Goal: Task Accomplishment & Management: Manage account settings

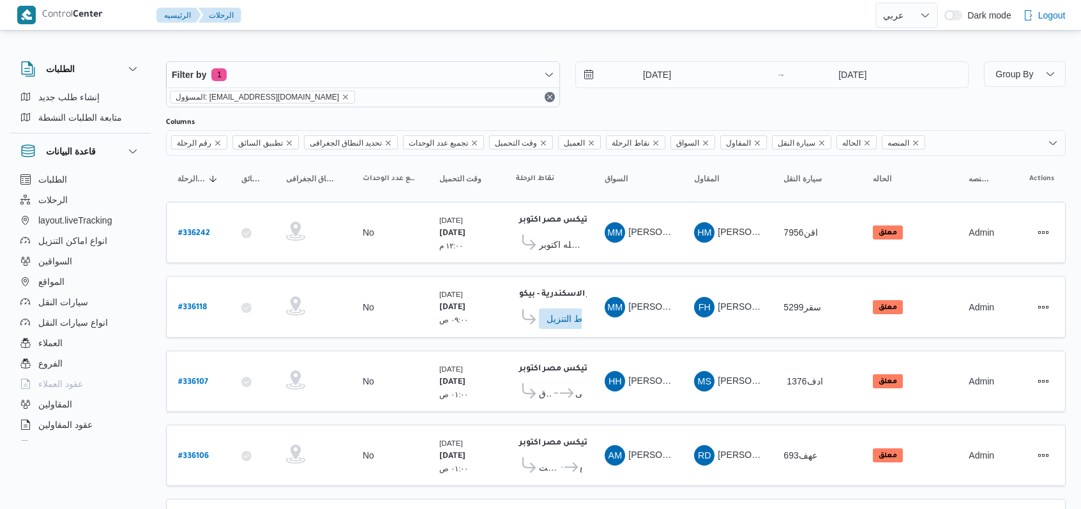
select select "ar"
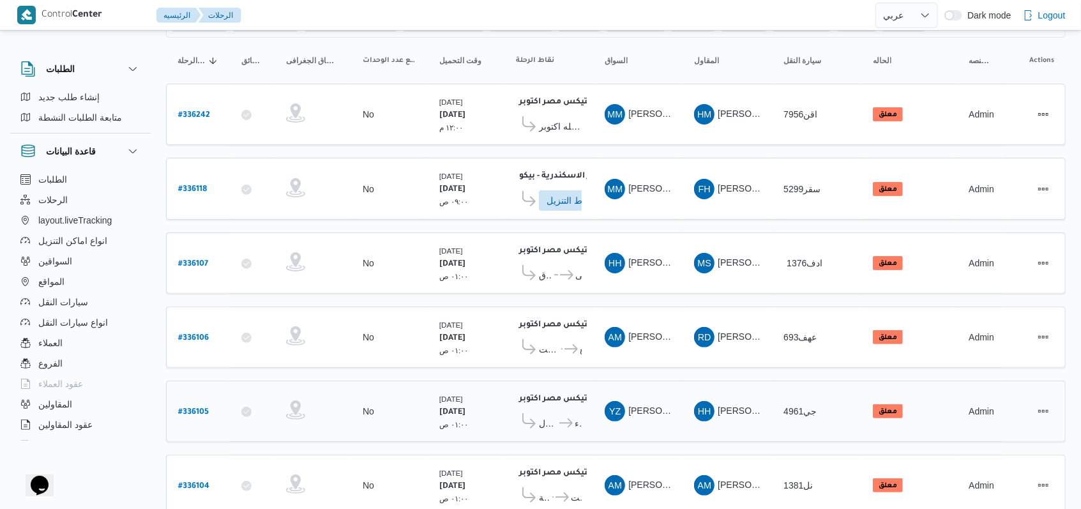
scroll to position [155, 0]
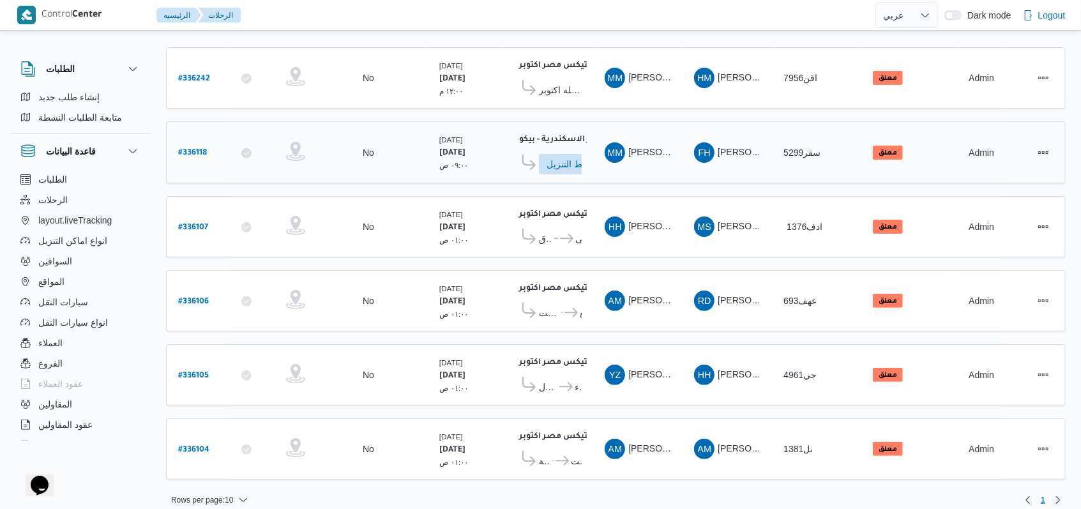
click at [199, 155] on link "# 336118" at bounding box center [192, 152] width 29 height 17
select select "ar"
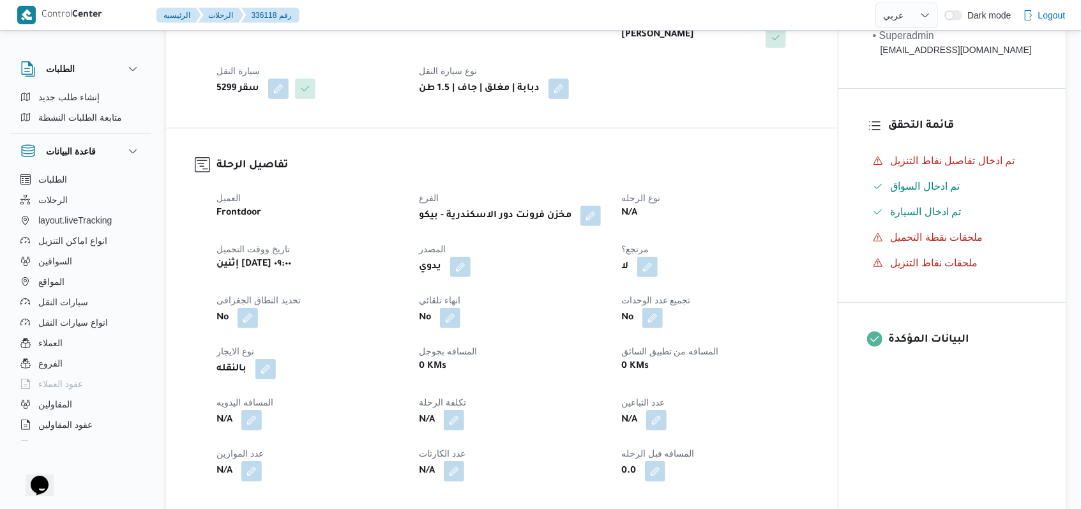
scroll to position [596, 0]
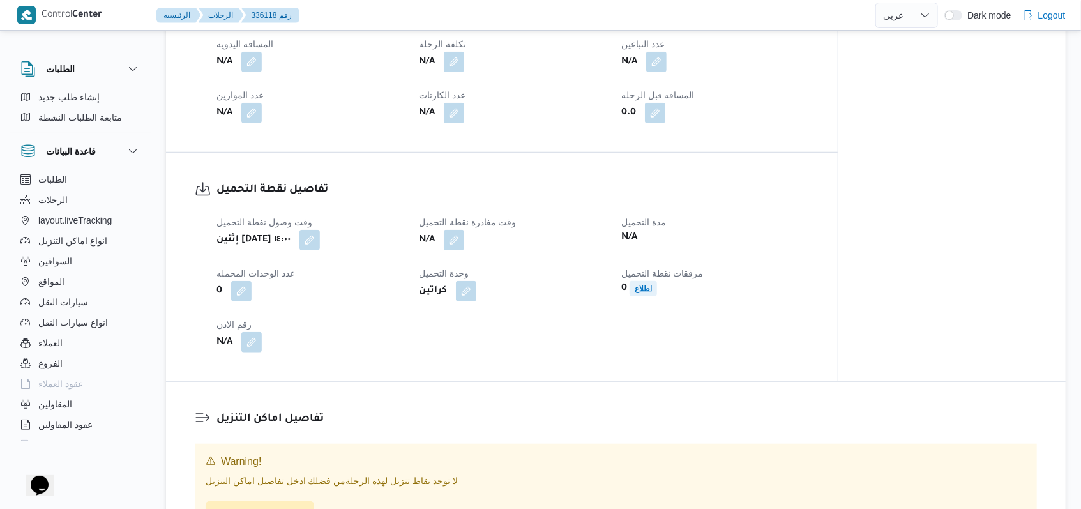
click at [648, 289] on b "اطلاع" at bounding box center [643, 288] width 17 height 9
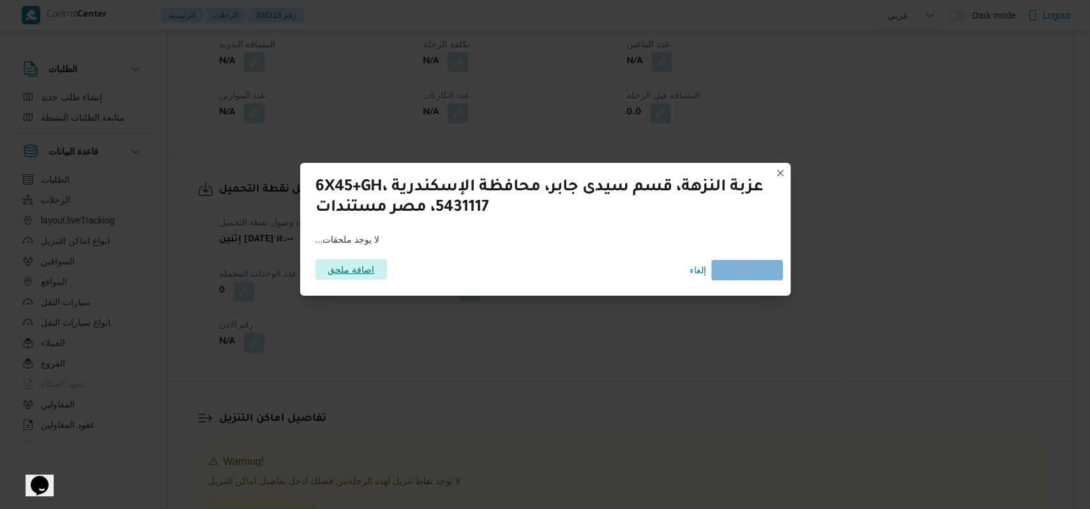
click at [353, 277] on span "اضافة ملحق" at bounding box center [351, 269] width 47 height 20
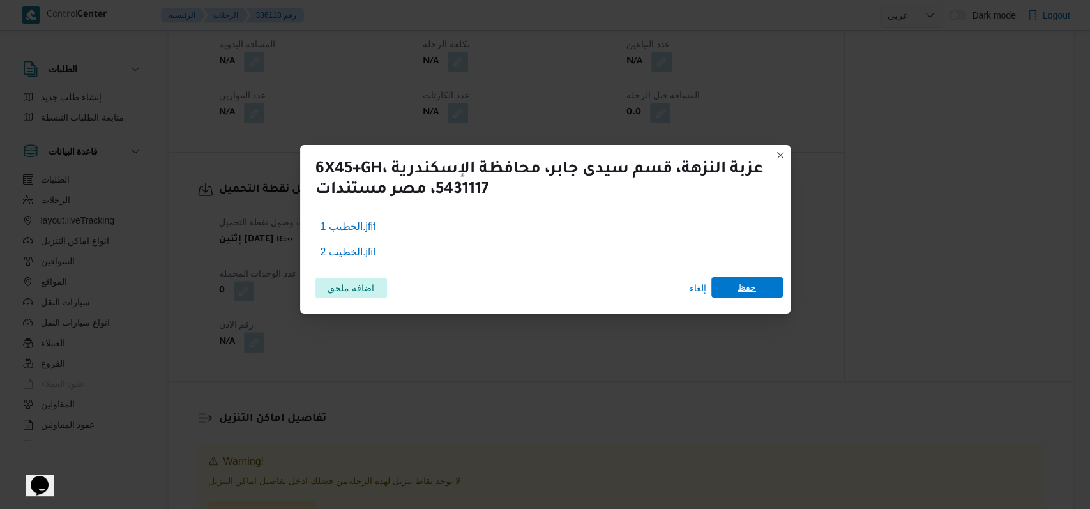
click at [766, 289] on span "حفظ" at bounding box center [748, 287] width 72 height 20
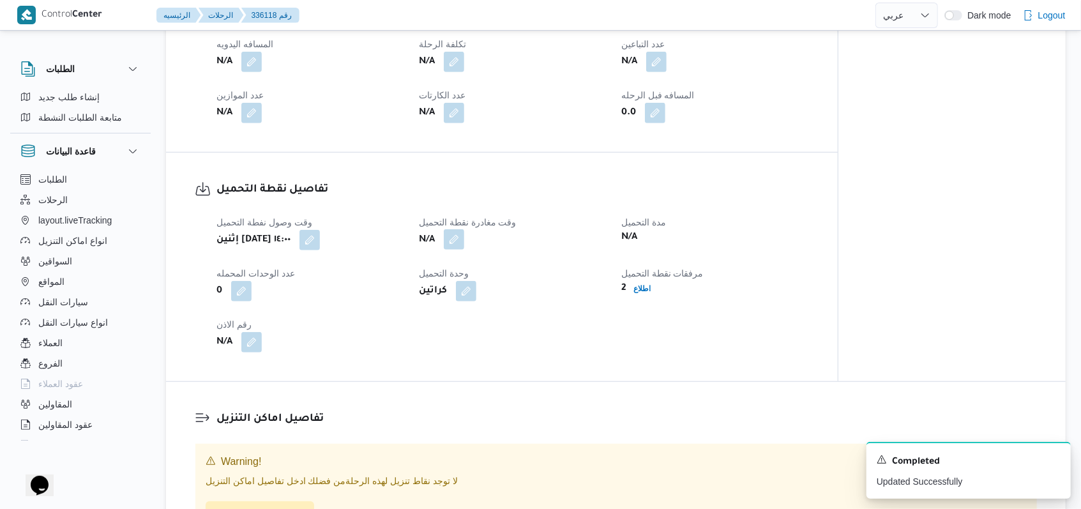
click at [455, 248] on button "button" at bounding box center [454, 239] width 20 height 20
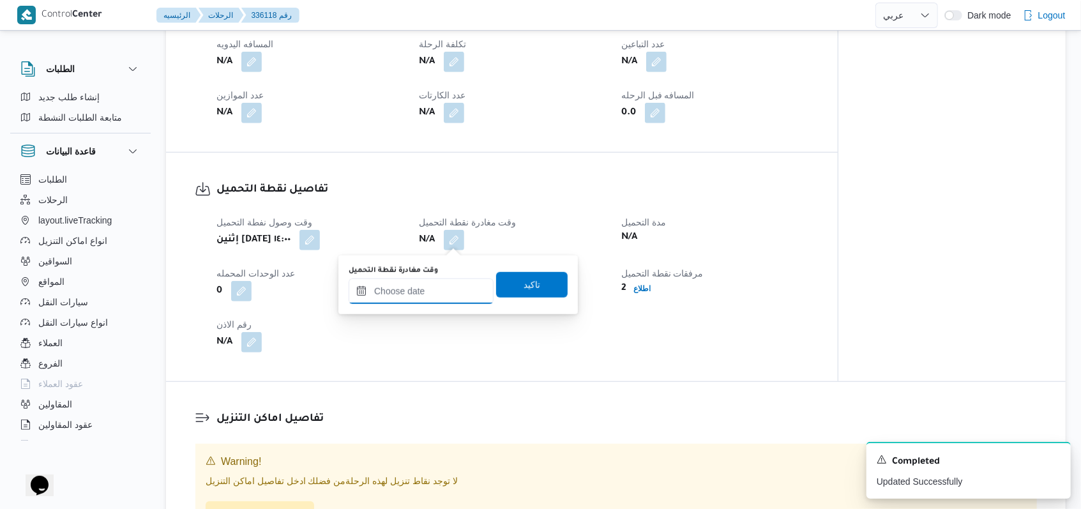
click at [439, 291] on input "وقت مغادرة نقطة التحميل" at bounding box center [421, 291] width 145 height 26
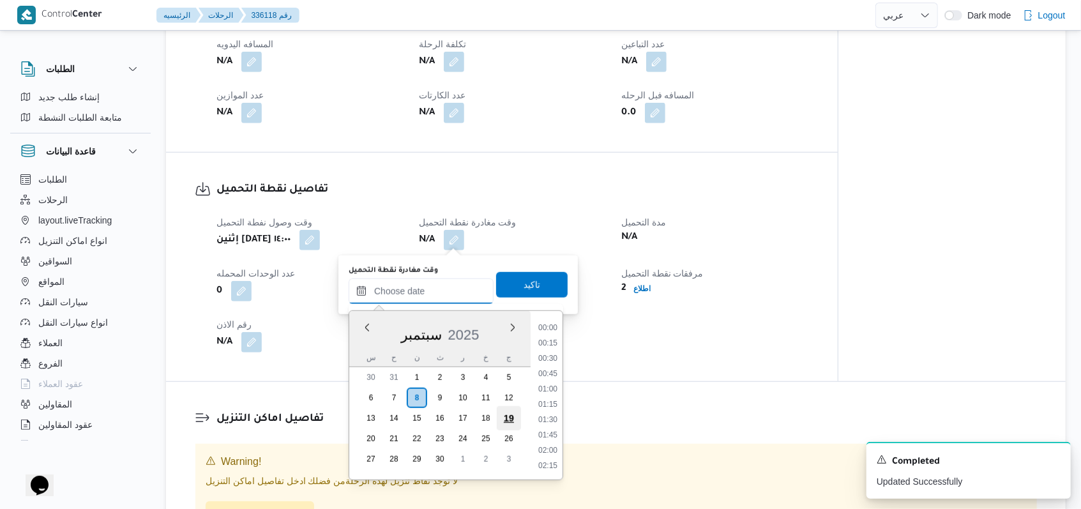
scroll to position [888, 0]
click at [557, 395] on li "15:30" at bounding box center [547, 389] width 29 height 13
type input "[DATE] ١٥:٣٠"
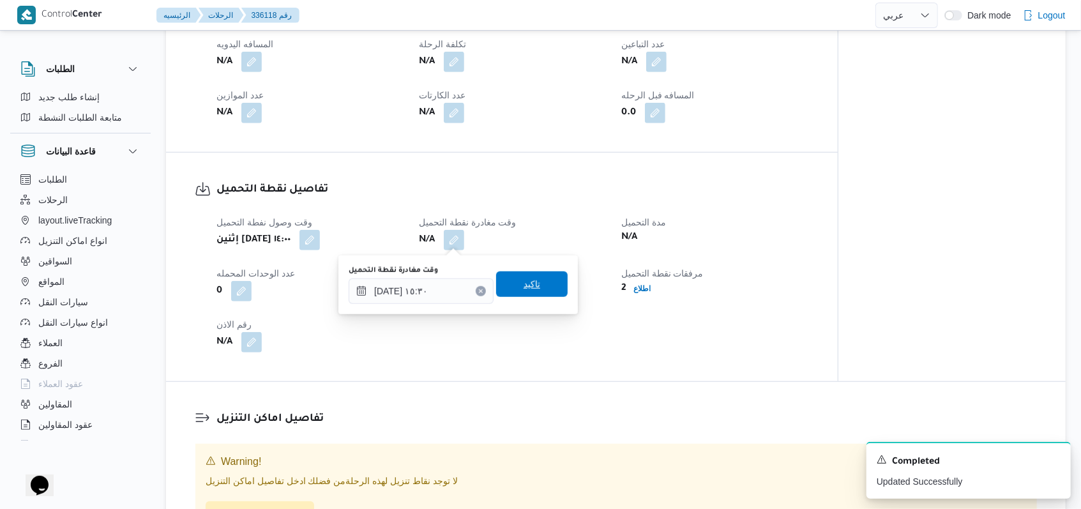
click at [543, 288] on span "تاكيد" at bounding box center [532, 284] width 72 height 26
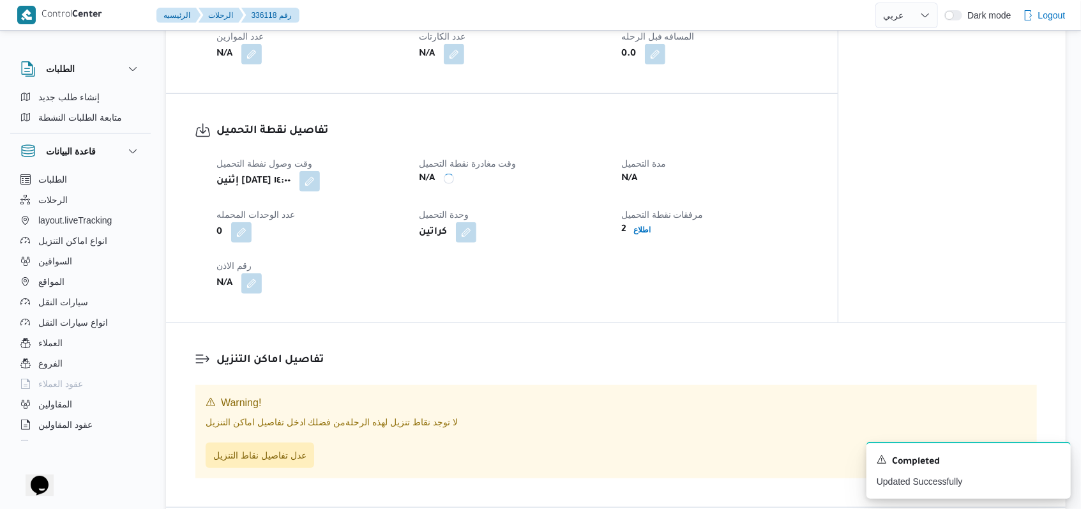
scroll to position [681, 0]
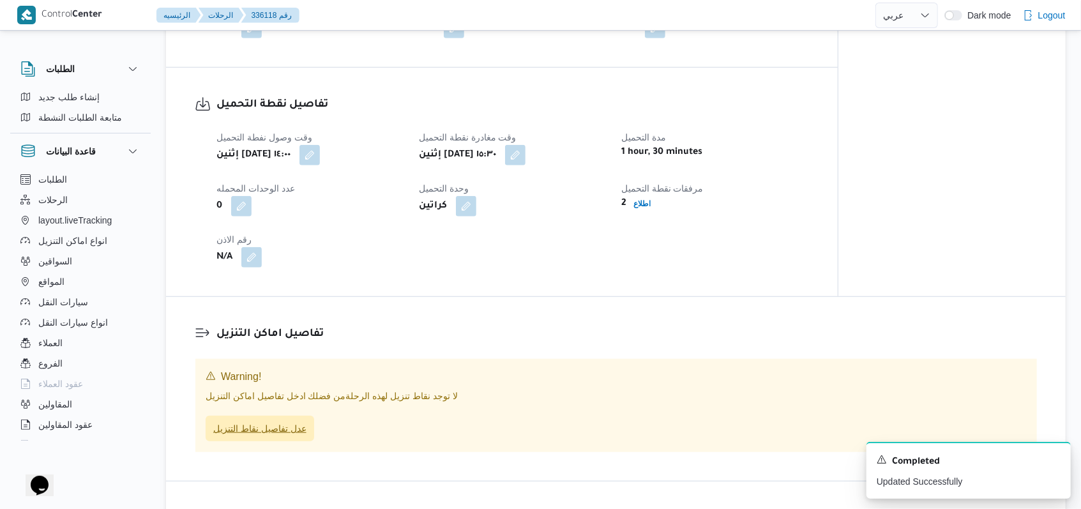
click at [291, 427] on span "عدل تفاصيل نقاط التنزيل" at bounding box center [259, 428] width 93 height 15
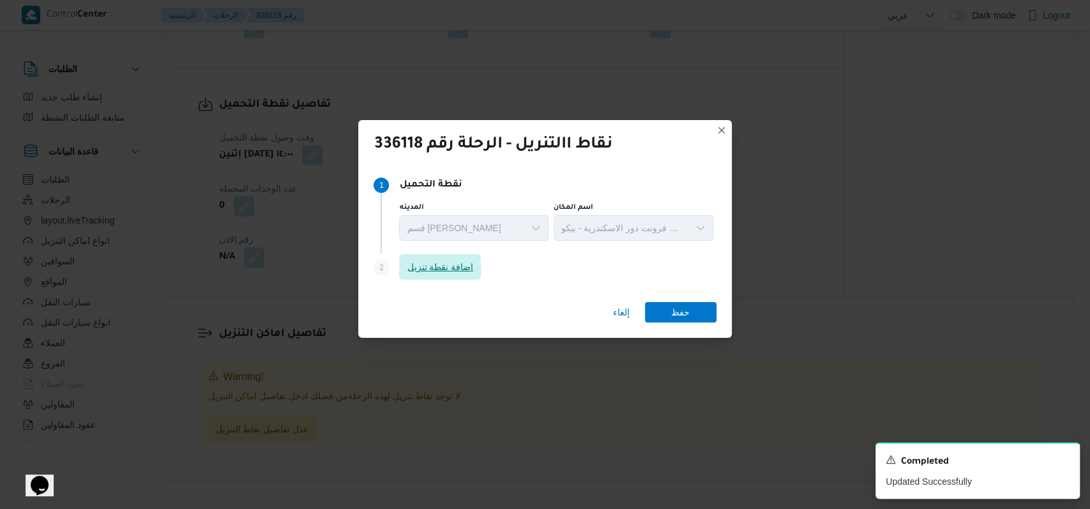
click at [453, 277] on span "اضافة نقطة تنزيل" at bounding box center [440, 267] width 82 height 26
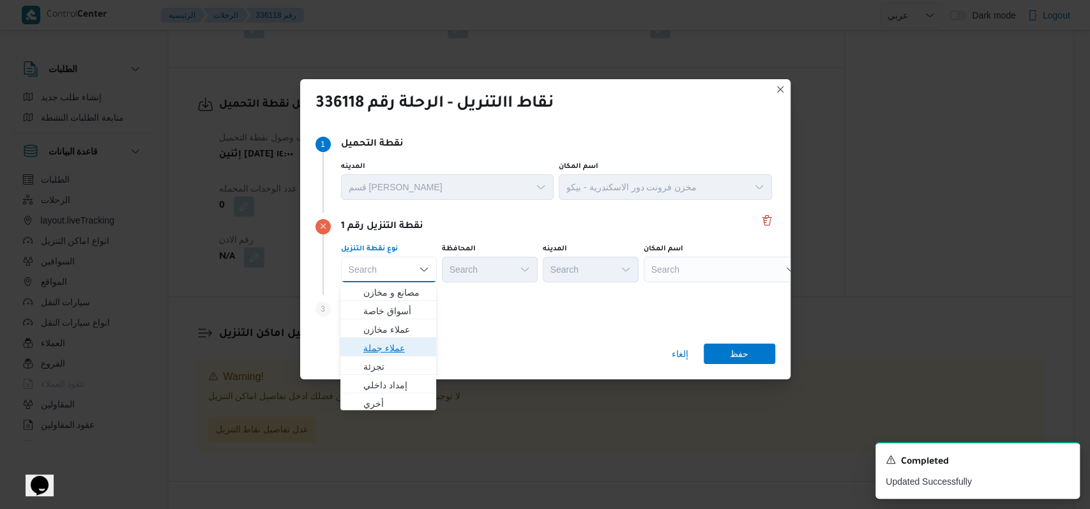
click at [408, 340] on span "عملاء جملة" at bounding box center [395, 347] width 65 height 15
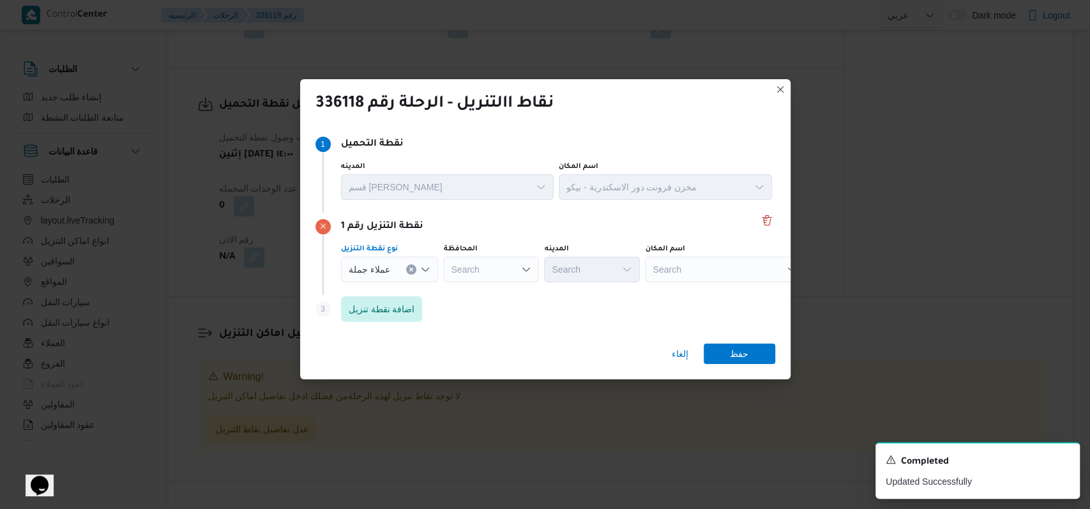
click at [489, 270] on div "Search" at bounding box center [491, 270] width 96 height 26
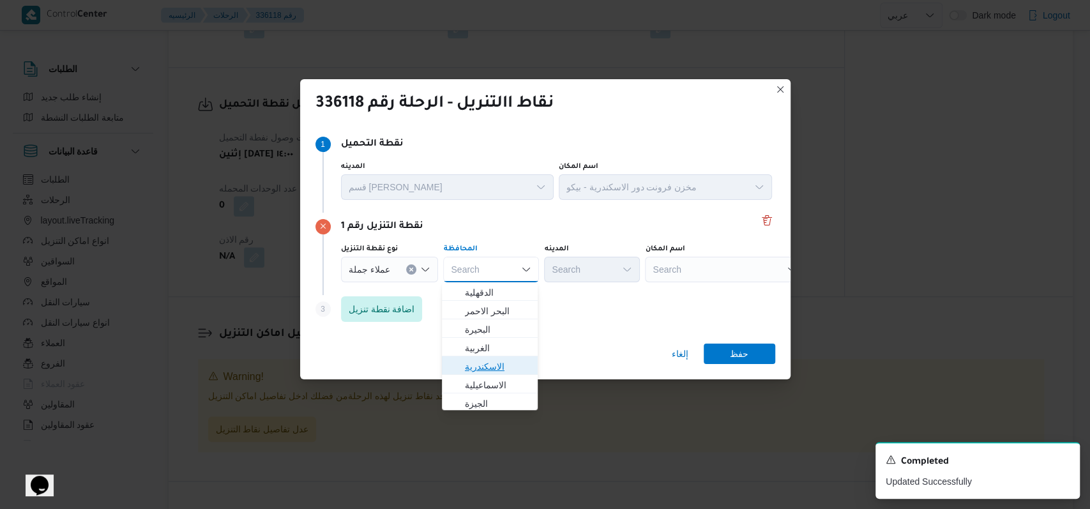
click at [498, 363] on span "الاسكندرية" at bounding box center [497, 366] width 65 height 15
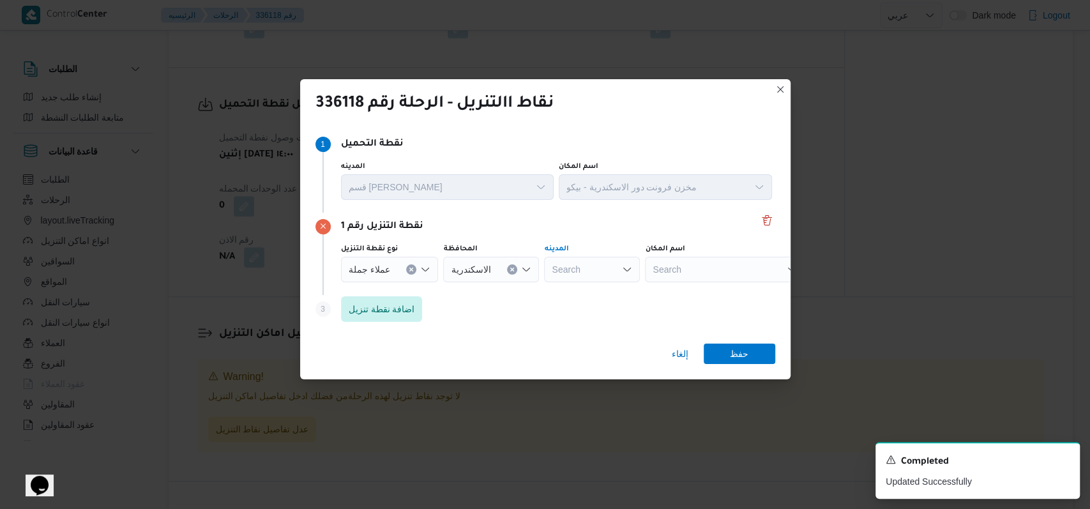
click at [584, 269] on div "Search" at bounding box center [592, 270] width 96 height 26
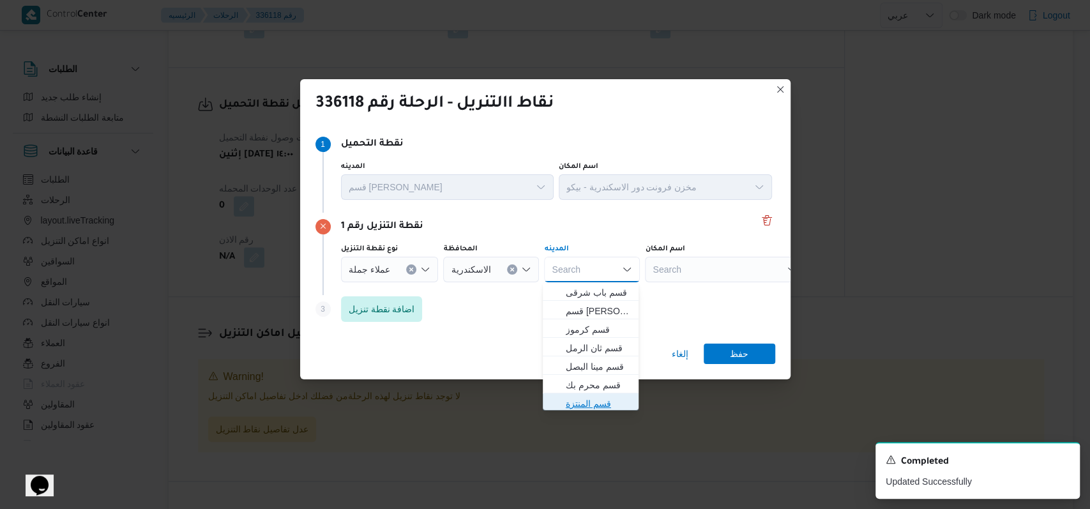
click at [593, 401] on span "قسم المنتزة" at bounding box center [598, 403] width 65 height 15
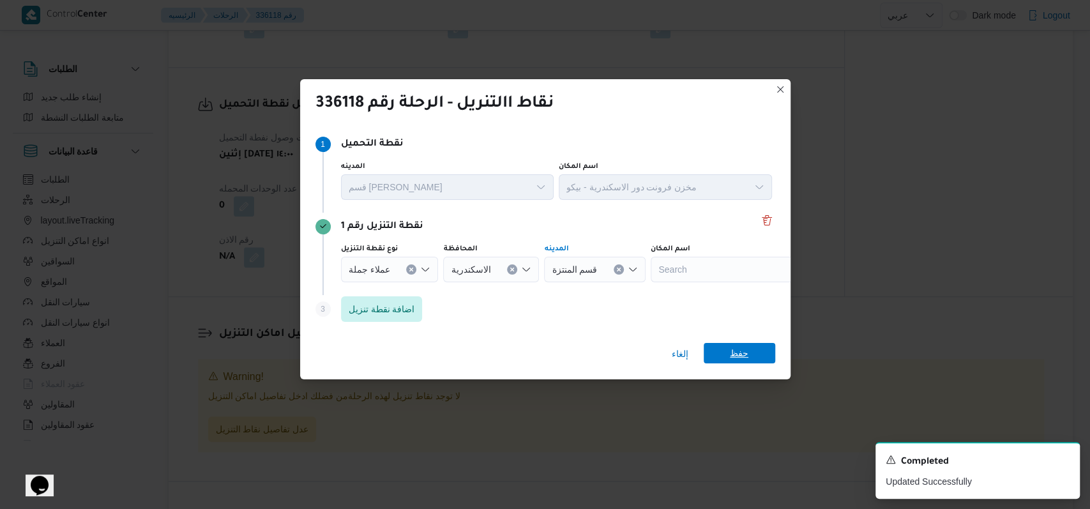
click at [742, 362] on span "حفظ" at bounding box center [739, 353] width 19 height 20
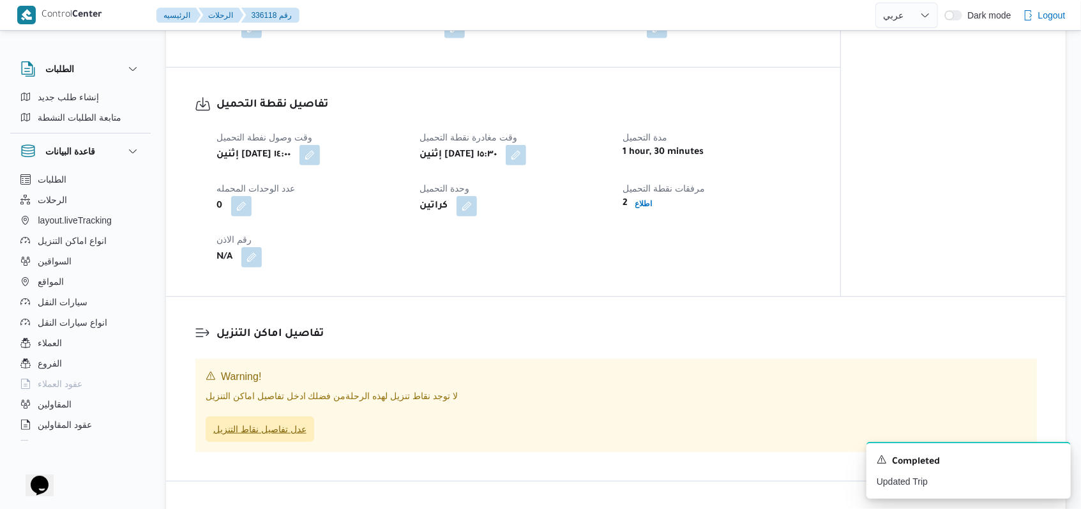
scroll to position [425, 0]
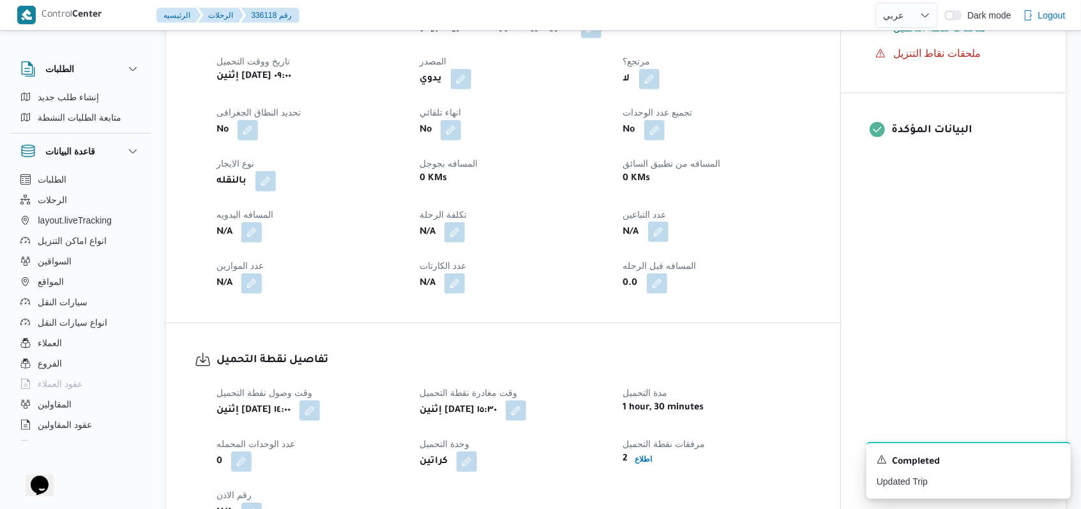
click at [665, 228] on button "button" at bounding box center [658, 232] width 20 height 20
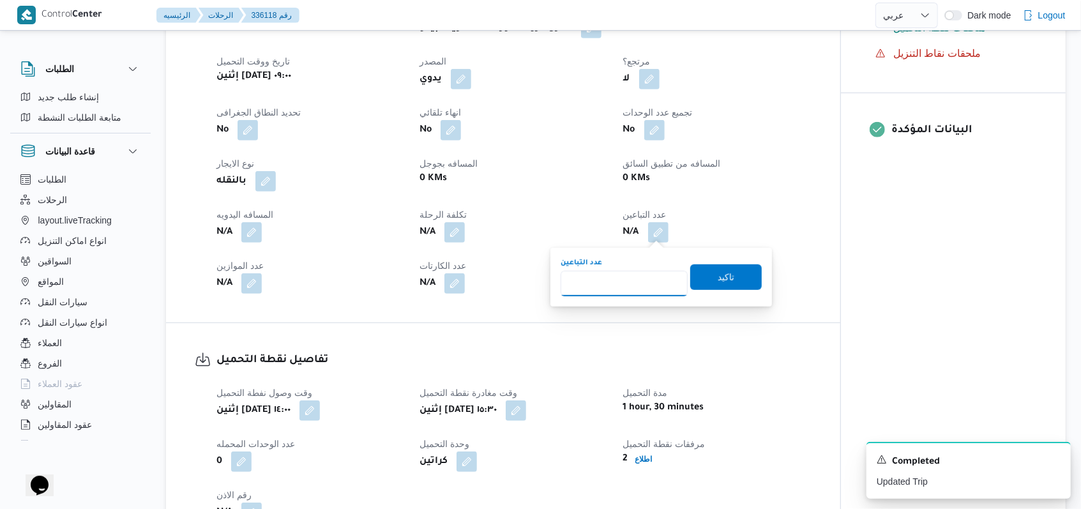
click at [628, 293] on input "عدد التباعين" at bounding box center [624, 284] width 127 height 26
type input "1"
click at [719, 270] on span "تاكيد" at bounding box center [726, 276] width 17 height 15
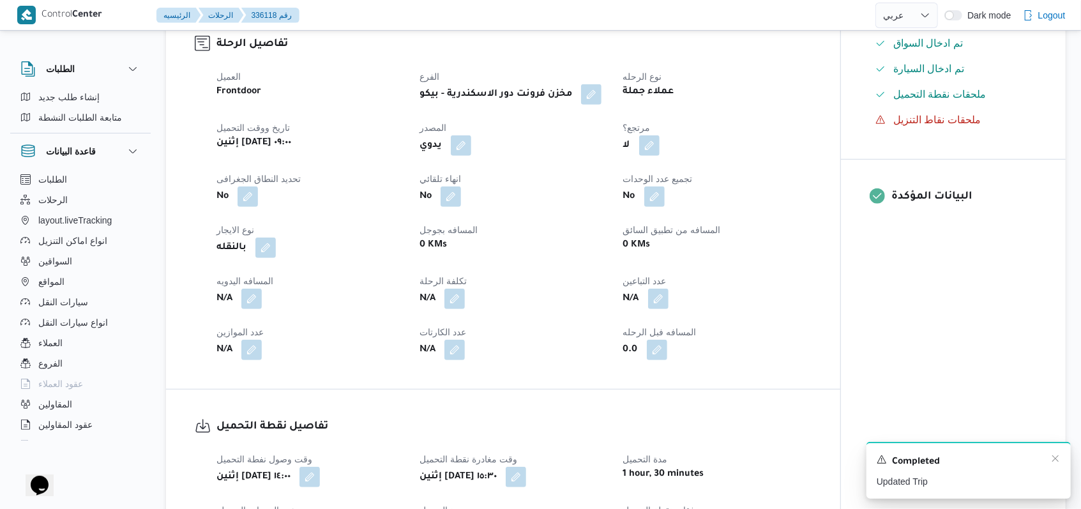
scroll to position [492, 0]
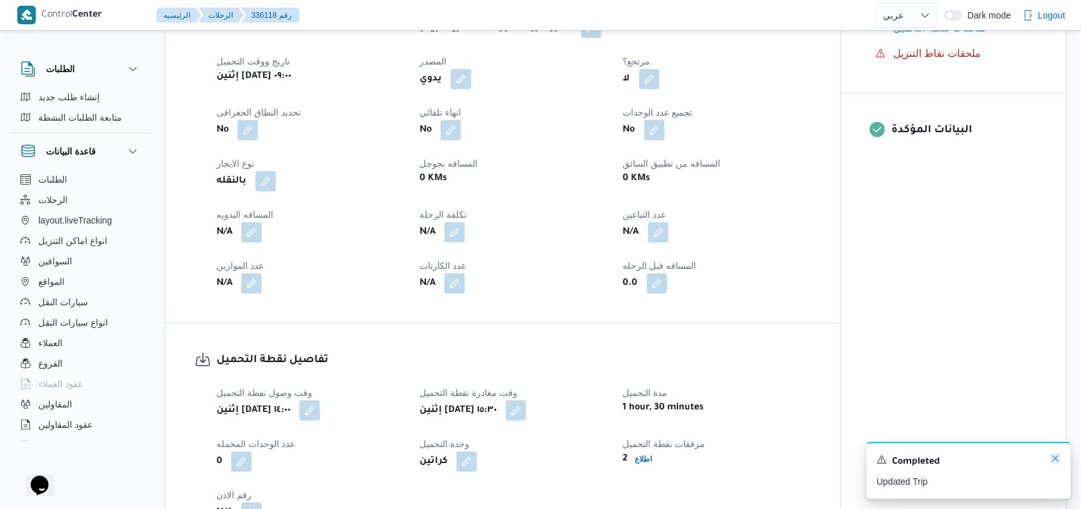
click at [1057, 461] on icon "Dismiss toast" at bounding box center [1056, 458] width 6 height 6
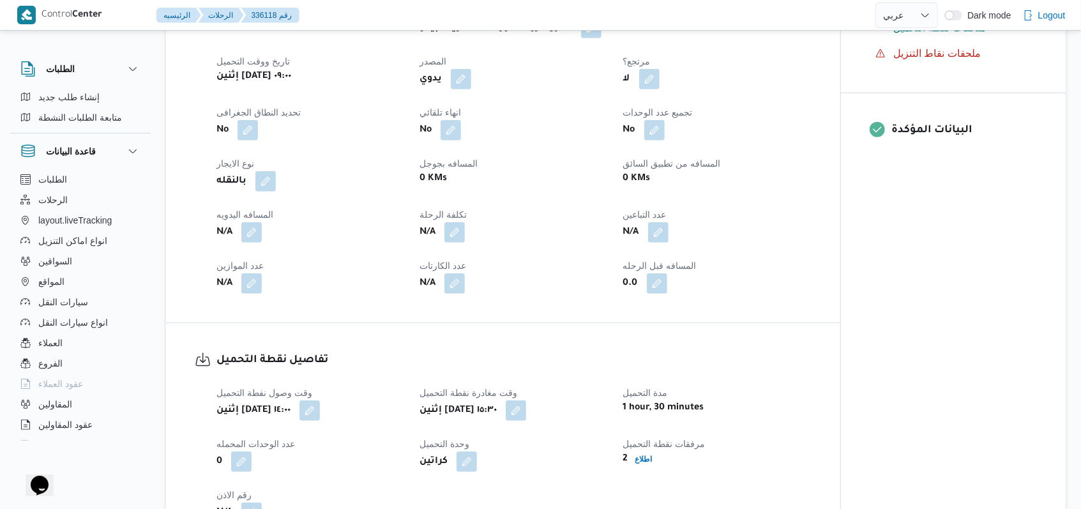
click at [812, 406] on div "1 hour, 30 minutes" at bounding box center [717, 408] width 190 height 18
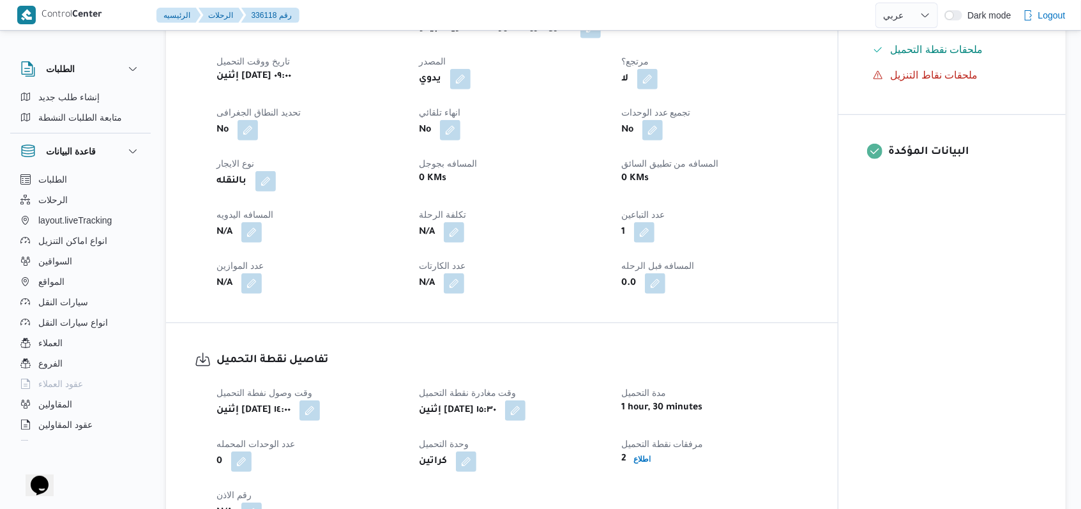
click at [579, 352] on h3 "تفاصيل نقطة التحميل" at bounding box center [513, 360] width 593 height 17
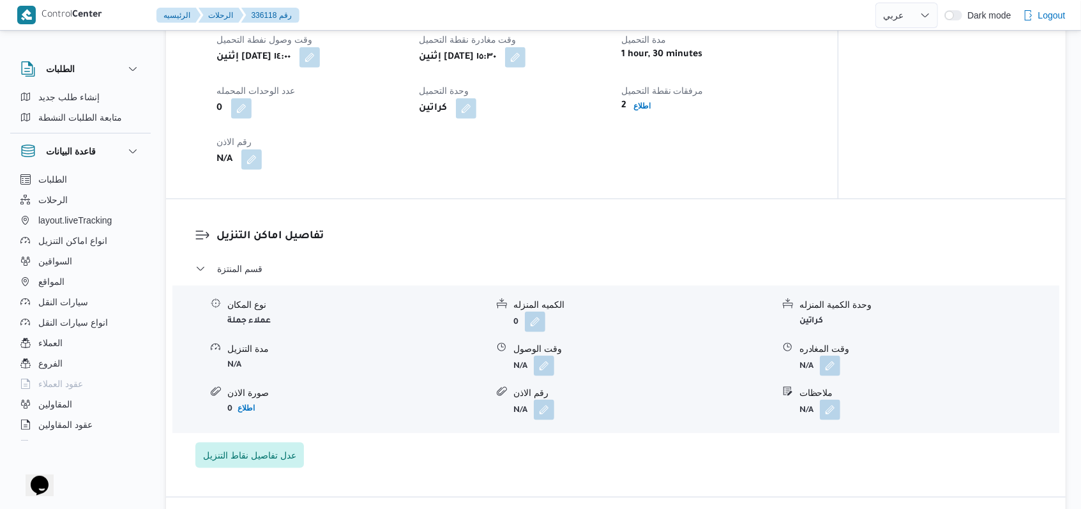
scroll to position [851, 0]
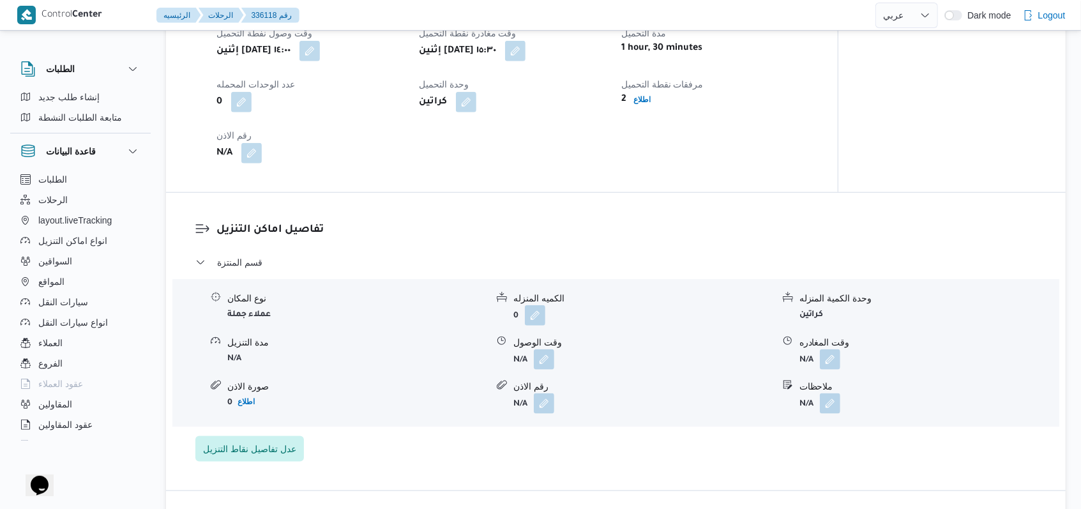
click at [552, 378] on div "نوع المكان عملاء جملة الكميه المنزله 0 وحدة الكمية المنزله كراتين مدة التنزيل N…" at bounding box center [615, 352] width 897 height 145
click at [551, 367] on button "button" at bounding box center [544, 359] width 20 height 20
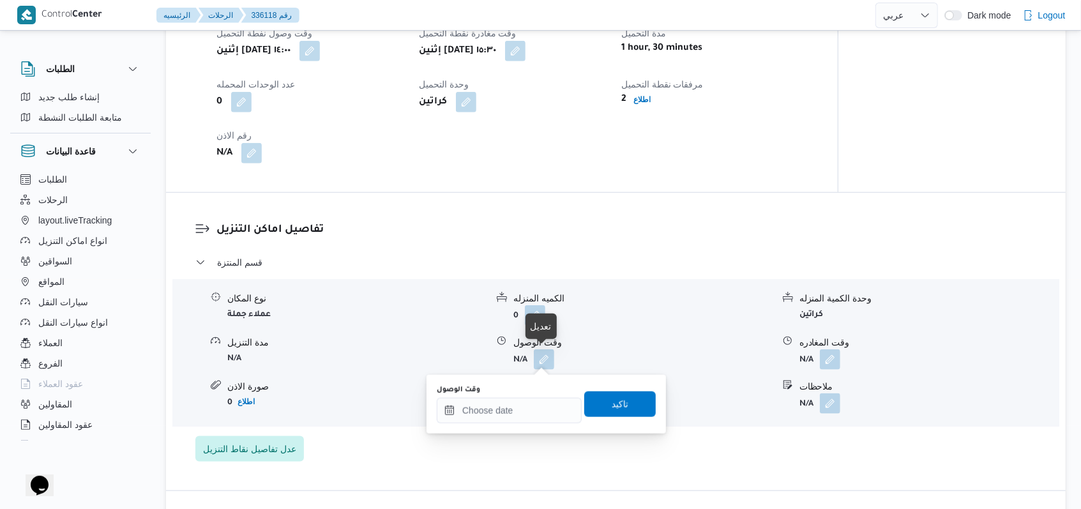
click at [521, 397] on div "وقت الوصول" at bounding box center [509, 404] width 145 height 38
click at [521, 412] on input "وقت الوصول" at bounding box center [509, 411] width 145 height 26
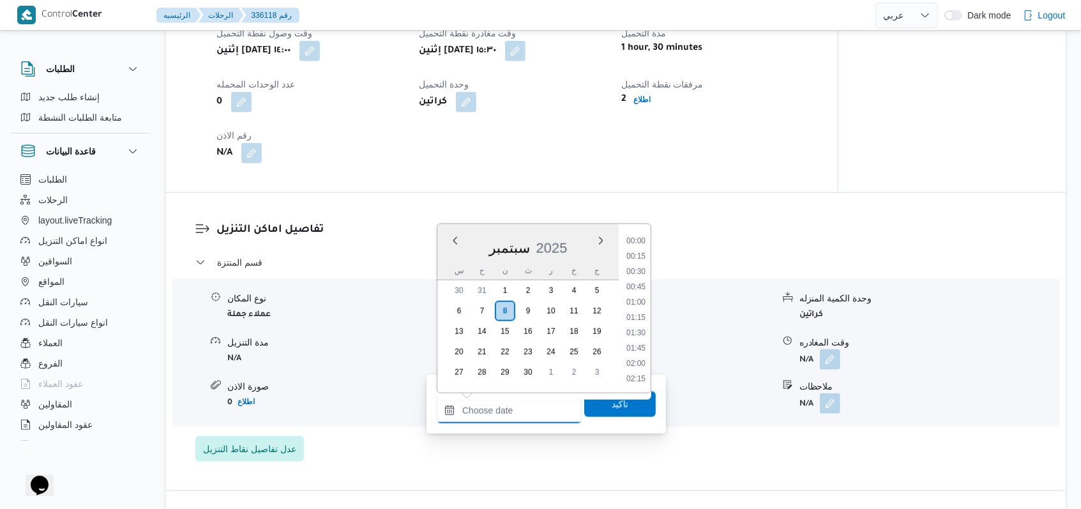
scroll to position [888, 0]
click at [644, 328] on li "16:00" at bounding box center [635, 333] width 29 height 13
type input "[DATE] ١٦:٠٠"
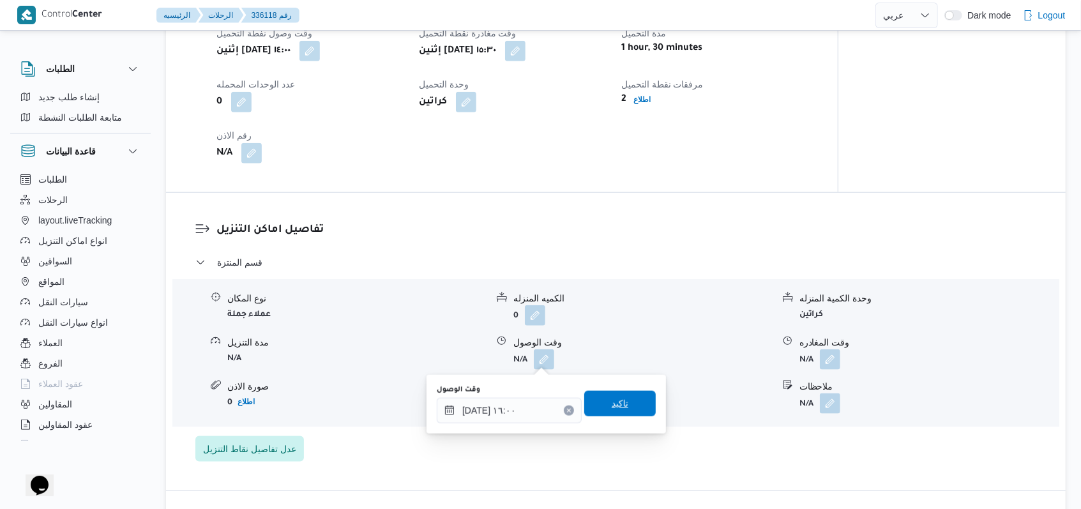
drag, startPoint x: 620, startPoint y: 423, endPoint x: 618, endPoint y: 414, distance: 9.0
click at [619, 423] on div "وقت الوصول [DATE] ١٦:٠٠ تاكيد" at bounding box center [547, 404] width 222 height 41
click at [618, 413] on span "تاكيد" at bounding box center [620, 404] width 72 height 26
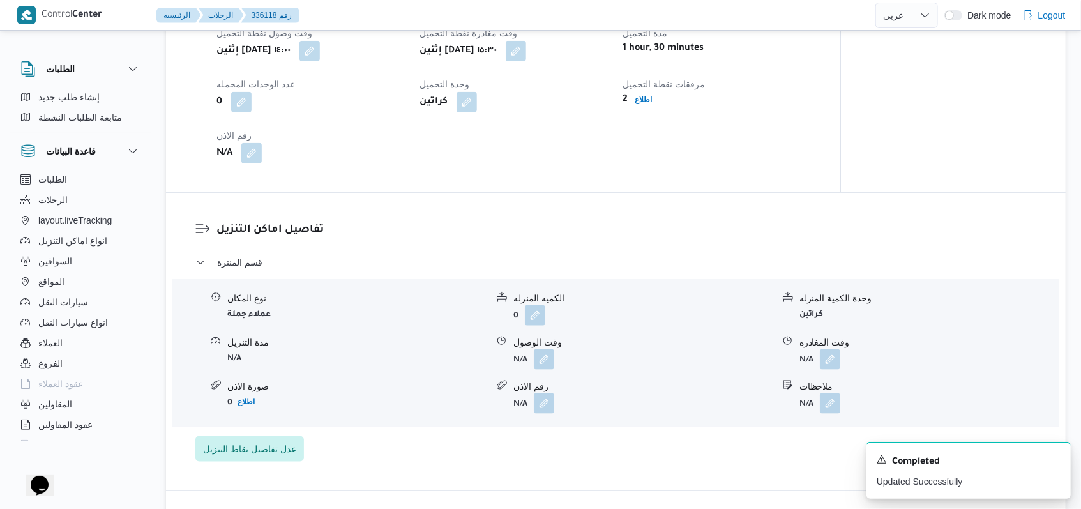
select select "ar"
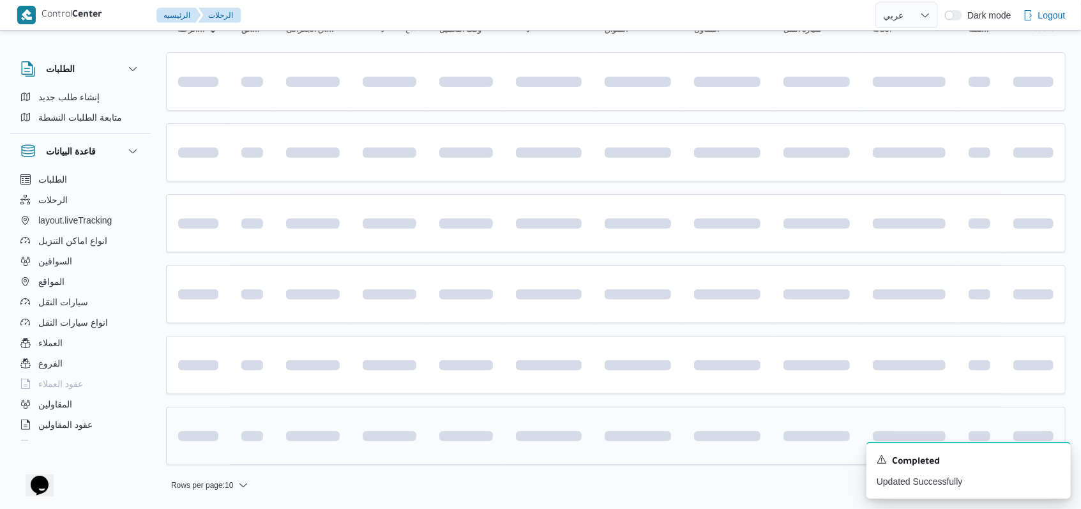
scroll to position [146, 0]
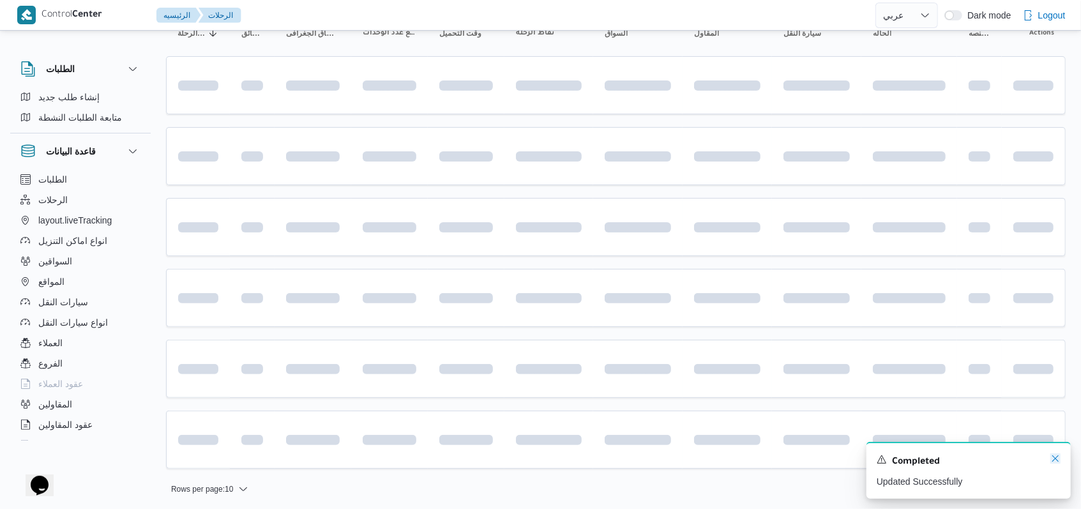
click at [1057, 464] on icon "Dismiss toast" at bounding box center [1056, 459] width 10 height 10
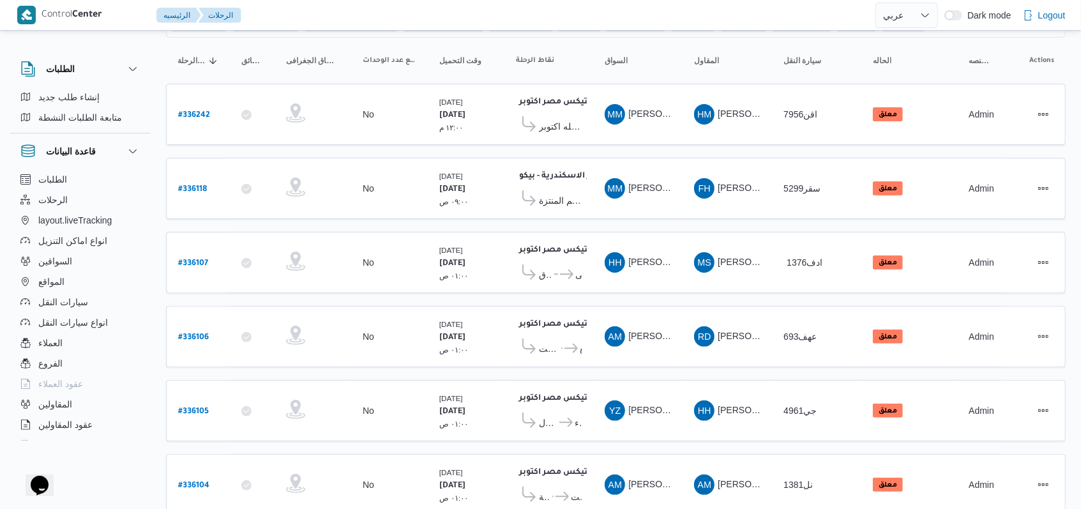
scroll to position [153, 0]
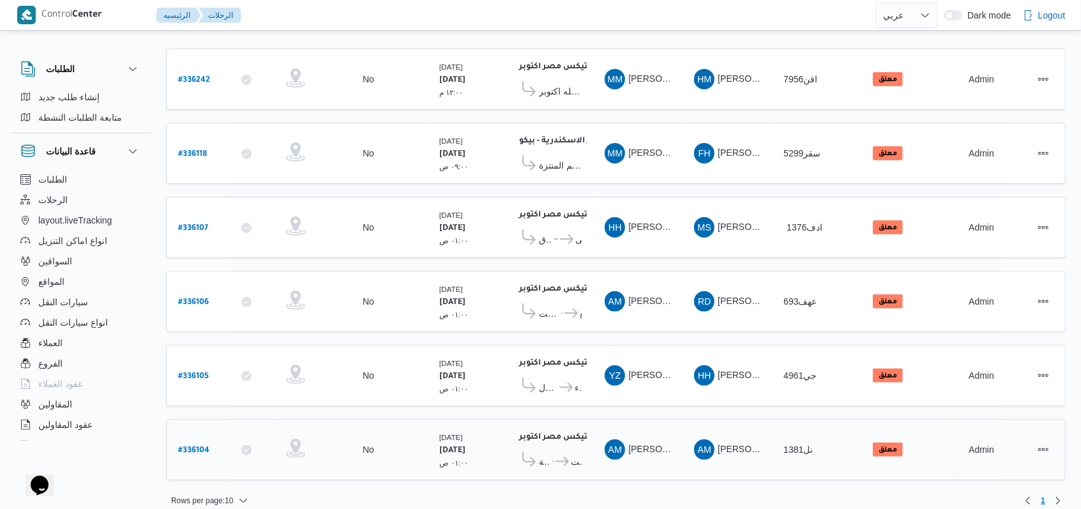
click at [203, 446] on b "# 336104" at bounding box center [193, 450] width 31 height 9
select select "ar"
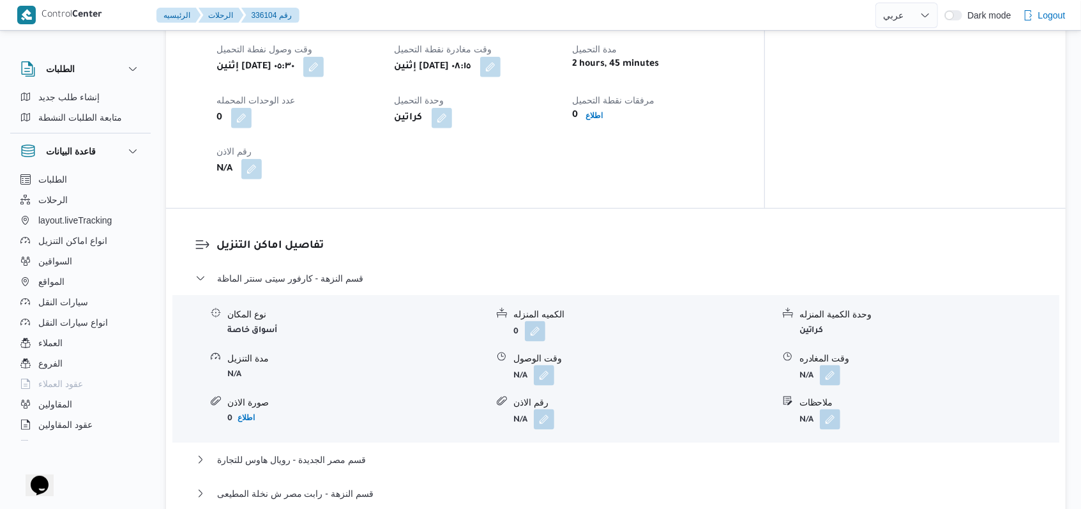
scroll to position [851, 0]
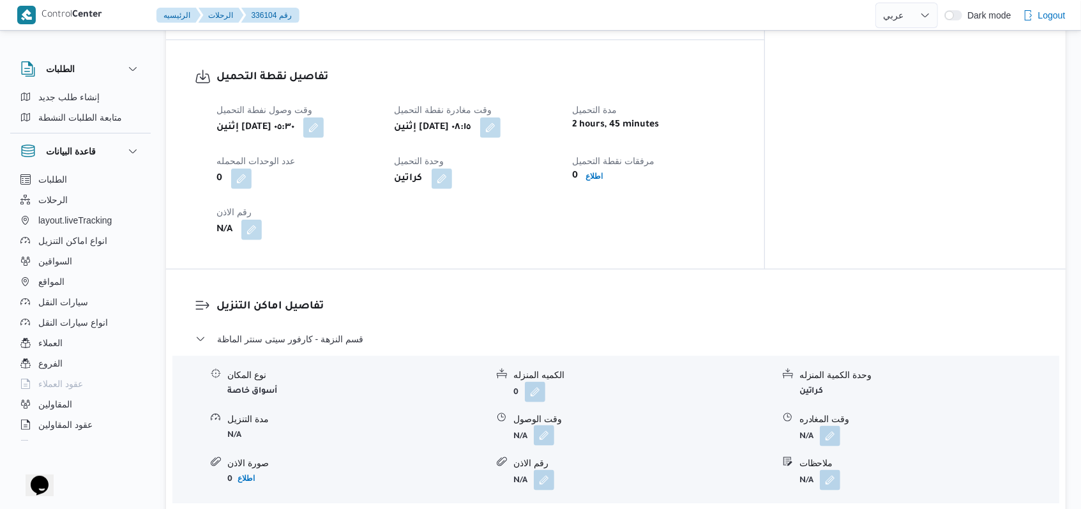
click at [548, 425] on button "button" at bounding box center [544, 435] width 20 height 20
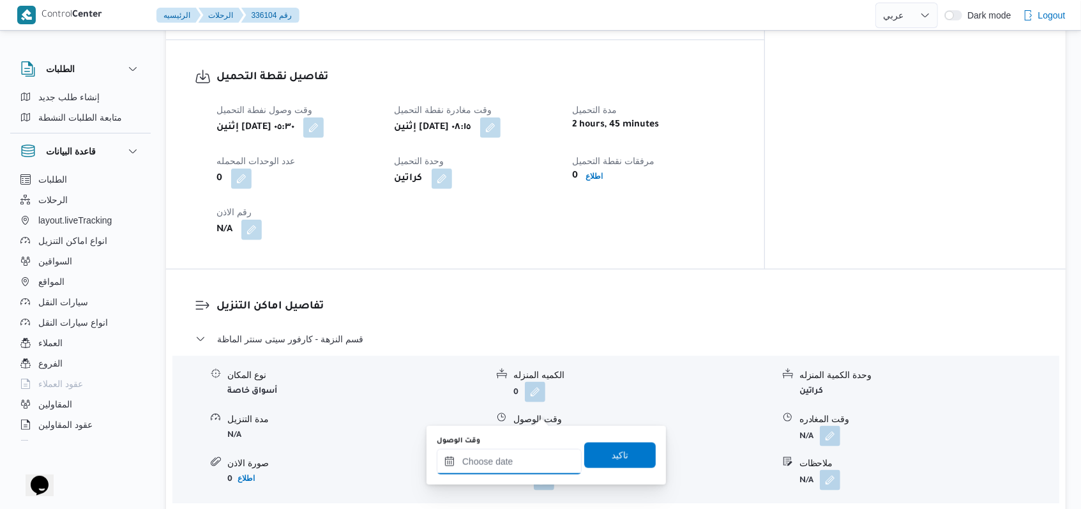
click at [522, 462] on input "وقت الوصول" at bounding box center [509, 462] width 145 height 26
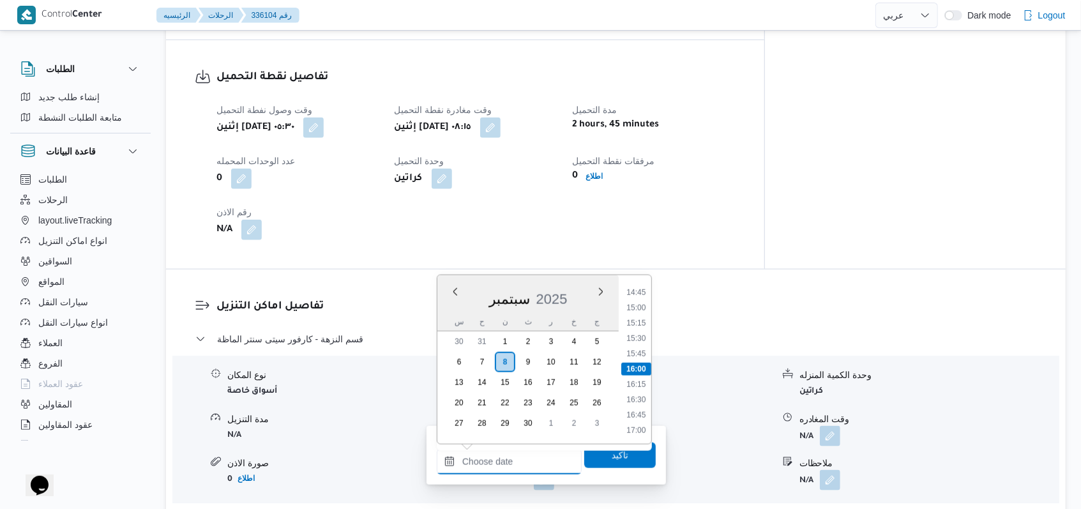
scroll to position [563, 0]
click at [646, 302] on ul "00:00 00:15 00:30 00:45 01:00 01:15 01:30 01:45 02:00 02:15 02:30 02:45 03:00 0…" at bounding box center [636, 360] width 30 height 148
click at [636, 324] on li "09:45" at bounding box center [635, 327] width 29 height 13
type input "[DATE] ٠٩:٤٥"
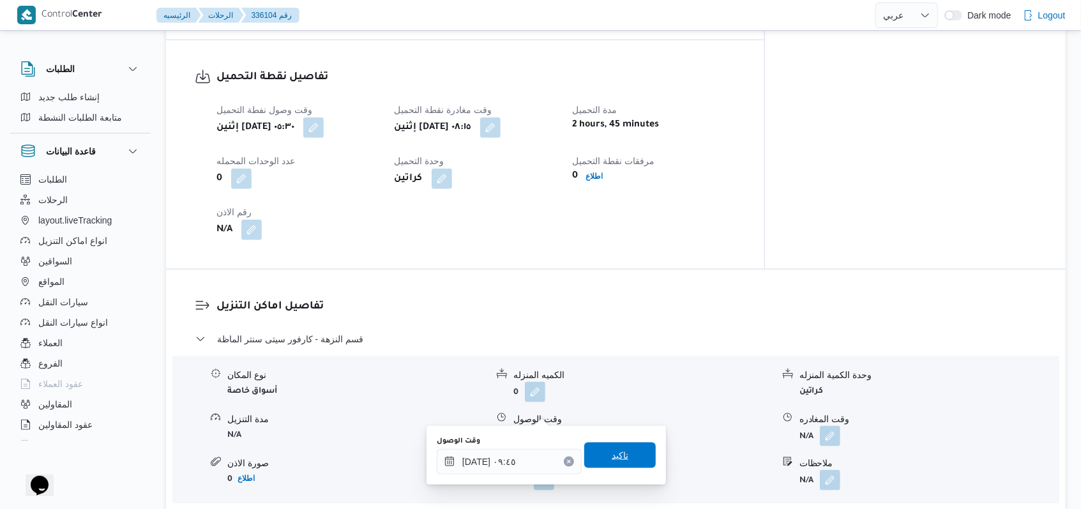
click at [612, 455] on span "تاكيد" at bounding box center [620, 455] width 17 height 15
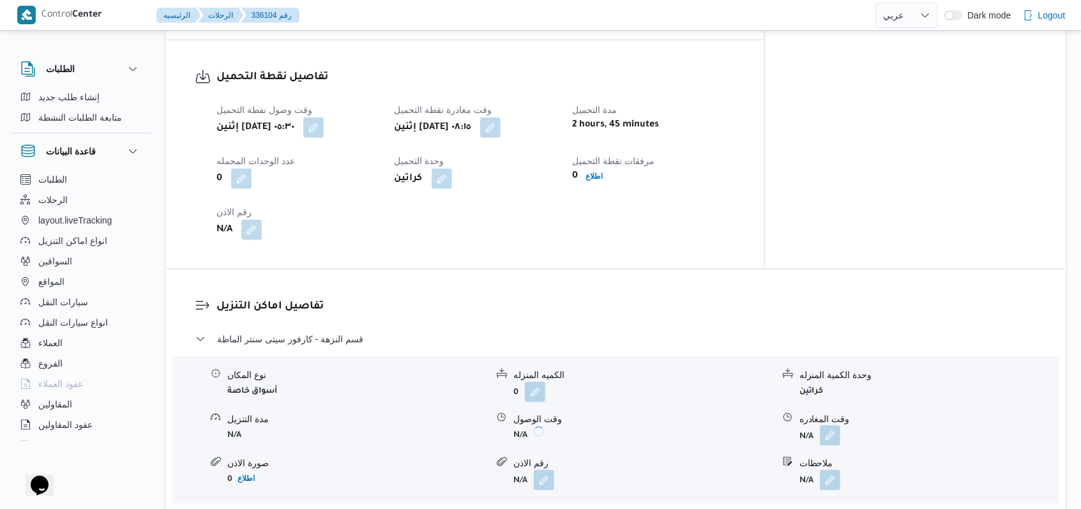
drag, startPoint x: 829, startPoint y: 414, endPoint x: 827, endPoint y: 420, distance: 6.9
click at [830, 425] on button "button" at bounding box center [830, 435] width 20 height 20
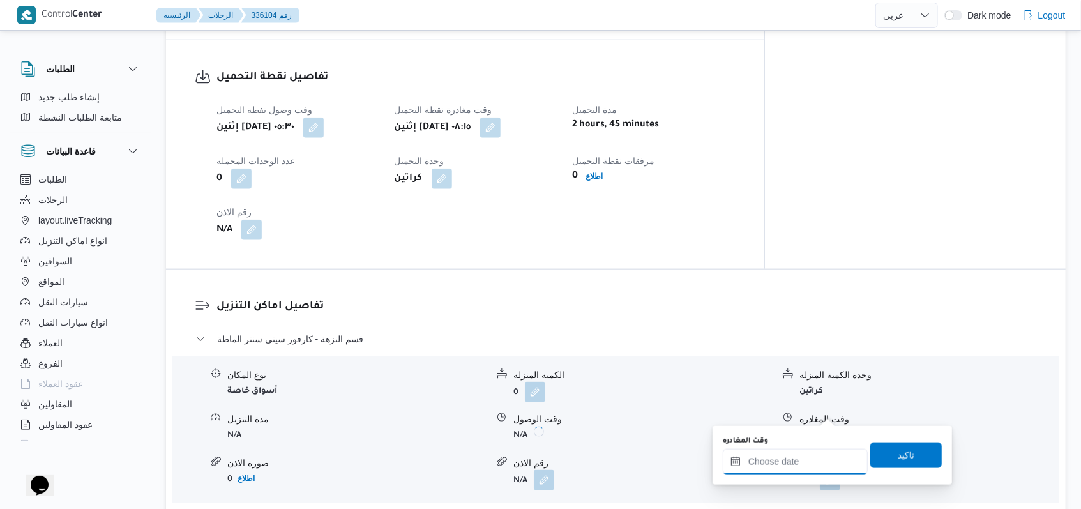
click at [802, 454] on div at bounding box center [795, 462] width 145 height 26
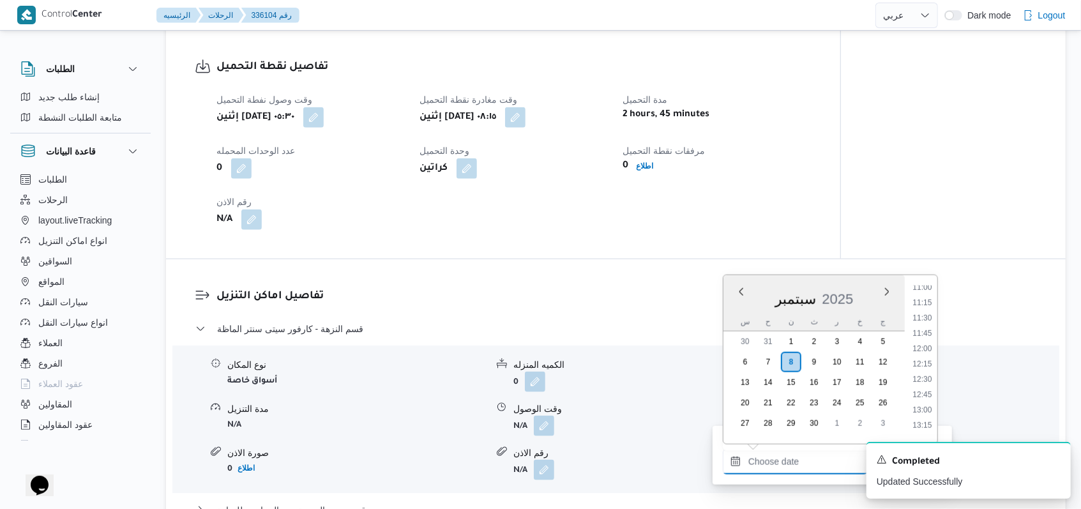
scroll to position [648, 0]
click at [931, 303] on li "10:45" at bounding box center [922, 302] width 29 height 13
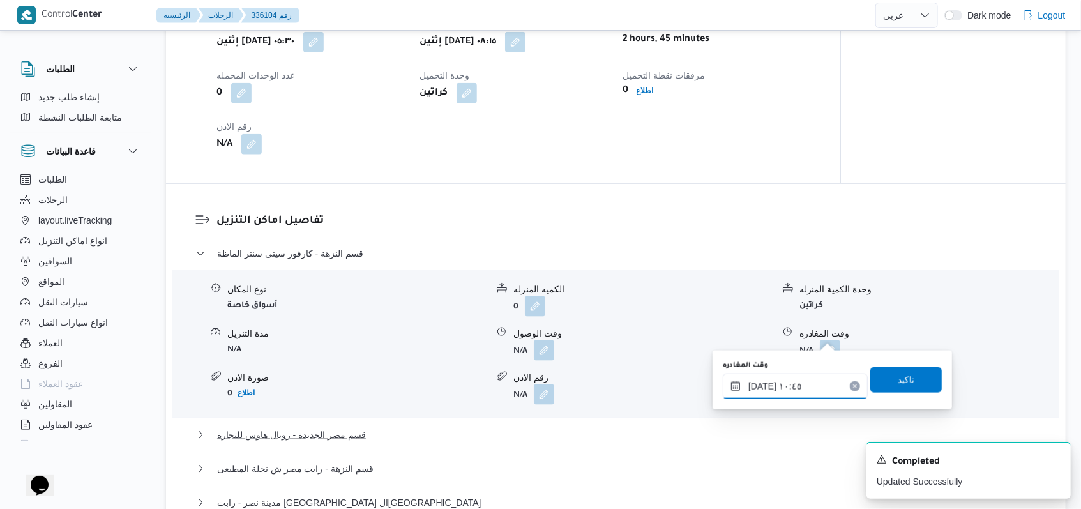
scroll to position [1022, 0]
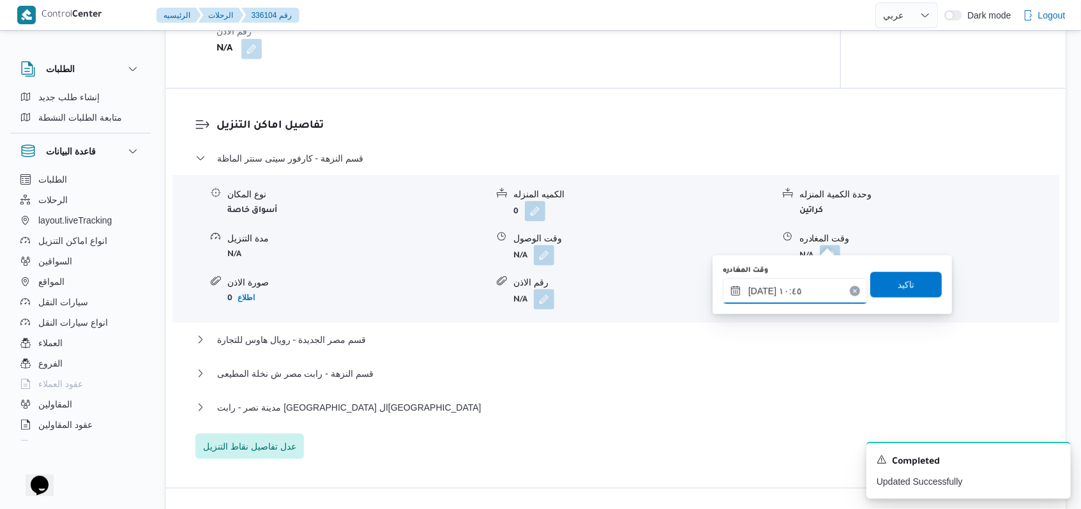
click at [813, 299] on input "[DATE] ١٠:٤٥" at bounding box center [795, 291] width 145 height 26
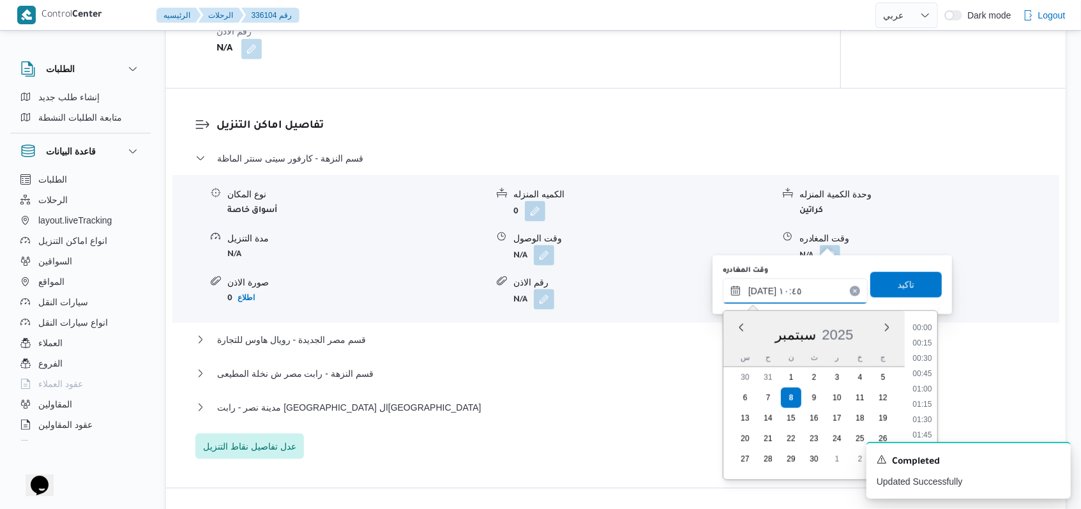
scroll to position [582, 0]
click at [925, 422] on li "11:00" at bounding box center [922, 420] width 29 height 13
type input "[DATE] ١١:٠٠"
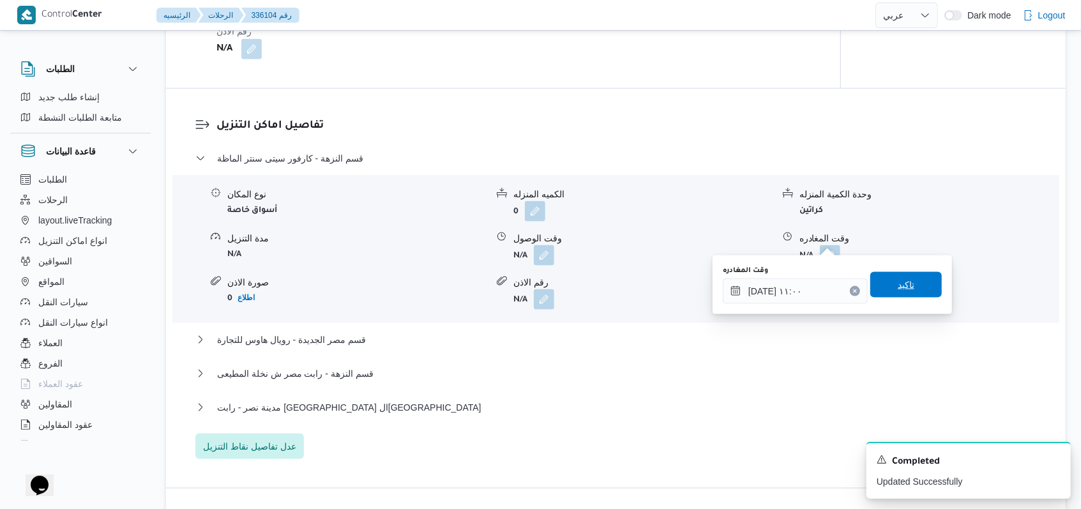
drag, startPoint x: 902, startPoint y: 287, endPoint x: 808, endPoint y: 306, distance: 95.7
click at [901, 287] on span "تاكيد" at bounding box center [906, 284] width 17 height 15
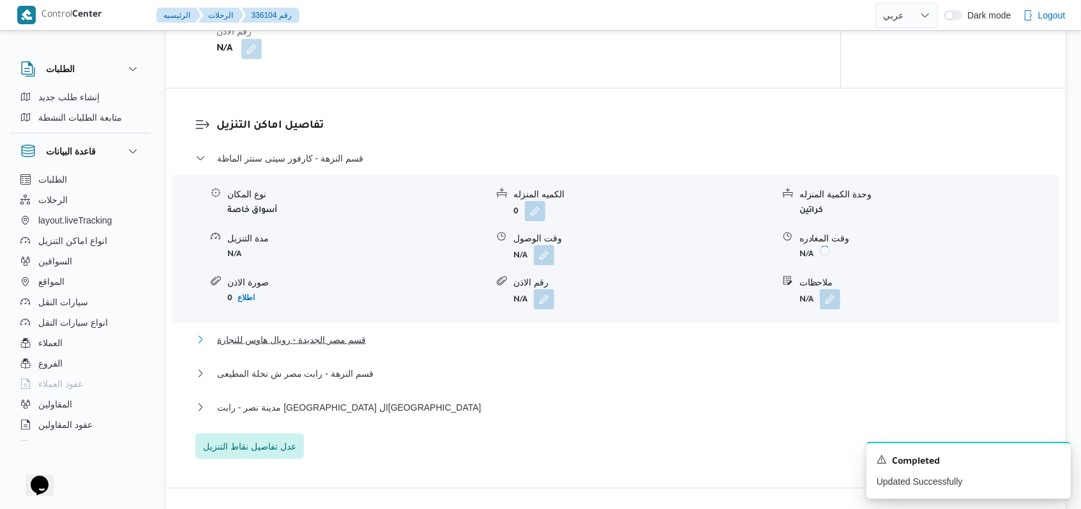
click at [361, 332] on span "قسم مصر الجديدة - رويال هاوس للتجارة" at bounding box center [291, 339] width 149 height 15
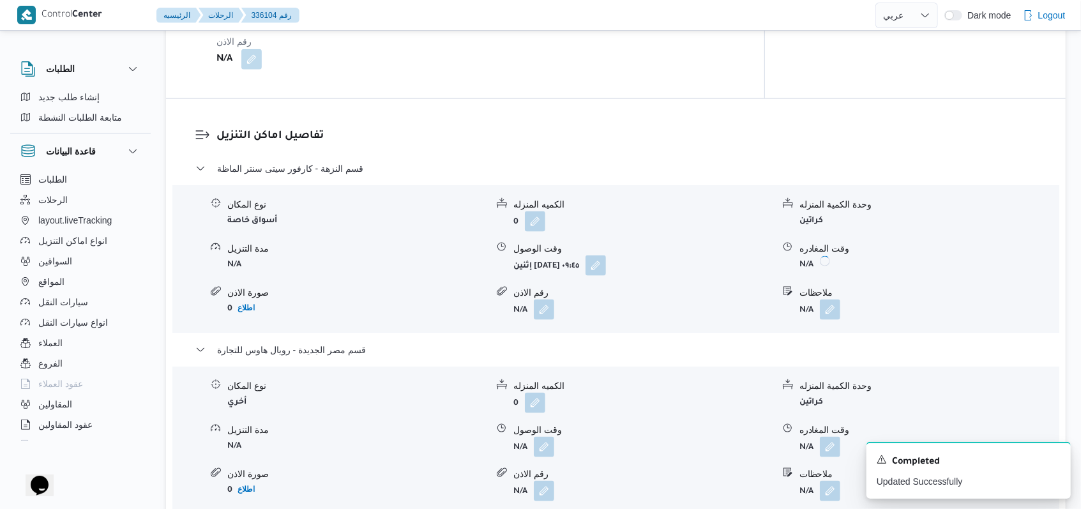
scroll to position [1107, 0]
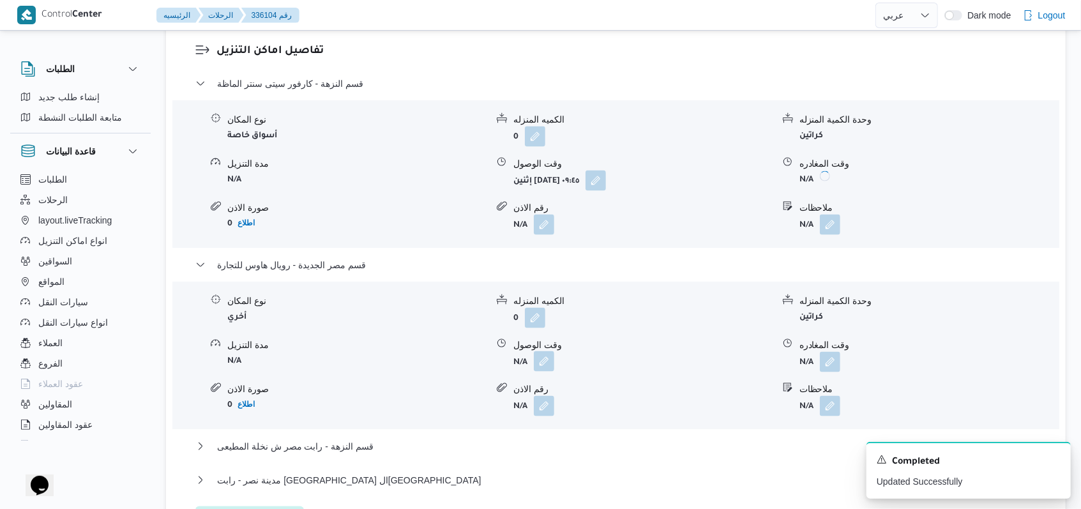
click at [542, 351] on button "button" at bounding box center [544, 361] width 20 height 20
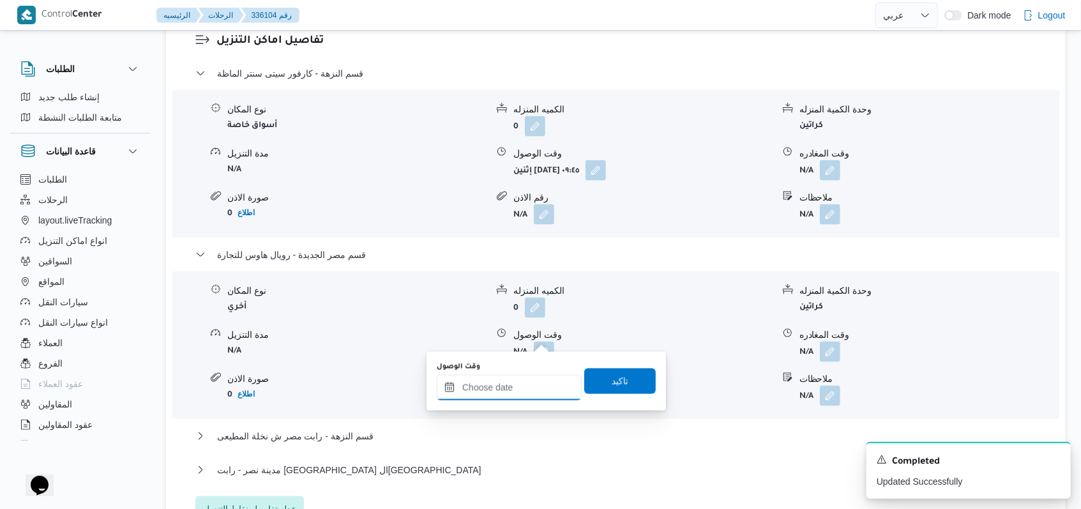
click at [517, 382] on input "وقت الوصول" at bounding box center [509, 388] width 145 height 26
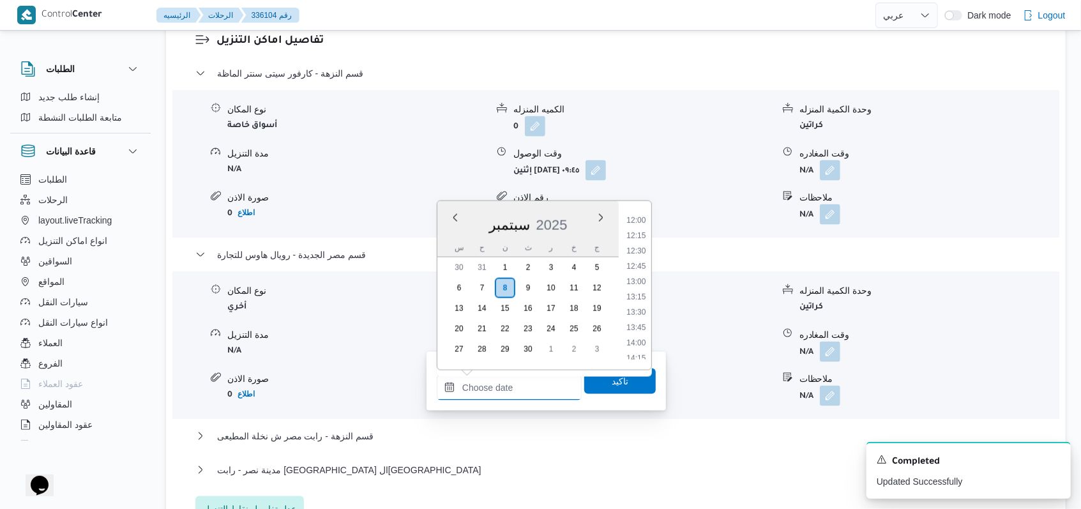
scroll to position [648, 0]
click at [641, 278] on li "11:30" at bounding box center [635, 274] width 29 height 13
type input "[DATE] ١١:٣٠"
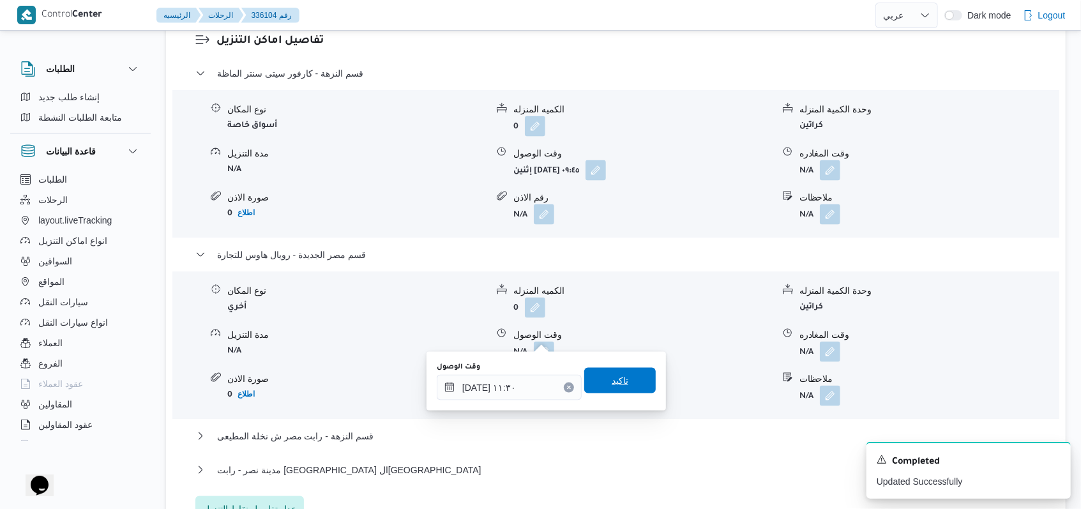
click at [610, 392] on span "تاكيد" at bounding box center [620, 381] width 72 height 26
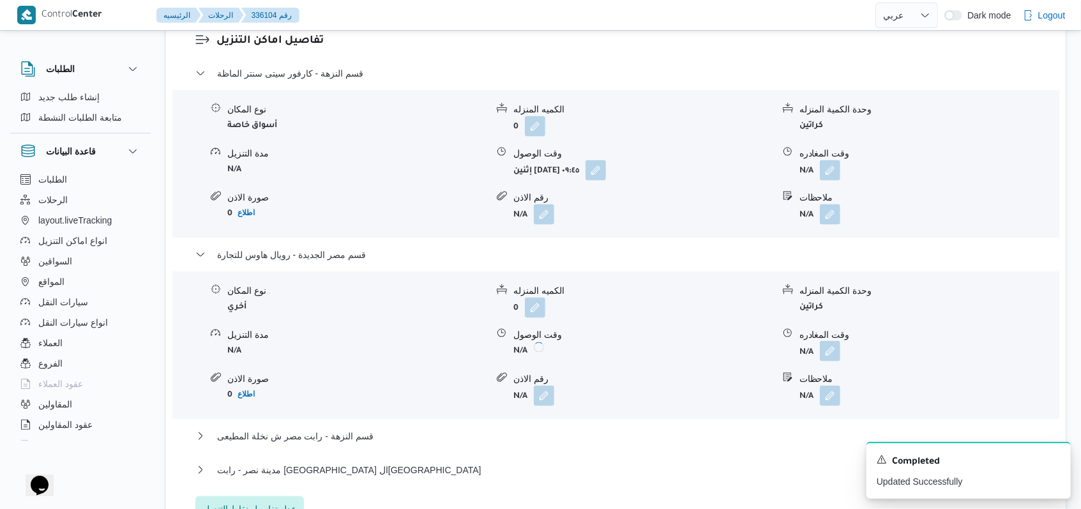
click at [828, 341] on button "button" at bounding box center [830, 351] width 20 height 20
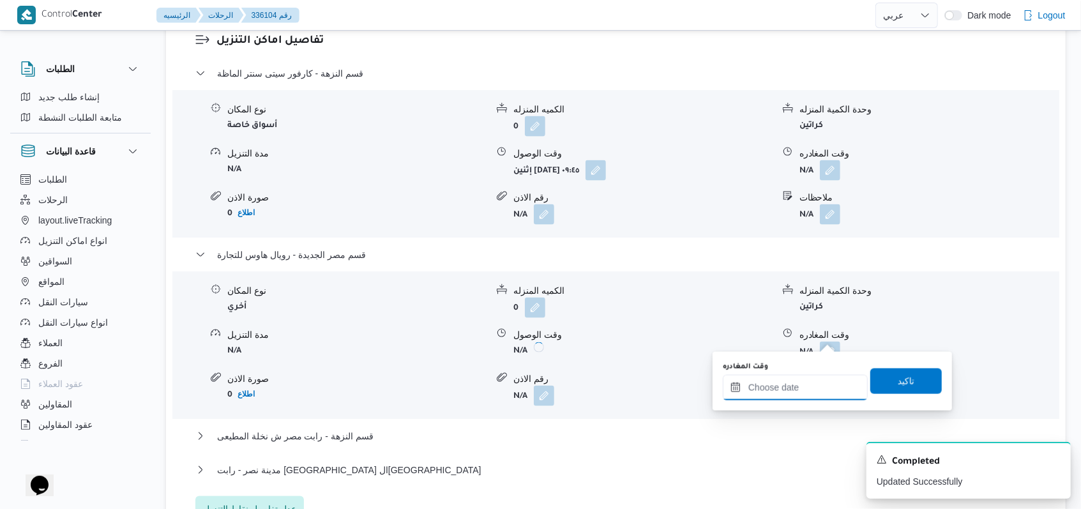
click at [809, 391] on input "وقت المغادره" at bounding box center [795, 388] width 145 height 26
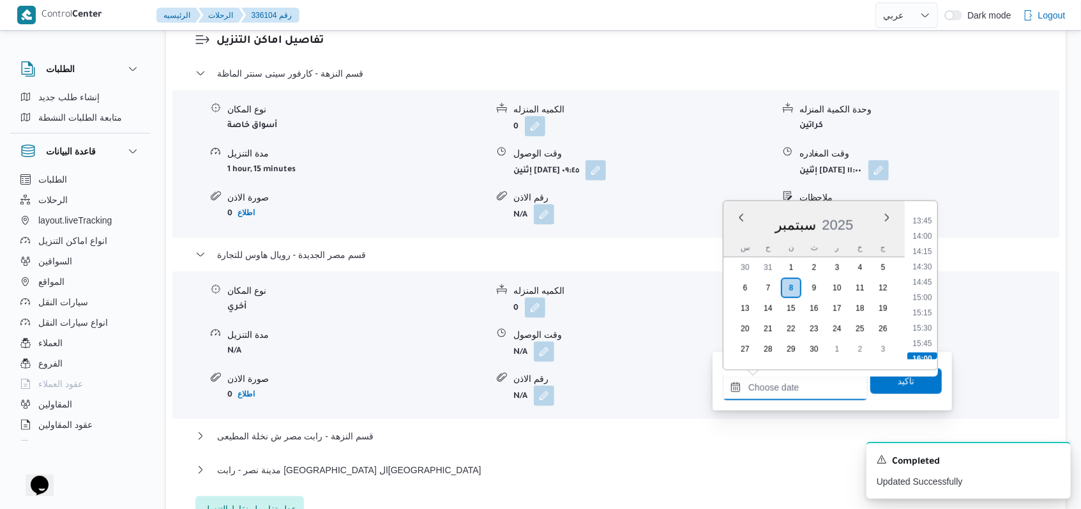
scroll to position [733, 0]
click at [930, 224] on li "12:00" at bounding box center [922, 220] width 29 height 13
type input "[DATE] ١٢:٠٠"
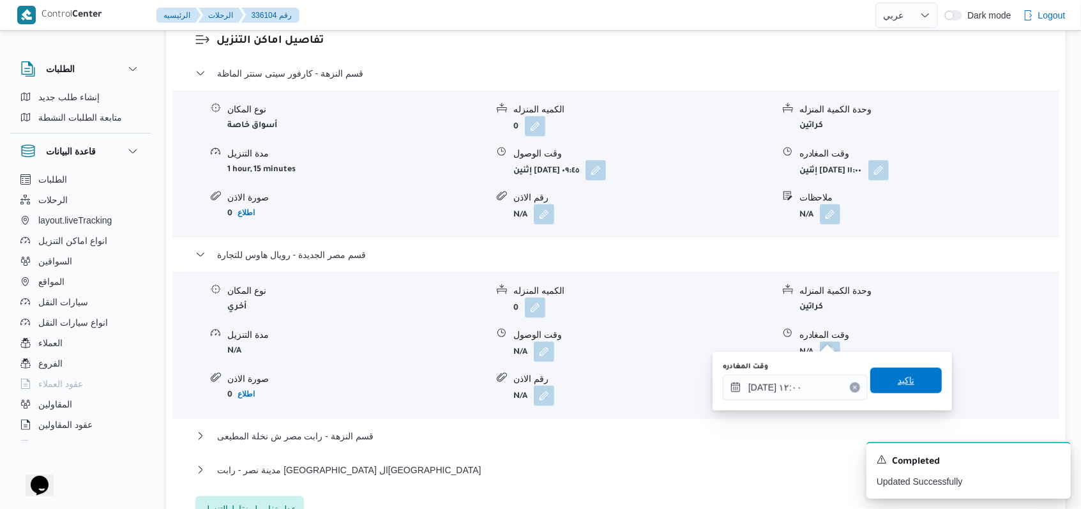
click at [899, 376] on span "تاكيد" at bounding box center [906, 380] width 17 height 15
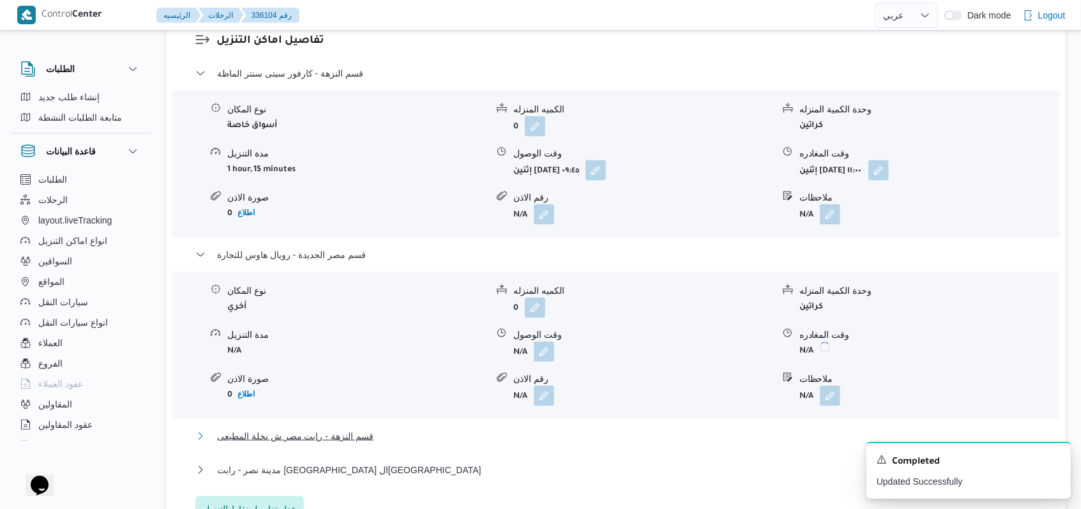
click at [351, 429] on span "قسم النزهة - رابت مصر ش نخلة المطيعى" at bounding box center [295, 436] width 156 height 15
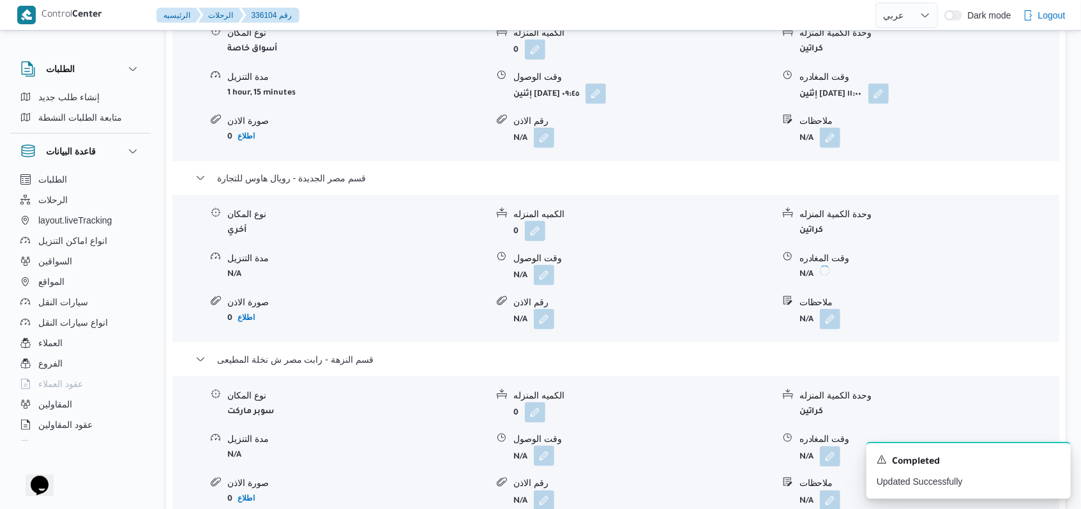
scroll to position [1277, 0]
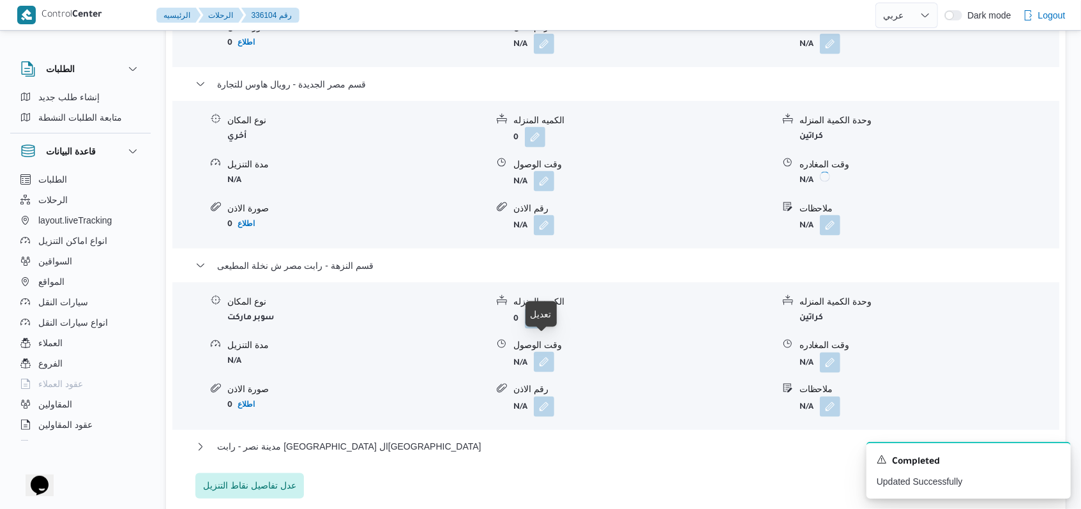
click at [540, 352] on button "button" at bounding box center [544, 362] width 20 height 20
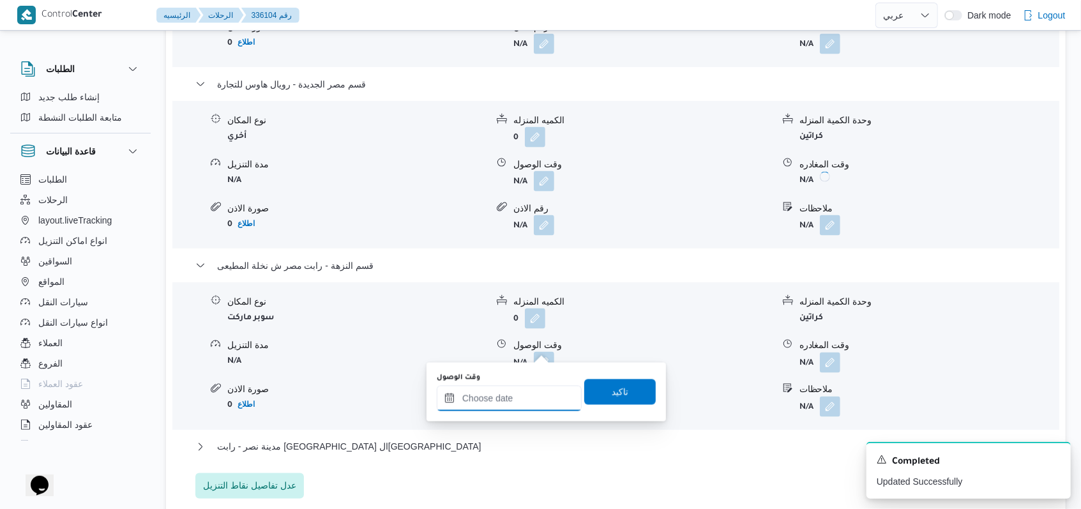
click at [519, 401] on input "وقت الوصول" at bounding box center [509, 399] width 145 height 26
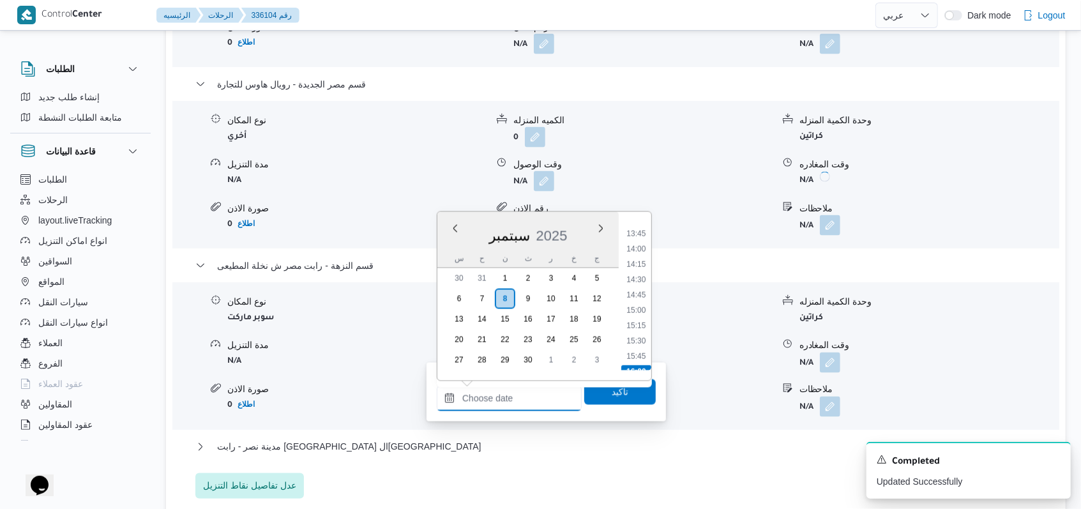
scroll to position [733, 0]
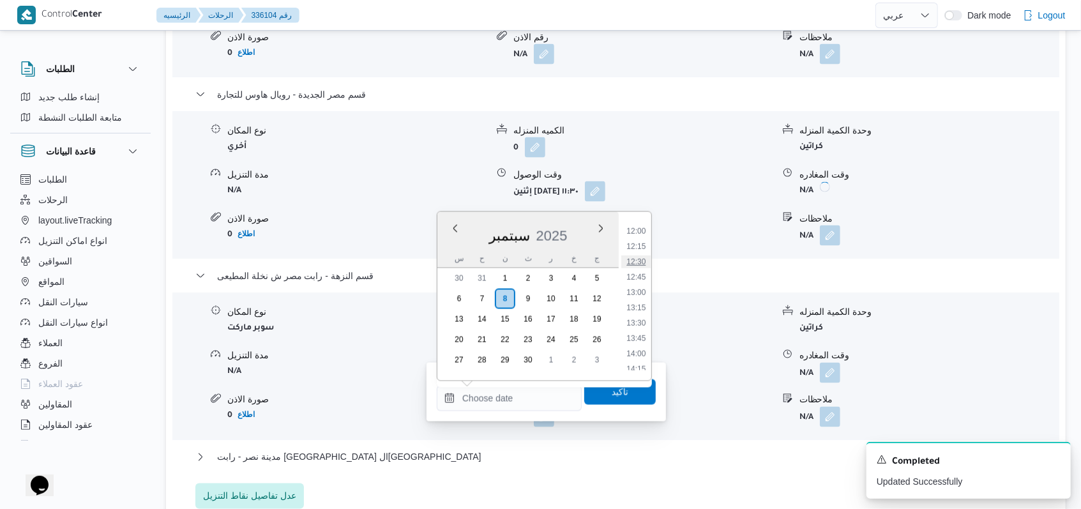
click at [642, 266] on li "12:30" at bounding box center [635, 261] width 29 height 13
type input "[DATE] ١٢:٣٠"
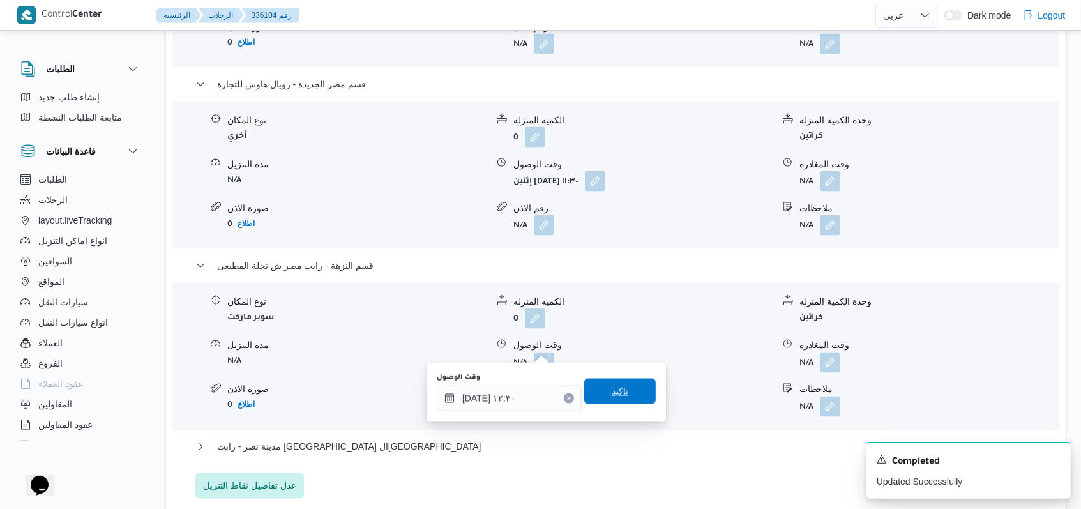
click at [614, 387] on span "تاكيد" at bounding box center [620, 391] width 17 height 15
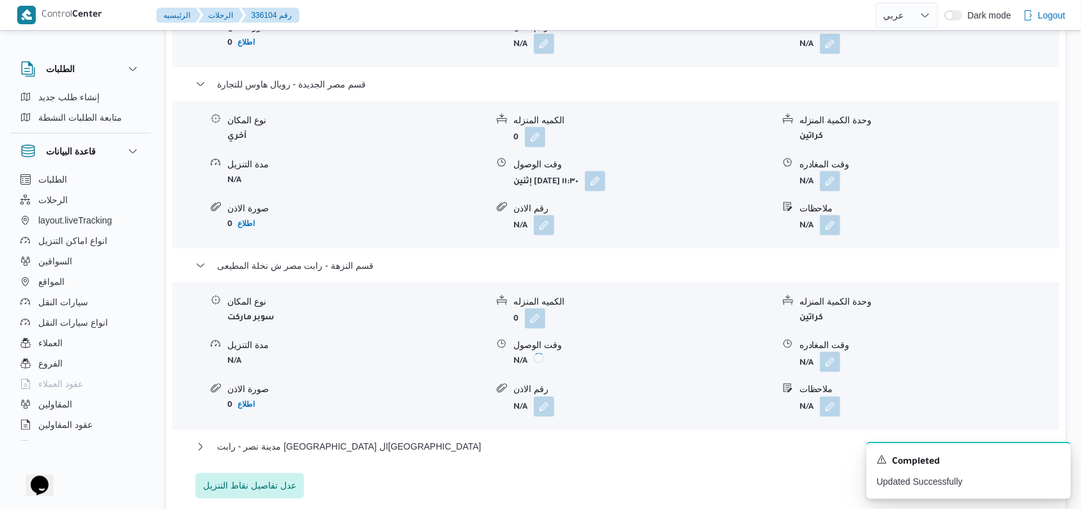
click at [845, 353] on form "N/A" at bounding box center [929, 363] width 259 height 20
click at [836, 352] on button "button" at bounding box center [830, 362] width 20 height 20
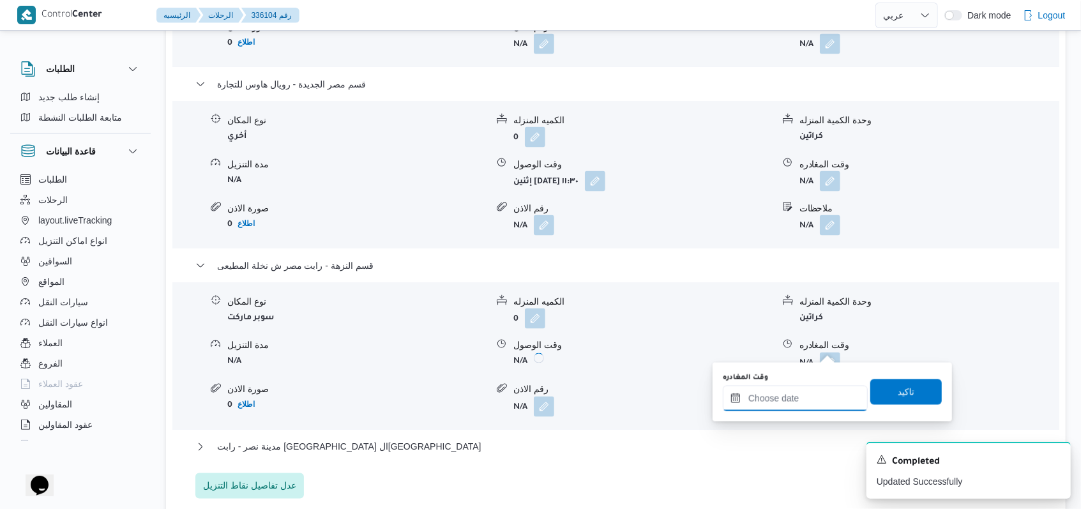
click at [811, 404] on input "وقت المغادره" at bounding box center [795, 399] width 145 height 26
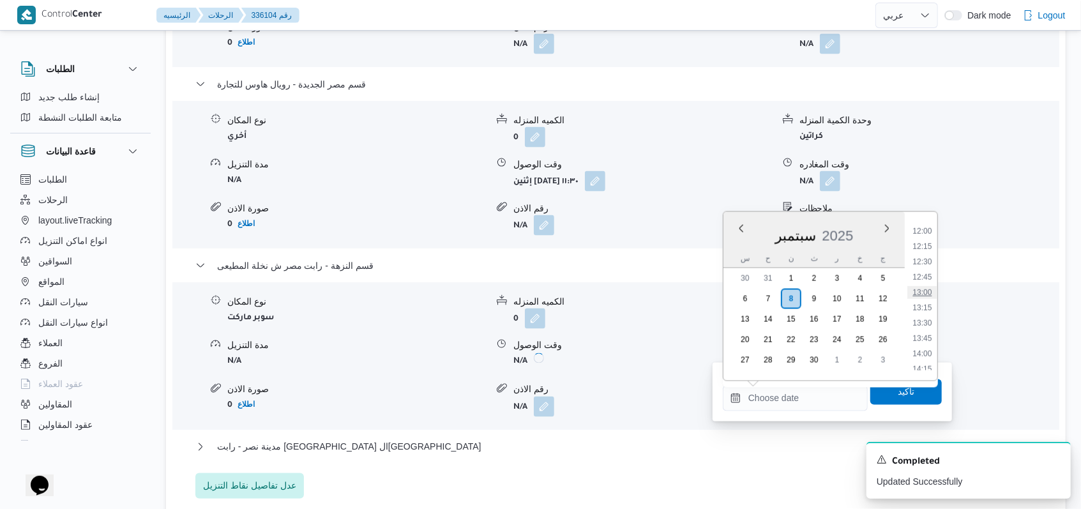
click at [927, 291] on li "13:00" at bounding box center [922, 292] width 29 height 13
type input "[DATE] ١٣:٠٠"
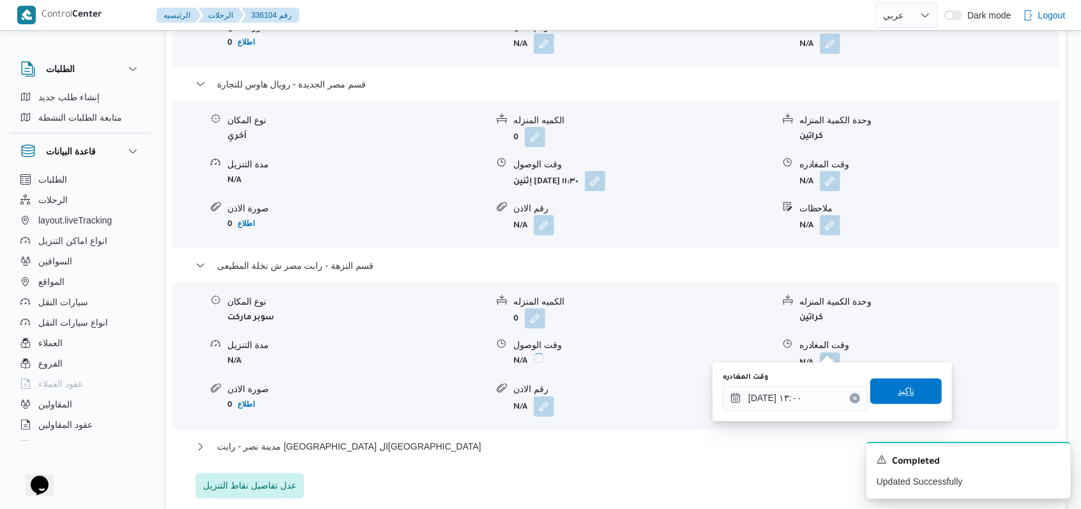
click at [903, 388] on span "تاكيد" at bounding box center [906, 391] width 17 height 15
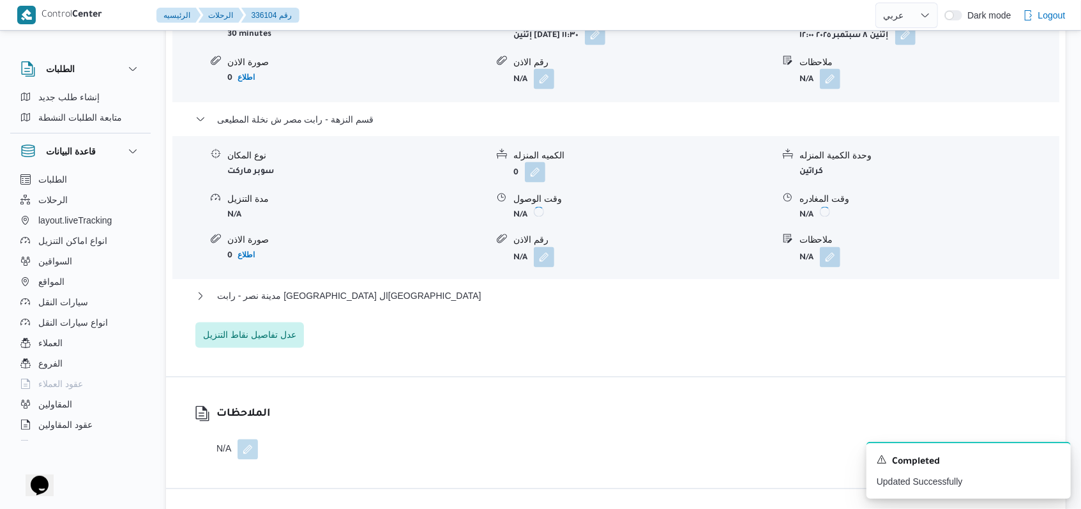
scroll to position [1447, 0]
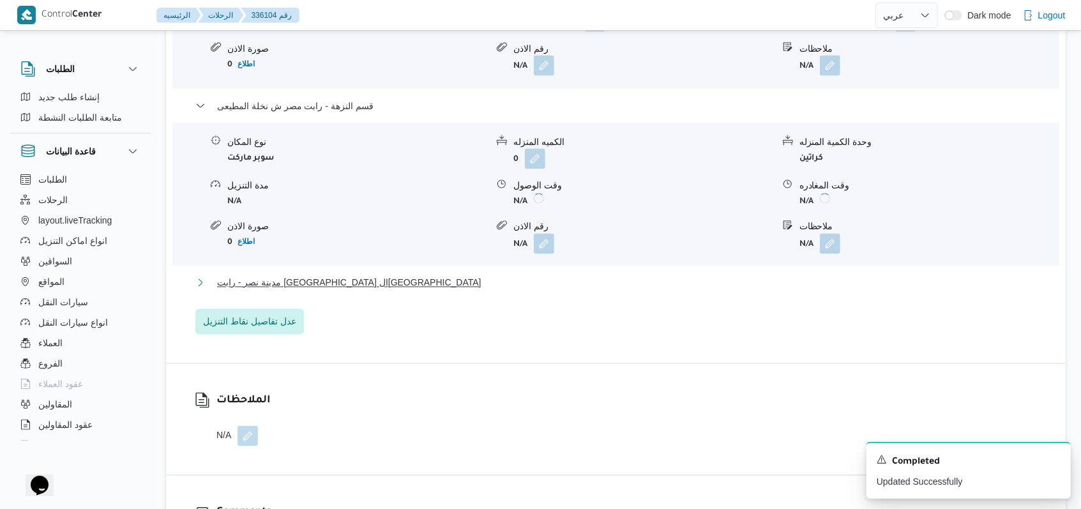
click at [312, 275] on span "مدينة نصر - رابت [GEOGRAPHIC_DATA] ال[GEOGRAPHIC_DATA]" at bounding box center [349, 282] width 264 height 15
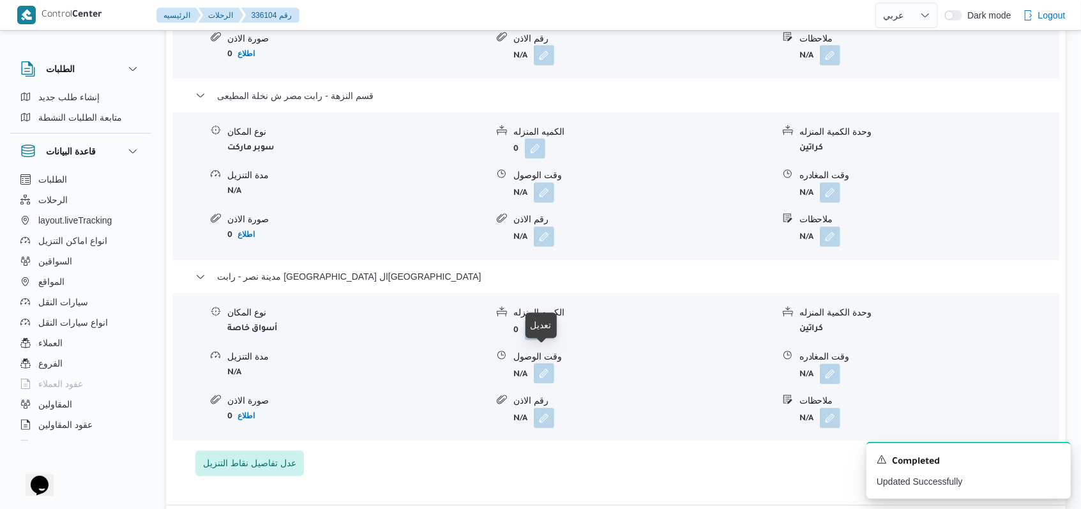
click at [549, 365] on button "button" at bounding box center [544, 373] width 20 height 20
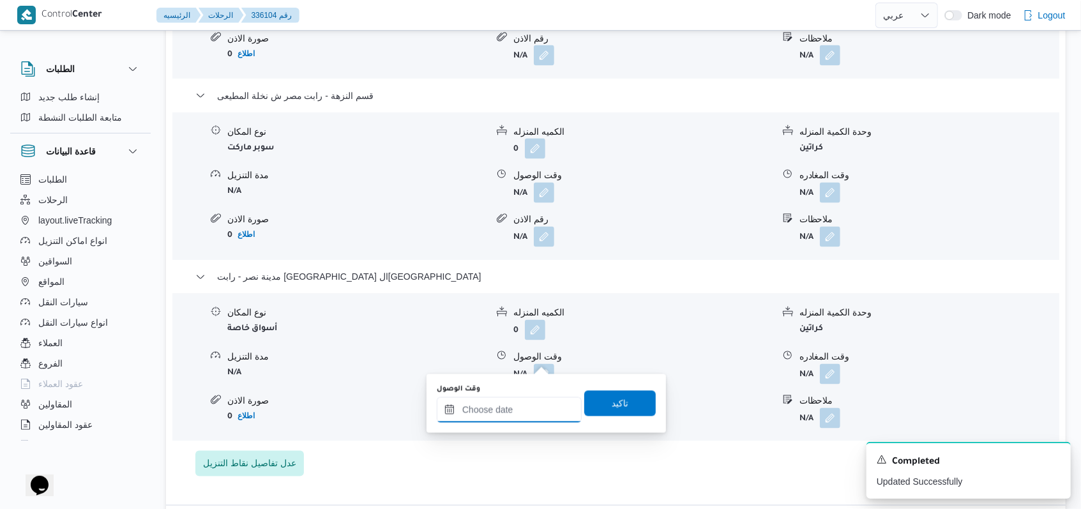
click at [526, 404] on input "وقت الوصول" at bounding box center [509, 410] width 145 height 26
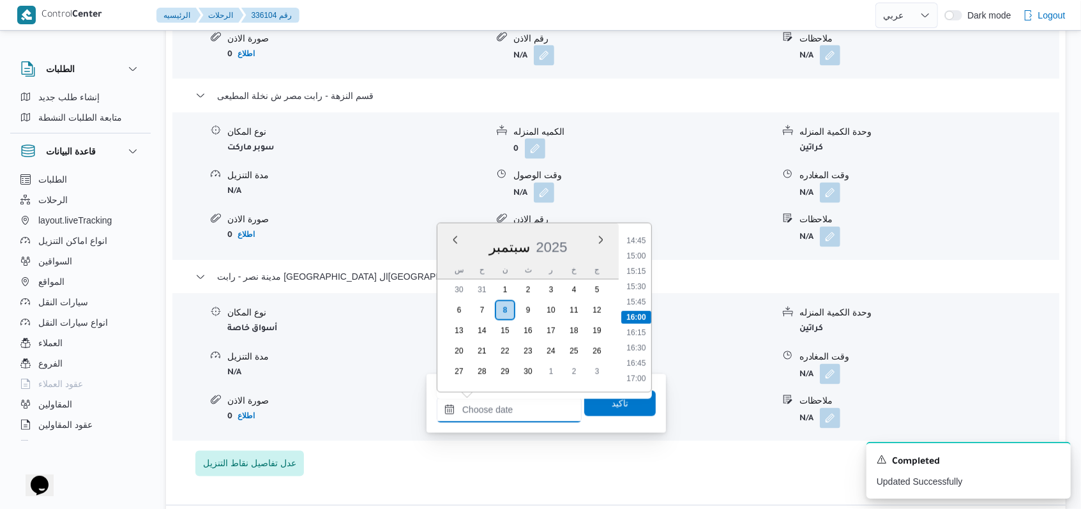
scroll to position [818, 0]
click at [640, 252] on li "13:30" at bounding box center [635, 249] width 29 height 13
type input "[DATE] ١٣:٣٠"
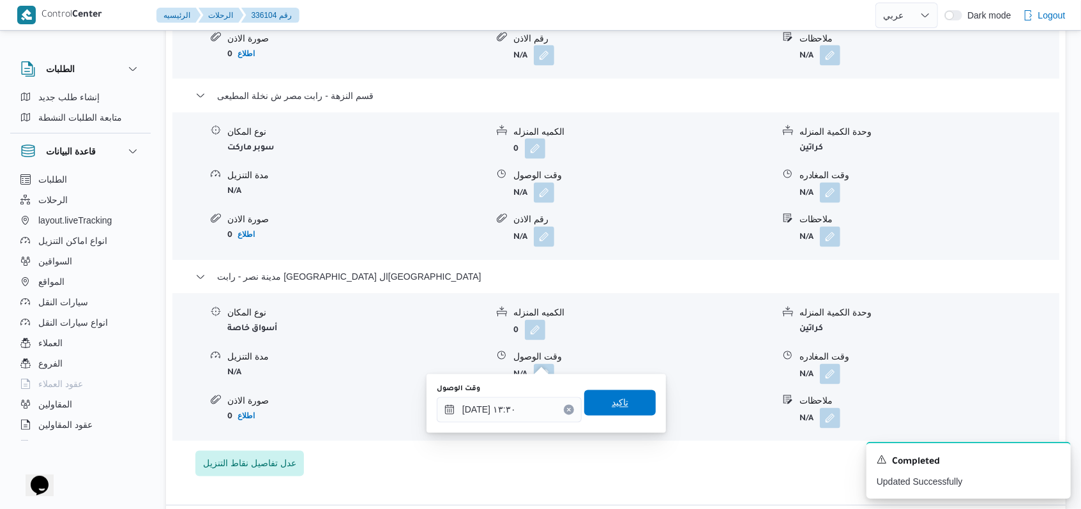
click at [620, 401] on span "تاكيد" at bounding box center [620, 403] width 72 height 26
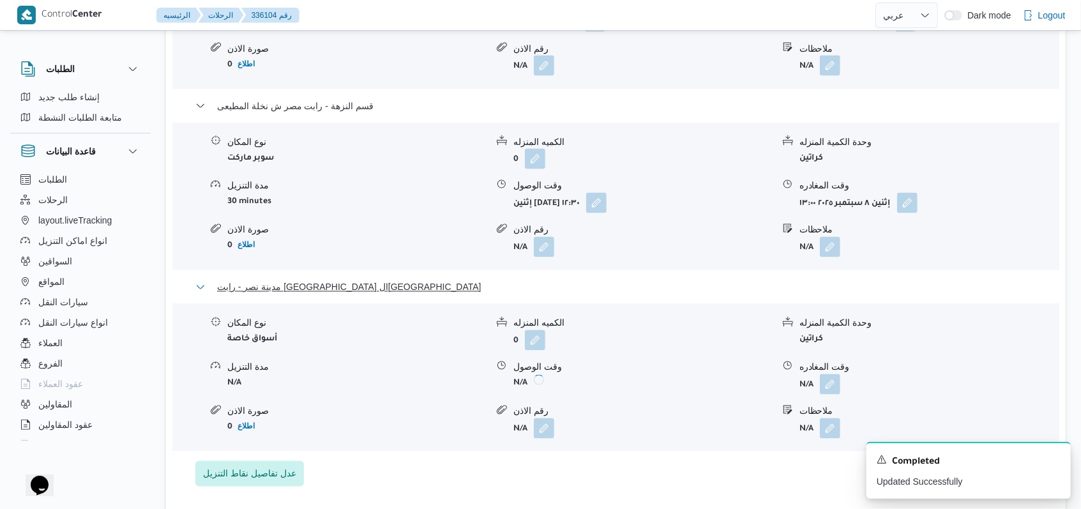
click at [271, 280] on span "مدينة نصر - رابت [GEOGRAPHIC_DATA] ال[GEOGRAPHIC_DATA]" at bounding box center [349, 287] width 264 height 15
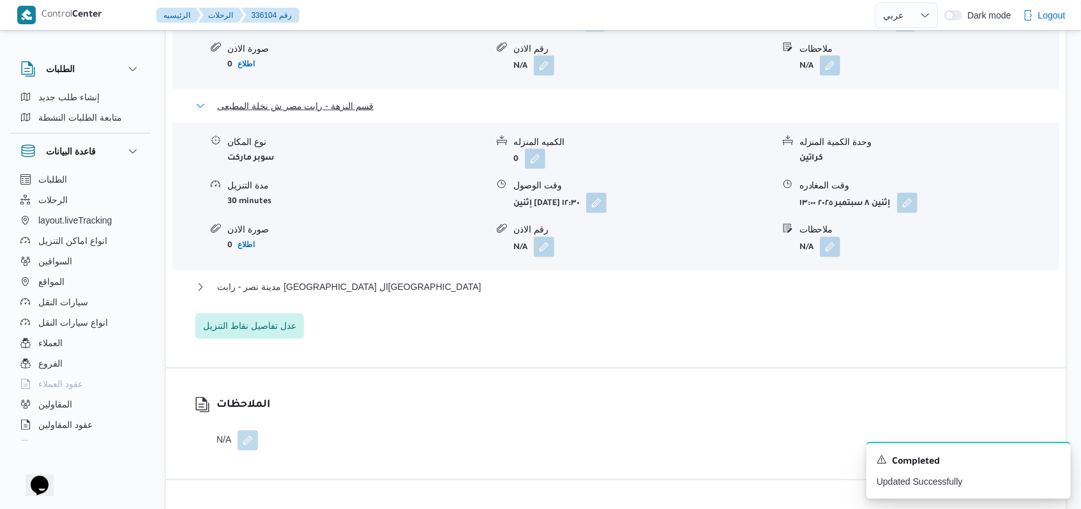
click at [328, 98] on span "قسم النزهة - رابت مصر ش نخلة المطيعى" at bounding box center [295, 105] width 156 height 15
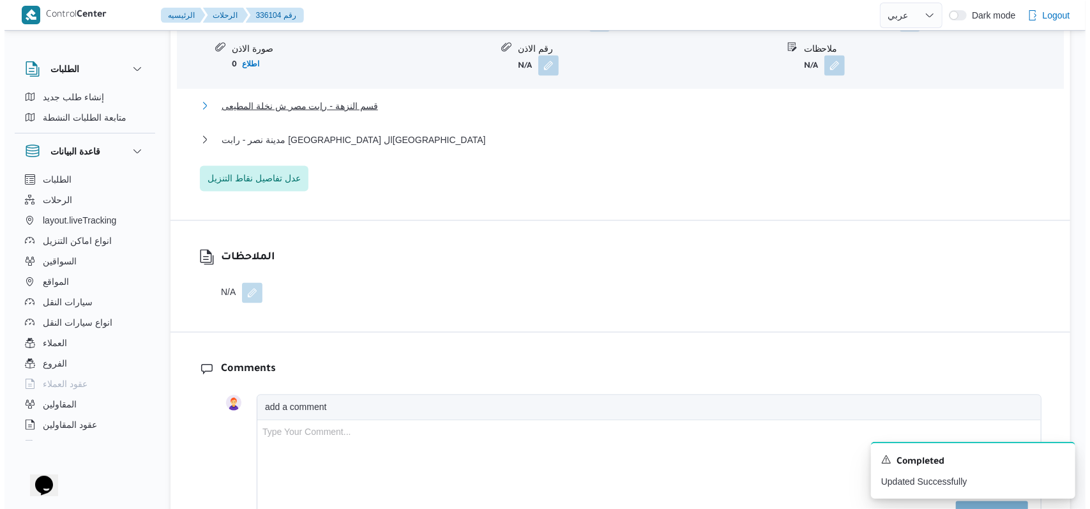
scroll to position [1277, 0]
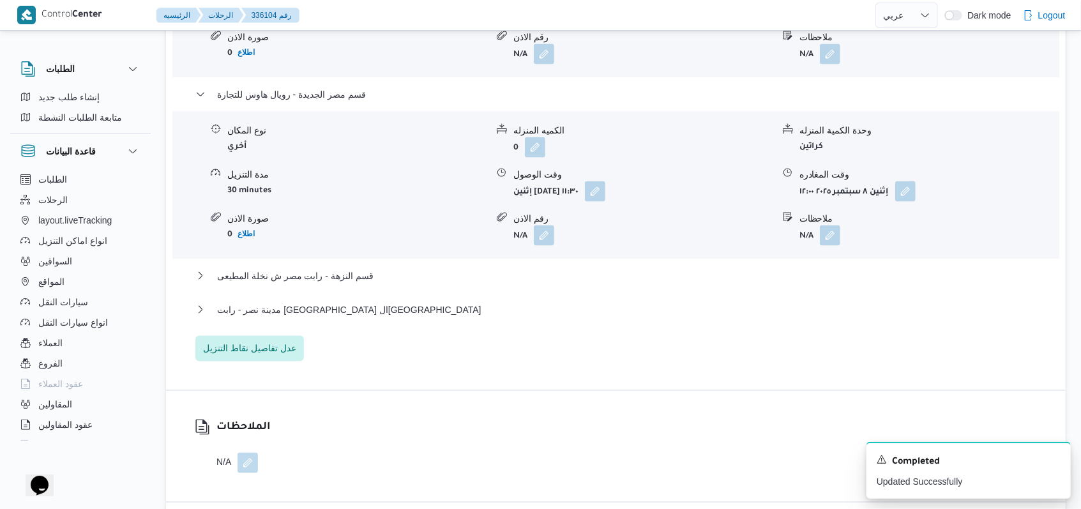
click at [334, 87] on div "قسم مصر الجديدة - رويال هاوس للتجارة" at bounding box center [616, 99] width 842 height 24
click at [335, 87] on span "قسم مصر الجديدة - رويال هاوس للتجارة" at bounding box center [291, 94] width 149 height 15
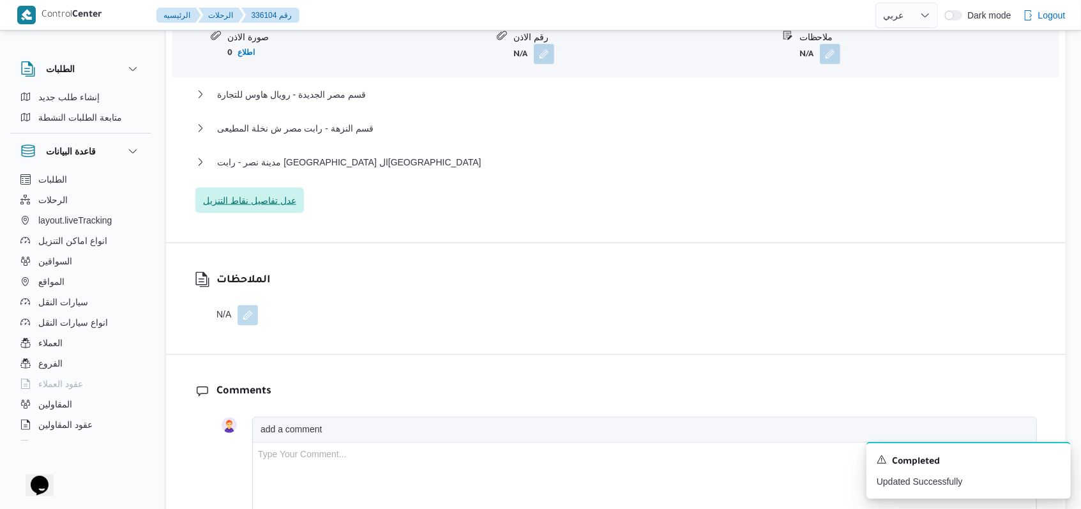
click at [289, 193] on span "عدل تفاصيل نقاط التنزيل" at bounding box center [249, 200] width 93 height 15
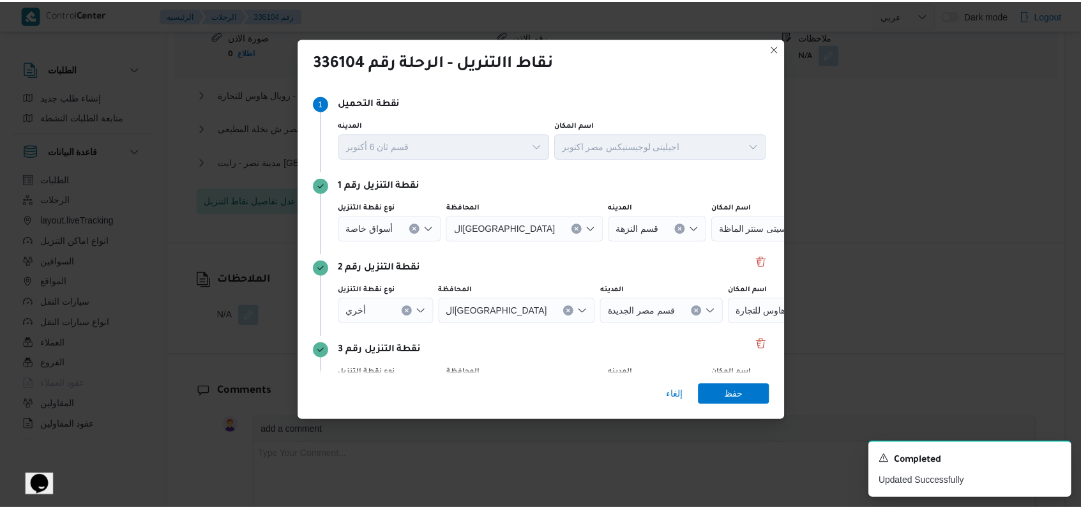
scroll to position [165, 0]
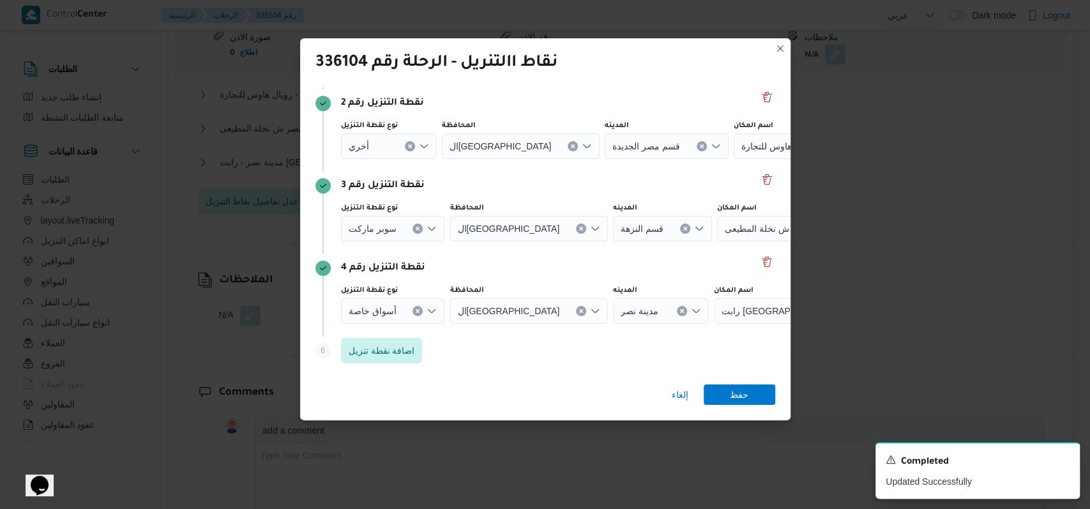
click at [410, 146] on icon "Clear input" at bounding box center [409, 145] width 3 height 3
click at [413, 144] on button "Clear input" at bounding box center [410, 146] width 10 height 10
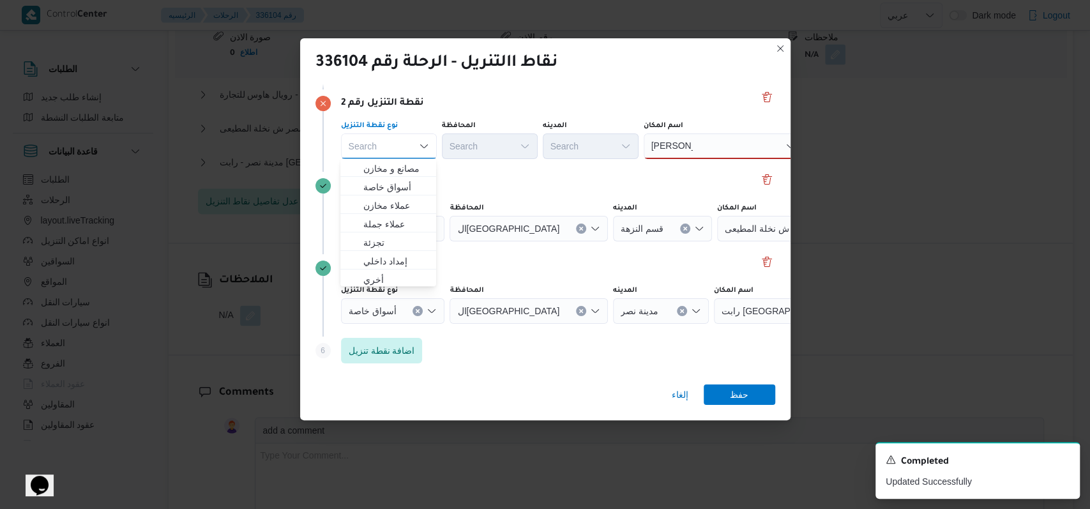
click at [722, 144] on div "[PERSON_NAME] [PERSON_NAME]" at bounding box center [724, 146] width 160 height 26
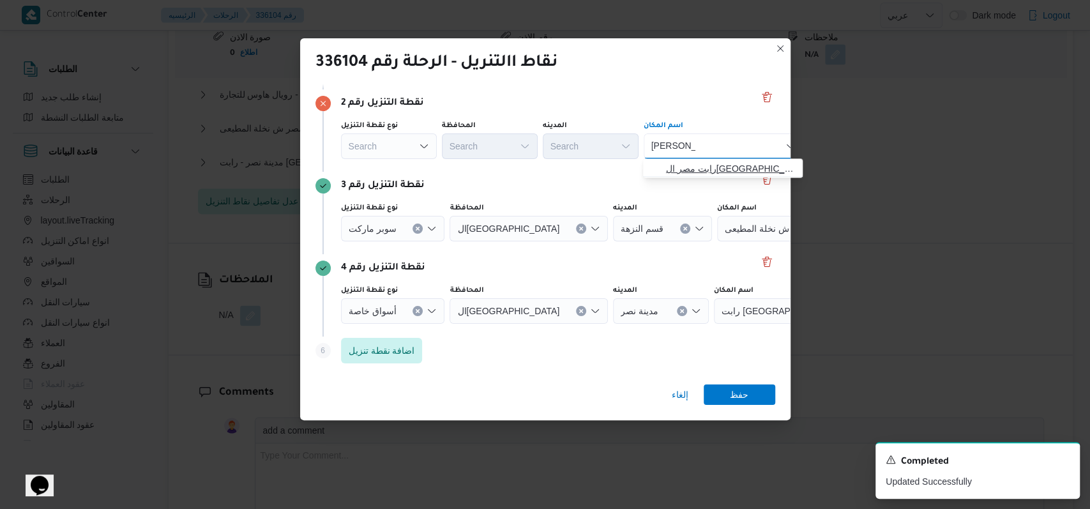
type input "[PERSON_NAME]"
click at [720, 161] on span "رابت مصر ال[GEOGRAPHIC_DATA] | رابت | المنطقة الثامنة" at bounding box center [730, 168] width 129 height 15
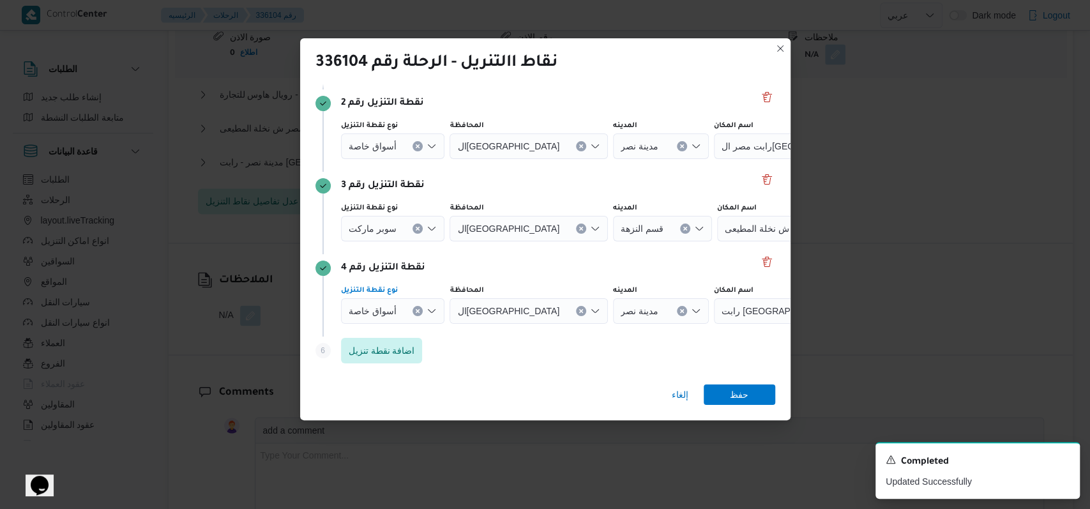
click at [421, 308] on div "أسواق خاصة" at bounding box center [393, 311] width 104 height 26
drag, startPoint x: 416, startPoint y: 311, endPoint x: 595, endPoint y: 315, distance: 179.5
click at [416, 310] on icon "Clear input" at bounding box center [417, 310] width 3 height 3
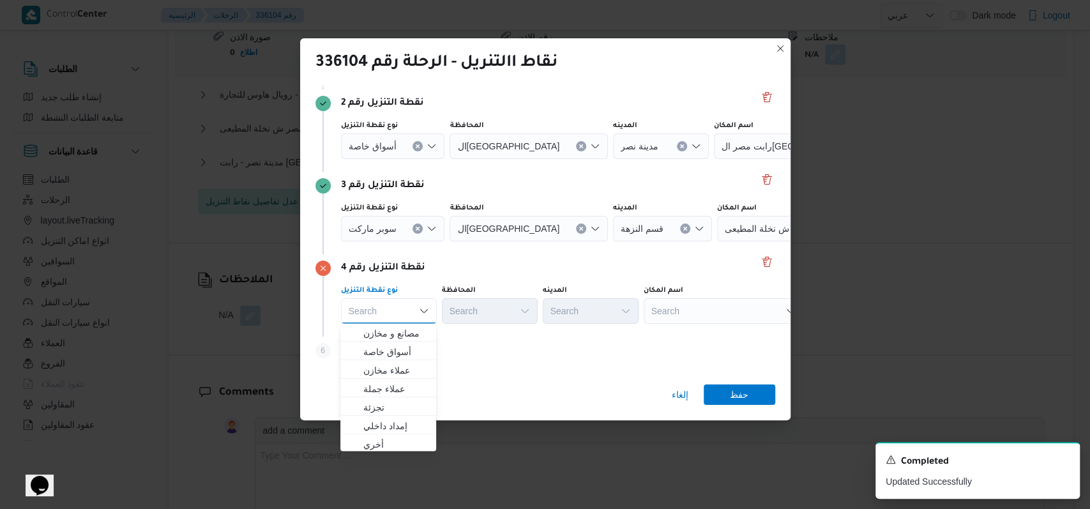
click at [685, 307] on div "Search" at bounding box center [724, 311] width 160 height 26
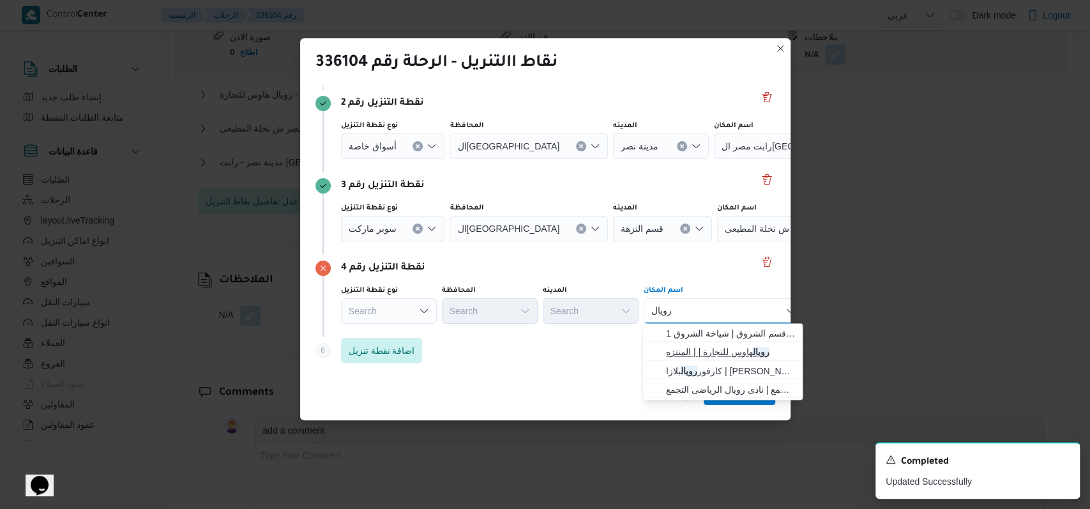
type input "رويال"
click at [719, 346] on span "رويال هاوس للتجارة | | المنتزه" at bounding box center [730, 351] width 129 height 15
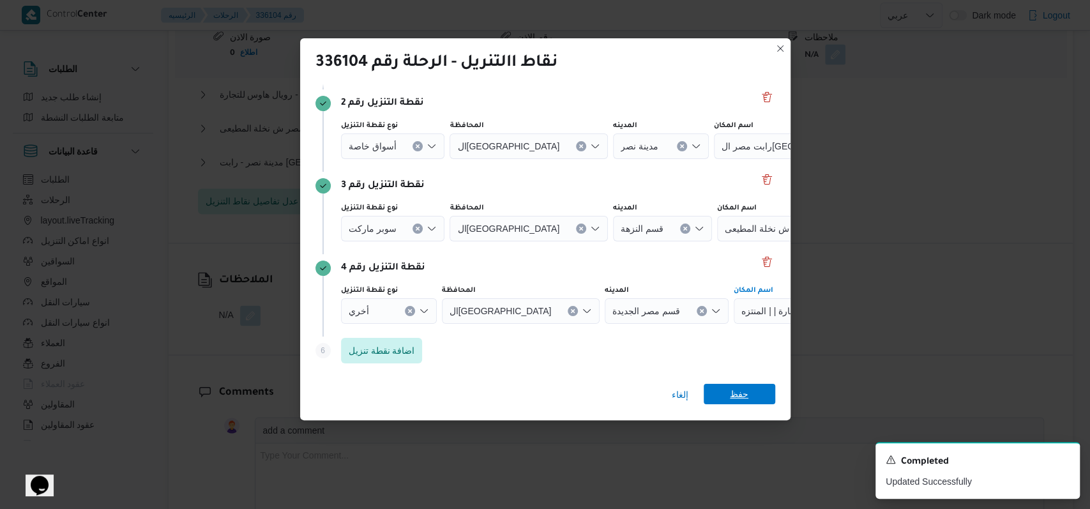
click at [739, 395] on span "حفظ" at bounding box center [739, 394] width 19 height 20
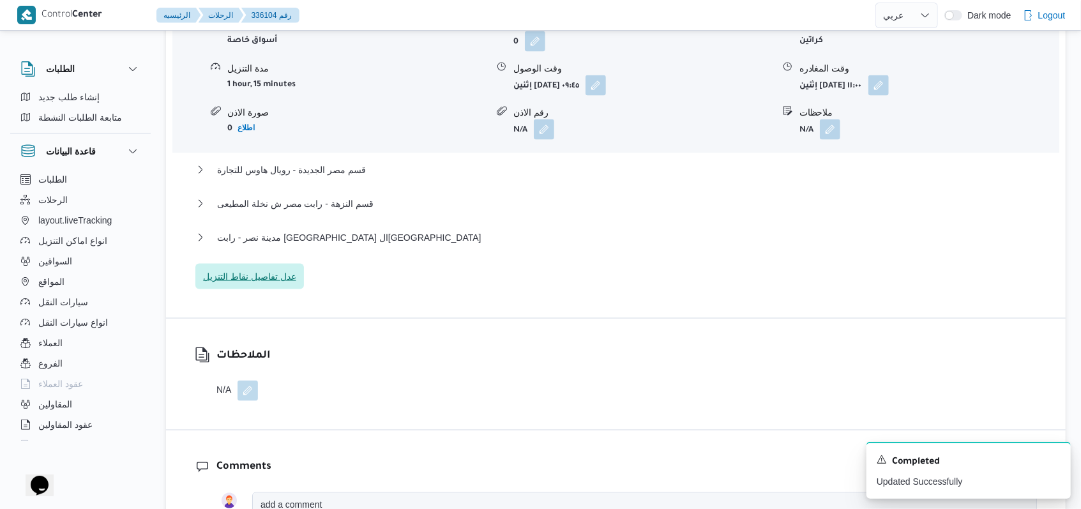
scroll to position [1107, 0]
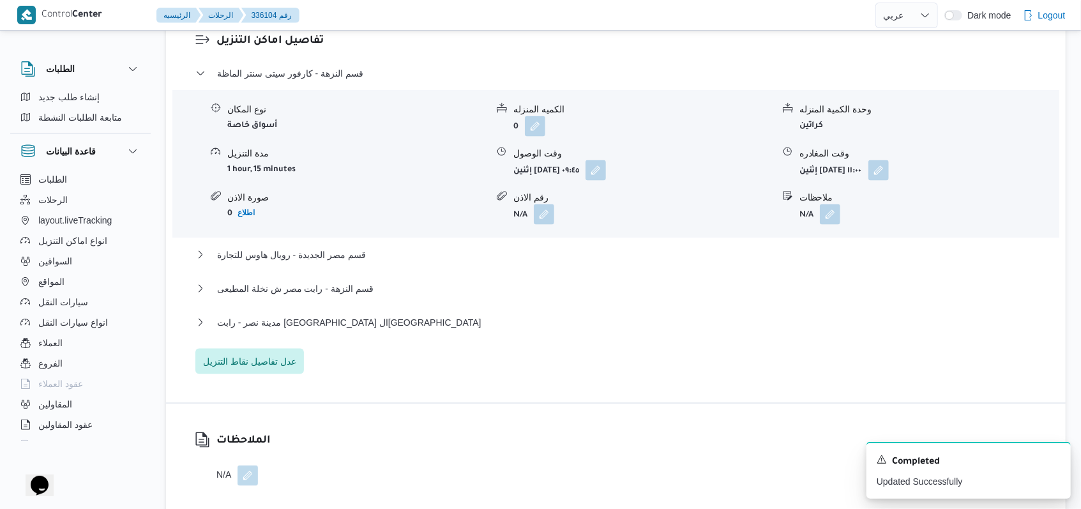
click at [322, 66] on div "قسم النزهة - كارفور سيتى سنتر الماظة" at bounding box center [616, 78] width 842 height 24
click at [325, 66] on span "قسم النزهة - كارفور سيتى سنتر الماظة" at bounding box center [290, 73] width 146 height 15
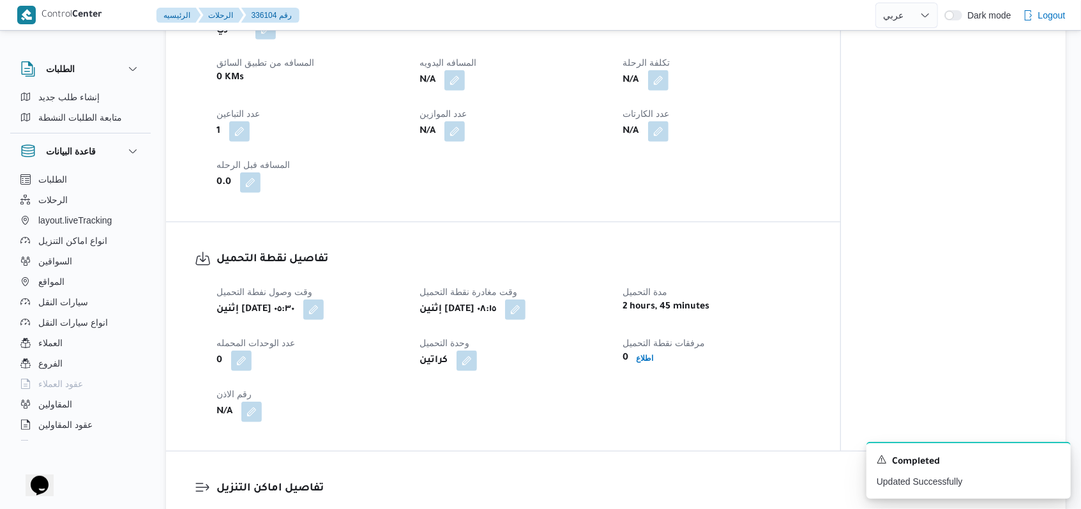
scroll to position [596, 0]
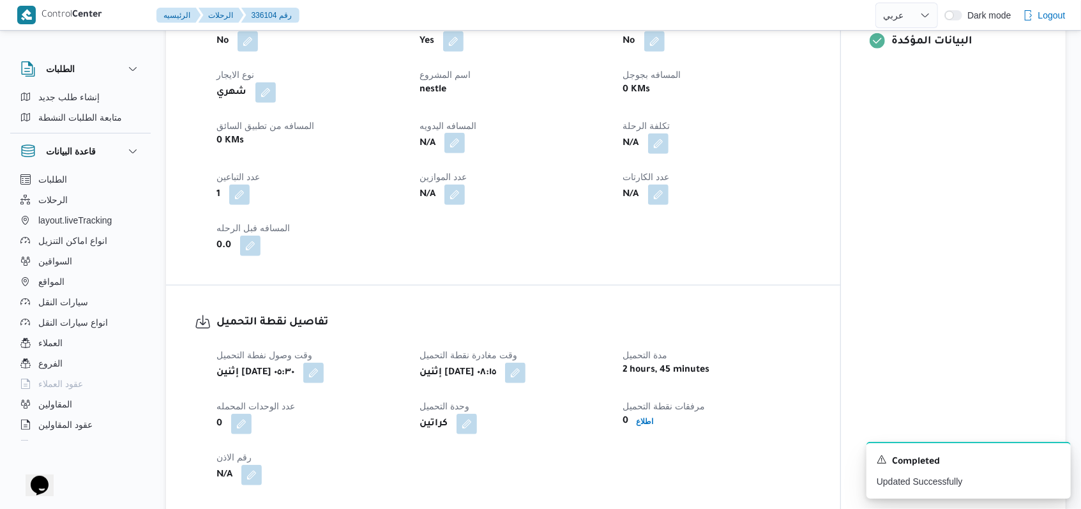
click at [465, 137] on button "button" at bounding box center [455, 143] width 20 height 20
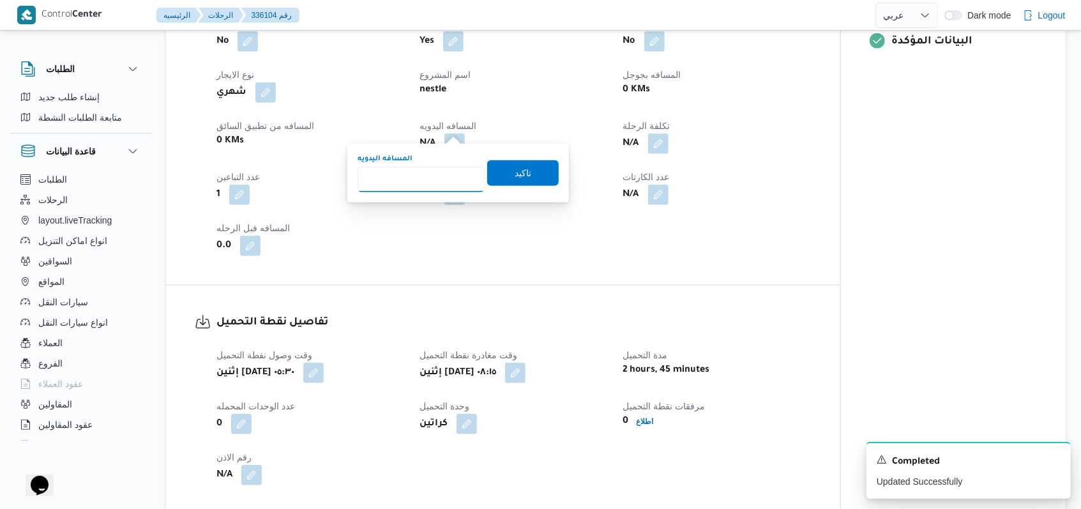
click at [434, 185] on input "المسافه اليدويه" at bounding box center [421, 180] width 127 height 26
type input "165"
click at [537, 181] on span "تاكيد" at bounding box center [523, 173] width 72 height 26
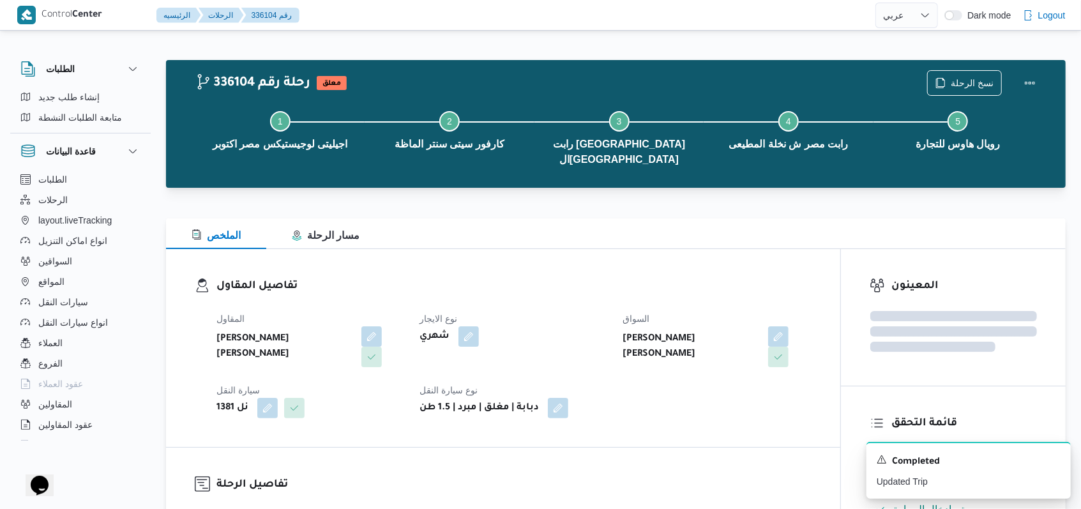
scroll to position [511, 0]
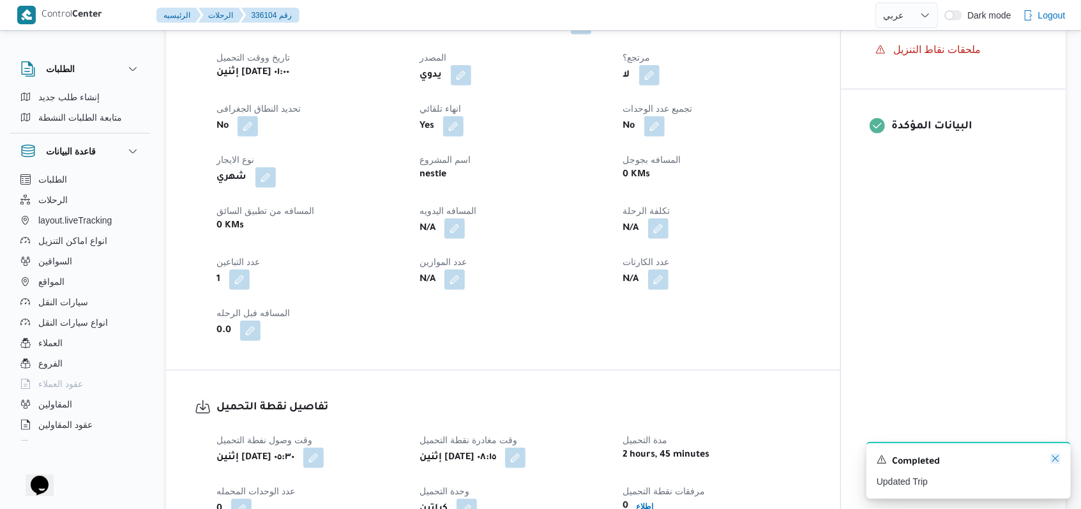
click at [1055, 461] on icon "Dismiss toast" at bounding box center [1056, 458] width 6 height 6
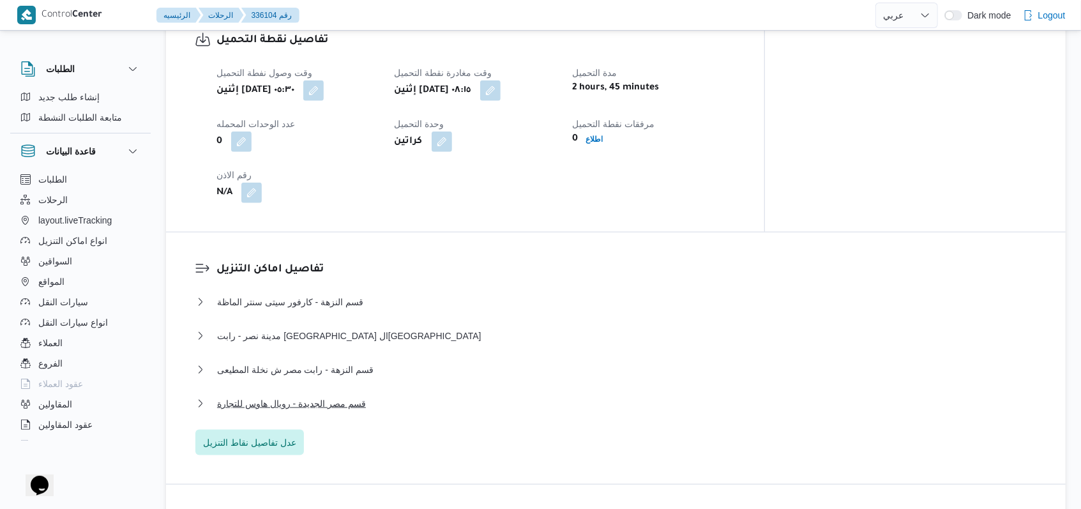
scroll to position [936, 0]
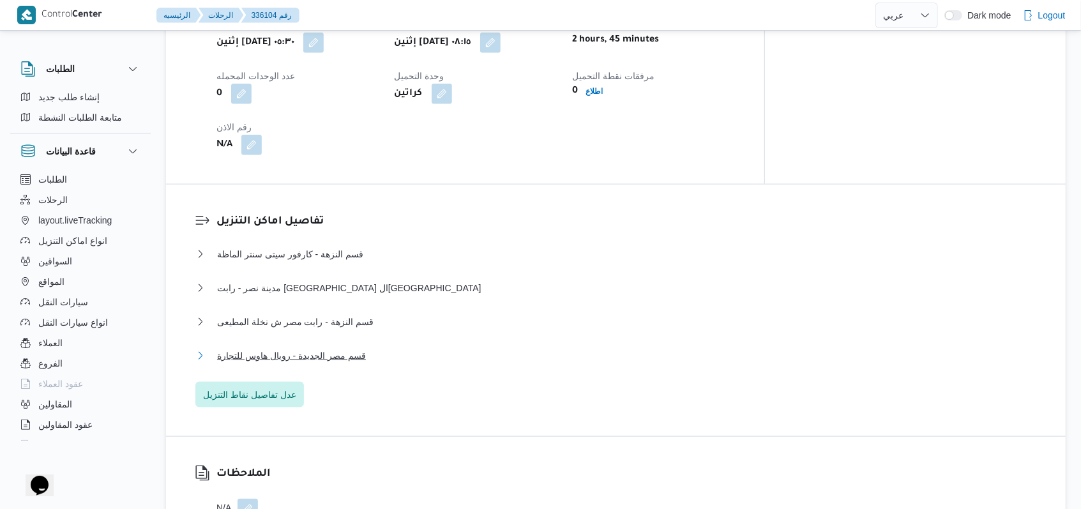
click at [356, 348] on span "قسم مصر الجديدة - رويال هاوس للتجارة" at bounding box center [291, 355] width 149 height 15
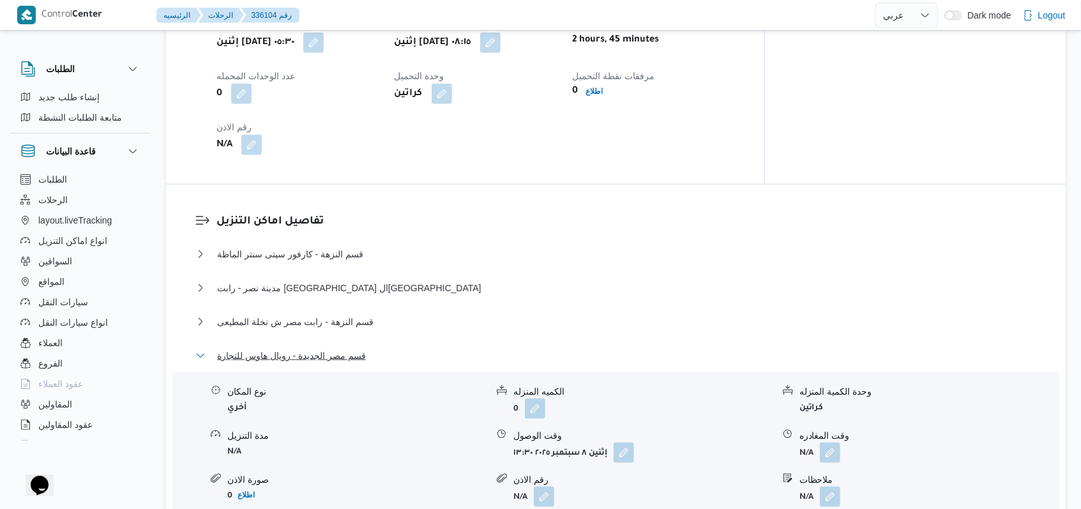
click at [353, 348] on span "قسم مصر الجديدة - رويال هاوس للتجارة" at bounding box center [291, 355] width 149 height 15
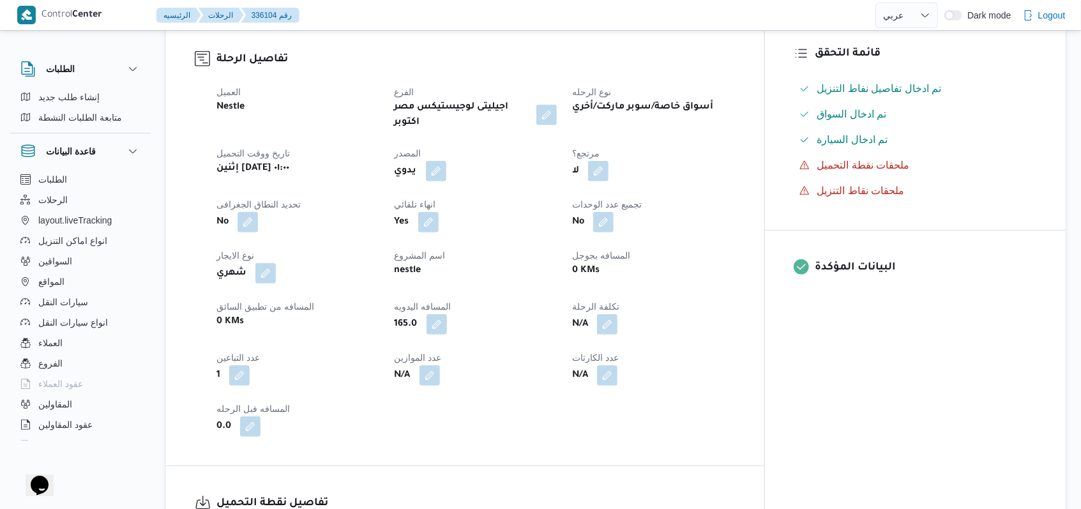
scroll to position [85, 0]
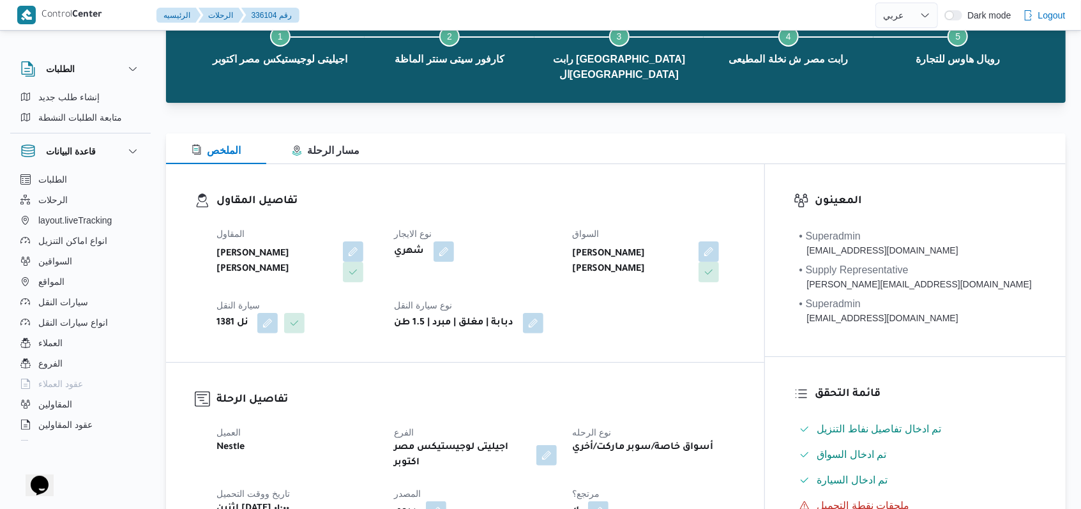
select select "ar"
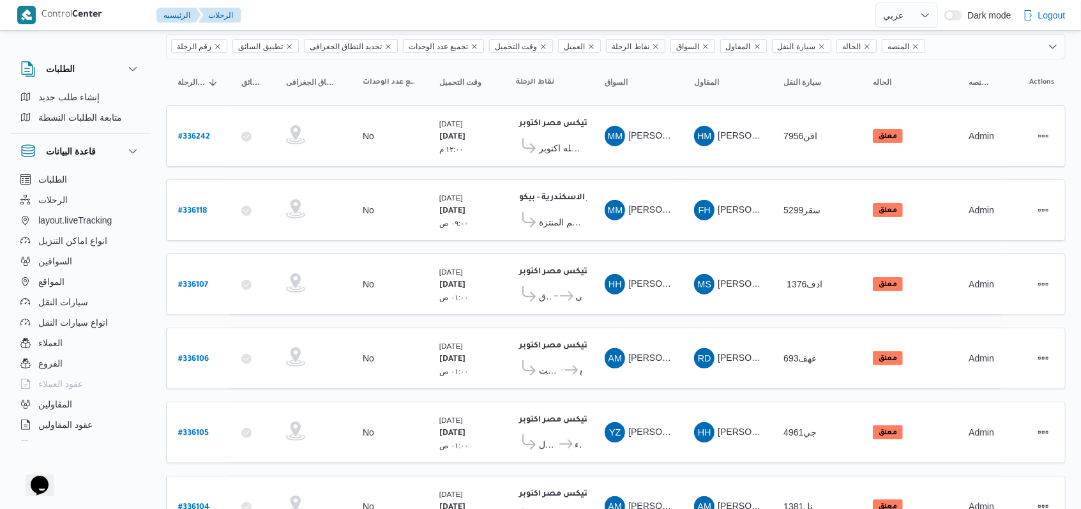
scroll to position [153, 0]
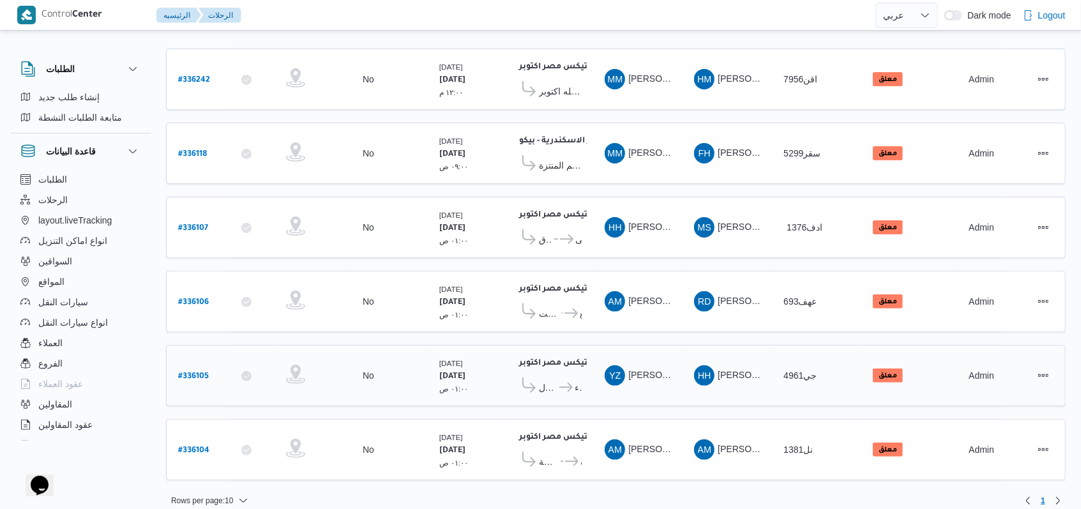
click at [204, 372] on b "# 336105" at bounding box center [193, 376] width 31 height 9
select select "ar"
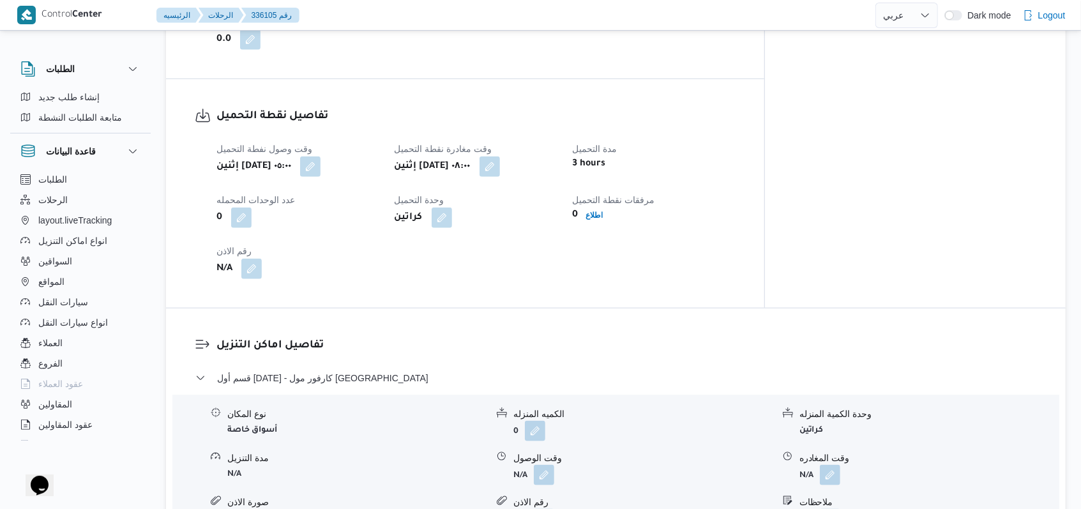
scroll to position [851, 0]
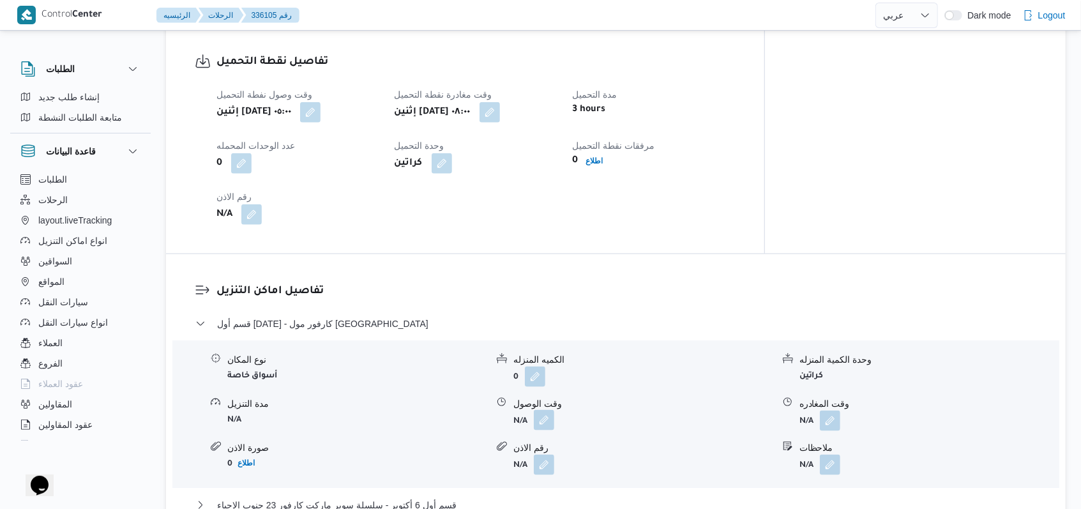
click at [542, 410] on button "button" at bounding box center [544, 420] width 20 height 20
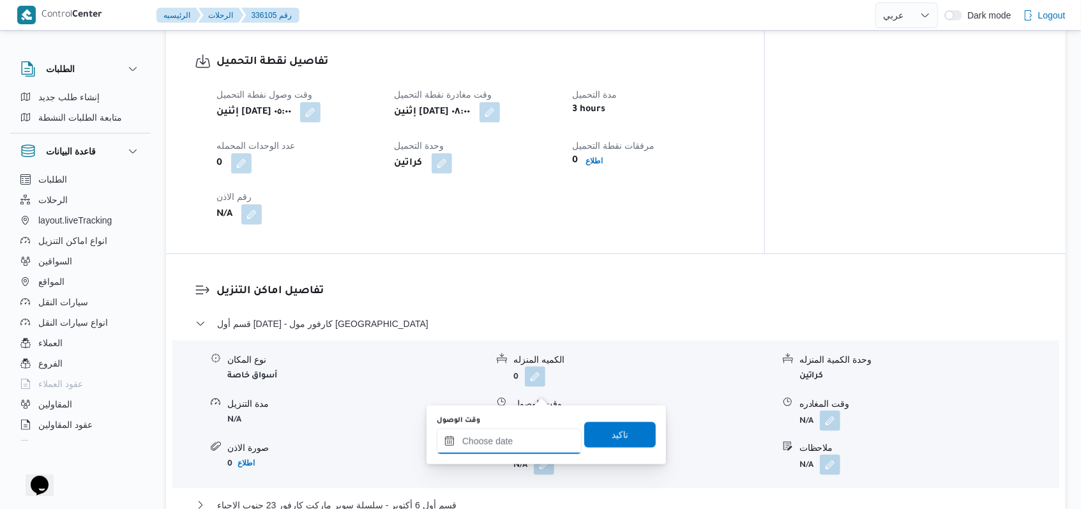
click at [519, 443] on input "وقت الوصول" at bounding box center [509, 442] width 145 height 26
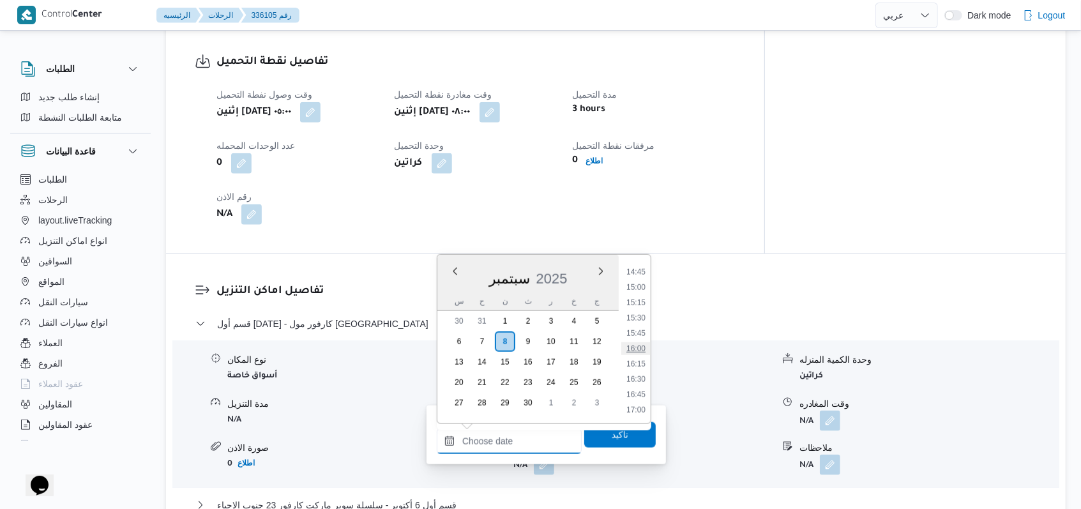
scroll to position [478, 0]
click at [639, 333] on li "08:45" at bounding box center [635, 330] width 29 height 13
type input "[DATE] ٠٨:٤٥"
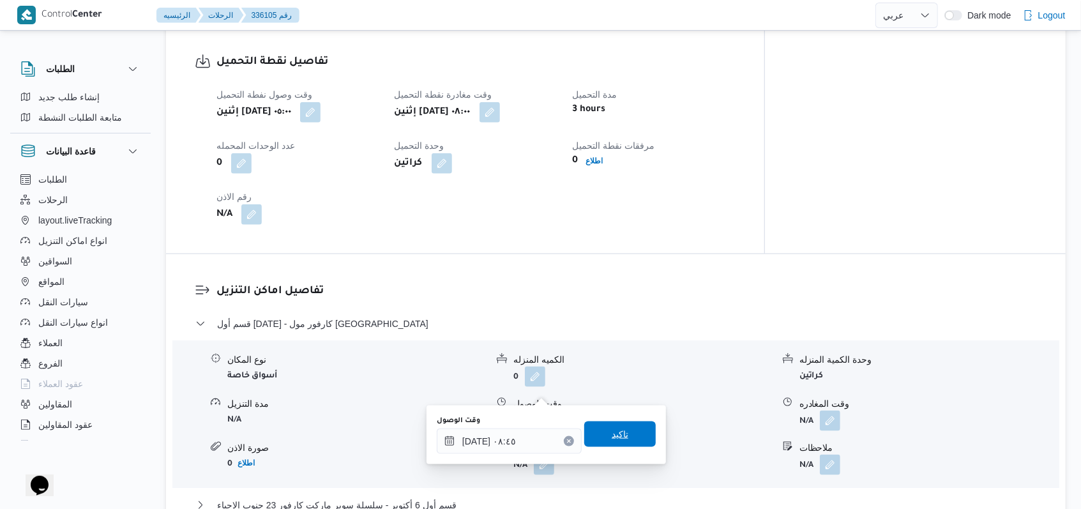
drag, startPoint x: 607, startPoint y: 439, endPoint x: 616, endPoint y: 437, distance: 8.5
click at [612, 439] on span "تاكيد" at bounding box center [620, 434] width 17 height 15
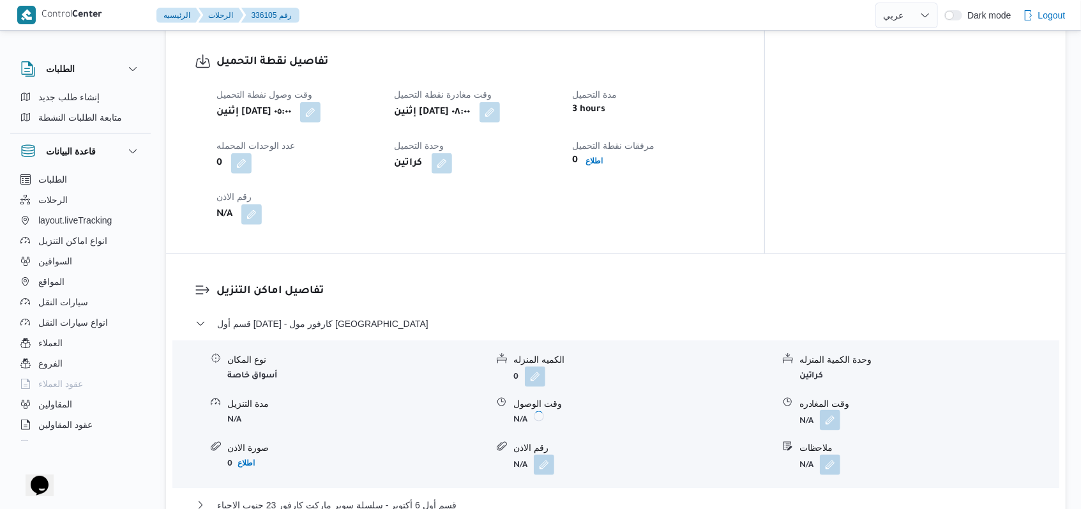
click at [833, 410] on button "button" at bounding box center [830, 420] width 20 height 20
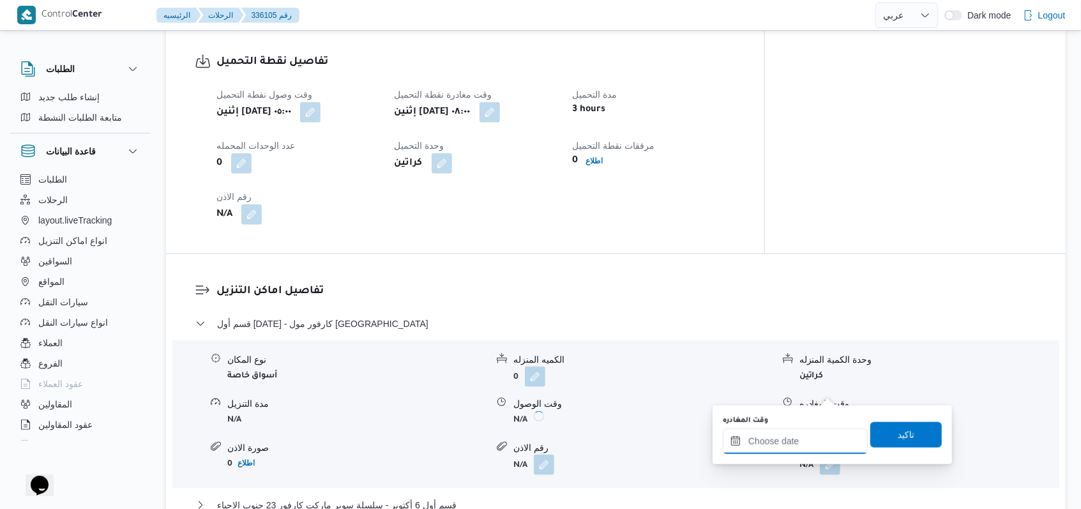
click at [795, 445] on input "وقت المغادره" at bounding box center [795, 442] width 145 height 26
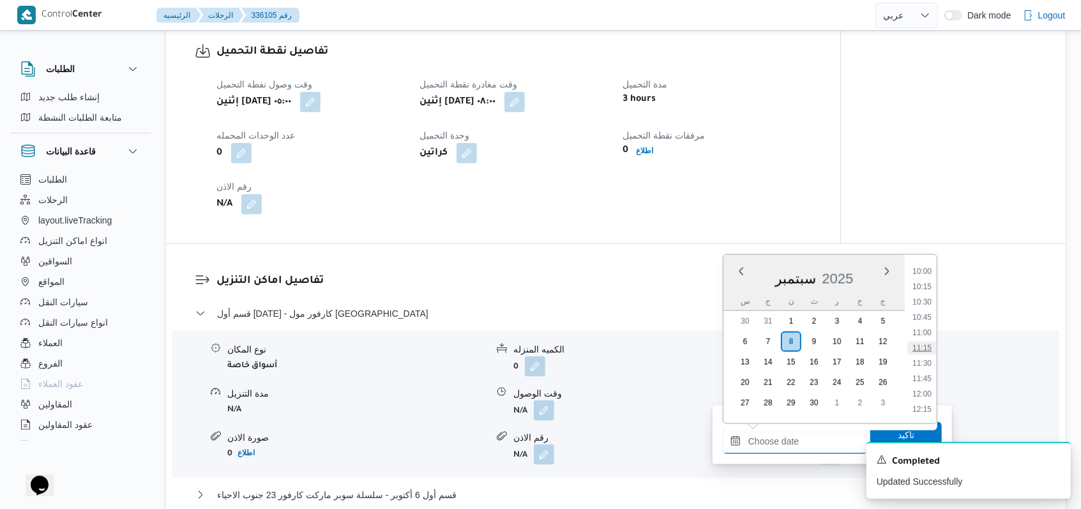
scroll to position [648, 0]
click at [924, 369] on li "12:15" at bounding box center [922, 374] width 29 height 13
type input "[DATE] ١٢:١٥"
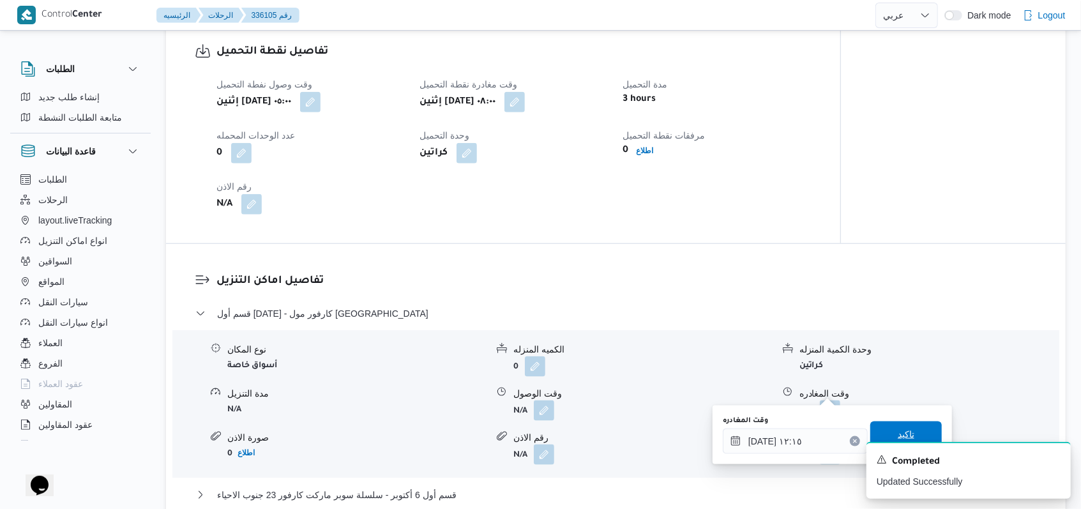
click at [911, 429] on span "تاكيد" at bounding box center [907, 435] width 72 height 26
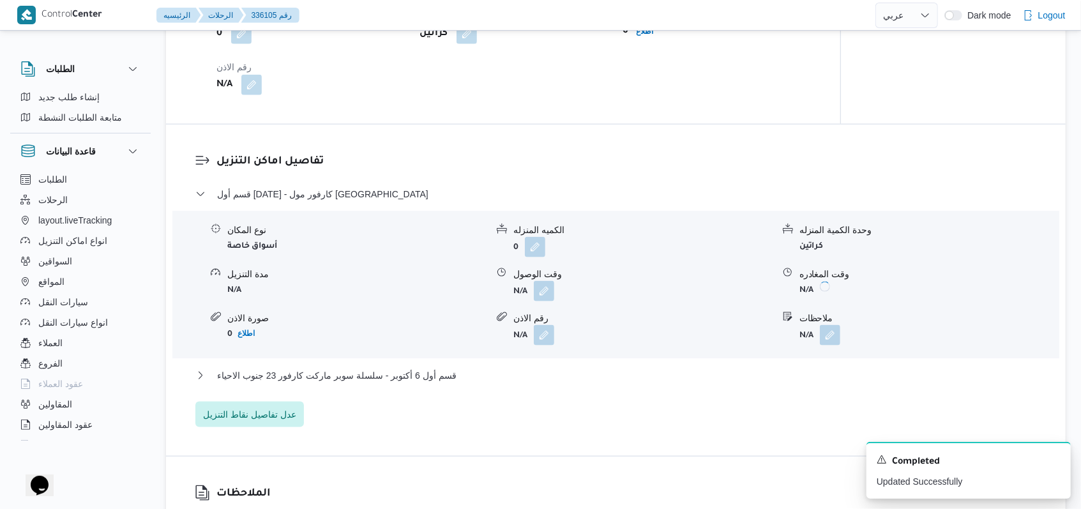
scroll to position [1107, 0]
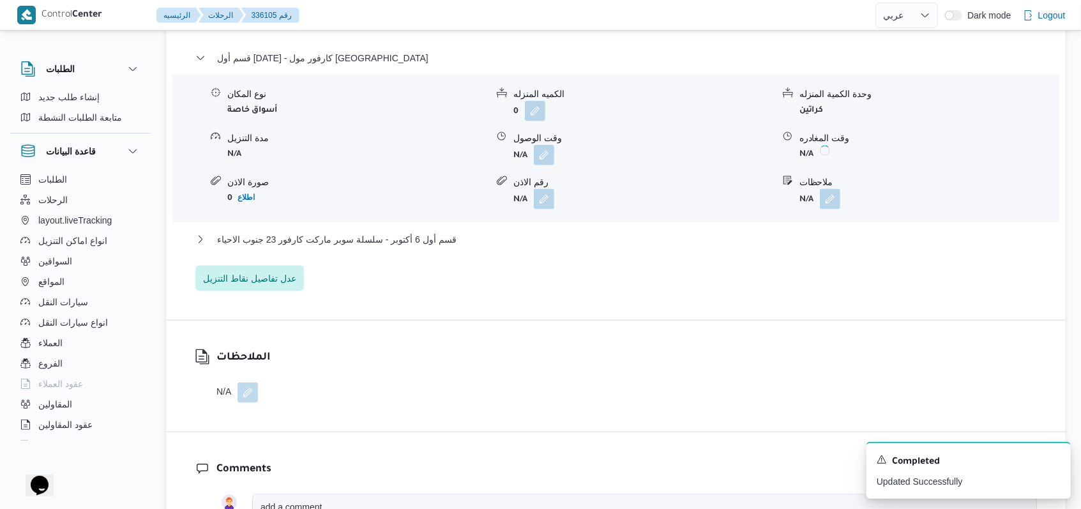
click at [441, 232] on div "قسم أول 6 أكتوبر - سلسلة سوبر ماركت كارفور 23 جنوب الاحياء" at bounding box center [616, 244] width 842 height 24
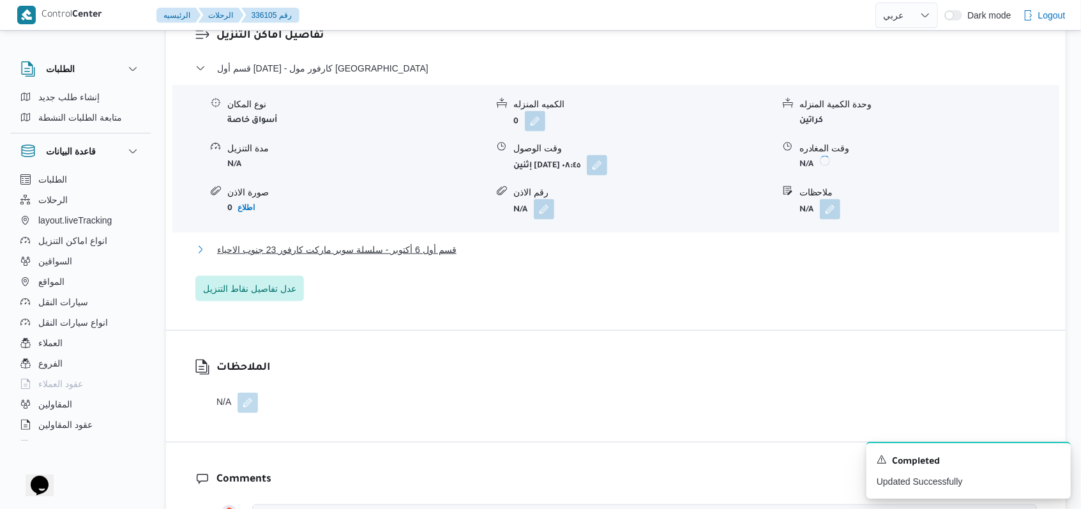
click at [436, 242] on span "قسم أول 6 أكتوبر - سلسلة سوبر ماركت كارفور 23 جنوب الاحياء" at bounding box center [337, 249] width 240 height 15
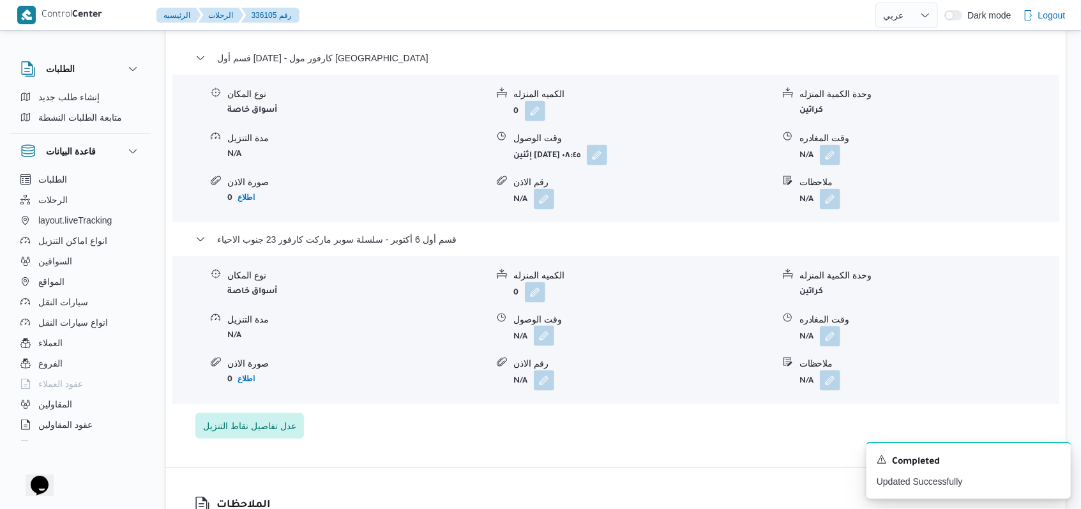
click at [551, 326] on button "button" at bounding box center [544, 336] width 20 height 20
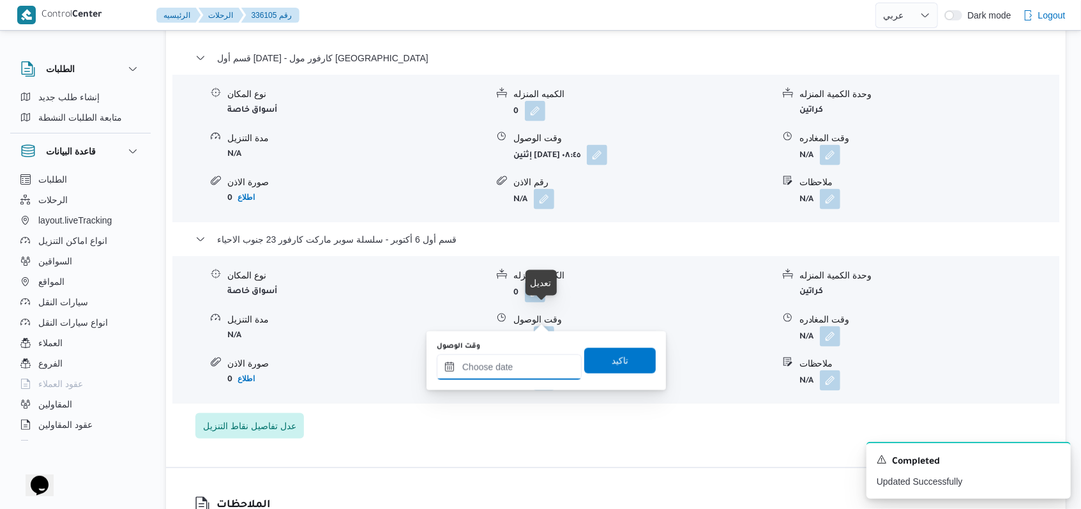
click at [528, 372] on input "وقت الوصول" at bounding box center [509, 367] width 145 height 26
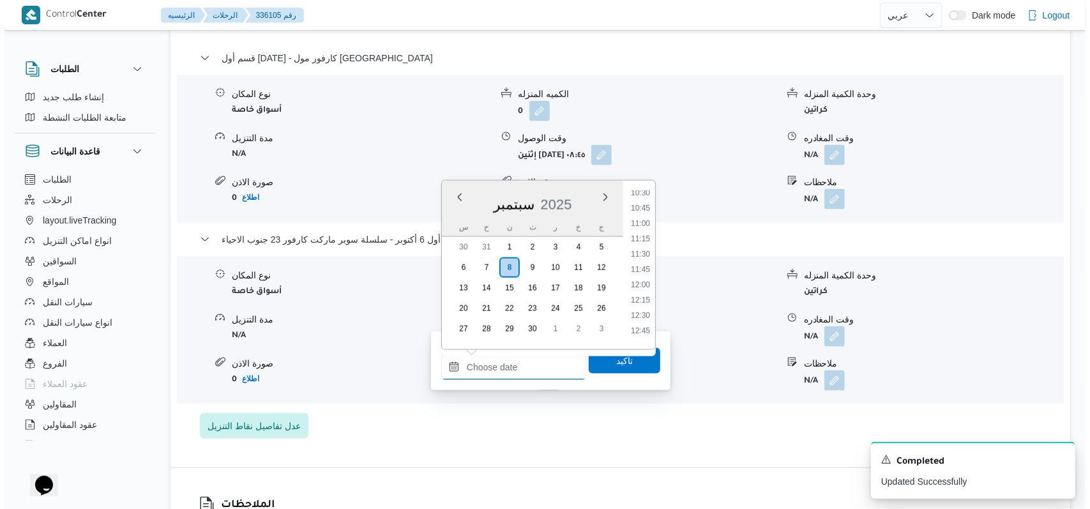
scroll to position [733, 0]
click at [644, 267] on ul "00:00 00:15 00:30 00:45 01:00 01:15 01:30 01:45 02:00 02:15 02:30 02:45 03:00 0…" at bounding box center [635, 265] width 29 height 148
click at [639, 261] on li "13:00" at bounding box center [635, 261] width 29 height 13
type input "[DATE] ١٣:٠٠"
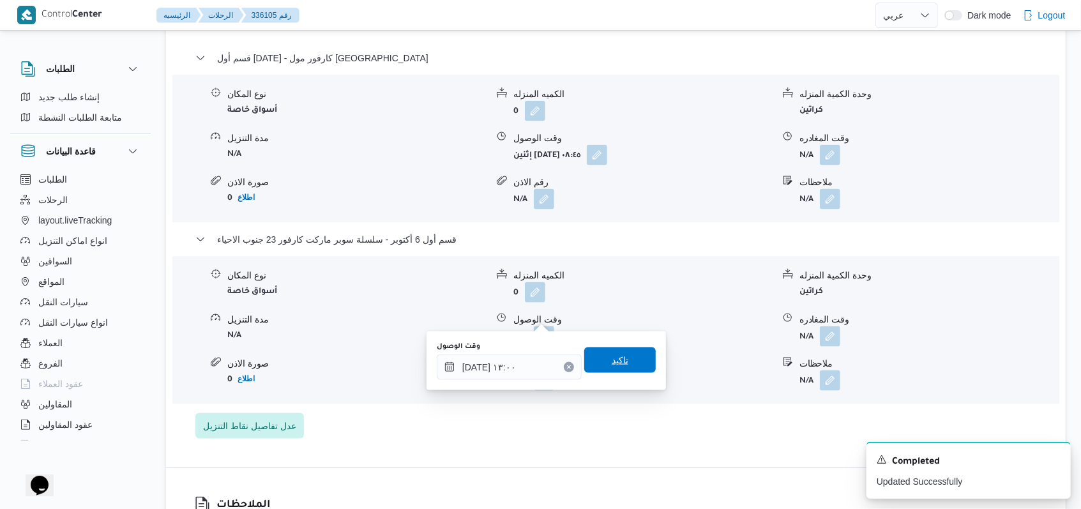
click at [615, 358] on span "تاكيد" at bounding box center [620, 360] width 17 height 15
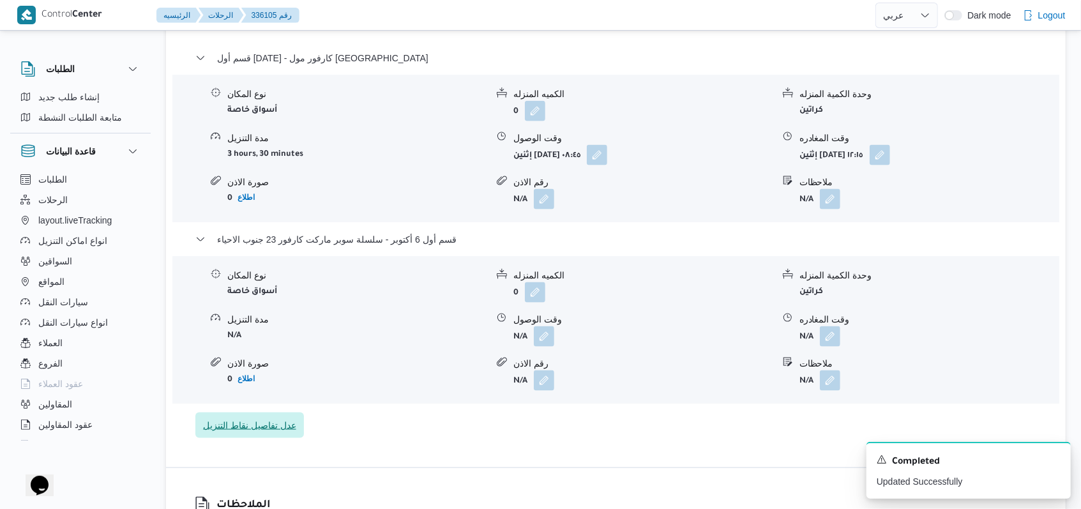
click at [286, 418] on span "عدل تفاصيل نقاط التنزيل" at bounding box center [249, 425] width 93 height 15
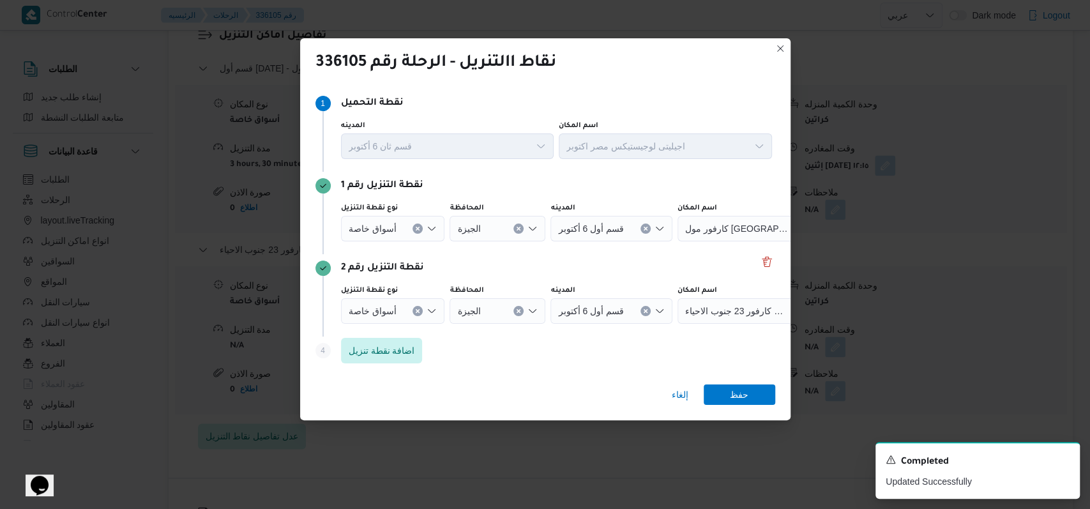
click at [713, 230] on span "كارفور مول [GEOGRAPHIC_DATA]" at bounding box center [736, 228] width 103 height 14
type input "جنوب"
click at [696, 244] on span "سلسلة سوبر ماركت كارفور 23 جنوب الاحياء | | قسم أول 6 أكتوبر" at bounding box center [753, 251] width 149 height 20
click at [693, 309] on span "سلسلة سوبر ماركت كارفور 23 جنوب الاحياء" at bounding box center [736, 310] width 103 height 14
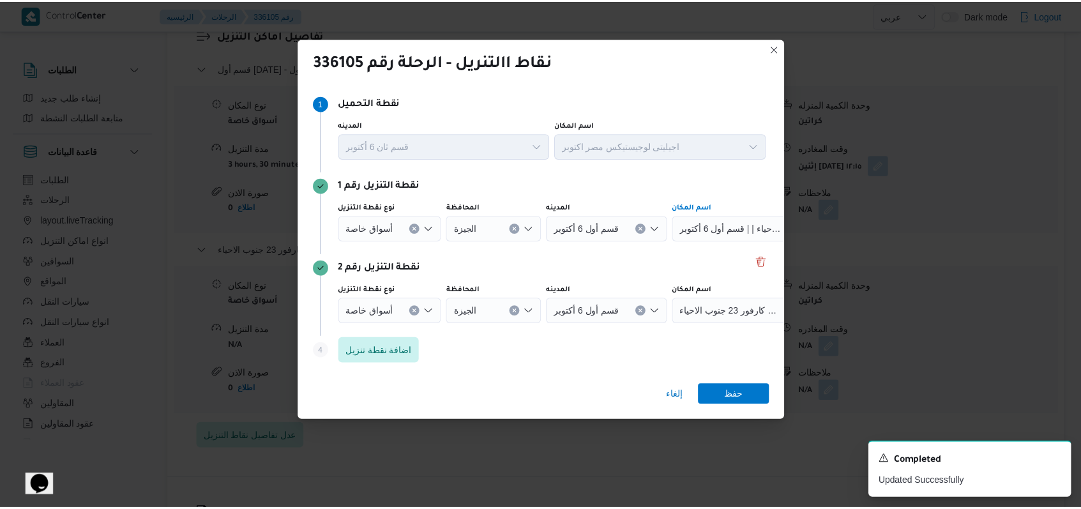
scroll to position [0, 51]
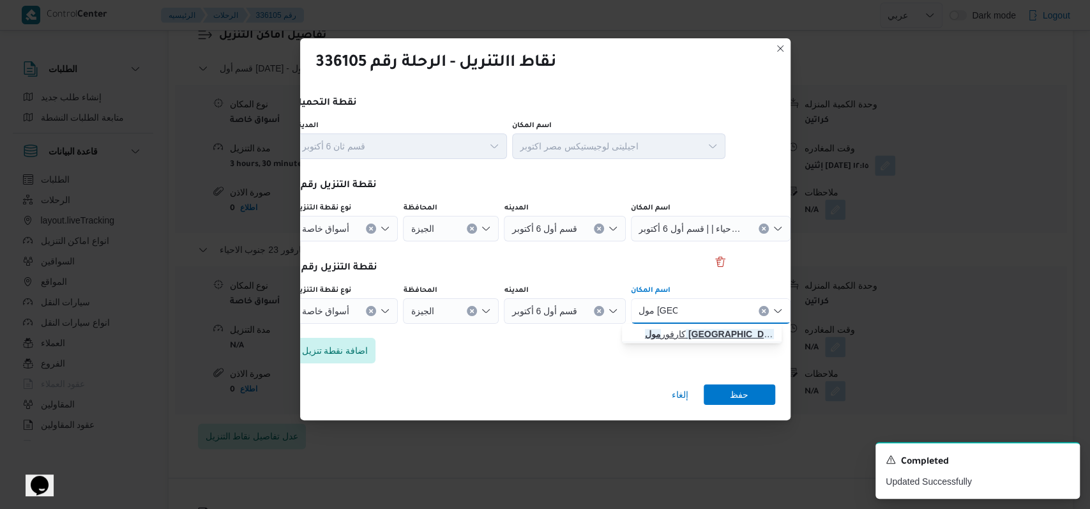
type input "مول [GEOGRAPHIC_DATA]"
click at [690, 331] on span "كارفور مول مصر | [GEOGRAPHIC_DATA] | قسم أول [DATE]" at bounding box center [709, 333] width 129 height 15
click at [756, 396] on span "حفظ" at bounding box center [740, 394] width 72 height 20
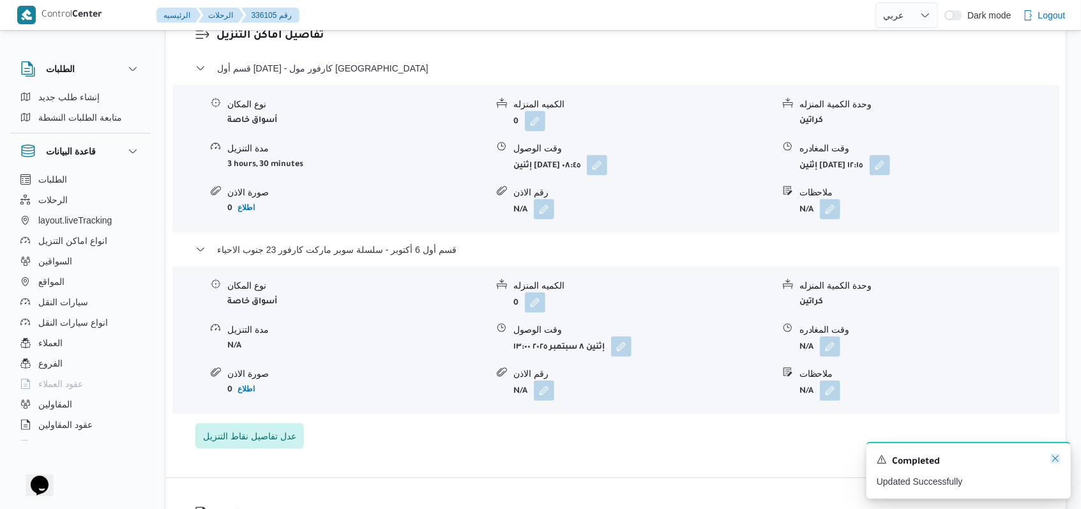
click at [1060, 460] on icon "Dismiss toast" at bounding box center [1056, 459] width 10 height 10
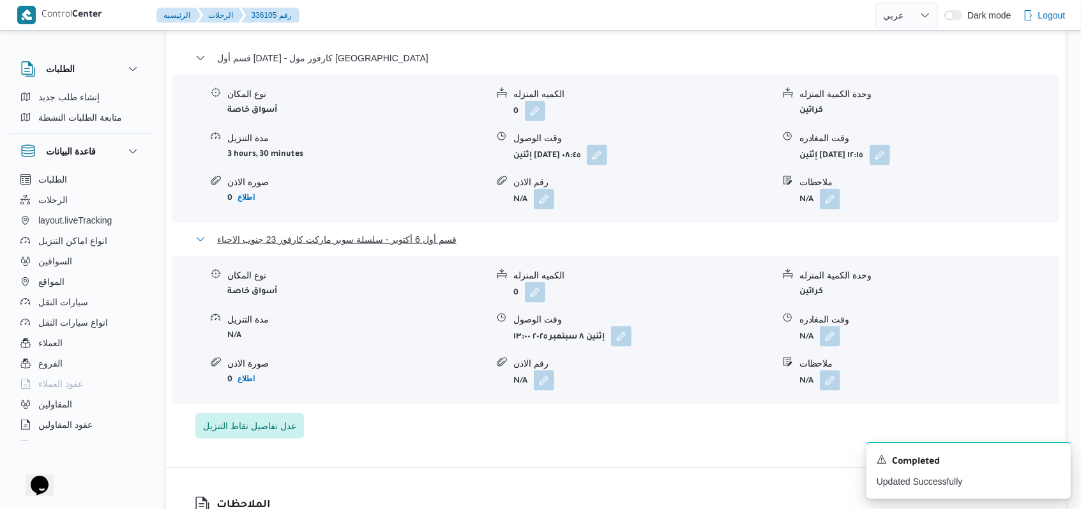
click at [331, 232] on span "قسم أول 6 أكتوبر - سلسلة سوبر ماركت كارفور 23 جنوب الاحياء" at bounding box center [337, 239] width 240 height 15
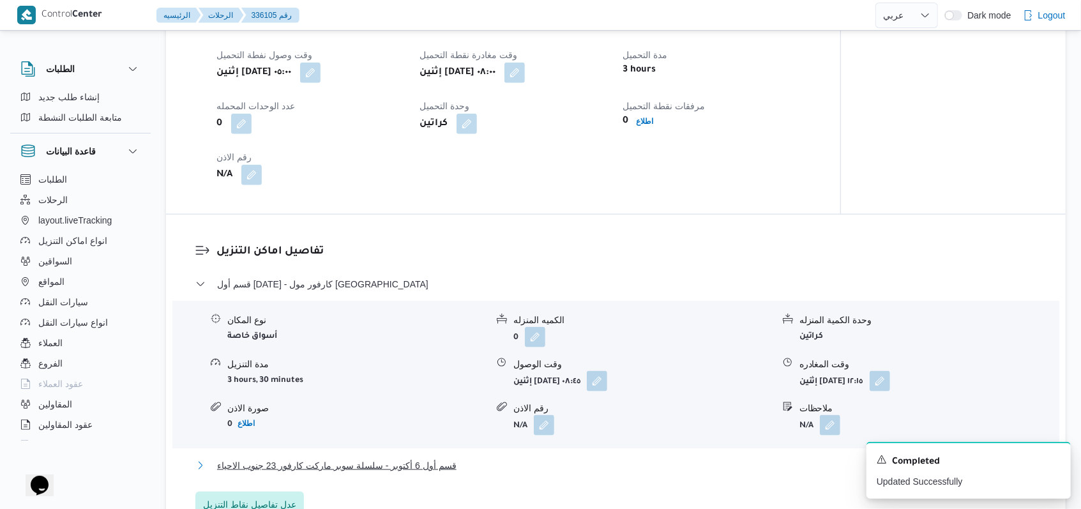
scroll to position [851, 0]
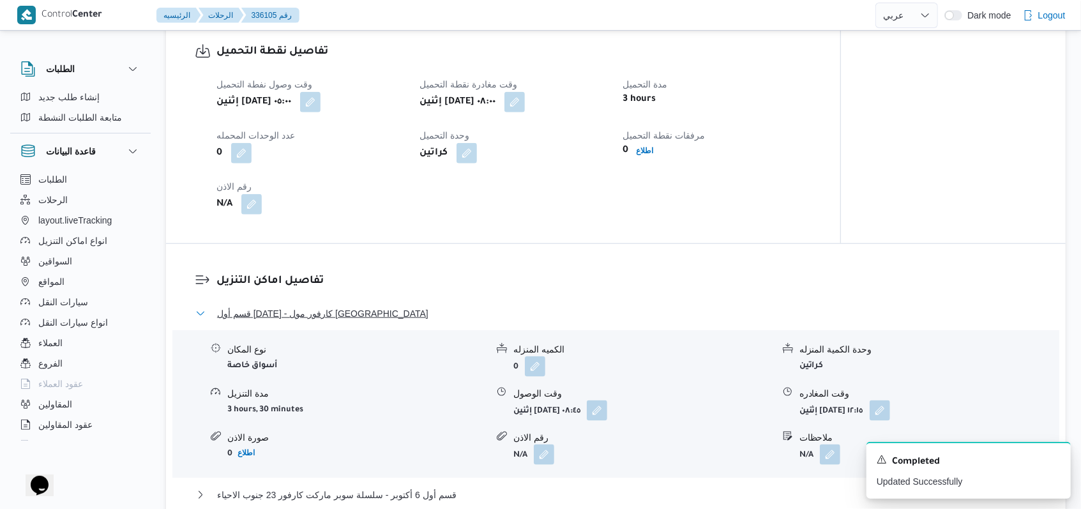
click at [301, 306] on span "قسم أول [DATE] - كارفور مول [GEOGRAPHIC_DATA]" at bounding box center [322, 313] width 211 height 15
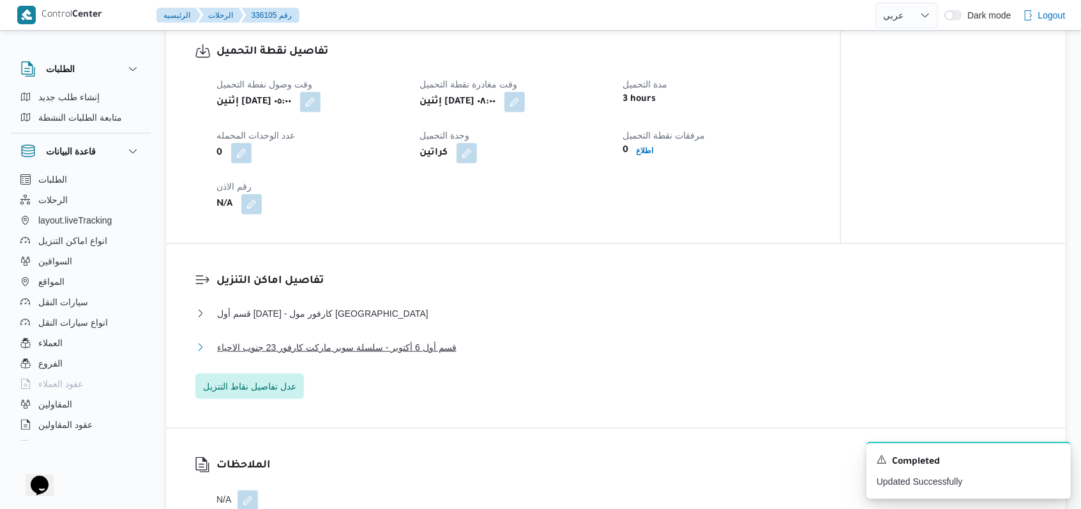
click at [418, 340] on span "قسم أول 6 أكتوبر - سلسلة سوبر ماركت كارفور 23 جنوب الاحياء" at bounding box center [337, 347] width 240 height 15
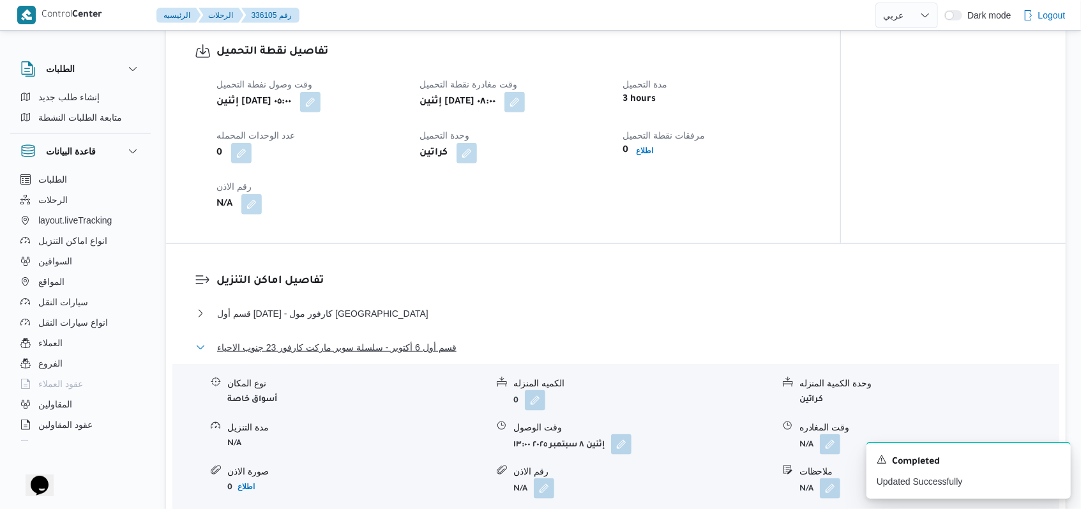
click at [420, 340] on span "قسم أول 6 أكتوبر - سلسلة سوبر ماركت كارفور 23 جنوب الاحياء" at bounding box center [337, 347] width 240 height 15
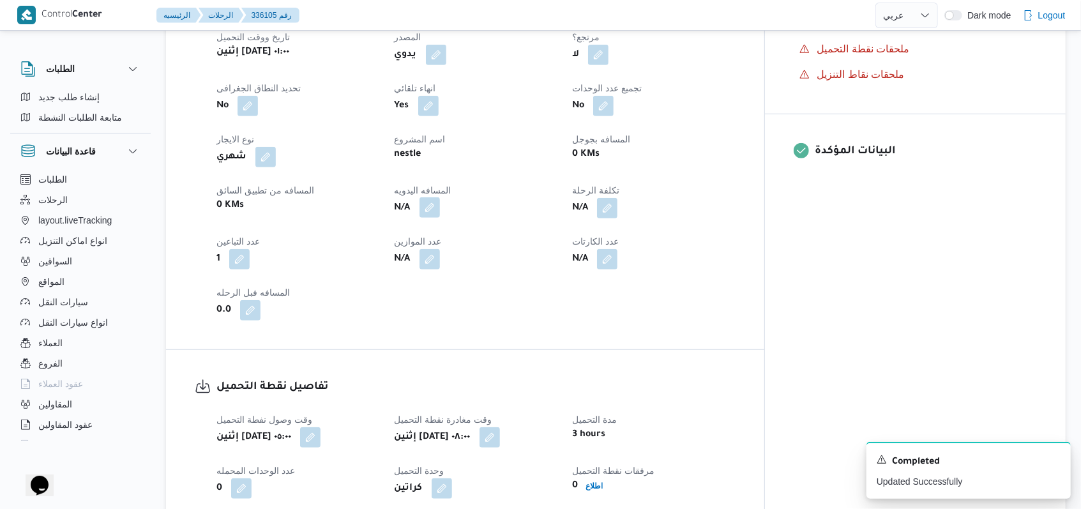
scroll to position [511, 0]
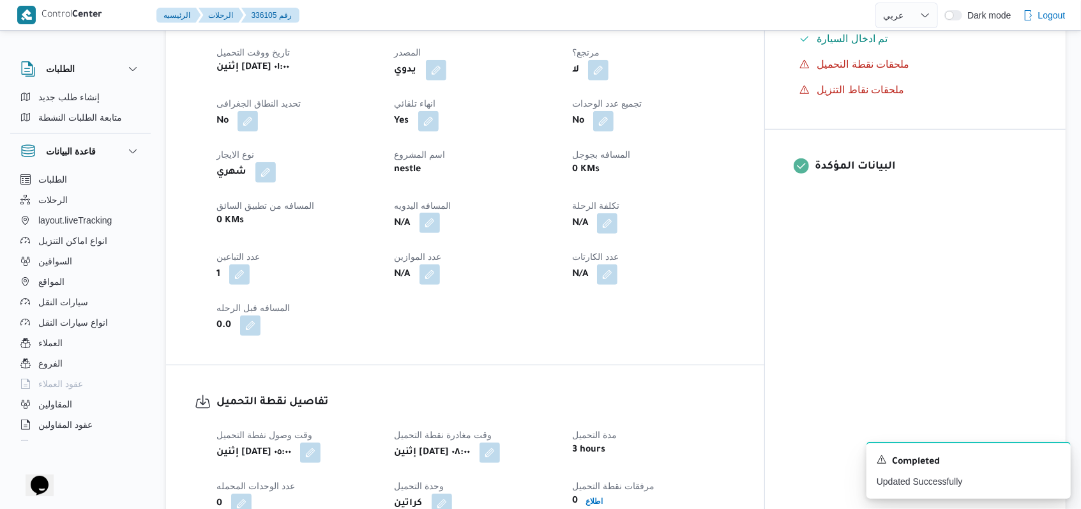
click at [440, 213] on button "button" at bounding box center [430, 223] width 20 height 20
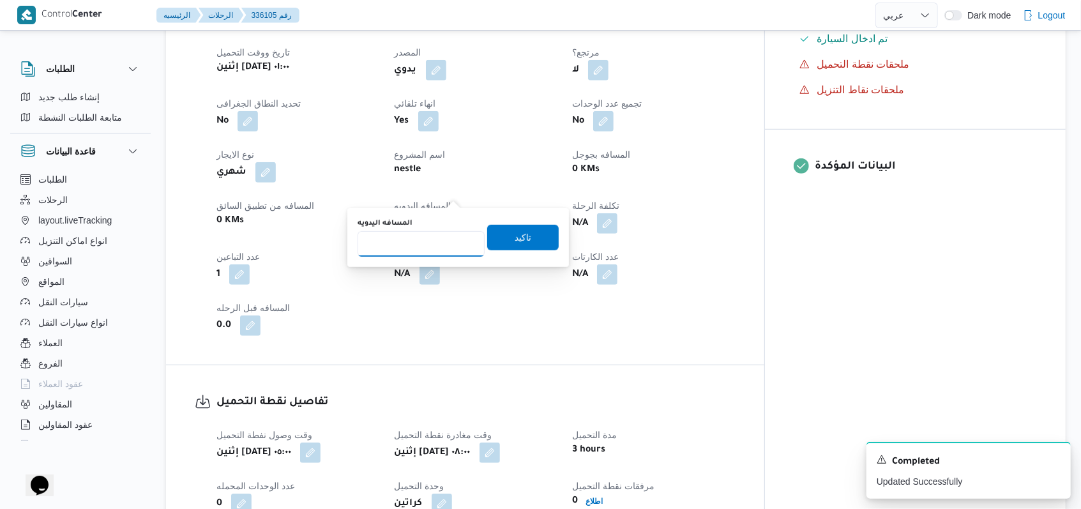
click at [421, 248] on input "المسافه اليدويه" at bounding box center [421, 244] width 127 height 26
type input "56"
click at [499, 236] on span "تاكيد" at bounding box center [523, 237] width 72 height 26
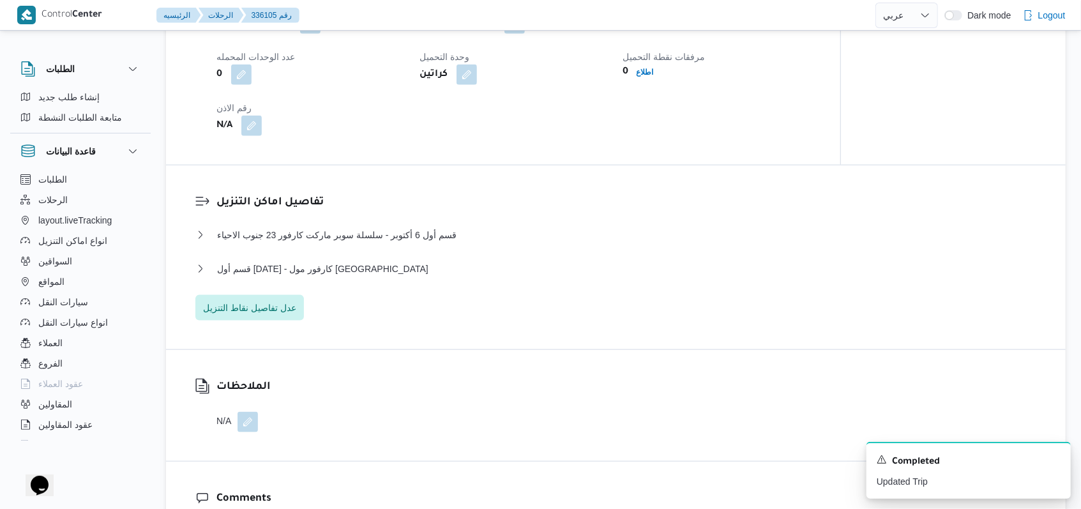
scroll to position [936, 0]
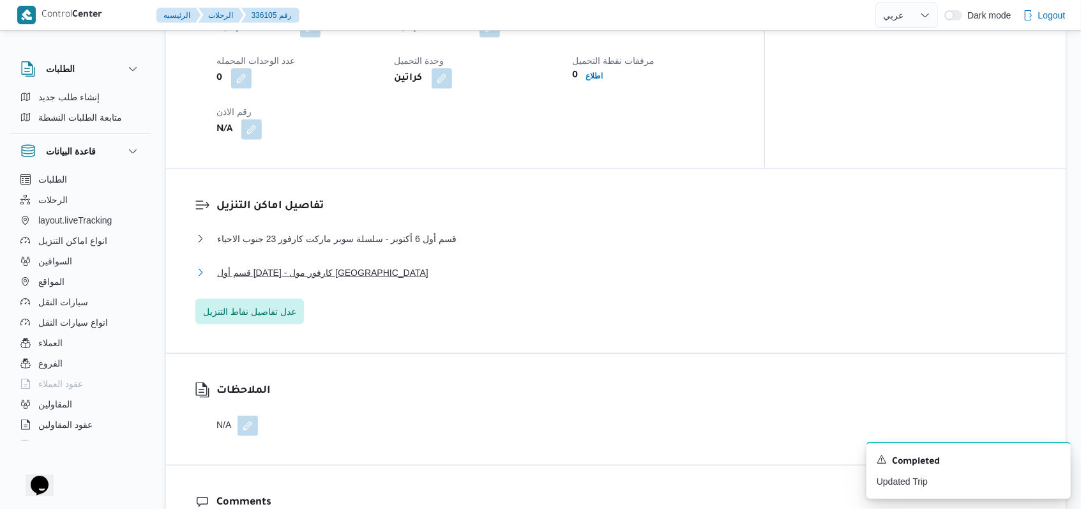
click at [314, 265] on span "قسم أول [DATE] - كارفور مول [GEOGRAPHIC_DATA]" at bounding box center [322, 272] width 211 height 15
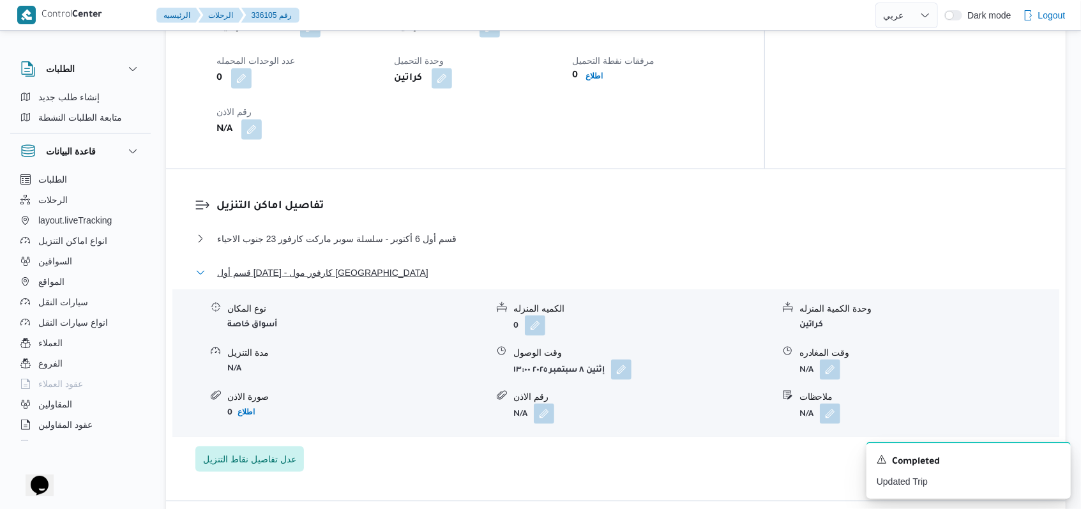
click at [314, 265] on span "قسم أول [DATE] - كارفور مول [GEOGRAPHIC_DATA]" at bounding box center [322, 272] width 211 height 15
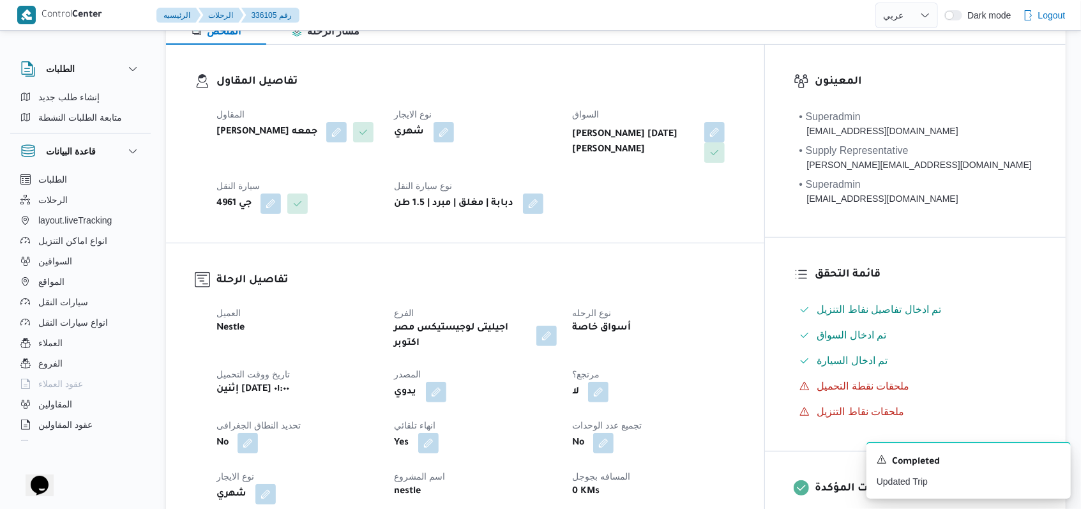
scroll to position [0, 0]
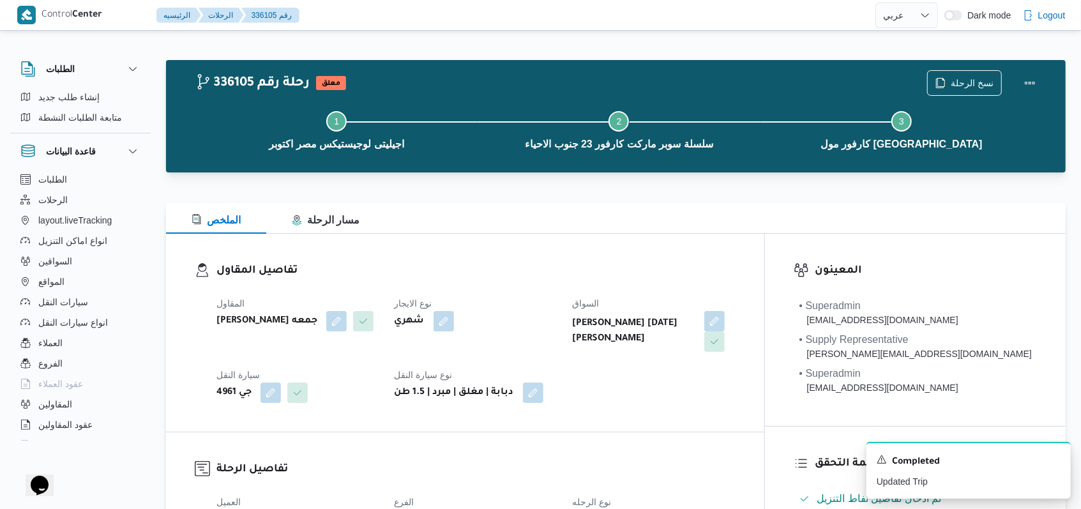
select select "ar"
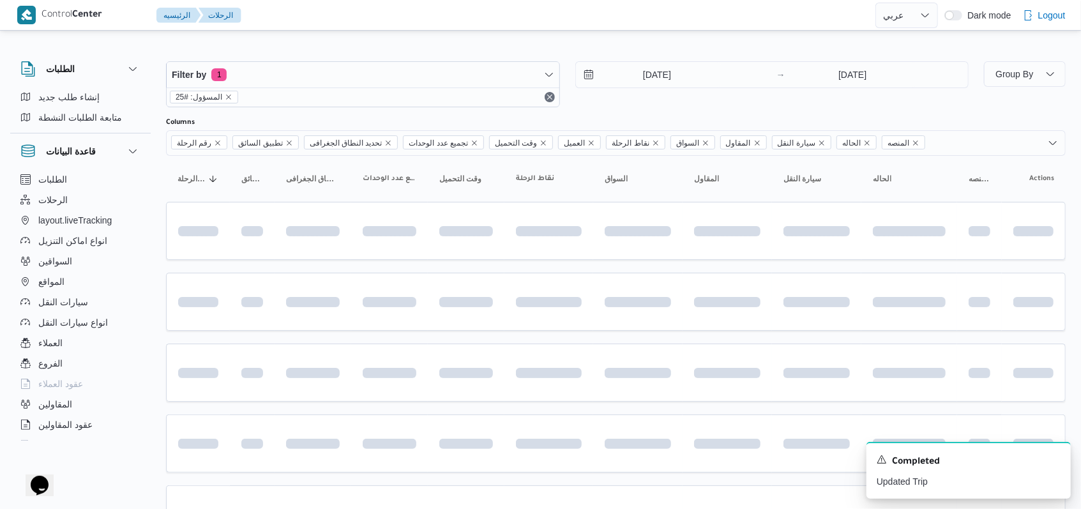
scroll to position [146, 0]
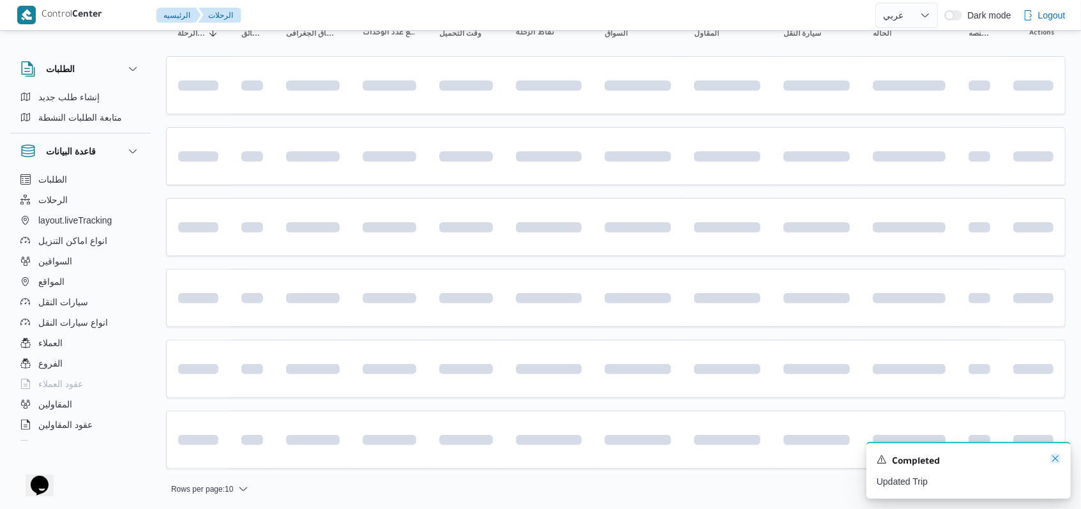
click at [1053, 460] on icon "Dismiss toast" at bounding box center [1056, 459] width 10 height 10
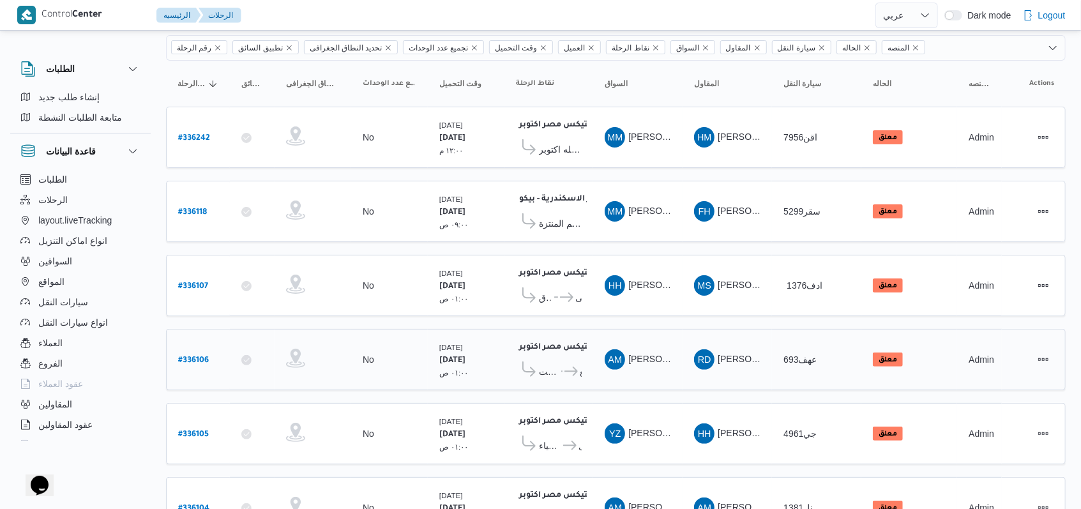
scroll to position [153, 0]
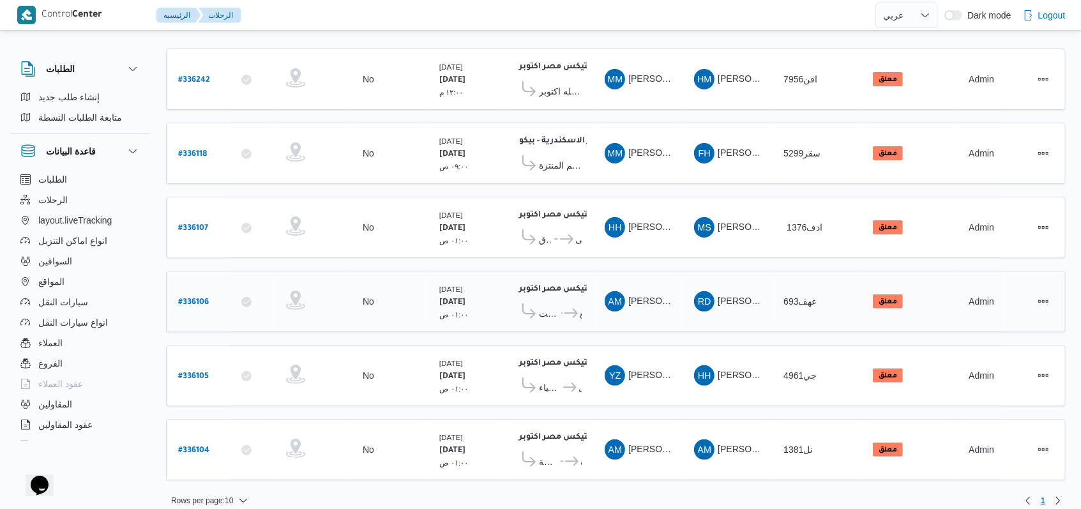
click at [190, 298] on b "# 336106" at bounding box center [193, 302] width 31 height 9
select select "ar"
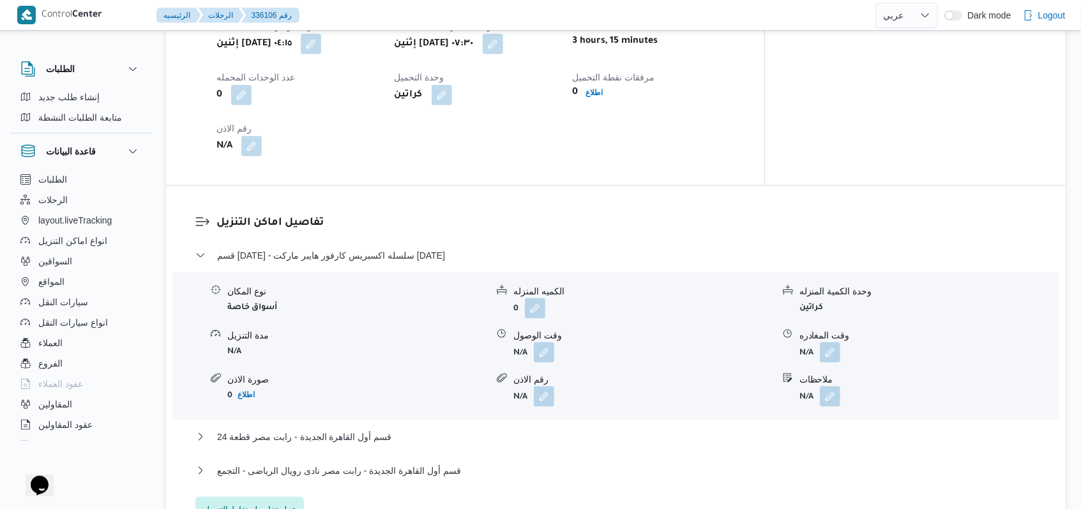
scroll to position [936, 0]
click at [419, 247] on span "قسم [DATE] - سلسله اكسبريس كارفور هايبر ماركت [DATE]" at bounding box center [331, 254] width 228 height 15
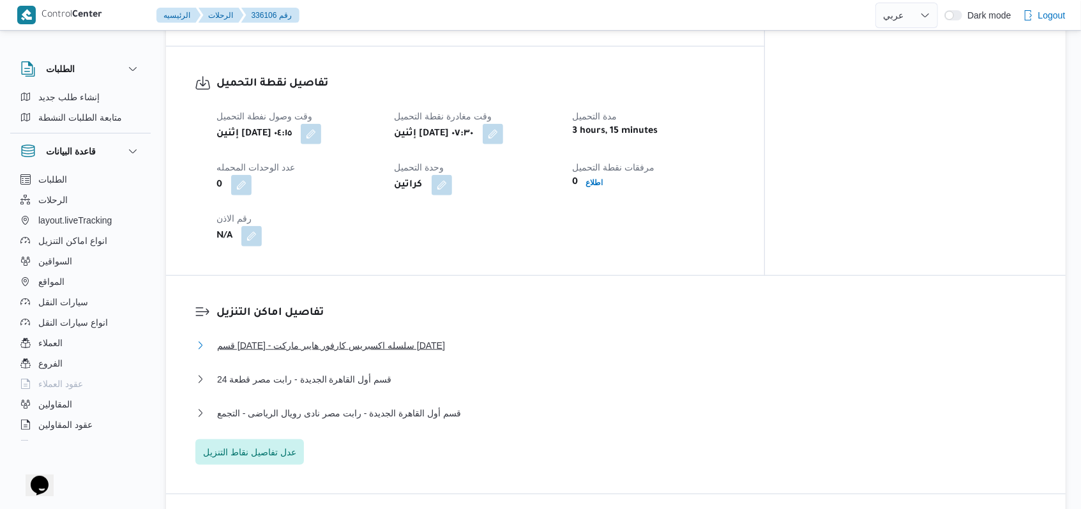
scroll to position [851, 0]
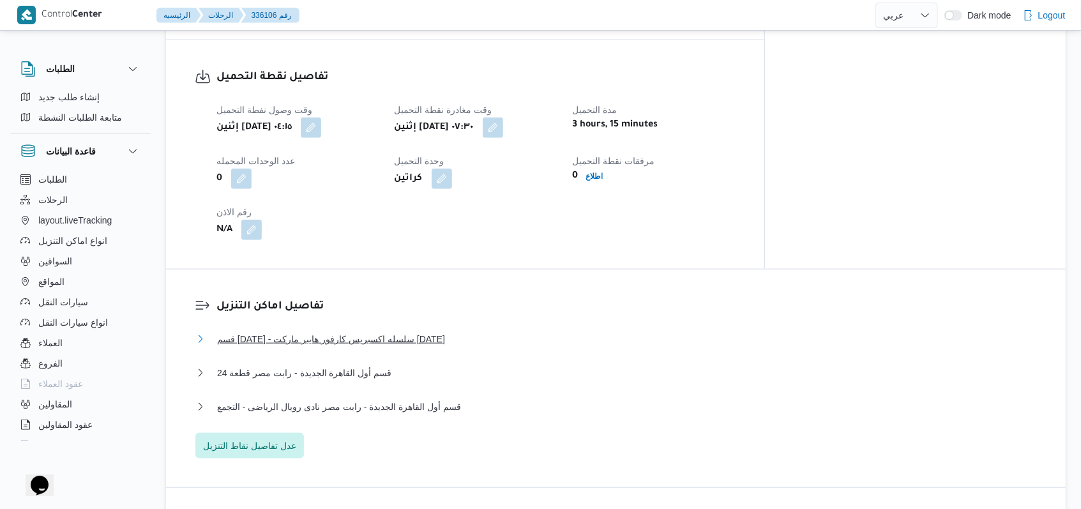
click at [415, 332] on span "قسم [DATE] - سلسله اكسبريس كارفور هايبر ماركت [DATE]" at bounding box center [331, 339] width 228 height 15
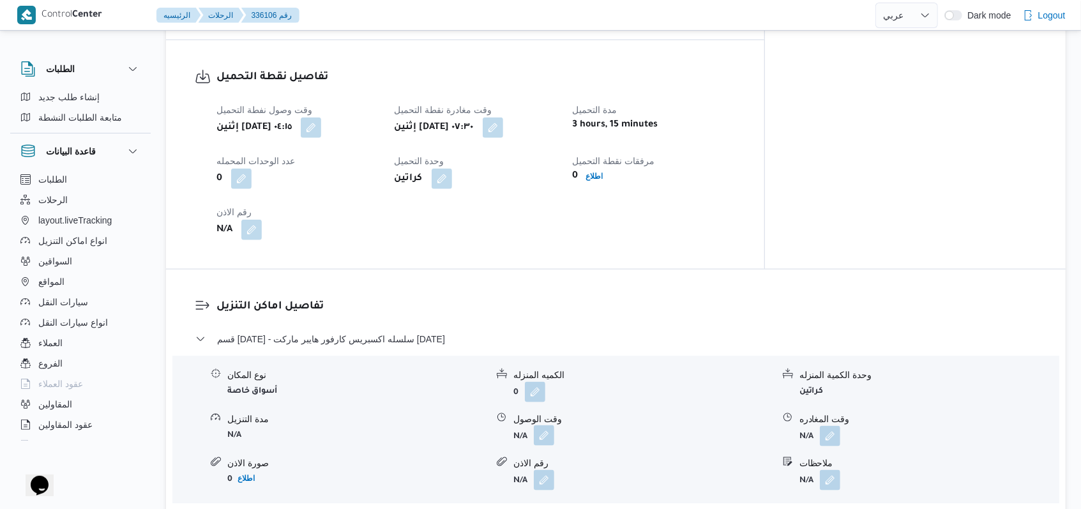
click at [553, 425] on button "button" at bounding box center [544, 435] width 20 height 20
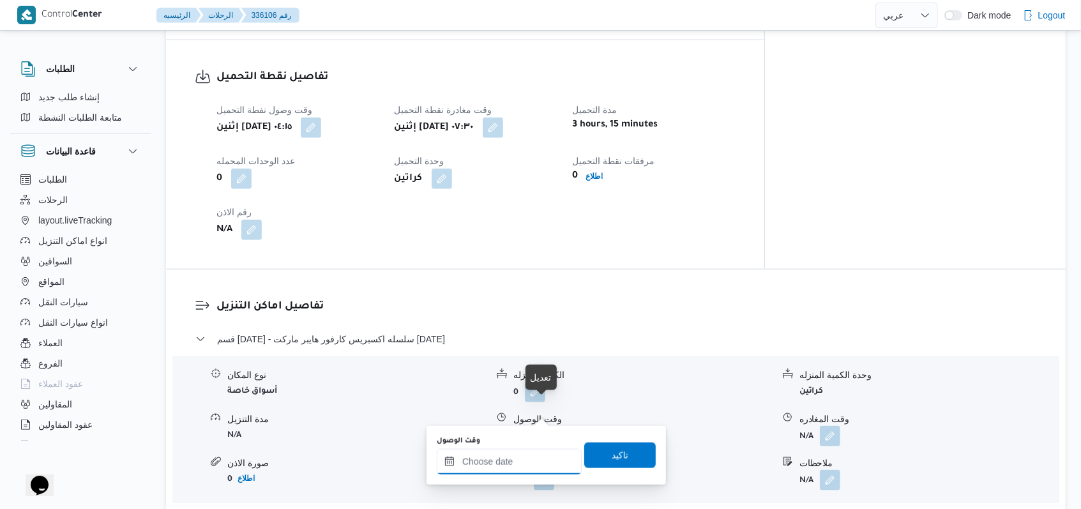
click at [516, 464] on input "وقت الوصول" at bounding box center [509, 462] width 145 height 26
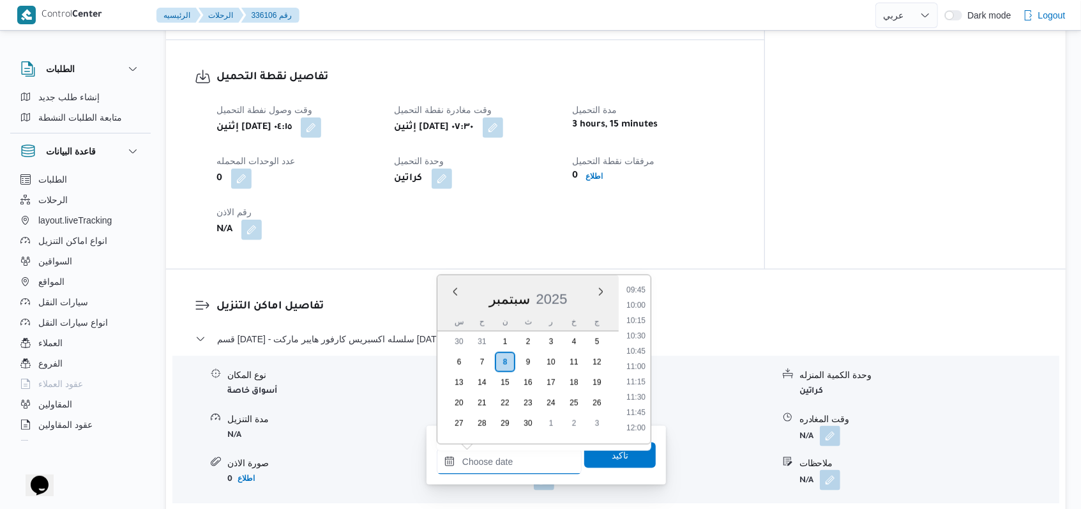
scroll to position [563, 0]
click at [642, 329] on li "09:45" at bounding box center [635, 327] width 29 height 13
type input "[DATE] ٠٩:٤٥"
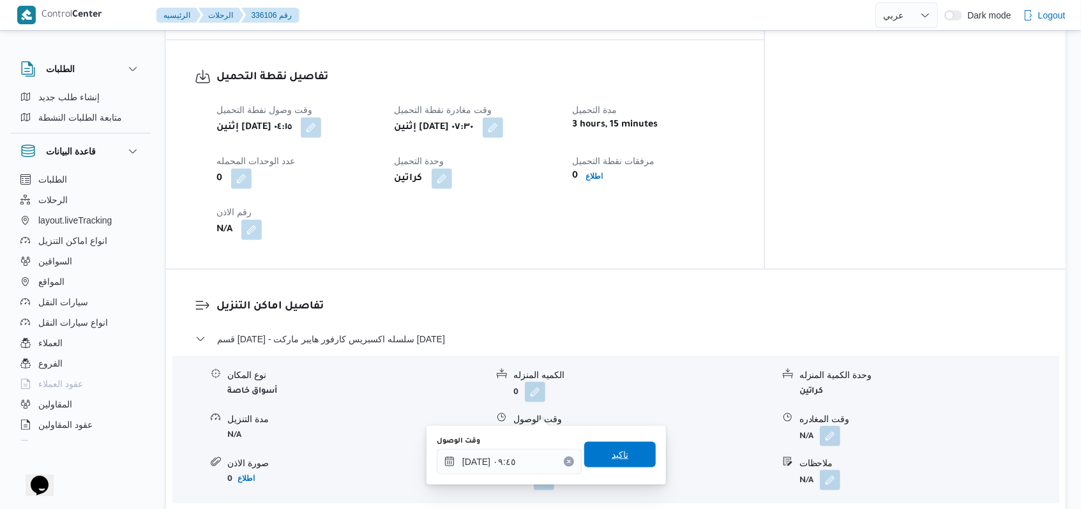
click at [622, 443] on span "تاكيد" at bounding box center [620, 455] width 72 height 26
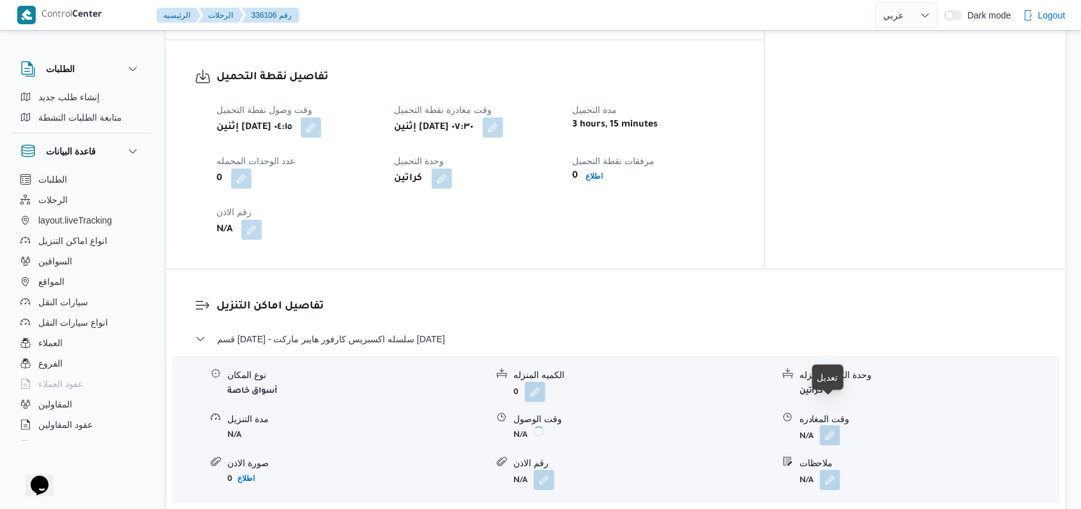
click at [826, 425] on button "button" at bounding box center [830, 435] width 20 height 20
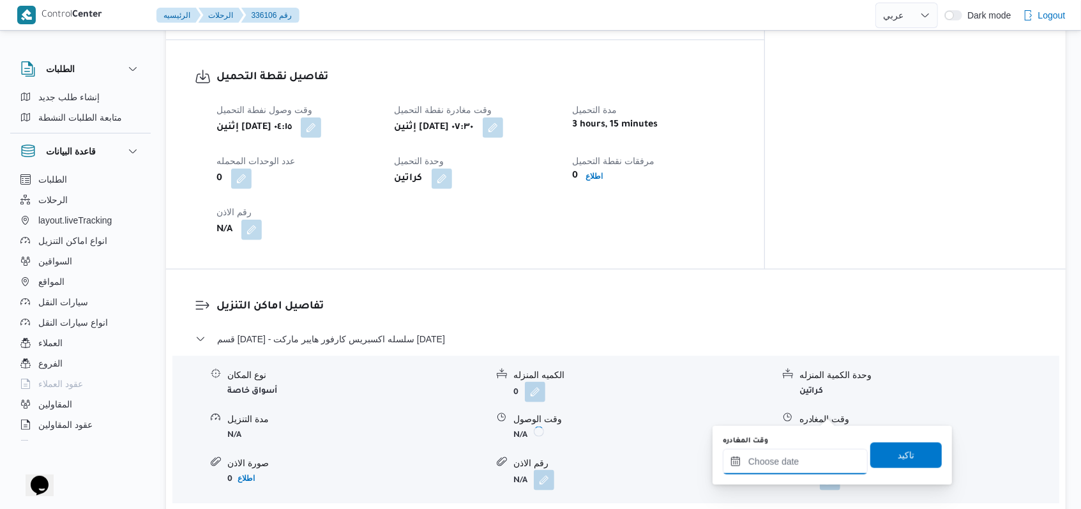
click at [796, 462] on input "وقت المغادره" at bounding box center [795, 462] width 145 height 26
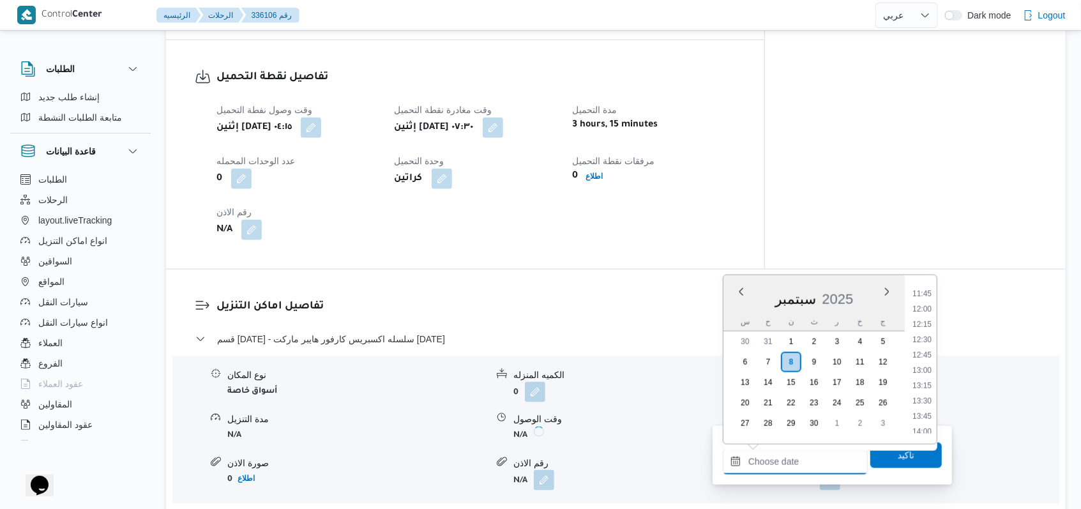
scroll to position [648, 0]
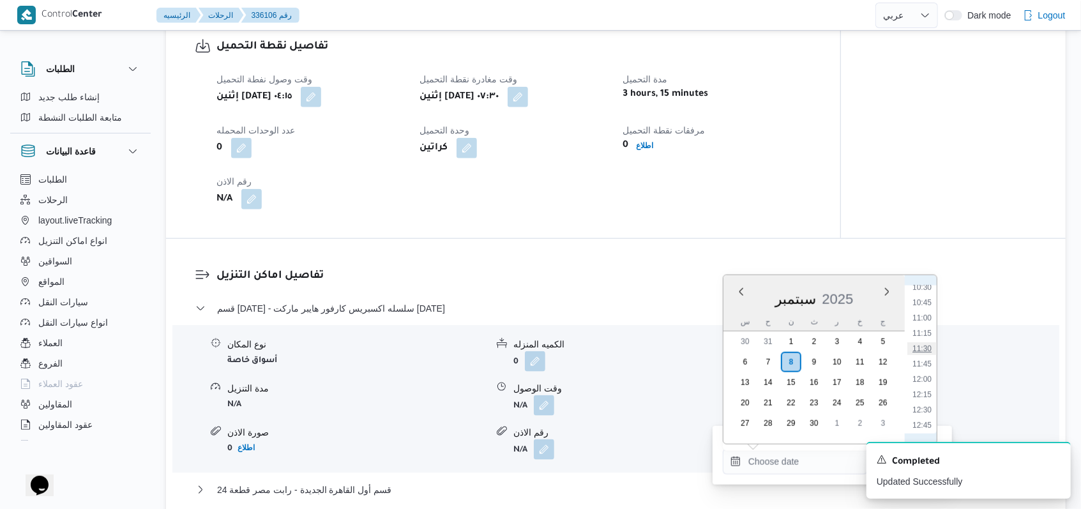
click at [926, 351] on li "11:30" at bounding box center [922, 348] width 29 height 13
type input "[DATE] ١١:٣٠"
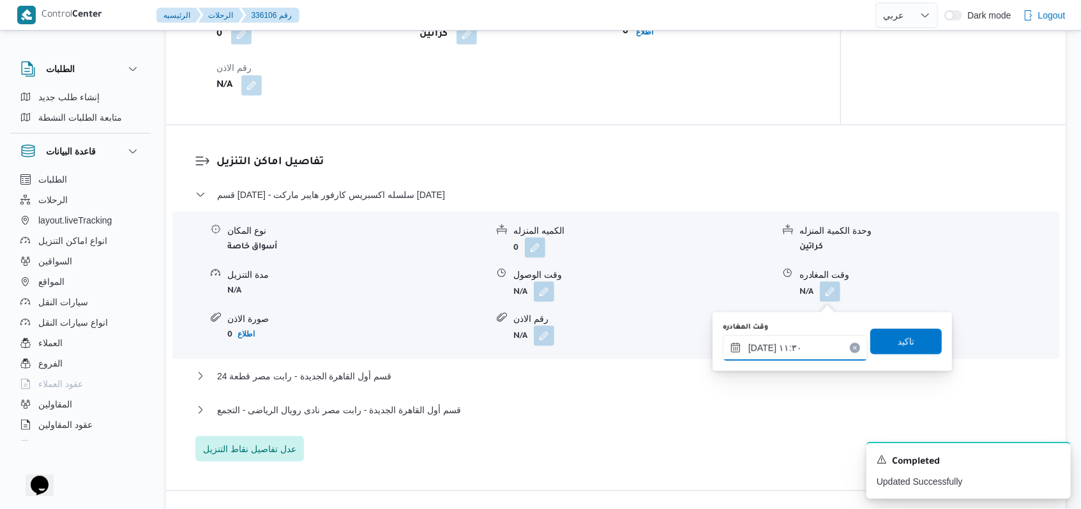
scroll to position [1022, 0]
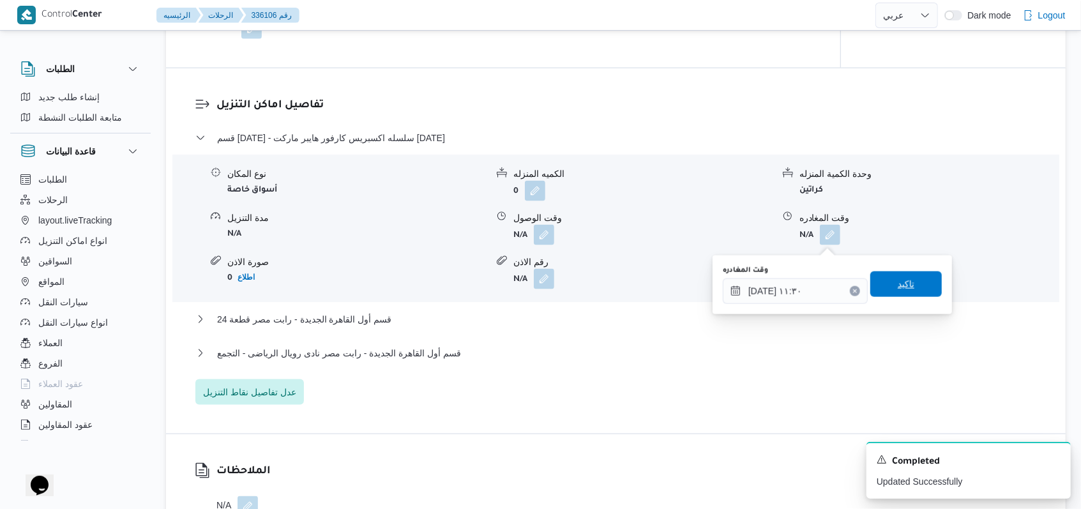
click at [898, 287] on span "تاكيد" at bounding box center [906, 284] width 17 height 15
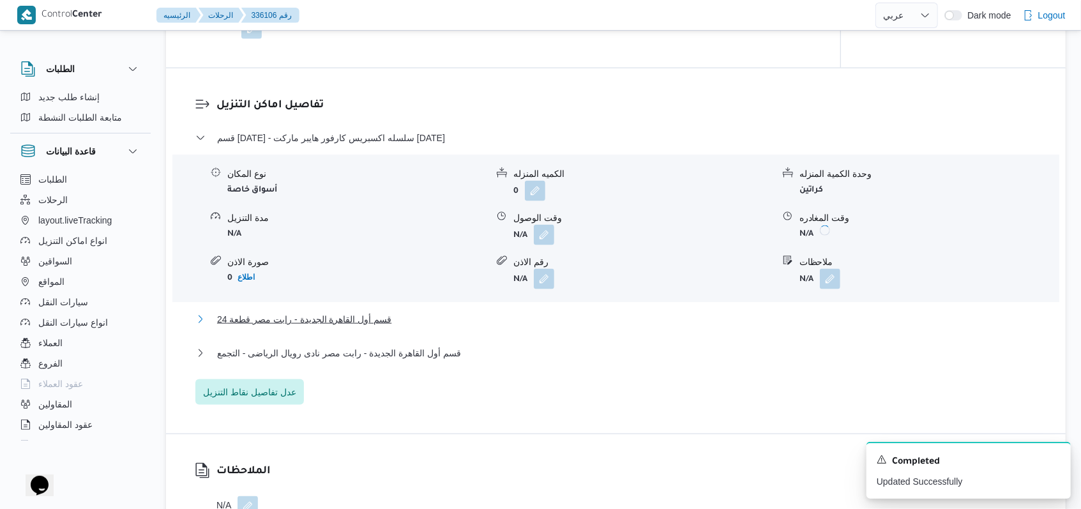
click at [370, 324] on span "قسم أول القاهرة الجديدة - رابت مصر قطعة 24" at bounding box center [304, 319] width 174 height 15
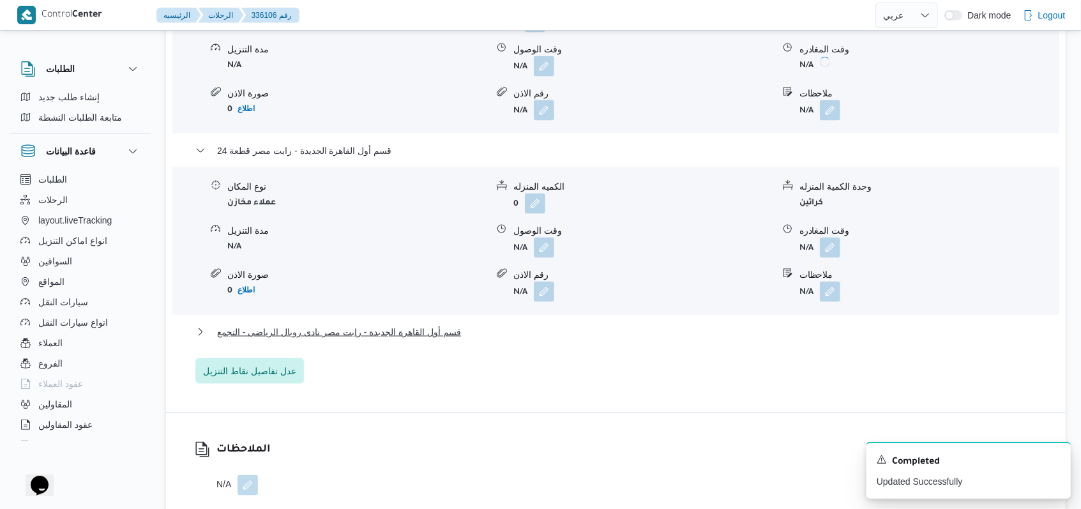
scroll to position [1192, 0]
click at [544, 256] on button "button" at bounding box center [544, 246] width 20 height 20
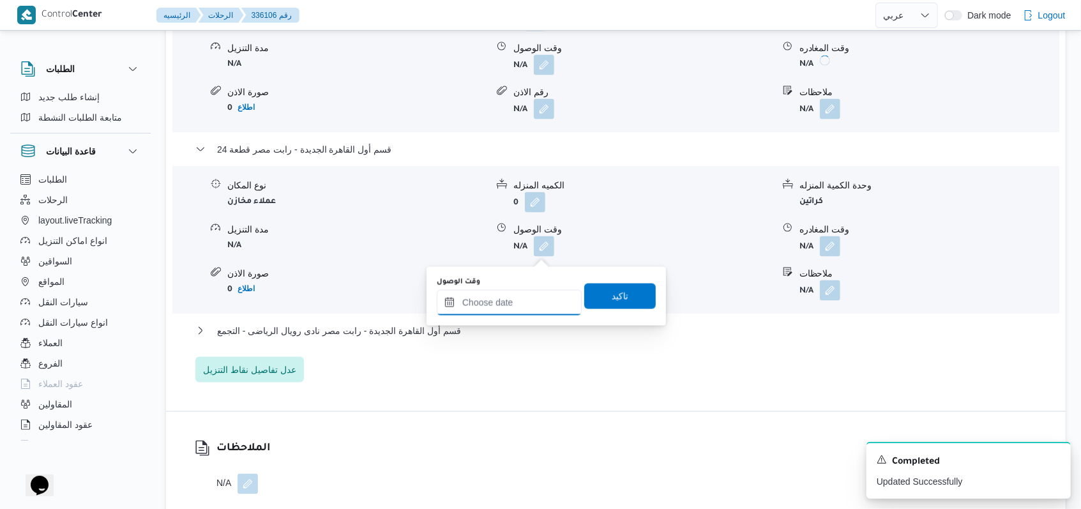
click at [527, 302] on input "وقت الوصول" at bounding box center [509, 303] width 145 height 26
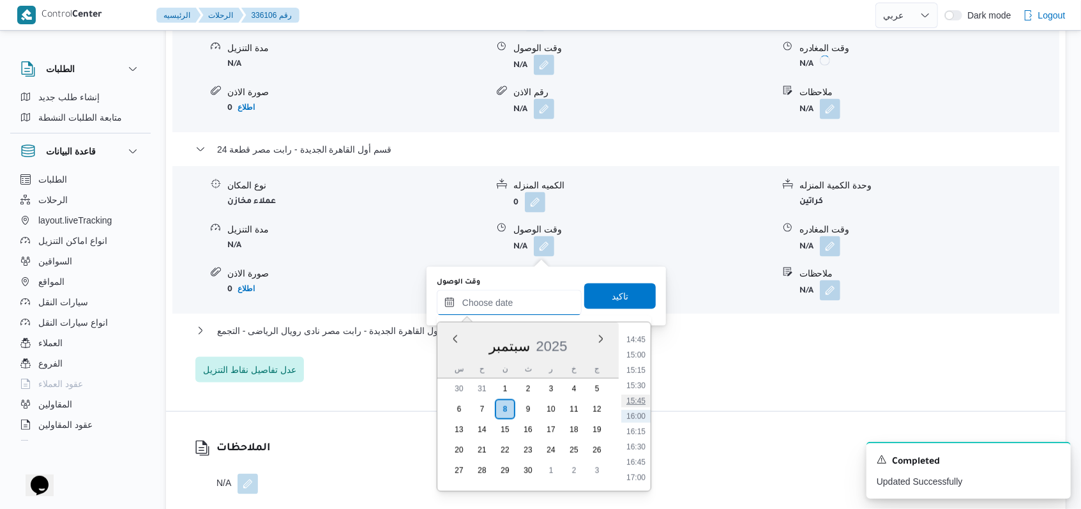
scroll to position [733, 0]
click at [639, 369] on li "12:30" at bounding box center [635, 372] width 29 height 13
type input "[DATE] ١٢:٣٠"
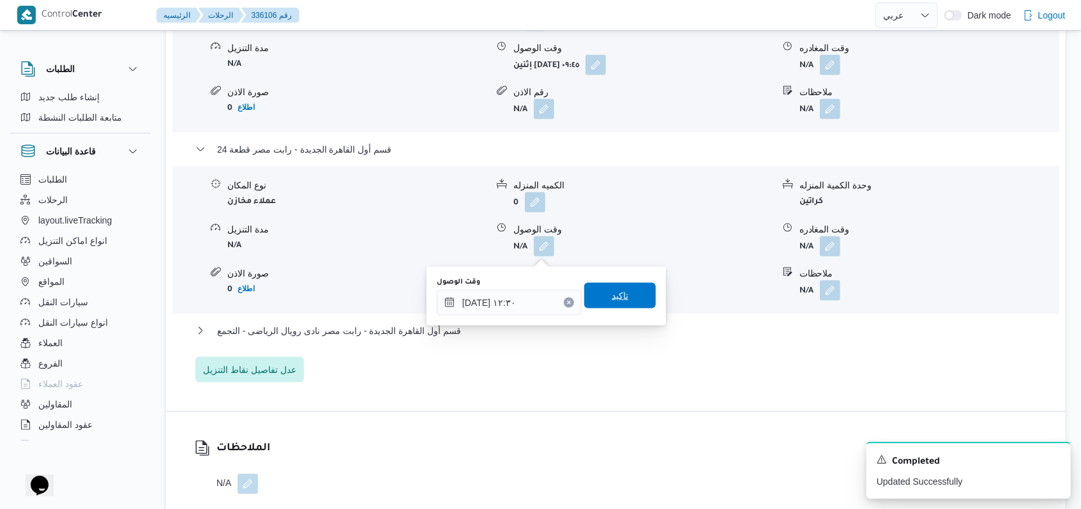
click at [629, 301] on span "تاكيد" at bounding box center [620, 296] width 72 height 26
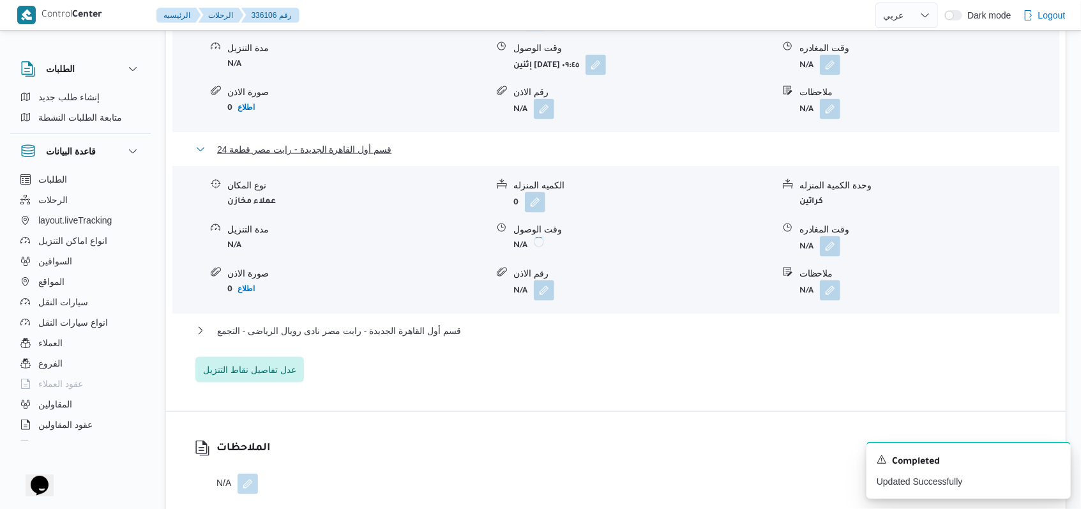
click at [363, 157] on span "قسم أول القاهرة الجديدة - رابت مصر قطعة 24" at bounding box center [304, 149] width 174 height 15
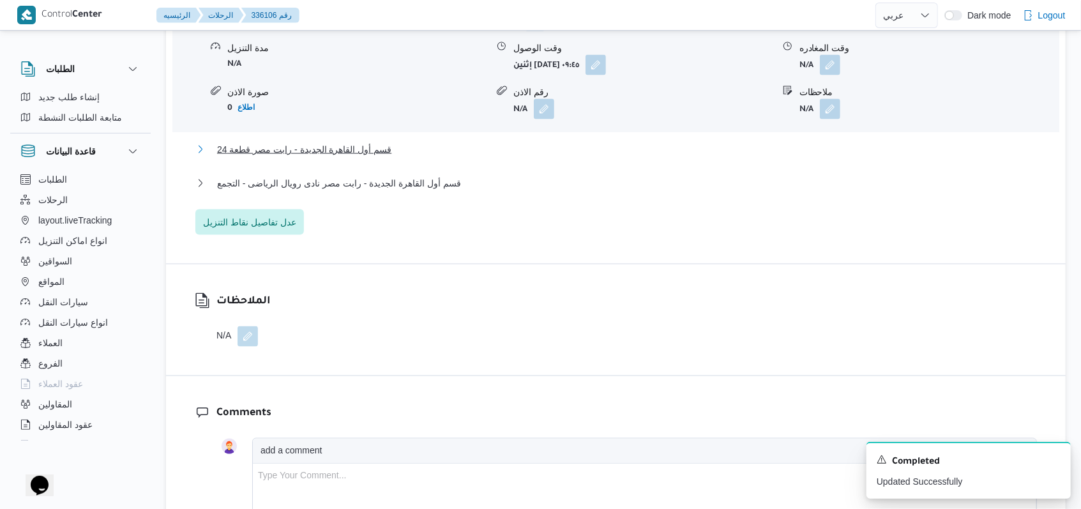
scroll to position [1022, 0]
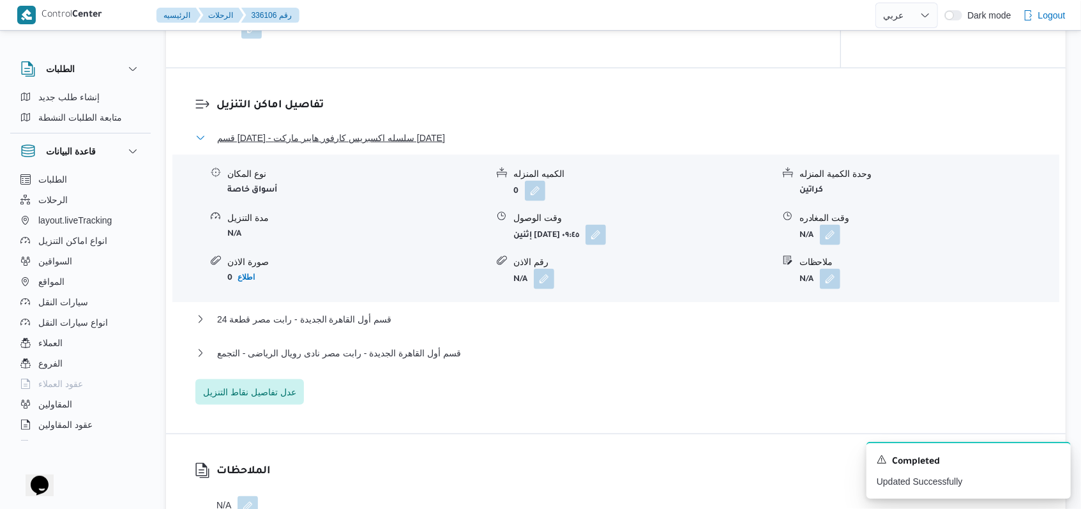
click at [358, 145] on span "قسم [DATE] - سلسله اكسبريس كارفور هايبر ماركت [DATE]" at bounding box center [331, 137] width 228 height 15
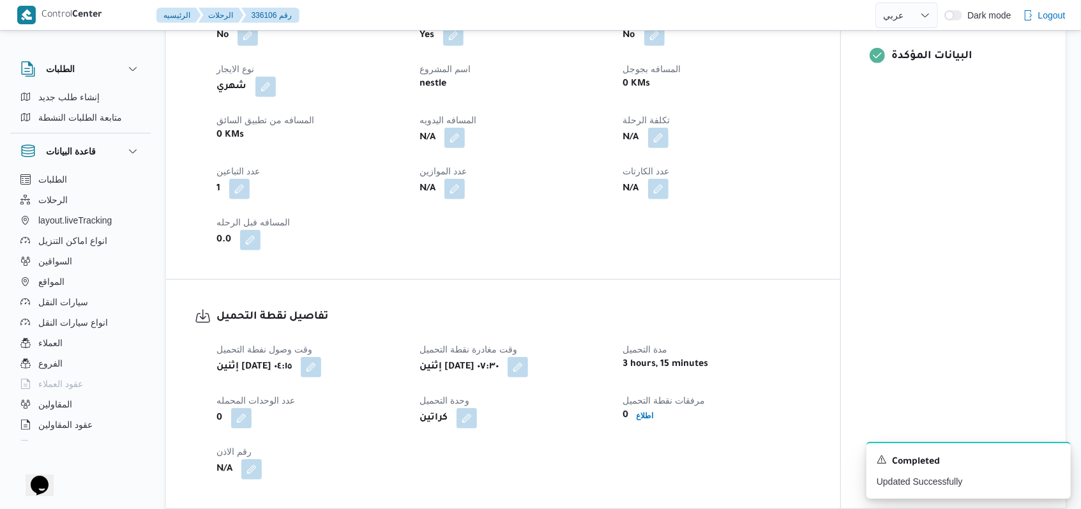
scroll to position [511, 0]
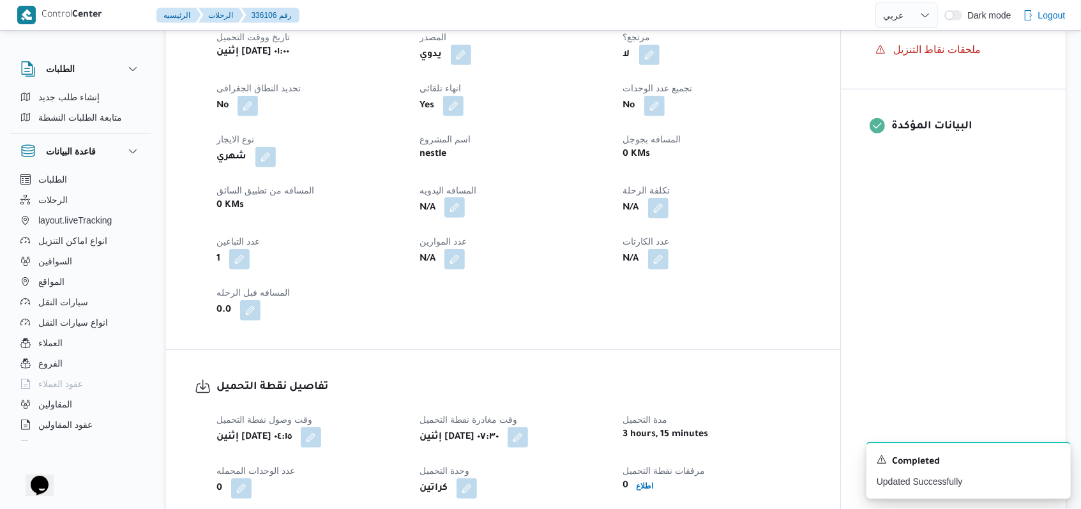
click at [454, 212] on button "button" at bounding box center [455, 207] width 20 height 20
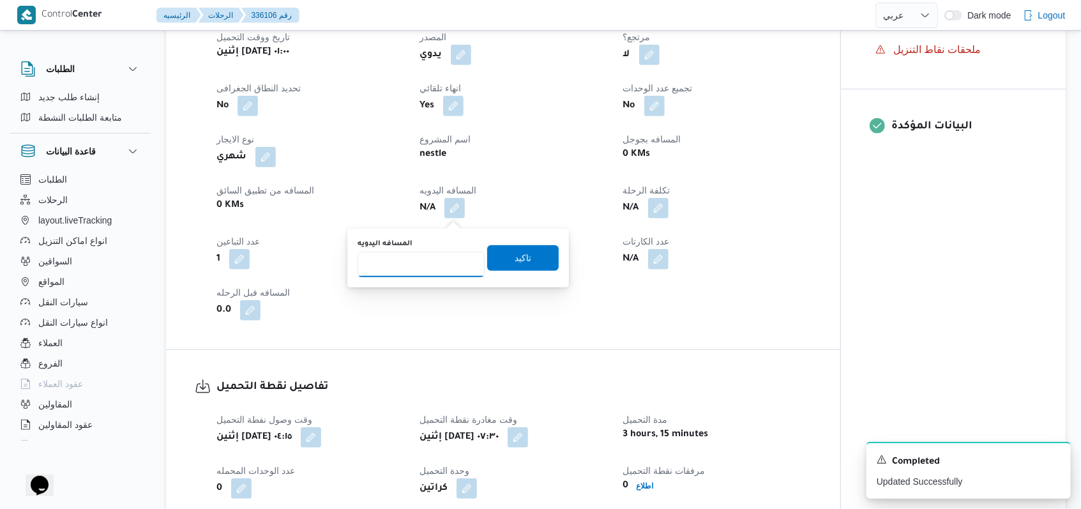
click at [424, 260] on input "المسافه اليدويه" at bounding box center [421, 265] width 127 height 26
type input "152"
click at [533, 263] on span "تاكيد" at bounding box center [523, 258] width 72 height 26
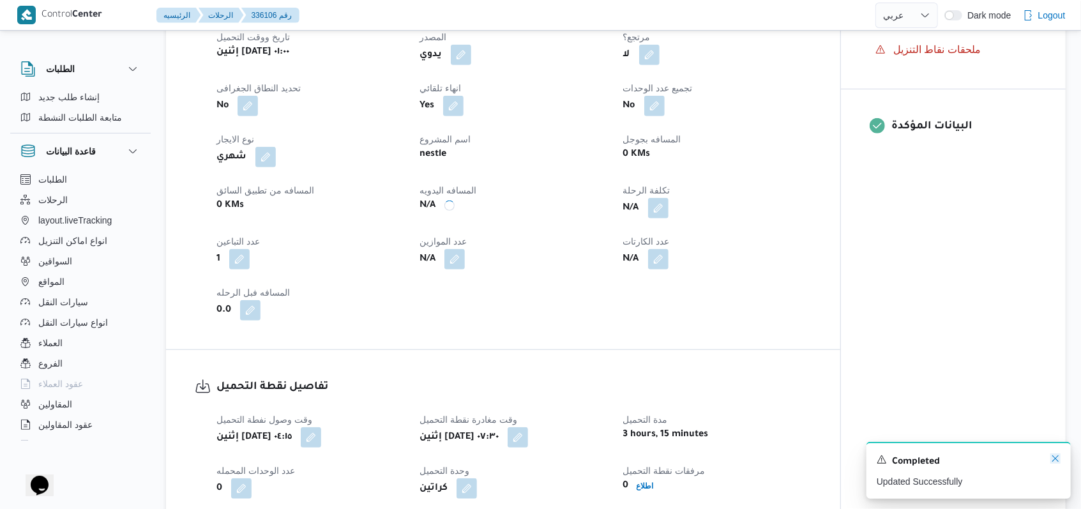
click at [1060, 462] on icon "Dismiss toast" at bounding box center [1056, 459] width 10 height 10
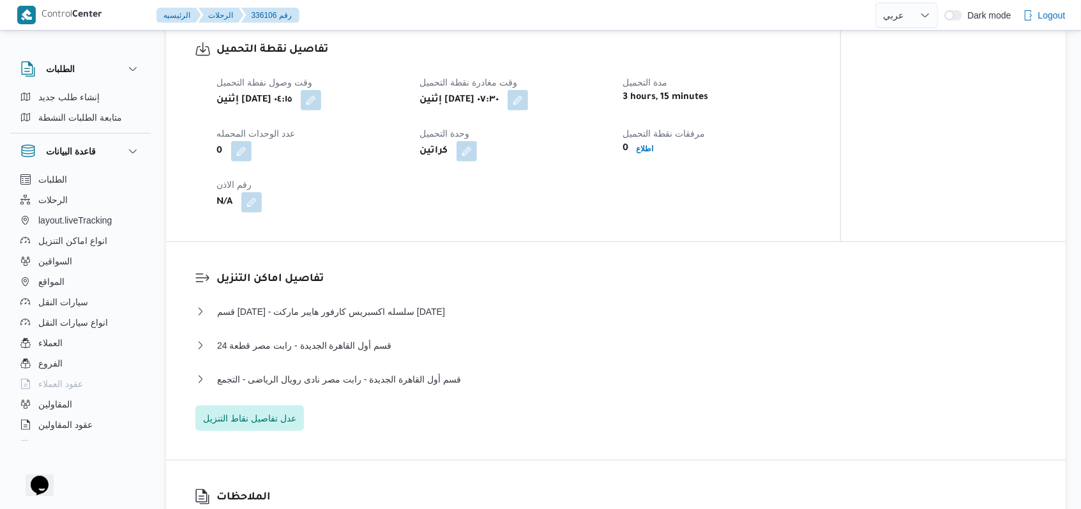
scroll to position [851, 0]
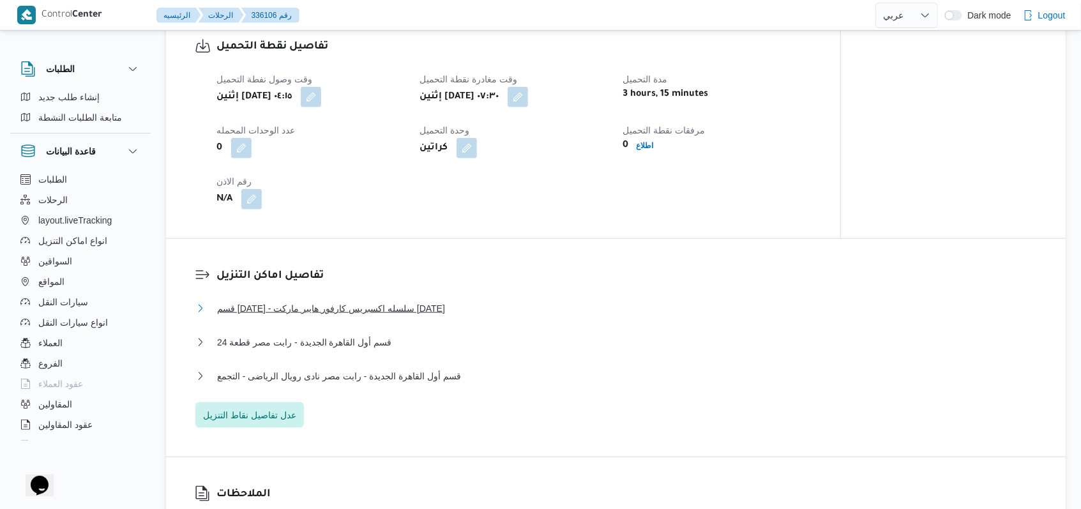
click at [393, 315] on span "قسم [DATE] - سلسله اكسبريس كارفور هايبر ماركت [DATE]" at bounding box center [331, 308] width 228 height 15
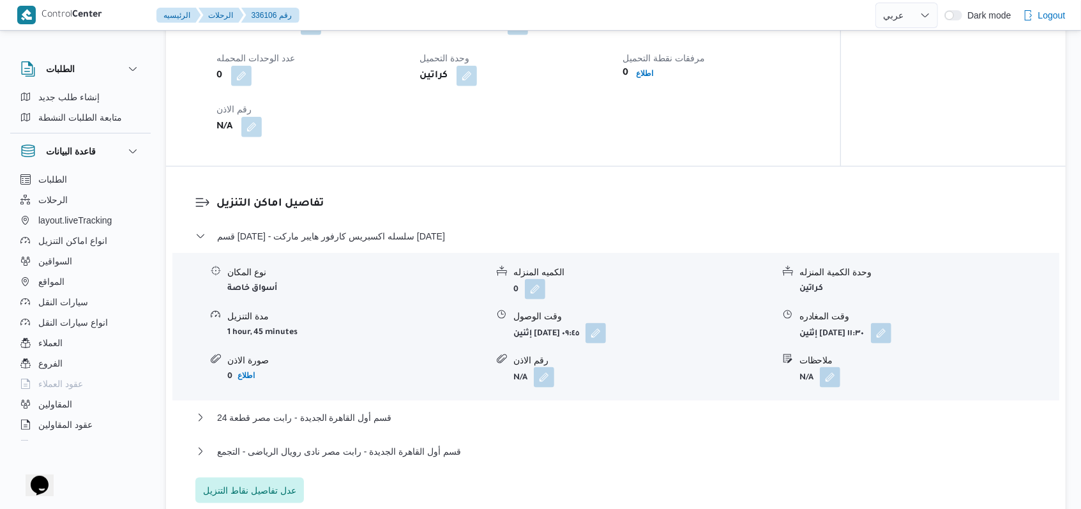
scroll to position [1022, 0]
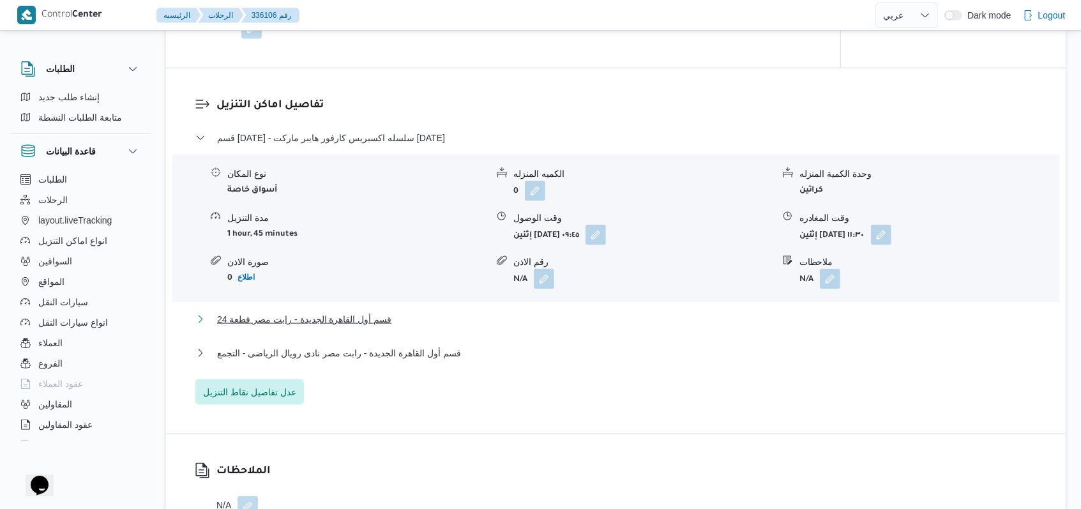
click at [392, 321] on button "قسم أول القاهرة الجديدة - رابت مصر قطعة 24" at bounding box center [616, 319] width 842 height 15
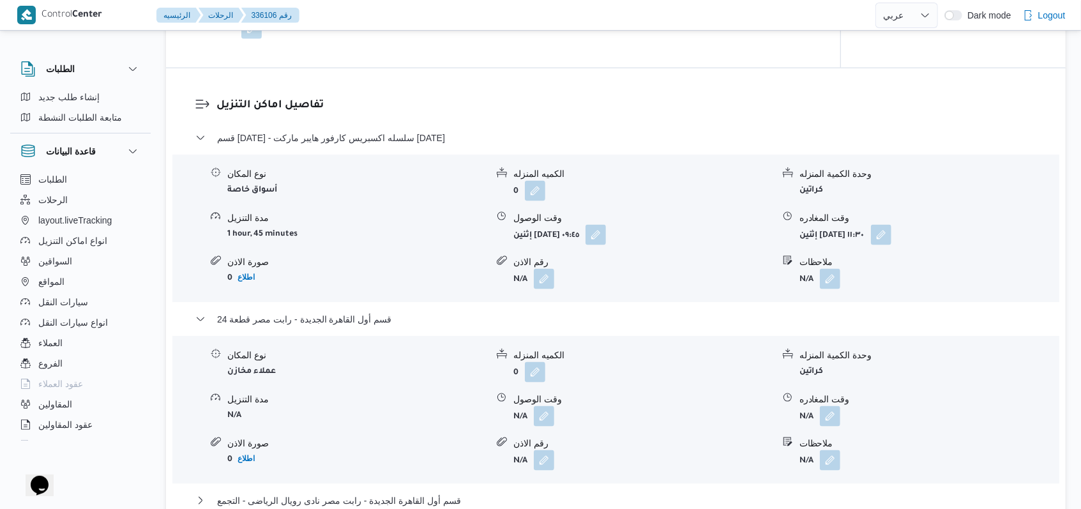
scroll to position [1107, 0]
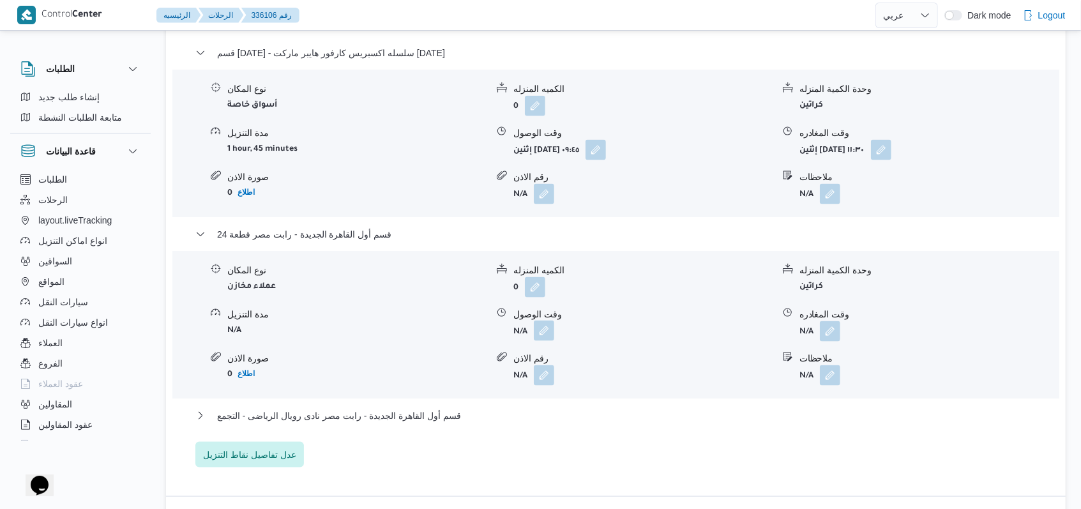
click at [551, 328] on button "button" at bounding box center [544, 331] width 20 height 20
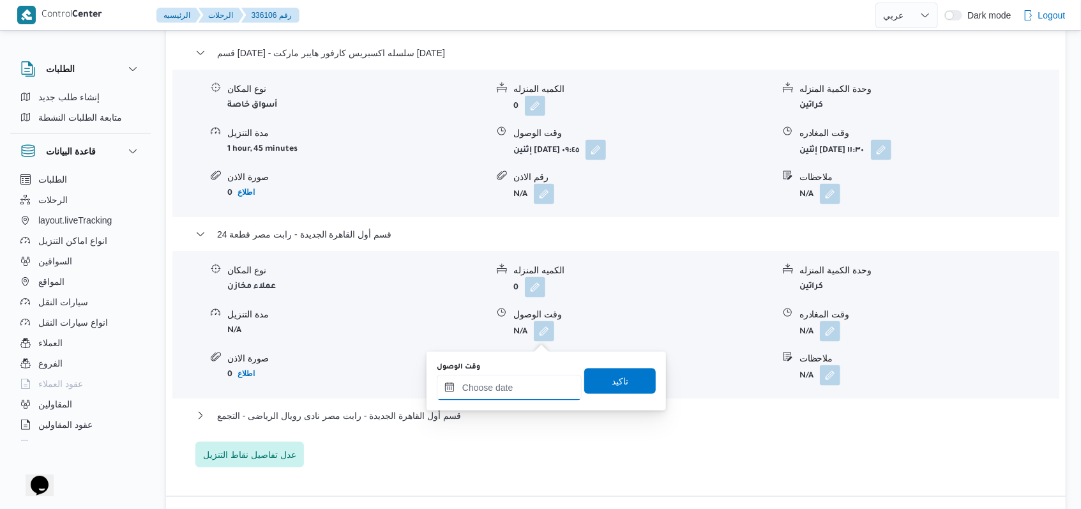
click at [533, 383] on input "وقت الوصول" at bounding box center [509, 388] width 145 height 26
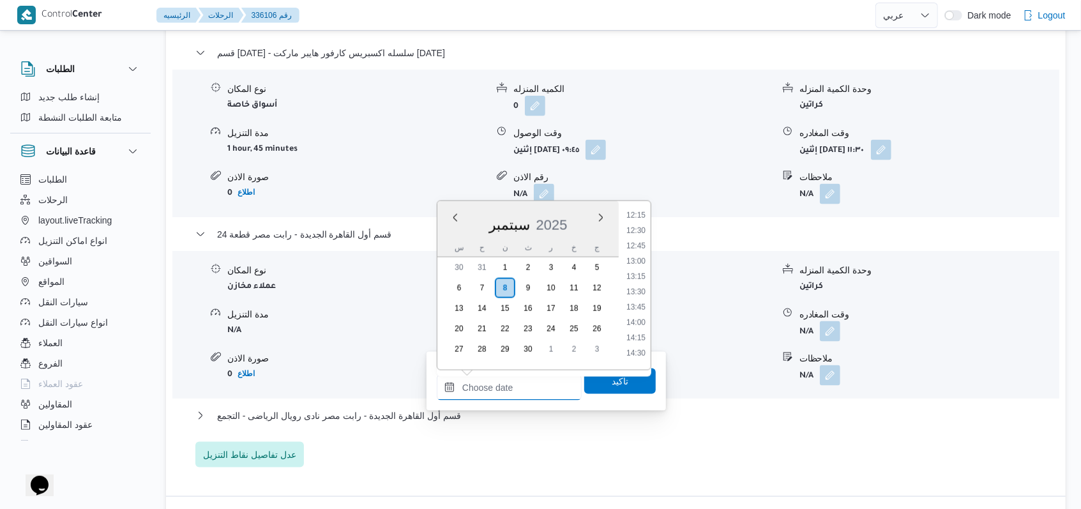
scroll to position [733, 0]
click at [637, 254] on li "12:30" at bounding box center [635, 251] width 29 height 13
type input "[DATE] ١٢:٣٠"
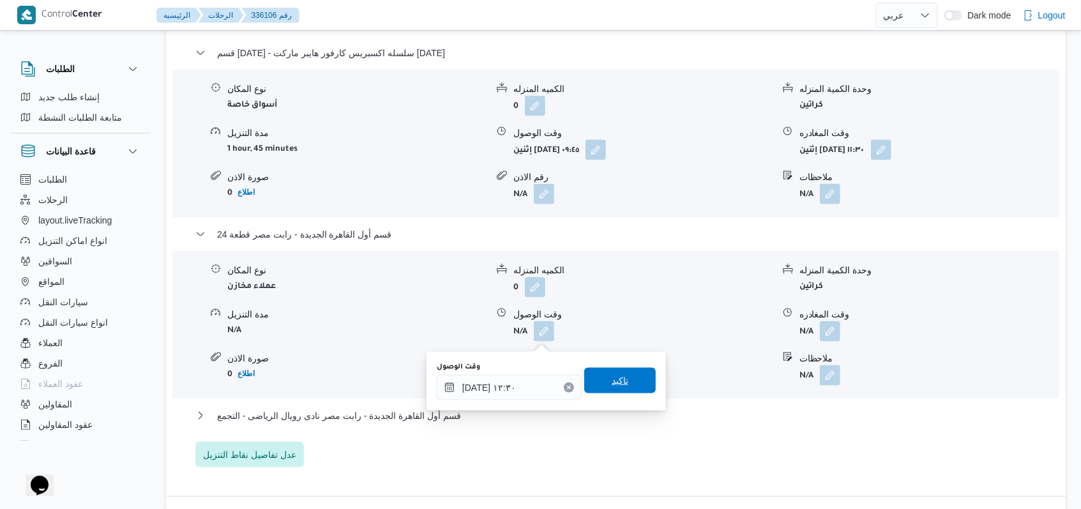
click at [622, 370] on span "تاكيد" at bounding box center [620, 381] width 72 height 26
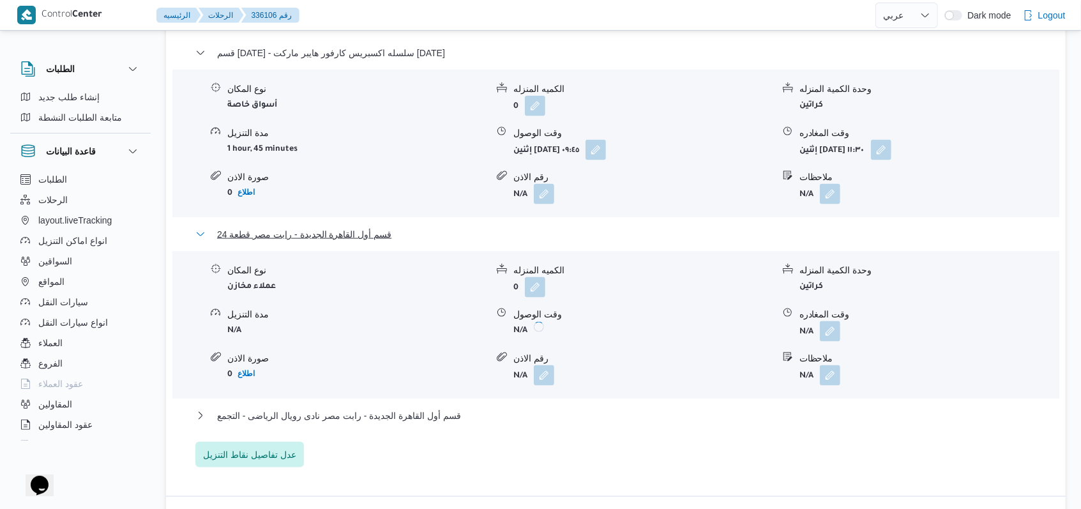
click at [328, 242] on span "قسم أول القاهرة الجديدة - رابت مصر قطعة 24" at bounding box center [304, 234] width 174 height 15
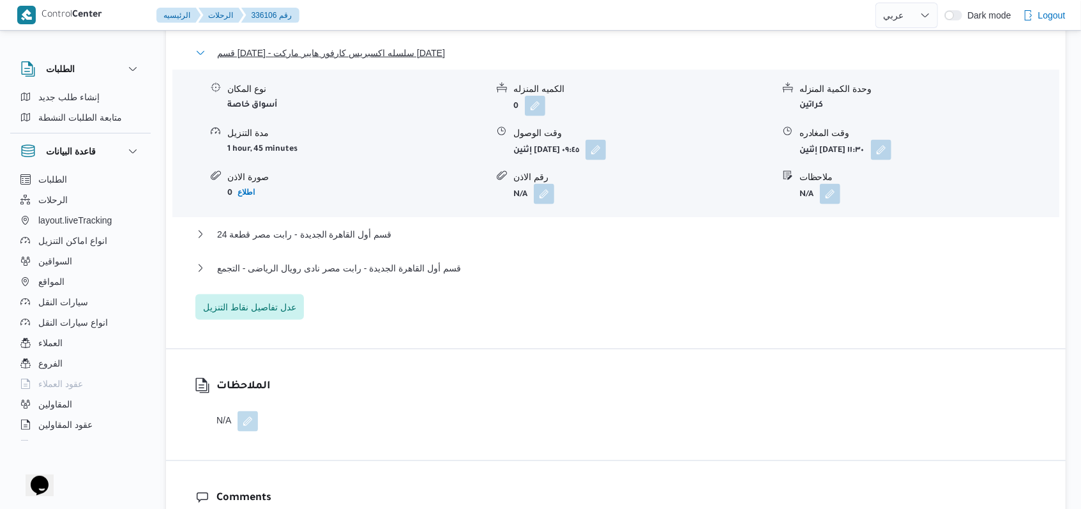
click at [392, 57] on span "قسم [DATE] - سلسله اكسبريس كارفور هايبر ماركت [DATE]" at bounding box center [331, 52] width 228 height 15
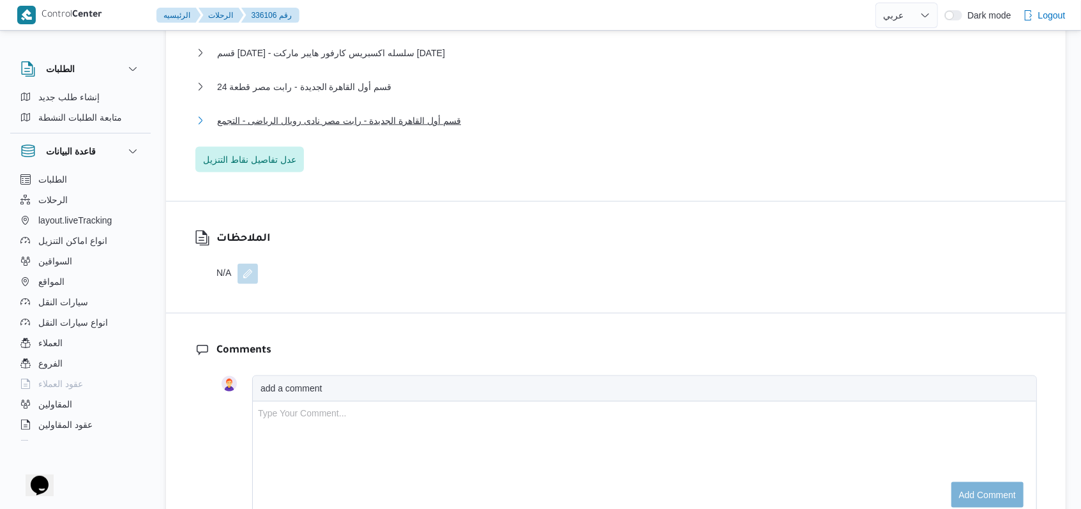
click at [292, 128] on span "قسم أول القاهرة الجديدة - رابت مصر نادى رويال الرياضى - التجمع" at bounding box center [339, 120] width 244 height 15
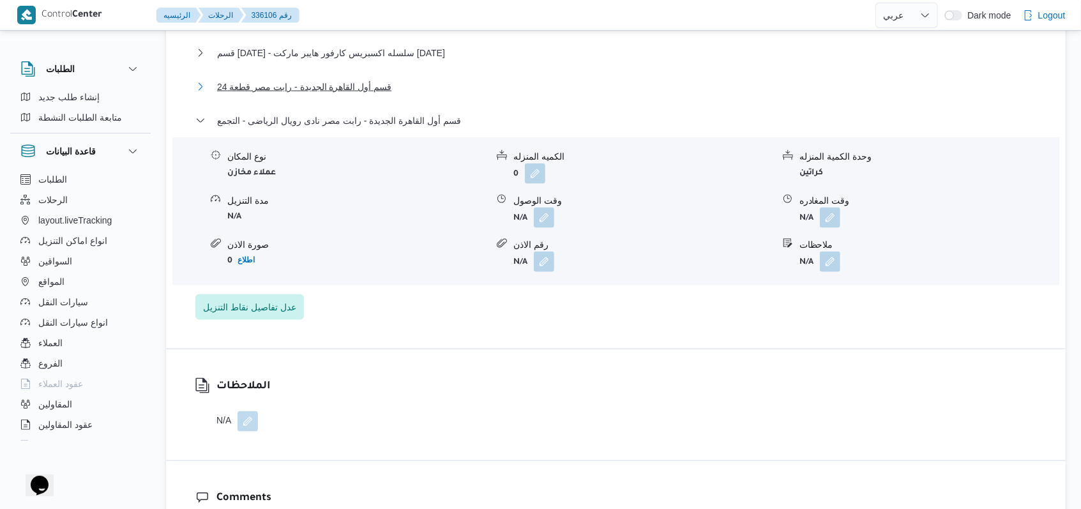
click at [333, 91] on span "قسم أول القاهرة الجديدة - رابت مصر قطعة 24" at bounding box center [304, 86] width 174 height 15
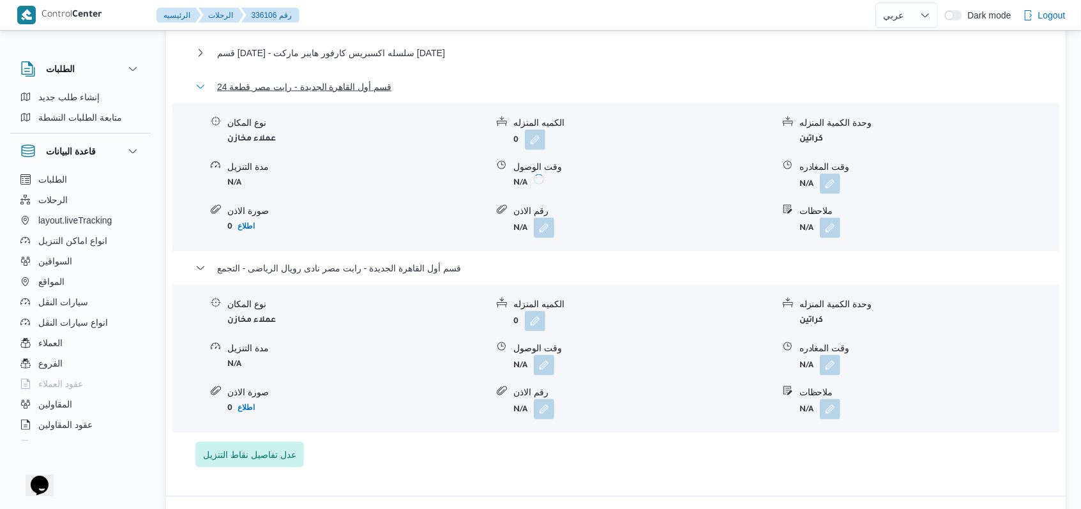
click at [333, 91] on span "قسم أول القاهرة الجديدة - رابت مصر قطعة 24" at bounding box center [304, 86] width 174 height 15
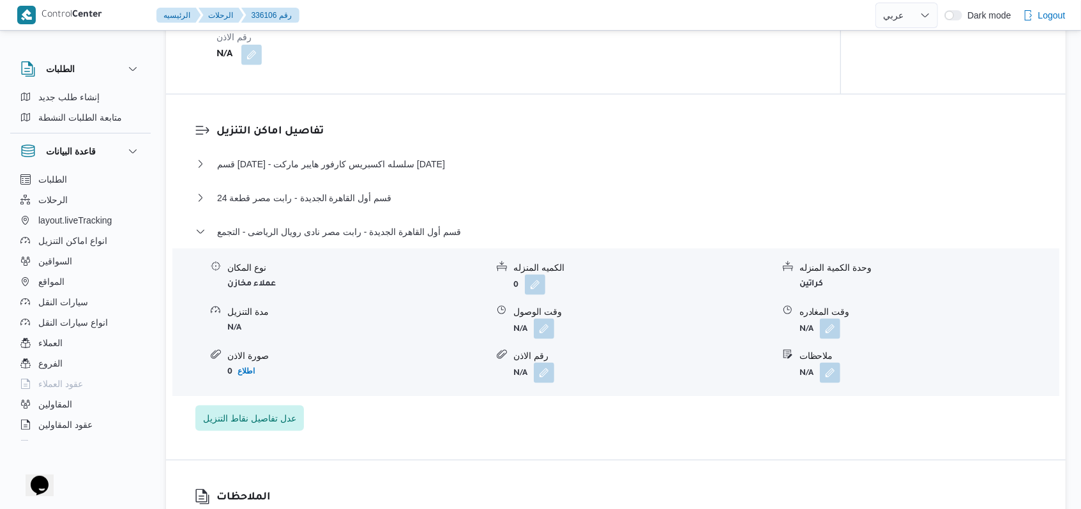
scroll to position [1022, 0]
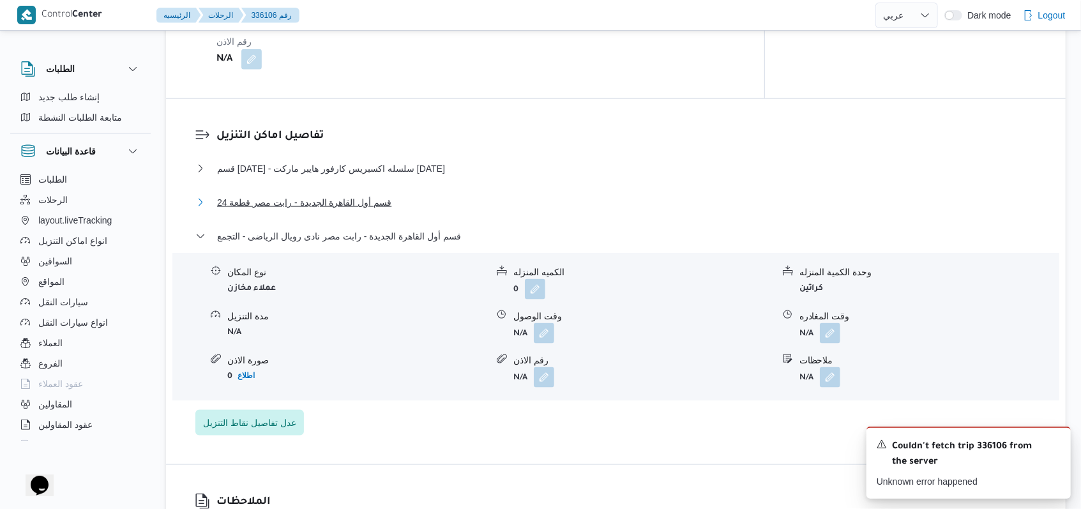
click at [408, 195] on button "قسم أول القاهرة الجديدة - رابت مصر قطعة 24" at bounding box center [616, 202] width 842 height 15
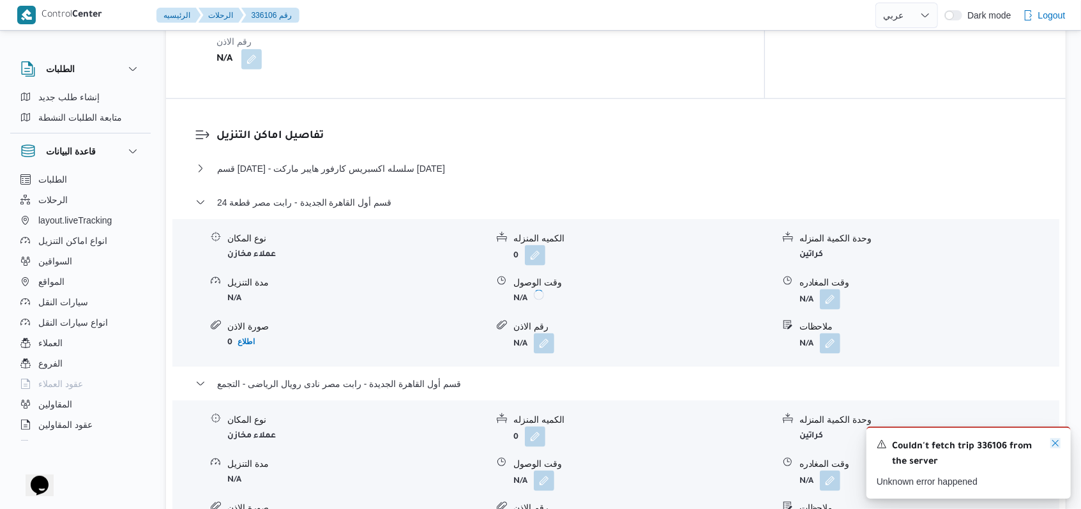
click at [1055, 446] on icon "Dismiss toast" at bounding box center [1056, 443] width 10 height 10
click at [537, 289] on button "button" at bounding box center [544, 299] width 20 height 20
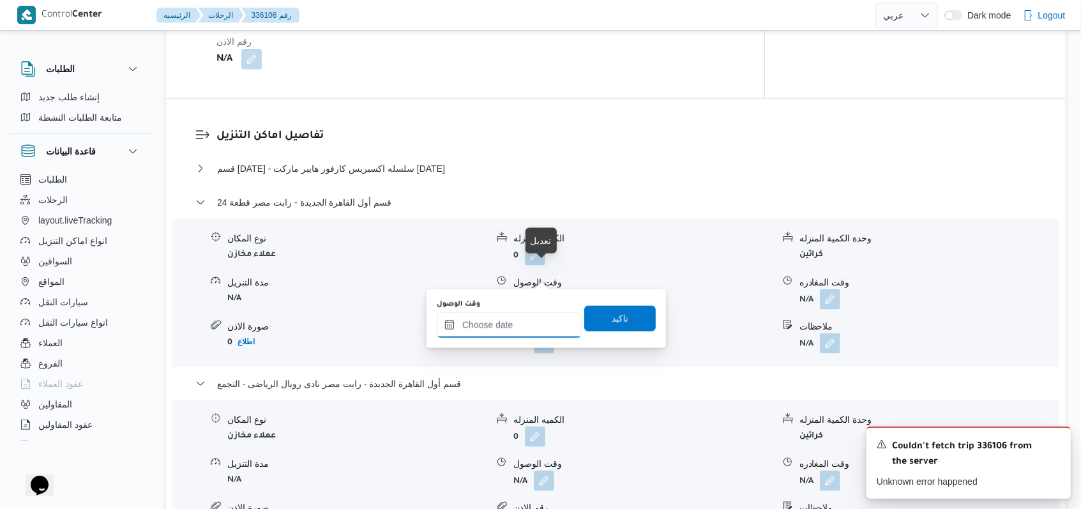
click at [524, 333] on input "وقت الوصول" at bounding box center [509, 325] width 145 height 26
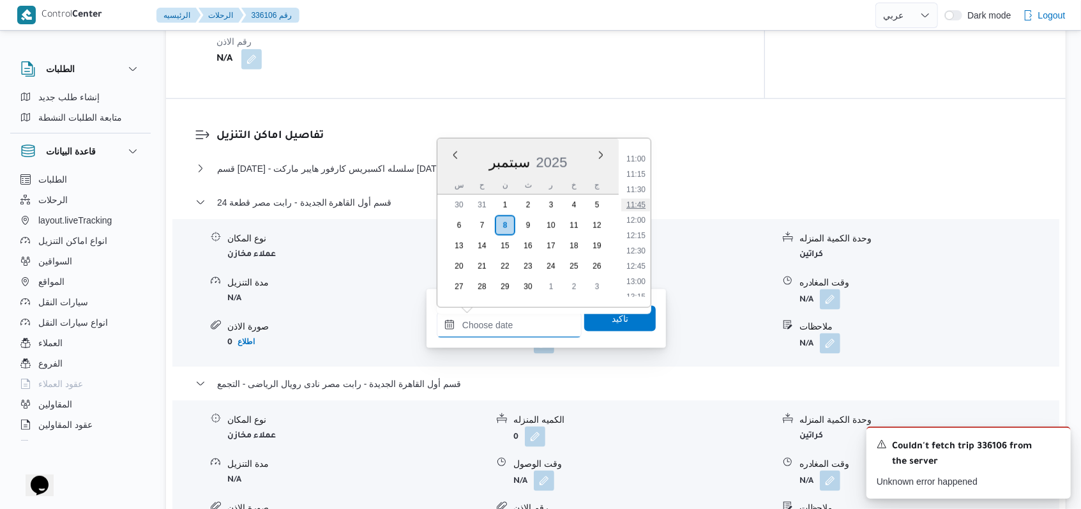
scroll to position [648, 0]
click at [639, 269] on li "12:30" at bounding box center [635, 273] width 29 height 13
type input "[DATE] ١٢:٣٠"
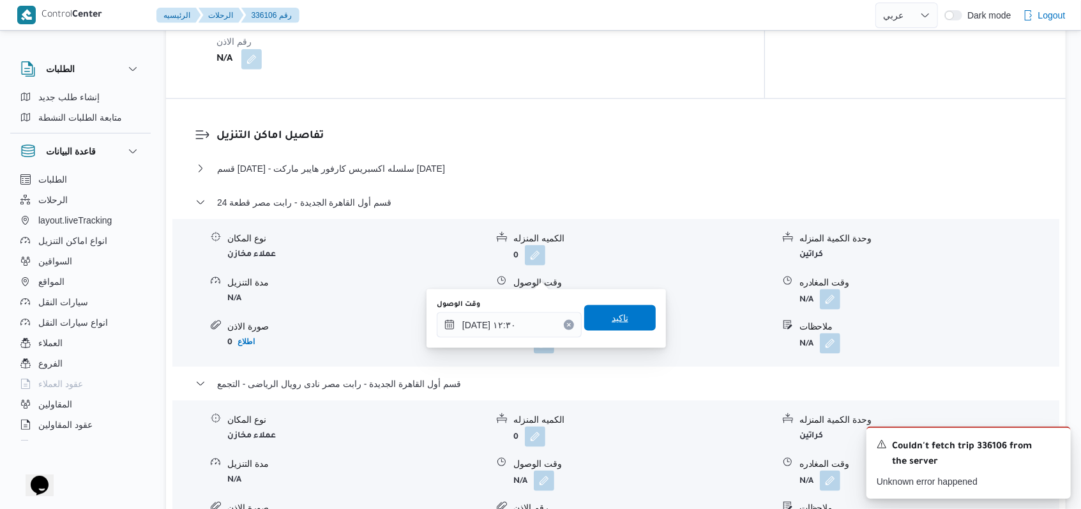
click at [632, 309] on span "تاكيد" at bounding box center [620, 318] width 72 height 26
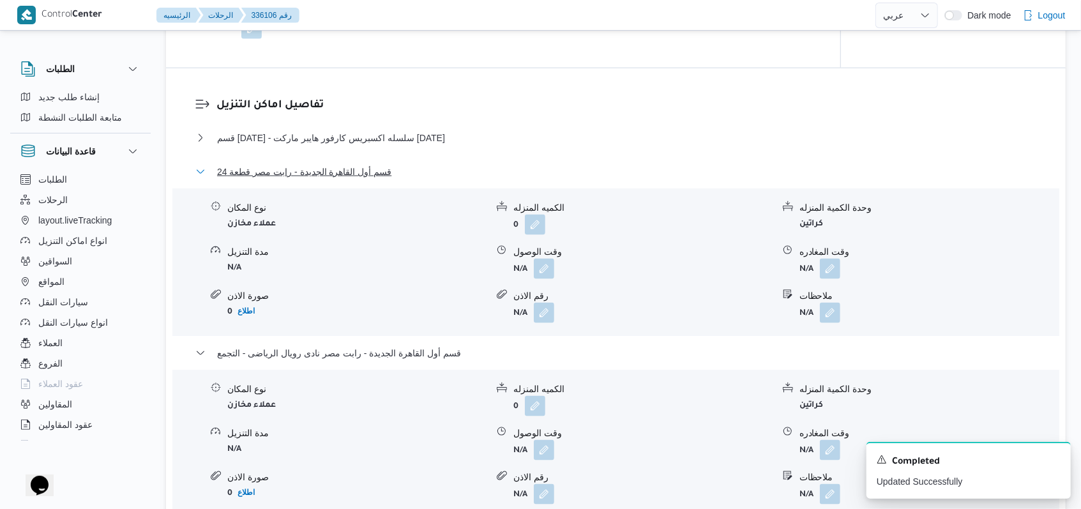
click at [376, 177] on span "قسم أول القاهرة الجديدة - رابت مصر قطعة 24" at bounding box center [304, 171] width 174 height 15
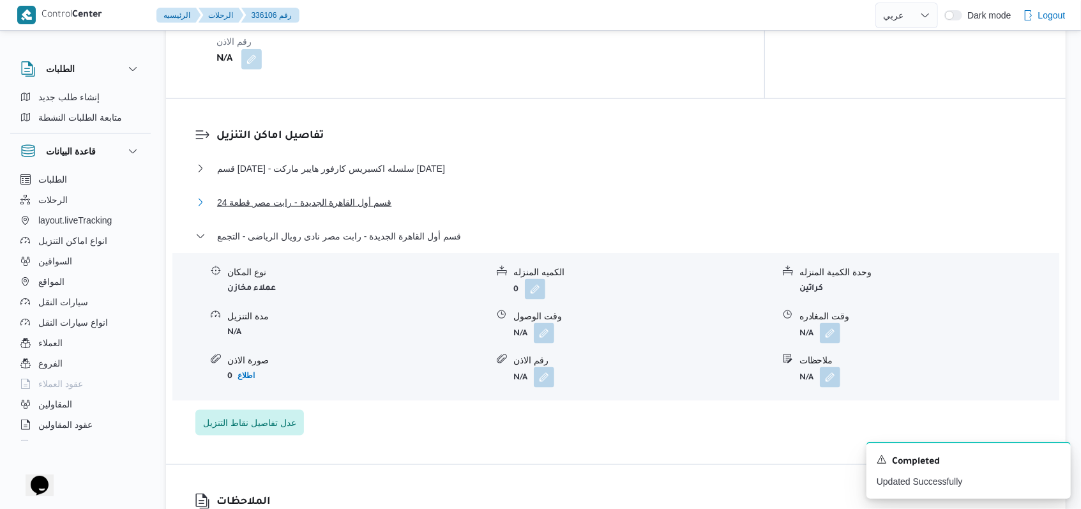
click at [393, 195] on button "قسم أول القاهرة الجديدة - رابت مصر قطعة 24" at bounding box center [616, 202] width 842 height 15
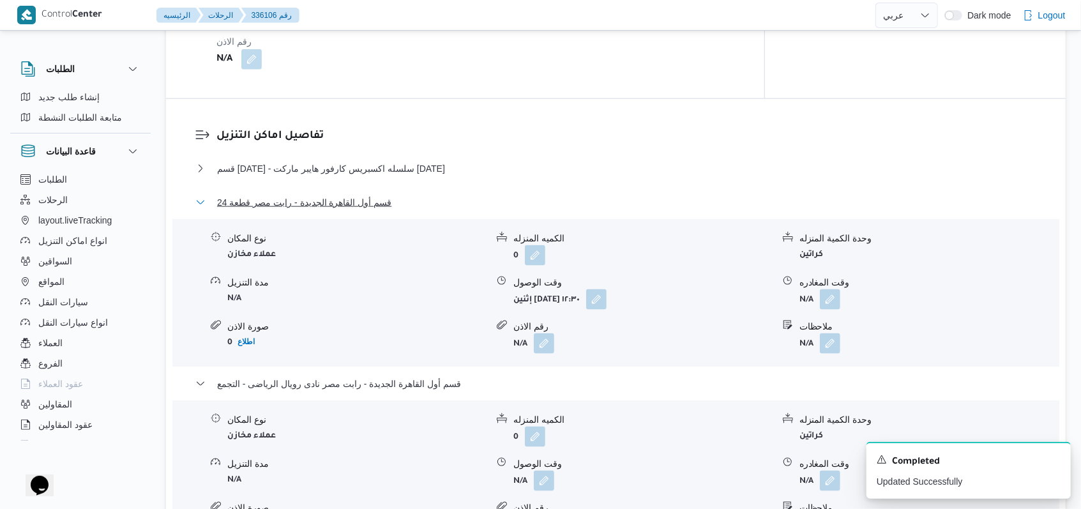
click at [393, 195] on button "قسم أول القاهرة الجديدة - رابت مصر قطعة 24" at bounding box center [616, 202] width 842 height 15
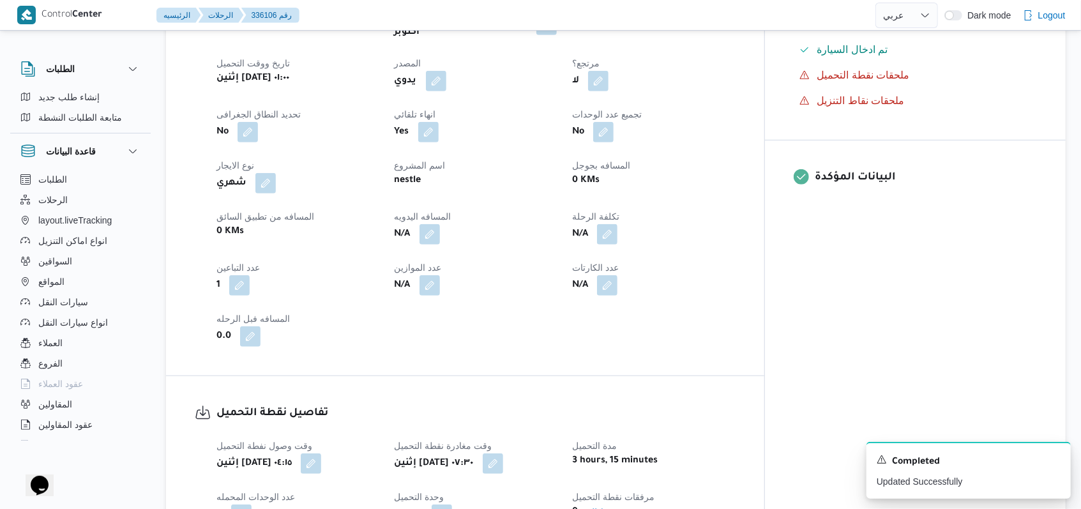
scroll to position [340, 0]
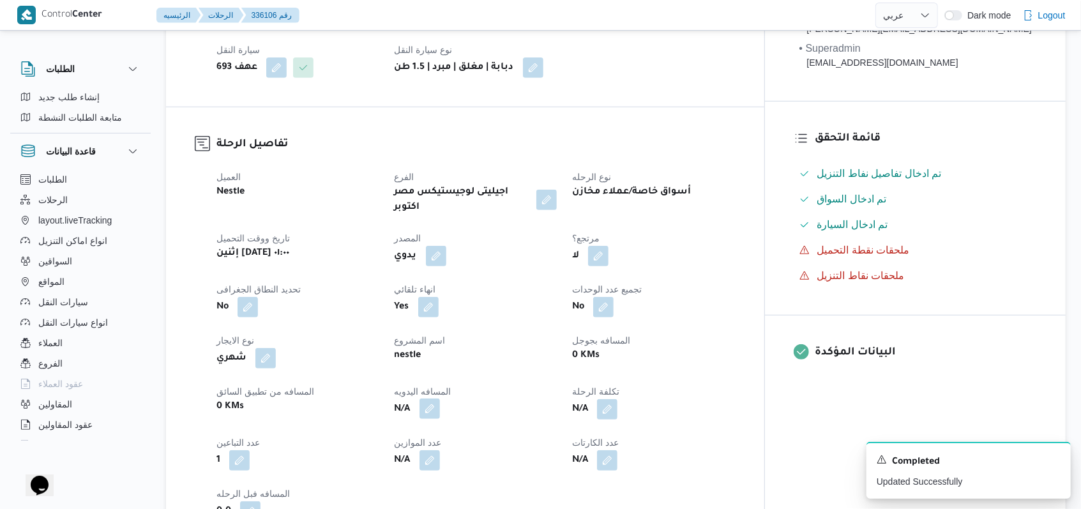
click at [440, 399] on button "button" at bounding box center [430, 409] width 20 height 20
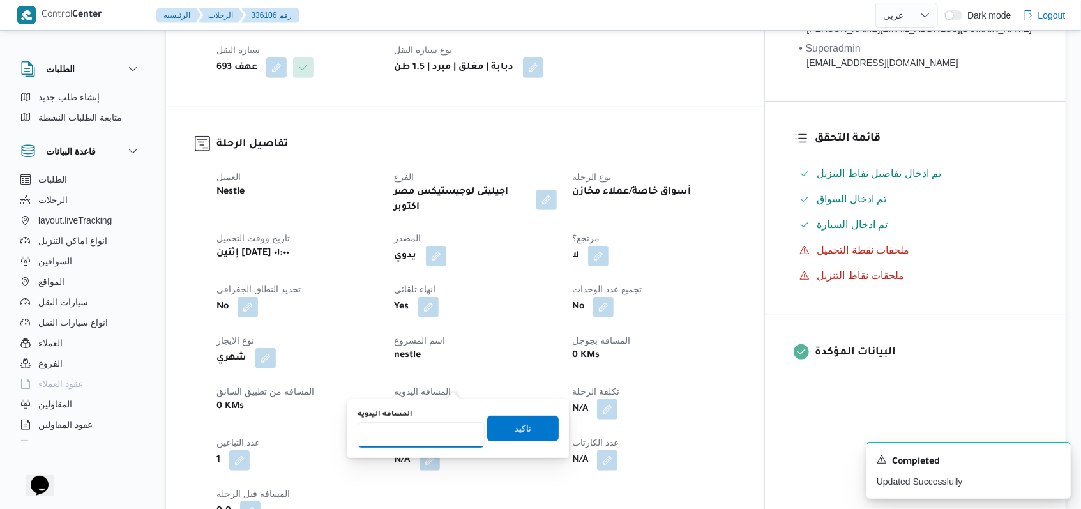
click at [424, 437] on input "المسافه اليدويه" at bounding box center [421, 435] width 127 height 26
type input "155"
click at [515, 425] on span "تاكيد" at bounding box center [523, 427] width 17 height 15
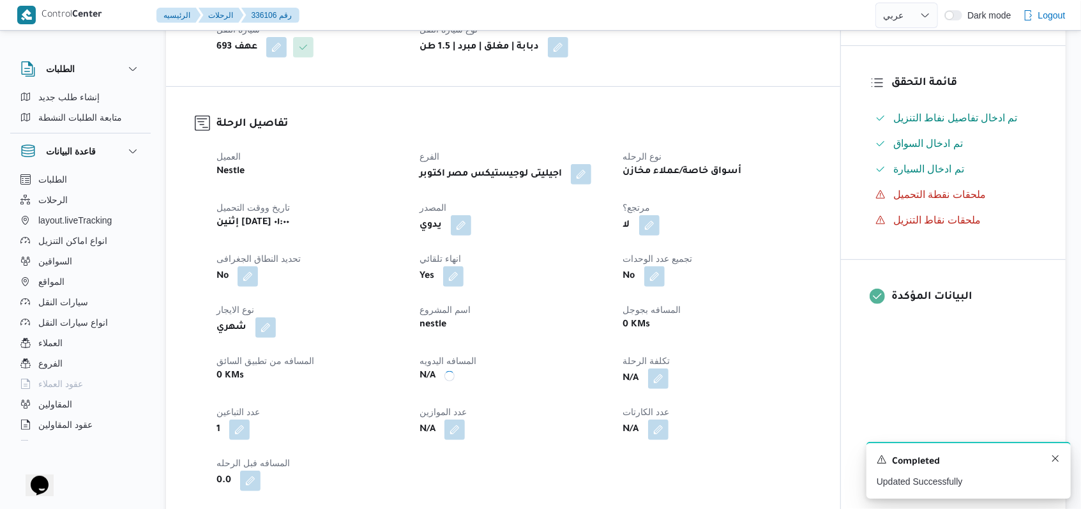
click at [1046, 461] on div "Completed" at bounding box center [969, 462] width 184 height 17
click at [1060, 463] on icon "Dismiss toast" at bounding box center [1056, 459] width 10 height 10
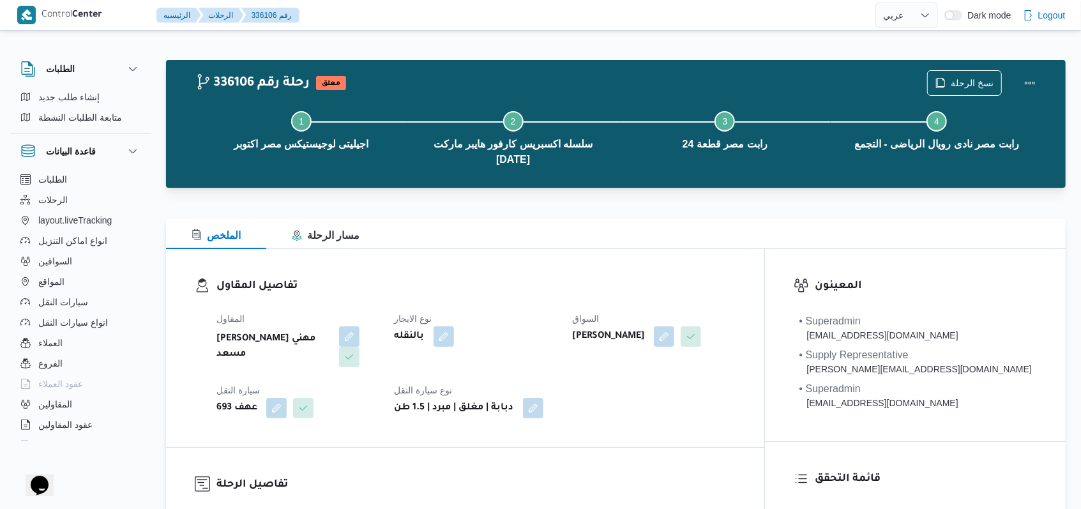
scroll to position [511, 0]
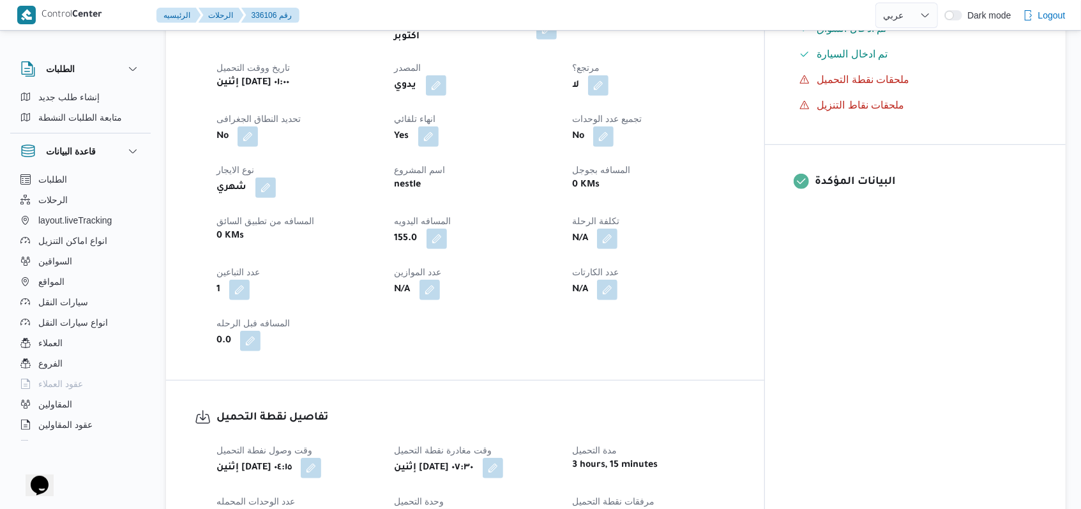
select select "ar"
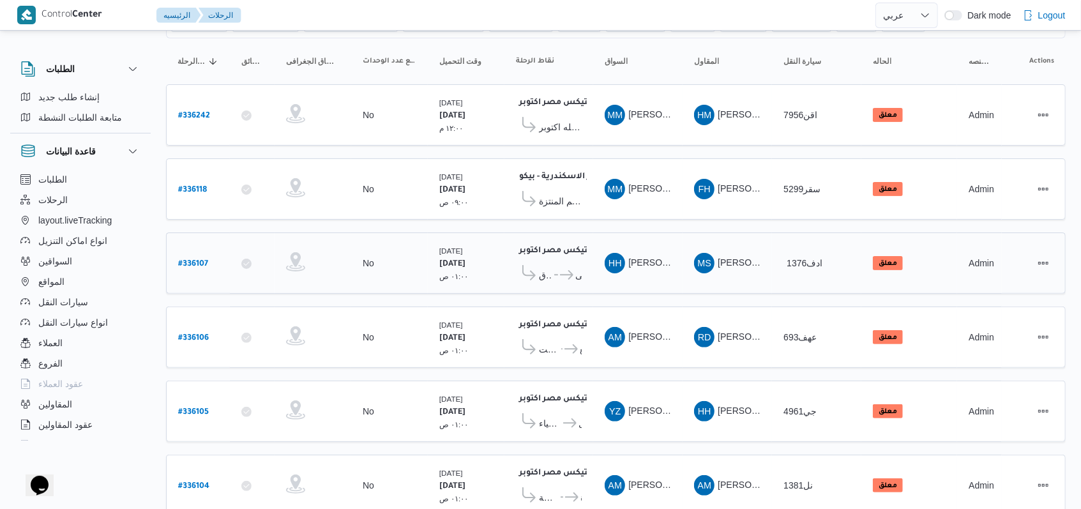
scroll to position [153, 0]
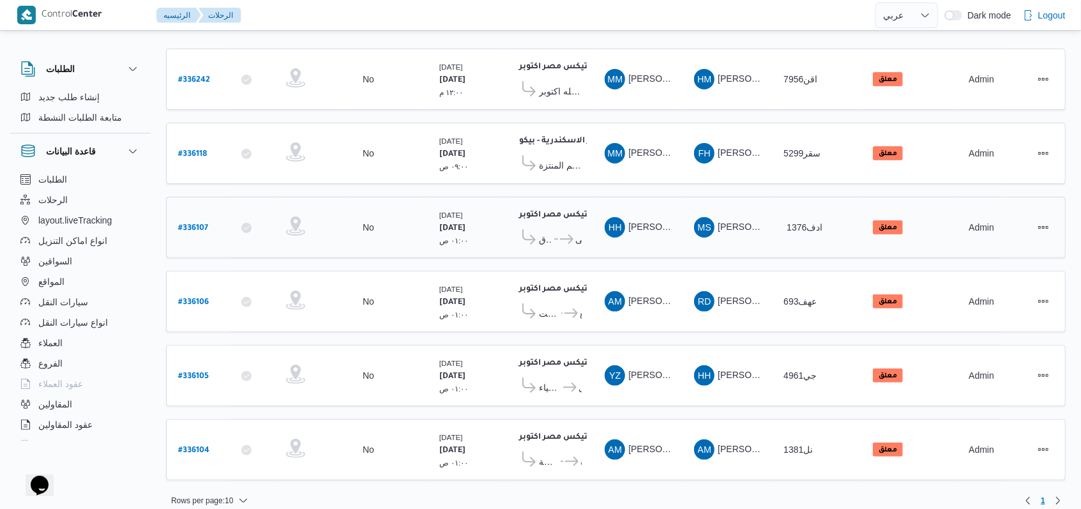
click at [188, 224] on b "# 336107" at bounding box center [193, 228] width 30 height 9
select select "ar"
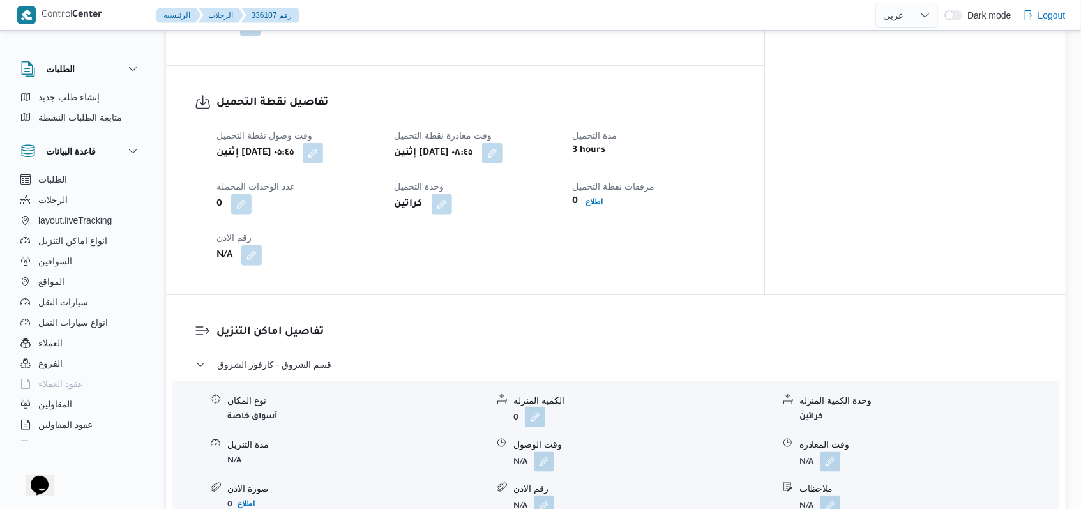
scroll to position [851, 0]
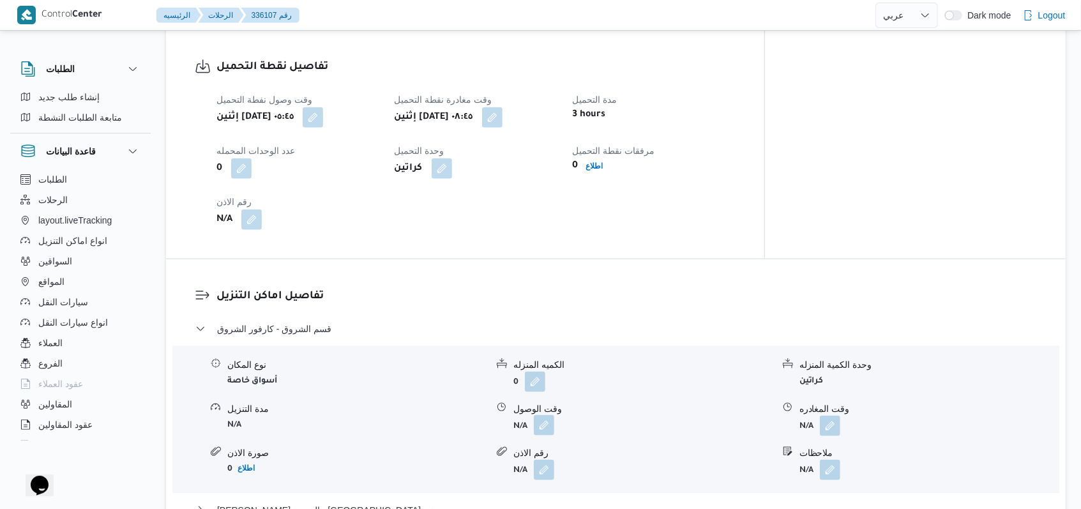
click at [540, 415] on button "button" at bounding box center [544, 425] width 20 height 20
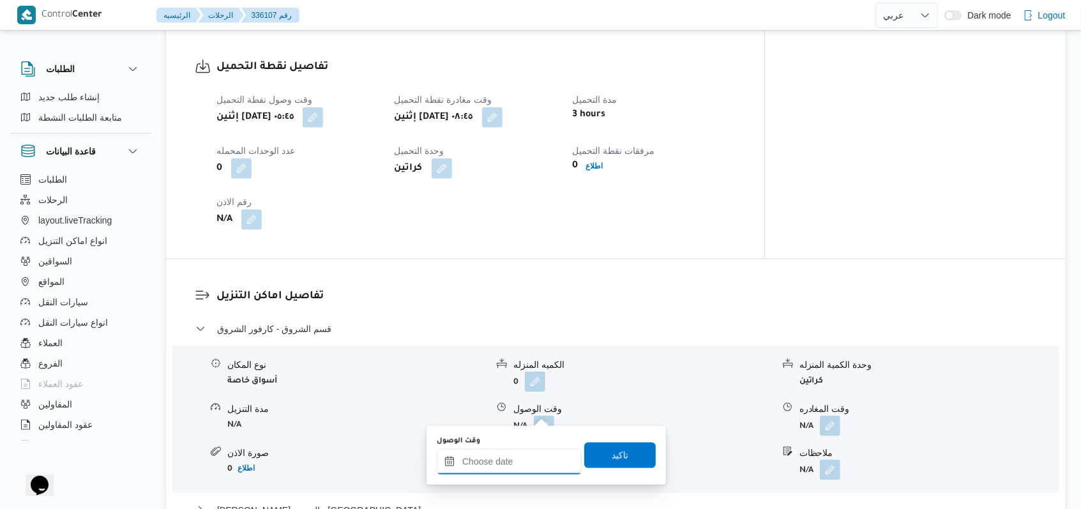
click at [509, 461] on input "وقت الوصول" at bounding box center [509, 462] width 145 height 26
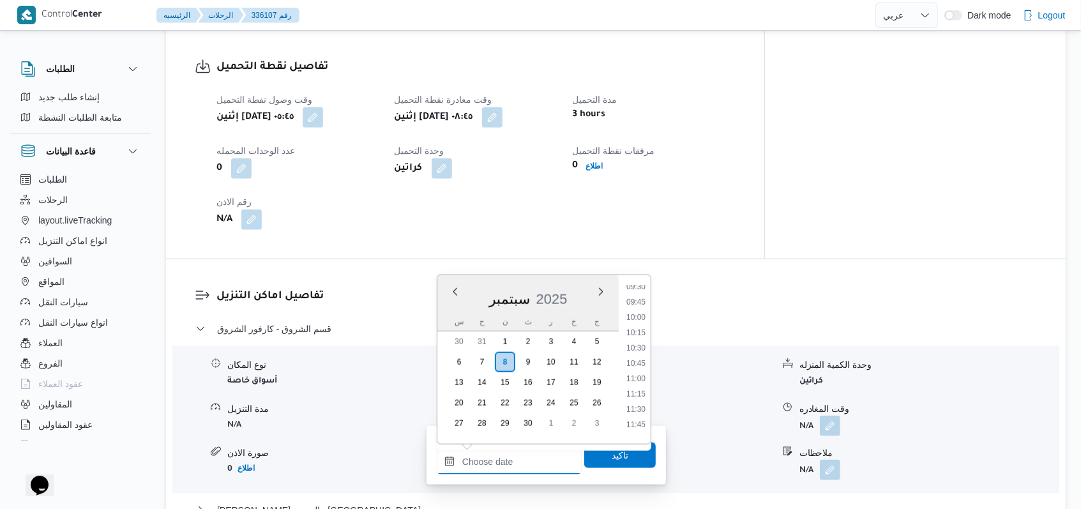
scroll to position [563, 0]
click at [639, 341] on li "10:00" at bounding box center [635, 342] width 29 height 13
type input "[DATE] ١٠:٠٠"
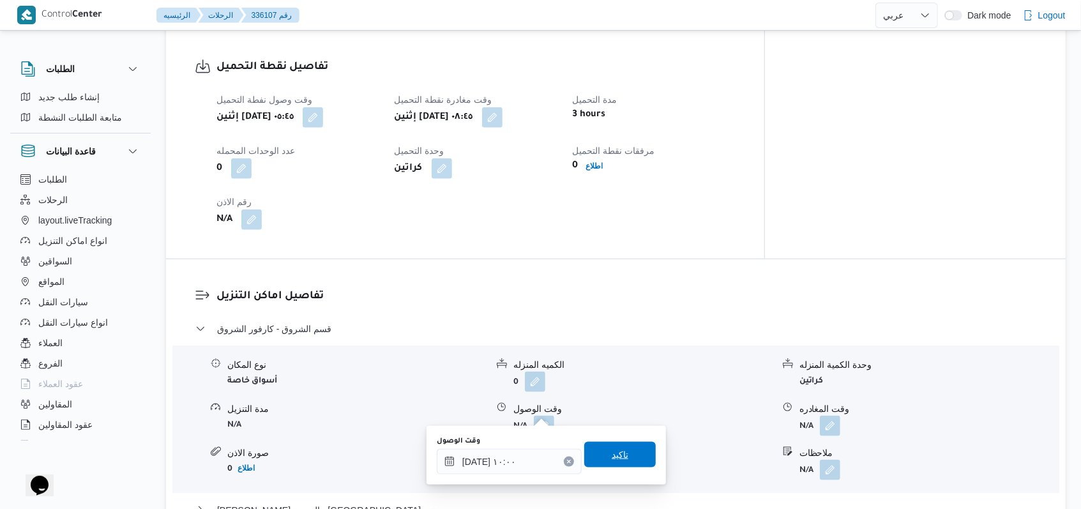
click at [612, 459] on span "تاكيد" at bounding box center [620, 454] width 17 height 15
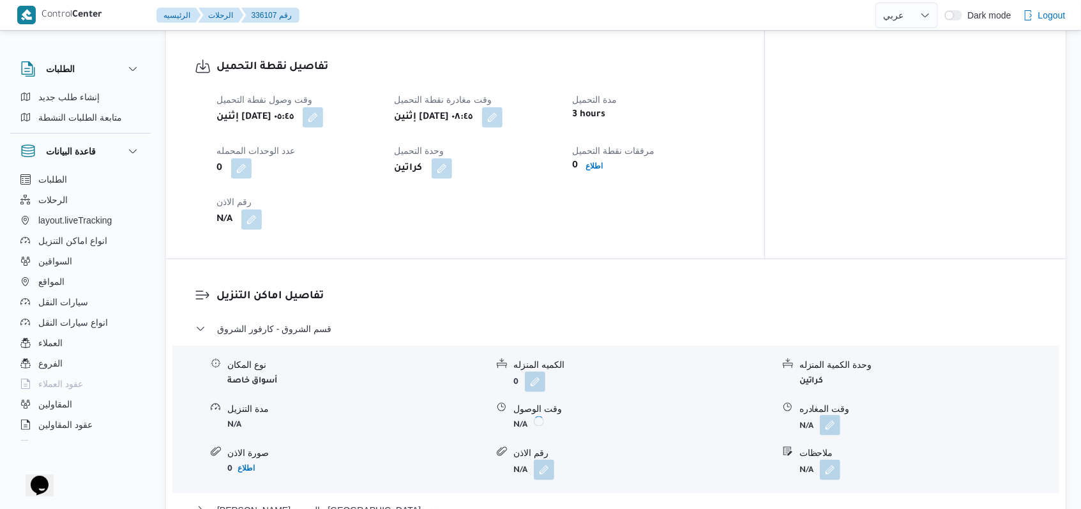
click at [834, 416] on button "button" at bounding box center [830, 425] width 20 height 20
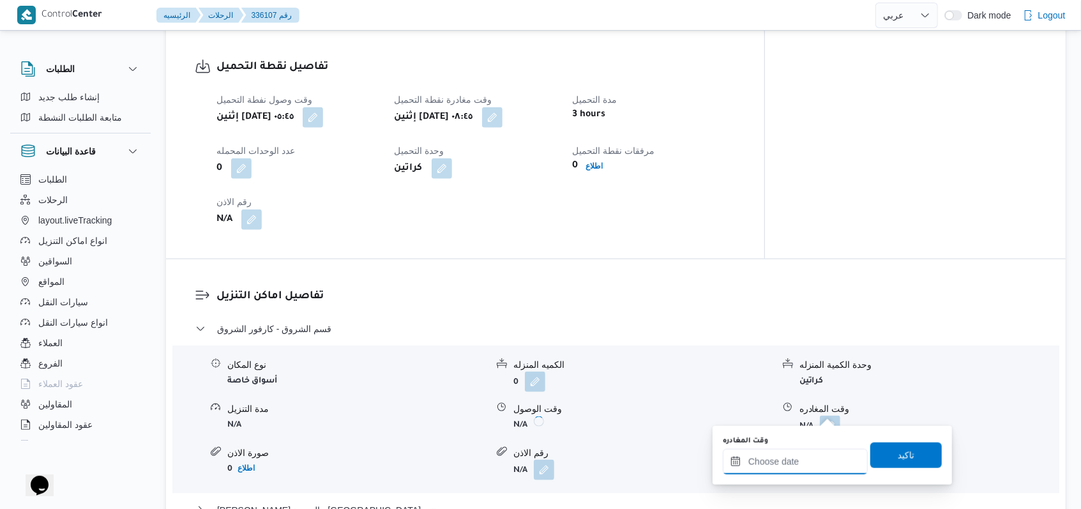
click at [815, 468] on input "وقت المغادره" at bounding box center [795, 462] width 145 height 26
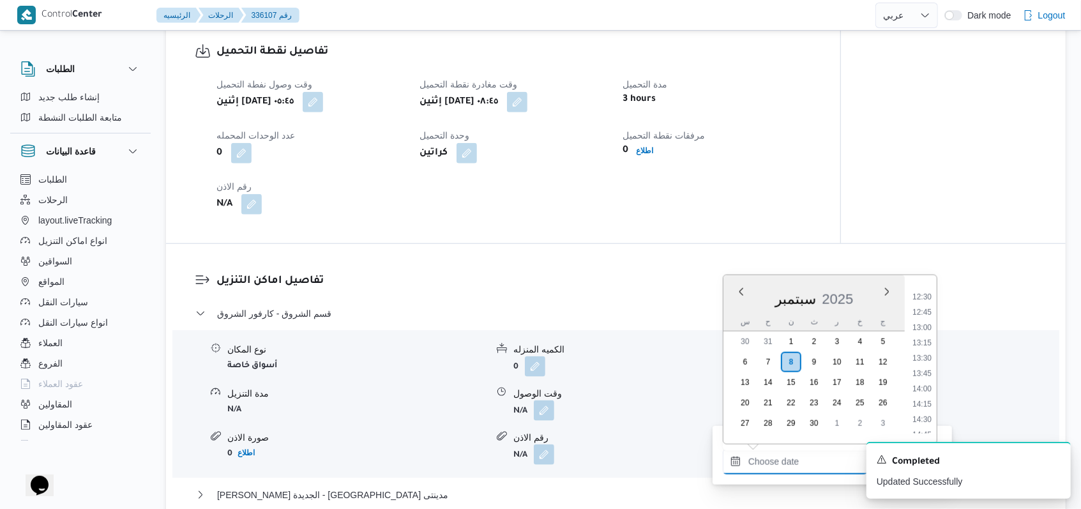
scroll to position [733, 0]
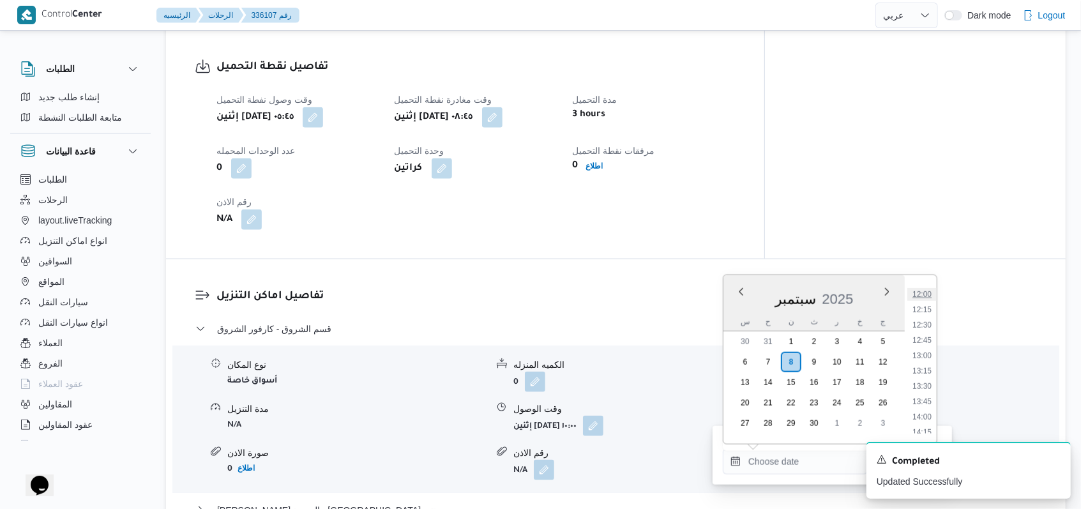
click at [928, 299] on li "12:00" at bounding box center [922, 294] width 29 height 13
type input "[DATE] ١٢:٠٠"
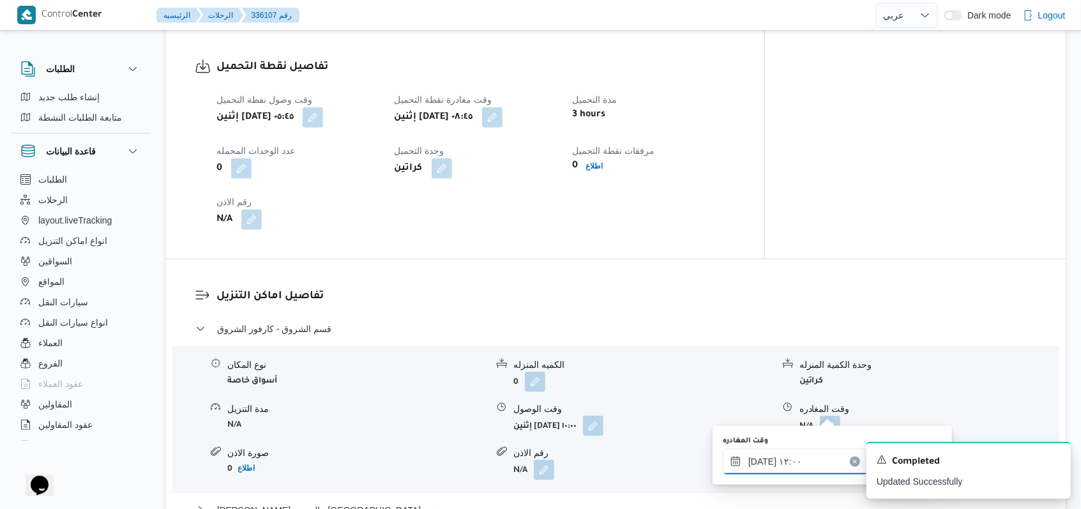
scroll to position [1022, 0]
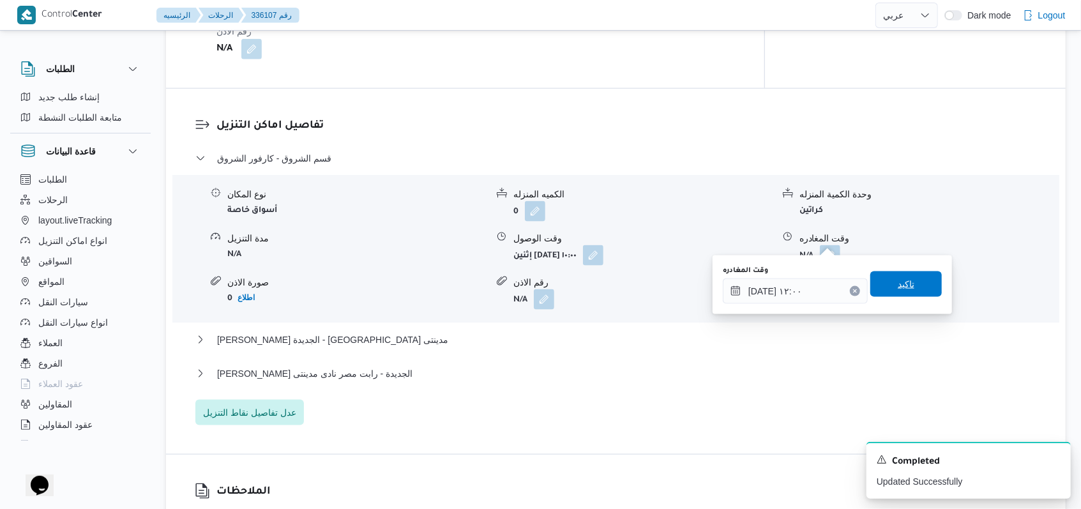
click at [917, 286] on span "تاكيد" at bounding box center [907, 284] width 72 height 26
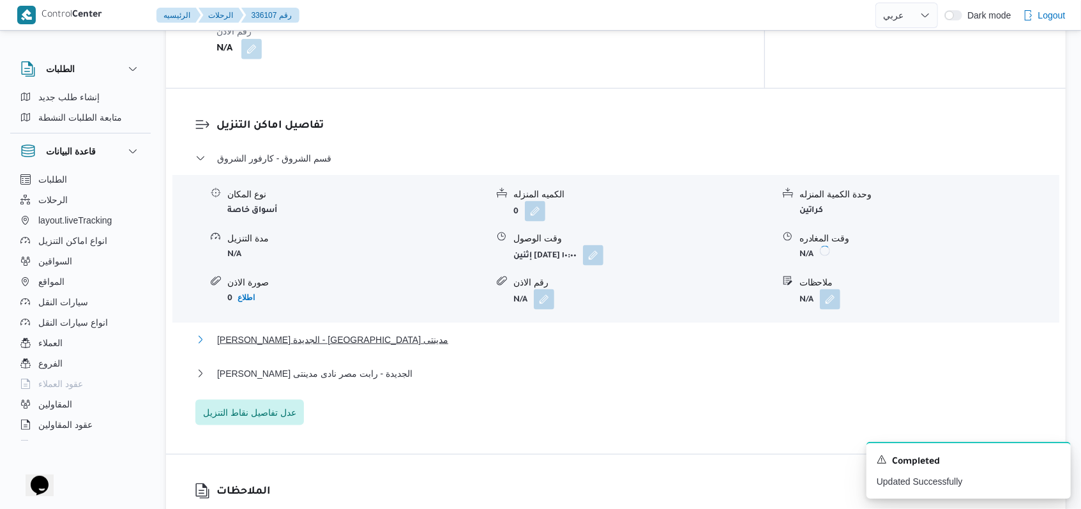
click at [351, 332] on button "[PERSON_NAME] الجديدة - [GEOGRAPHIC_DATA] مدينتى" at bounding box center [616, 339] width 842 height 15
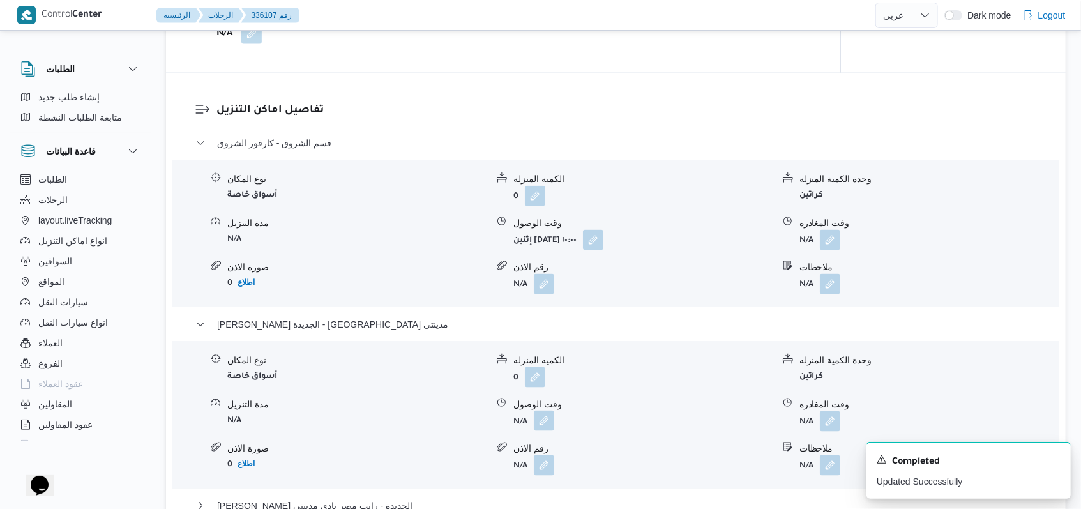
click at [543, 418] on button "button" at bounding box center [544, 421] width 20 height 20
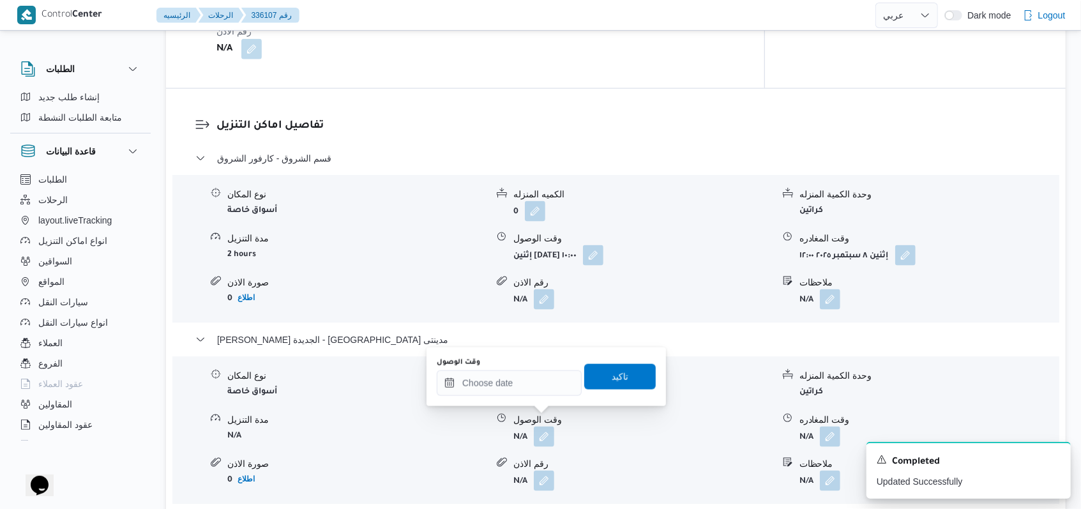
click at [516, 478] on b "N/A" at bounding box center [521, 482] width 14 height 9
click at [515, 399] on div "You are in a dialog. To close this dialog, hit escape. وقت الوصول تاكيد" at bounding box center [547, 376] width 240 height 59
click at [528, 377] on div at bounding box center [509, 383] width 145 height 26
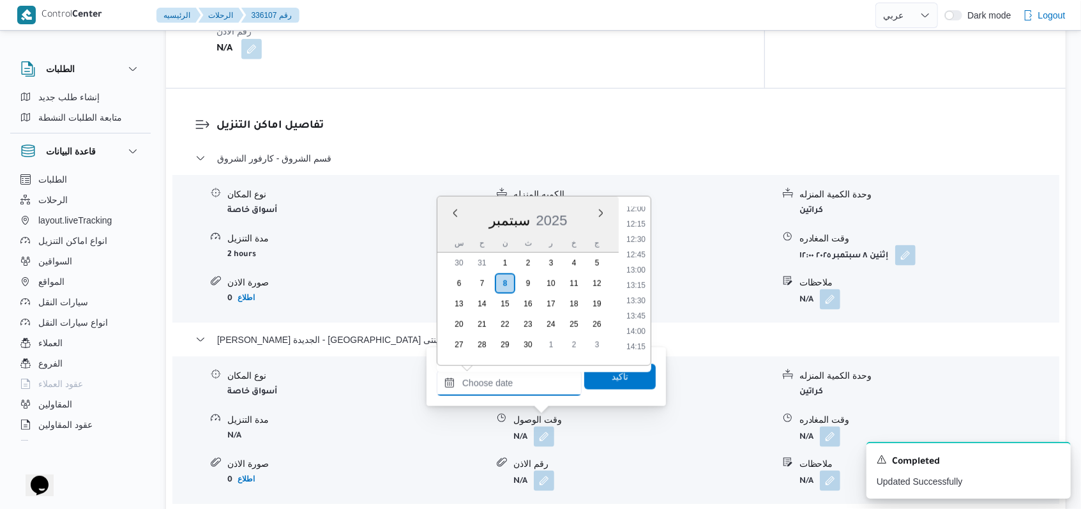
scroll to position [648, 0]
drag, startPoint x: 643, startPoint y: 330, endPoint x: 634, endPoint y: 347, distance: 18.6
click at [641, 330] on li "12:30" at bounding box center [635, 331] width 29 height 13
type input "[DATE] ١٢:٣٠"
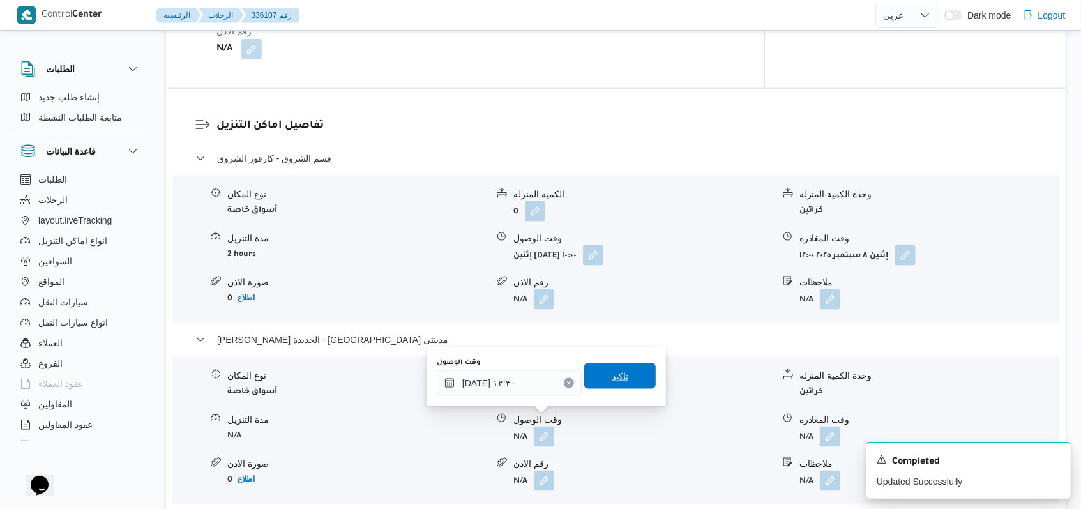
click at [618, 385] on span "تاكيد" at bounding box center [620, 376] width 72 height 26
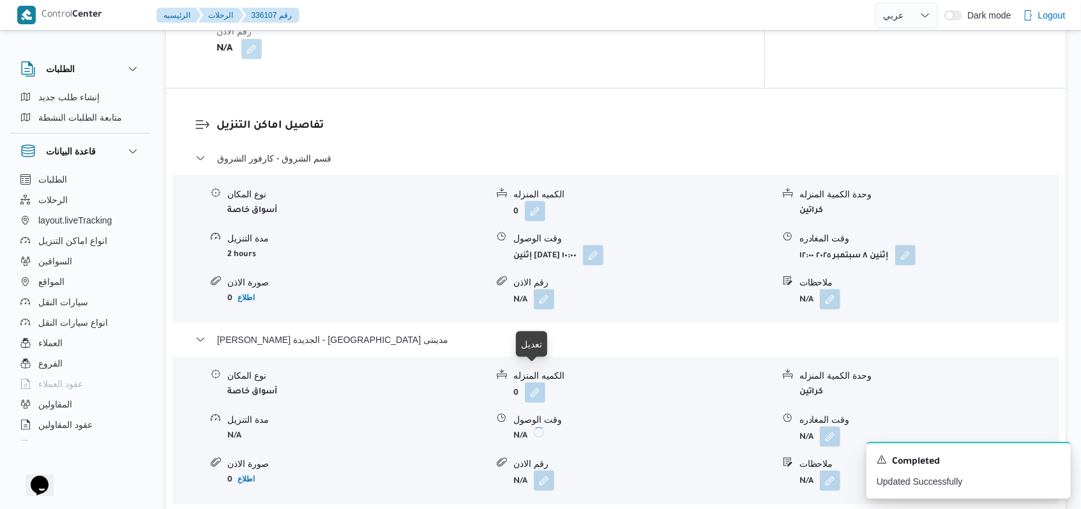
scroll to position [1192, 0]
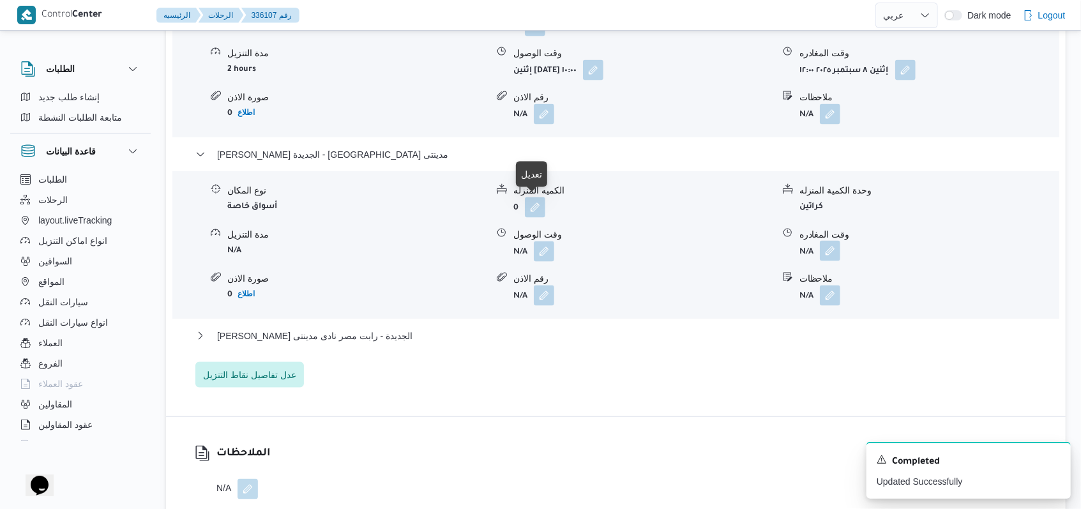
click at [833, 255] on button "button" at bounding box center [830, 251] width 20 height 20
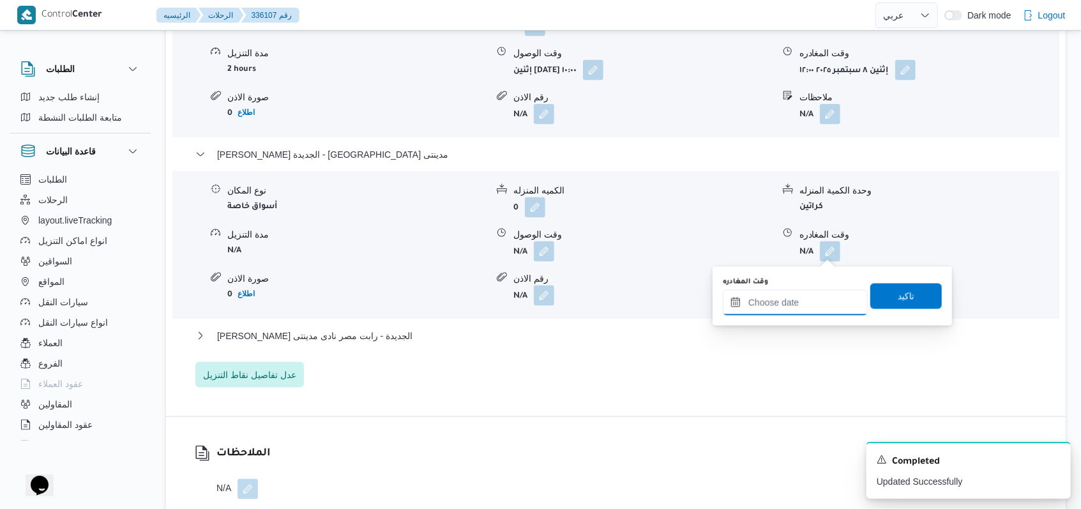
click at [804, 301] on input "وقت المغادره" at bounding box center [795, 303] width 145 height 26
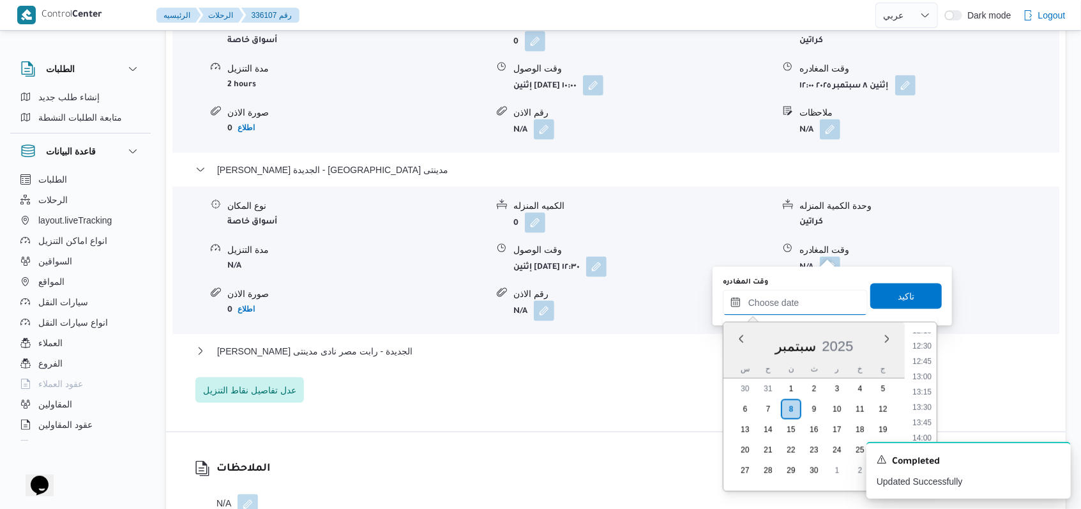
scroll to position [733, 0]
click at [926, 412] on li "13:15" at bounding box center [922, 418] width 29 height 13
type input "[DATE] ١٣:١٥"
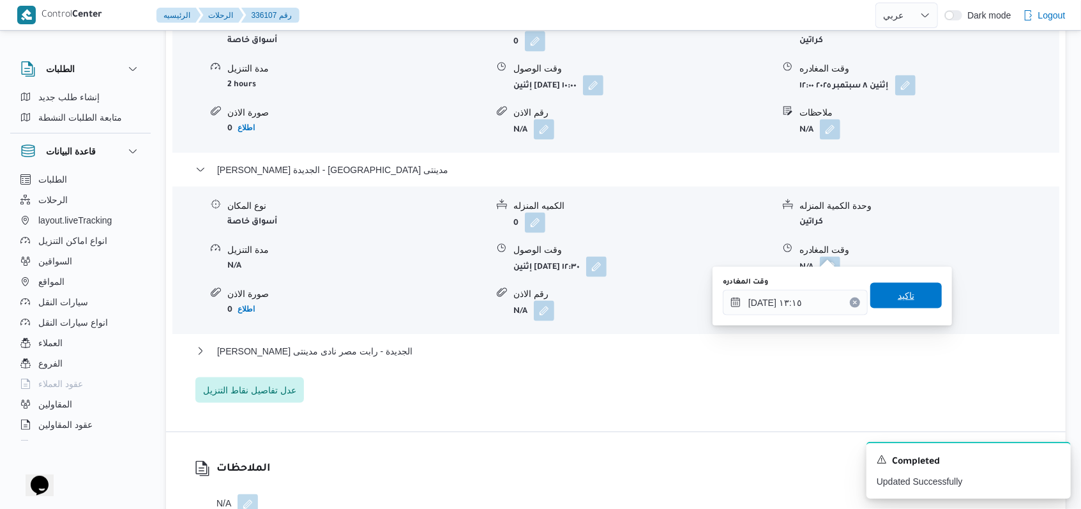
click at [910, 289] on span "تاكيد" at bounding box center [907, 296] width 72 height 26
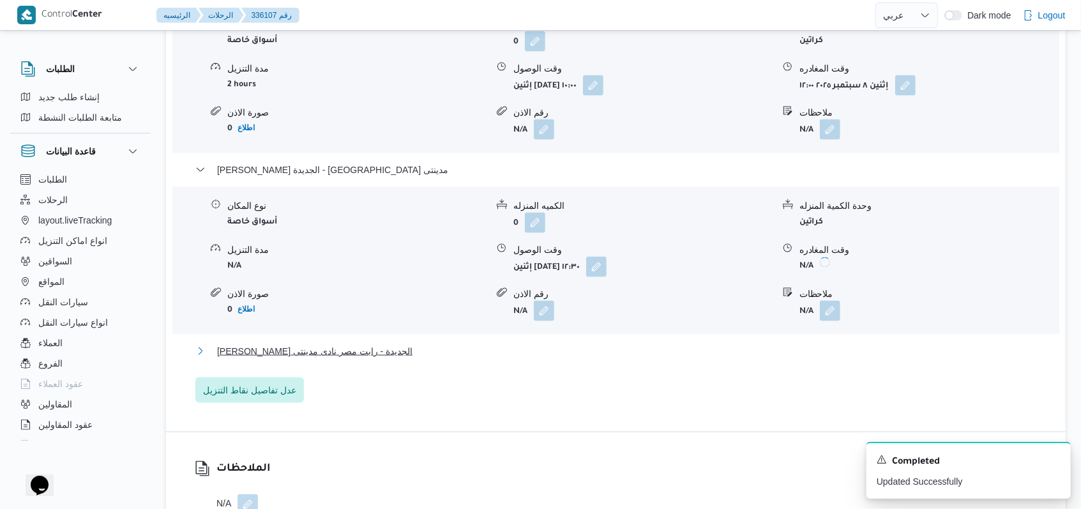
click at [301, 344] on span "[PERSON_NAME] الجديدة - رابت مصر نادى مدينتى" at bounding box center [314, 351] width 195 height 15
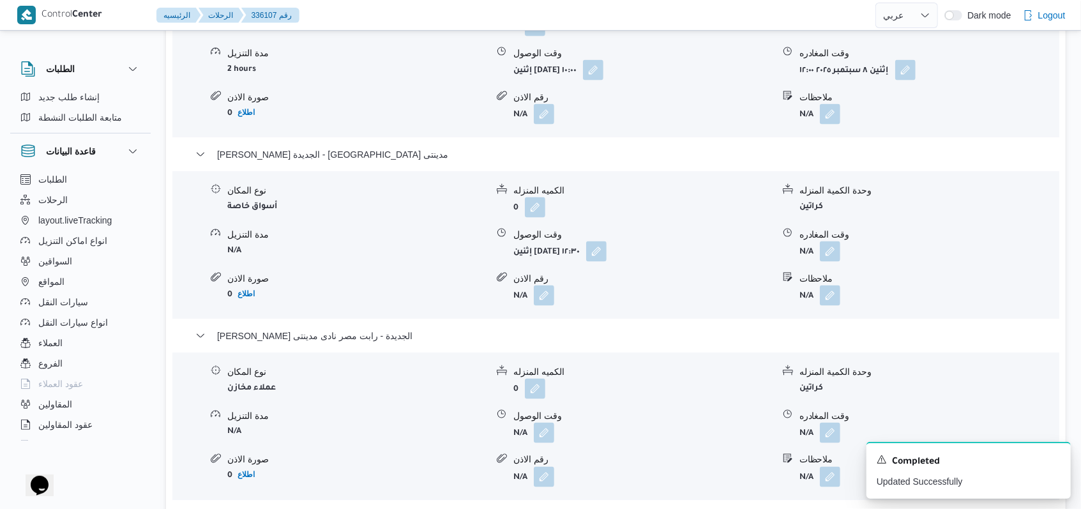
scroll to position [1362, 0]
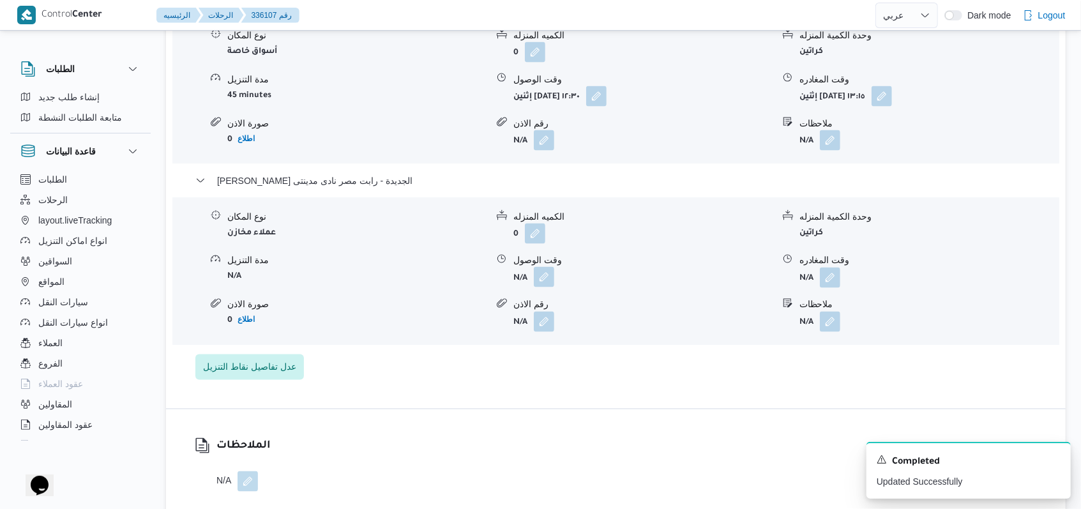
click at [545, 267] on button "button" at bounding box center [544, 277] width 20 height 20
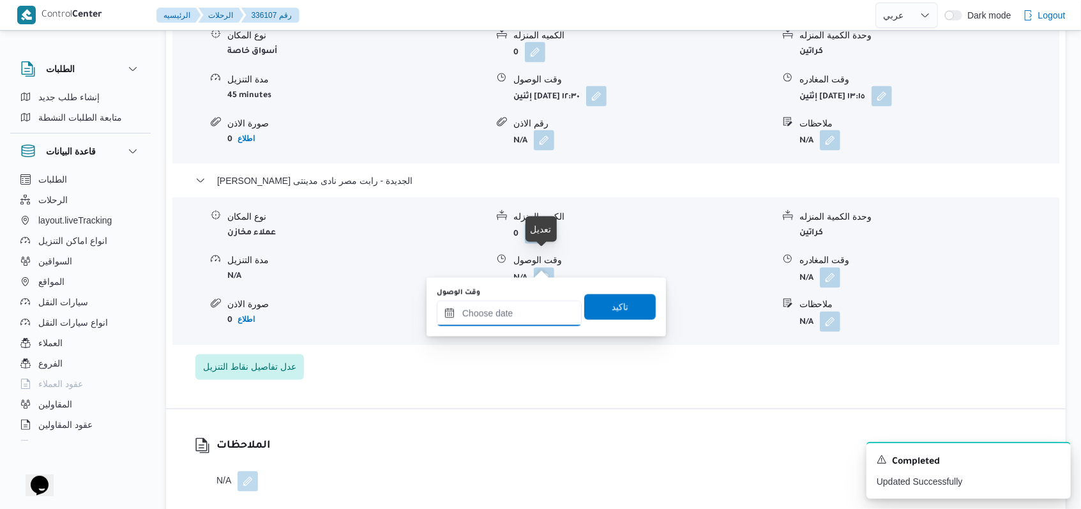
click at [522, 309] on input "وقت الوصول" at bounding box center [509, 314] width 145 height 26
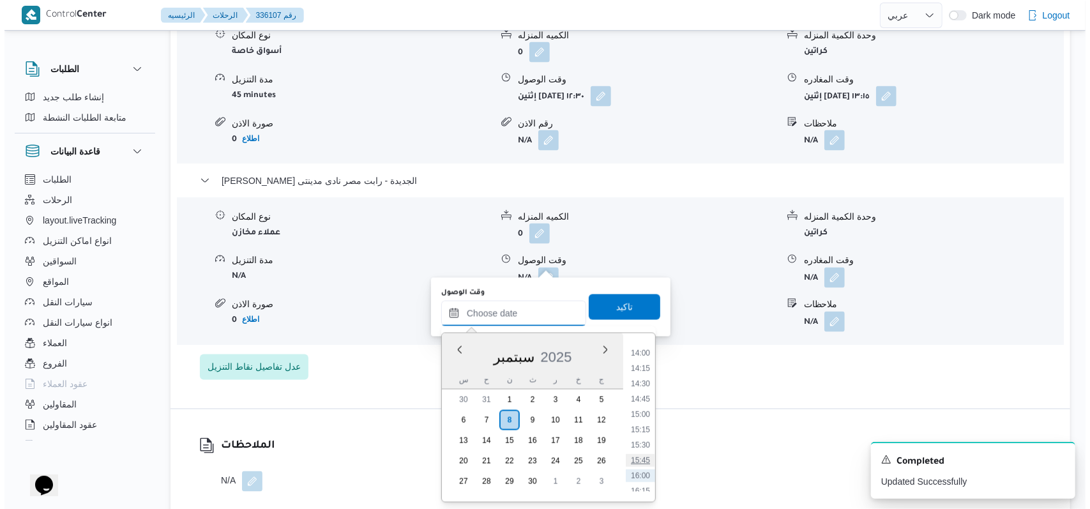
scroll to position [818, 0]
click at [646, 382] on ul "00:00 00:15 00:30 00:45 01:00 01:15 01:30 01:45 02:00 02:15 02:30 02:45 03:00 0…" at bounding box center [635, 418] width 29 height 148
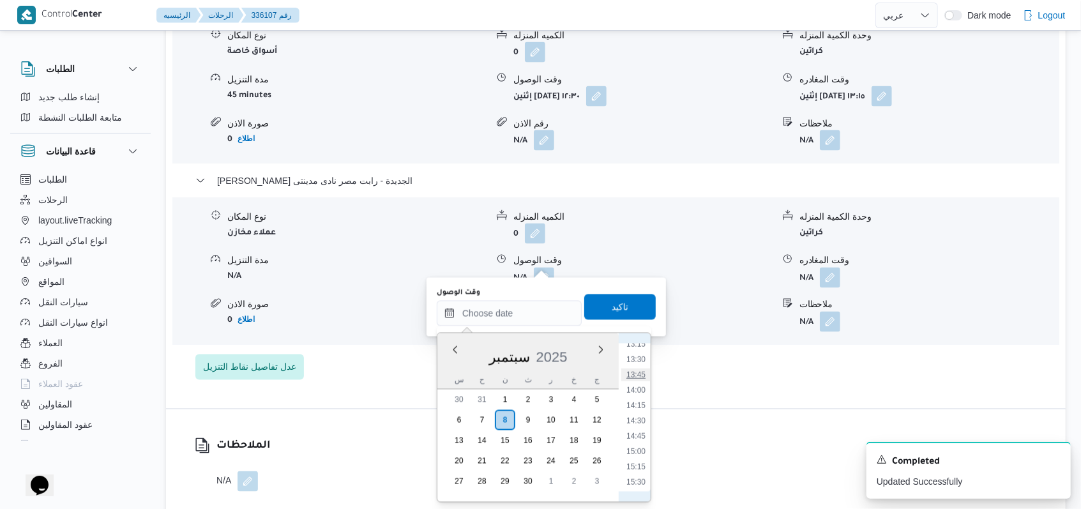
click at [641, 379] on li "13:45" at bounding box center [635, 375] width 29 height 13
type input "[DATE] ١٣:٤٥"
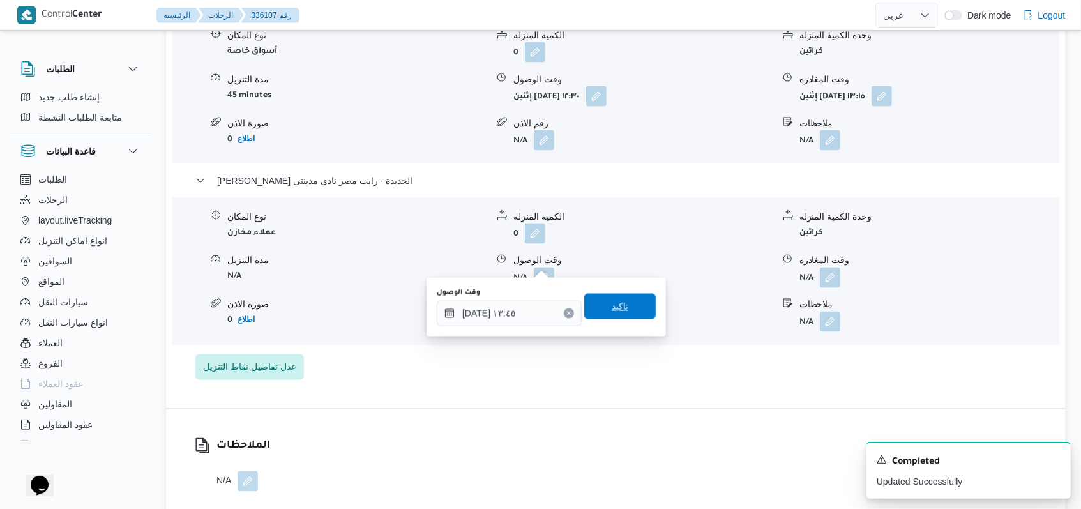
click at [636, 307] on span "تاكيد" at bounding box center [620, 307] width 72 height 26
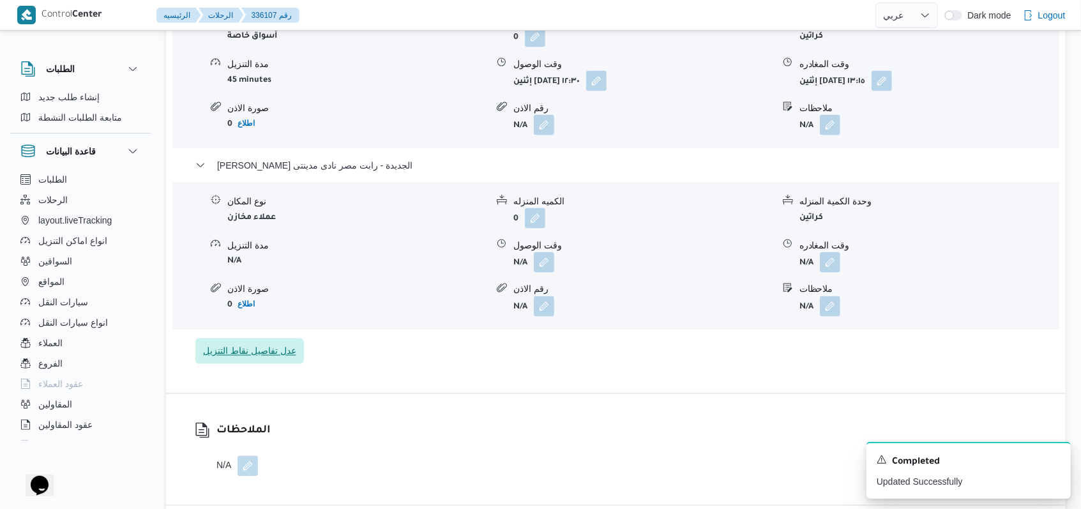
click at [274, 349] on span "عدل تفاصيل نقاط التنزيل" at bounding box center [249, 351] width 93 height 15
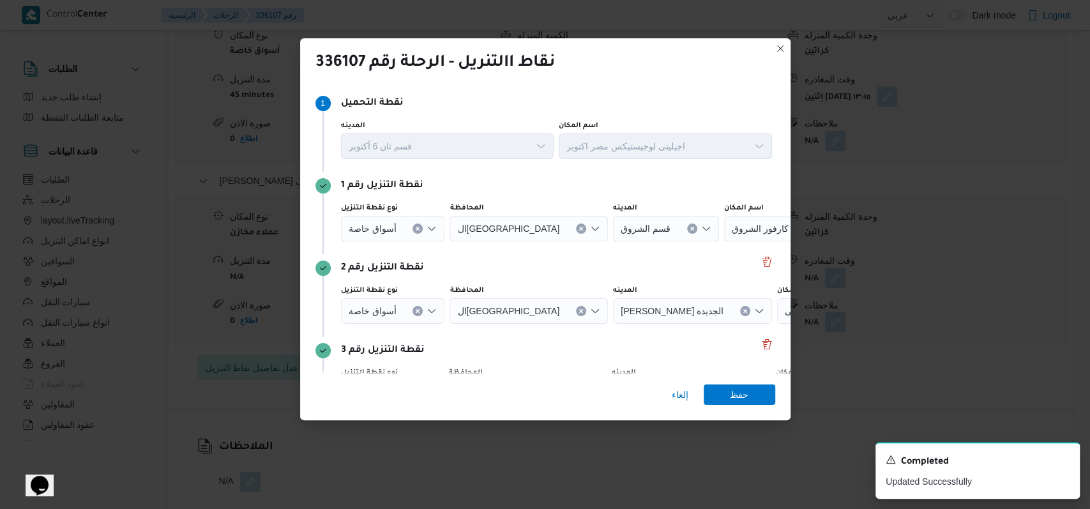
scroll to position [82, 0]
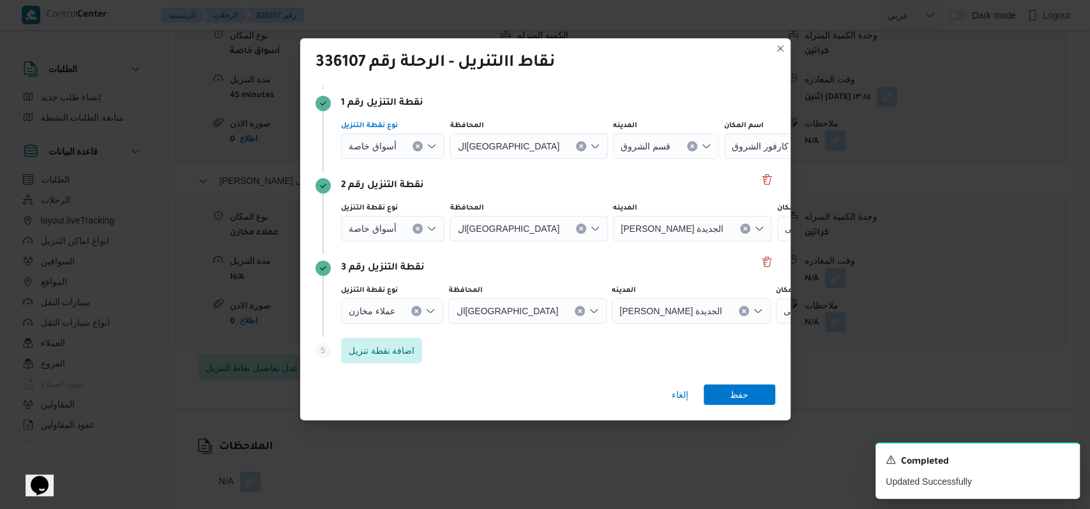
click at [417, 147] on icon "Clear input" at bounding box center [417, 146] width 5 height 5
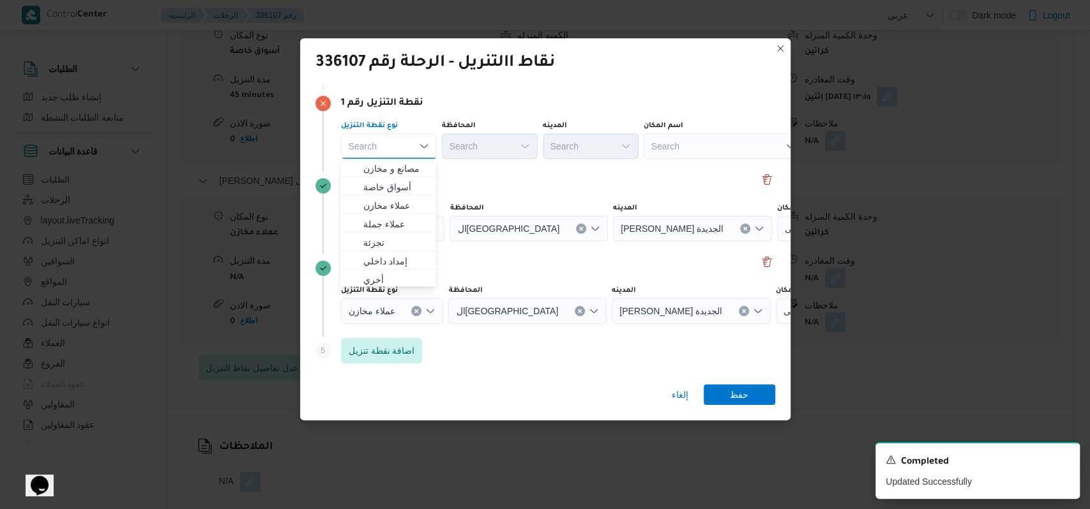
click at [677, 146] on div "Search" at bounding box center [724, 146] width 160 height 26
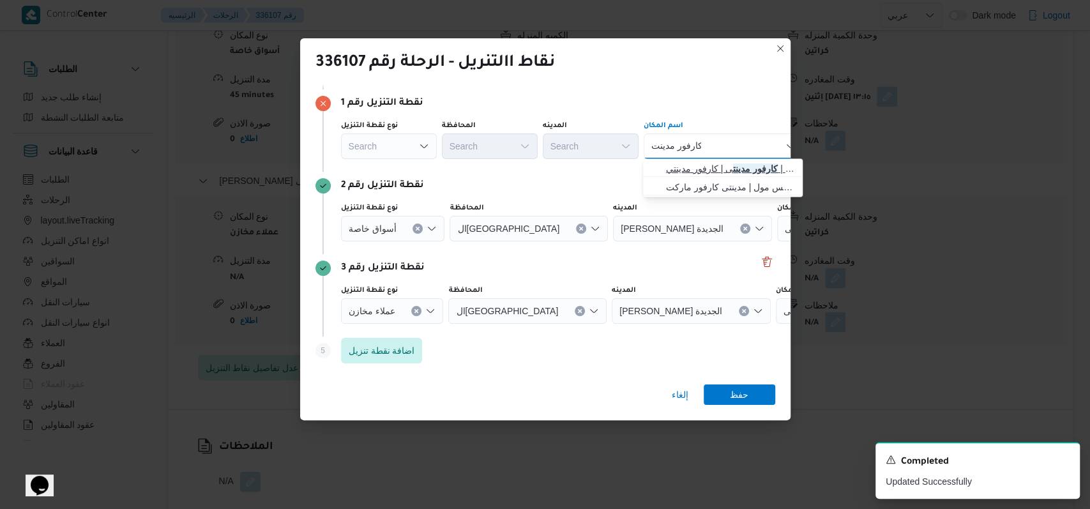
type input "كارفور مدينت"
click at [682, 169] on span "كارفور مدينت ى | كارفور مدينتي | null" at bounding box center [730, 168] width 129 height 15
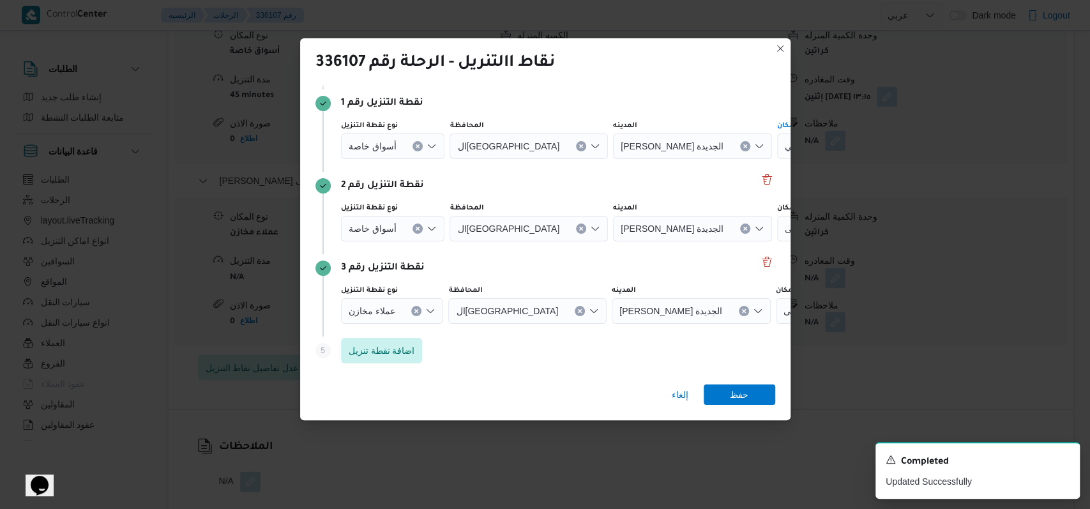
click at [416, 227] on icon "Clear input" at bounding box center [417, 228] width 3 height 3
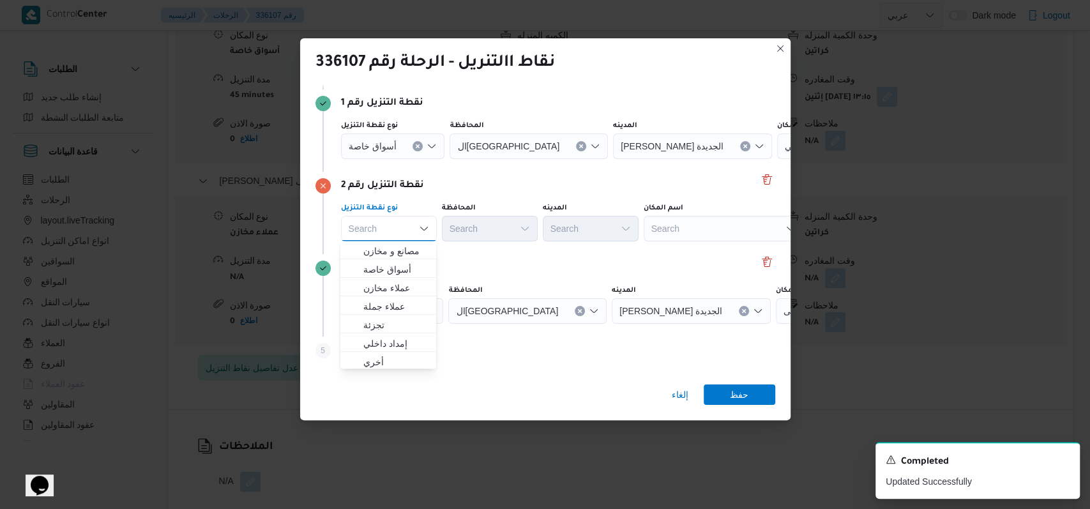
click at [705, 232] on div "Search" at bounding box center [724, 229] width 160 height 26
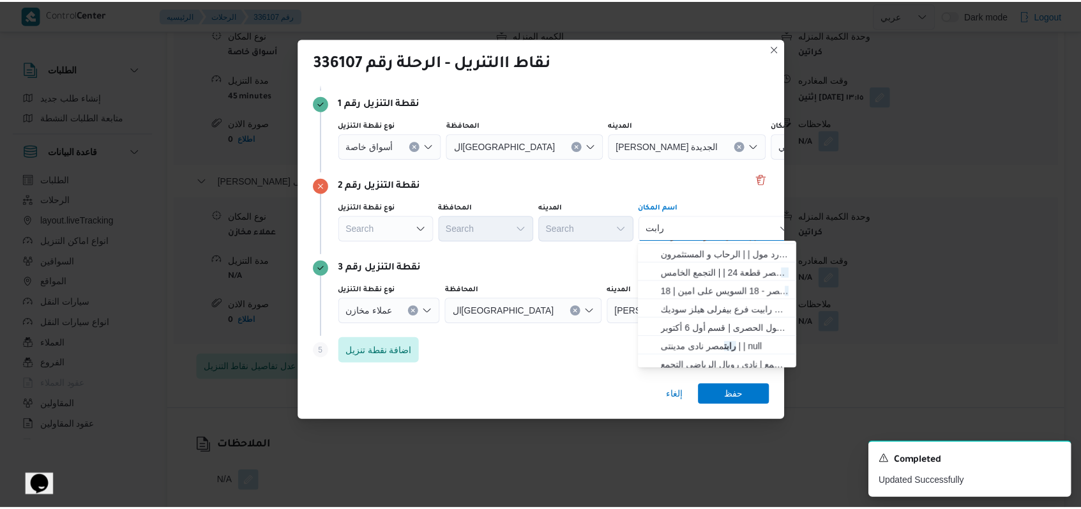
scroll to position [85, 0]
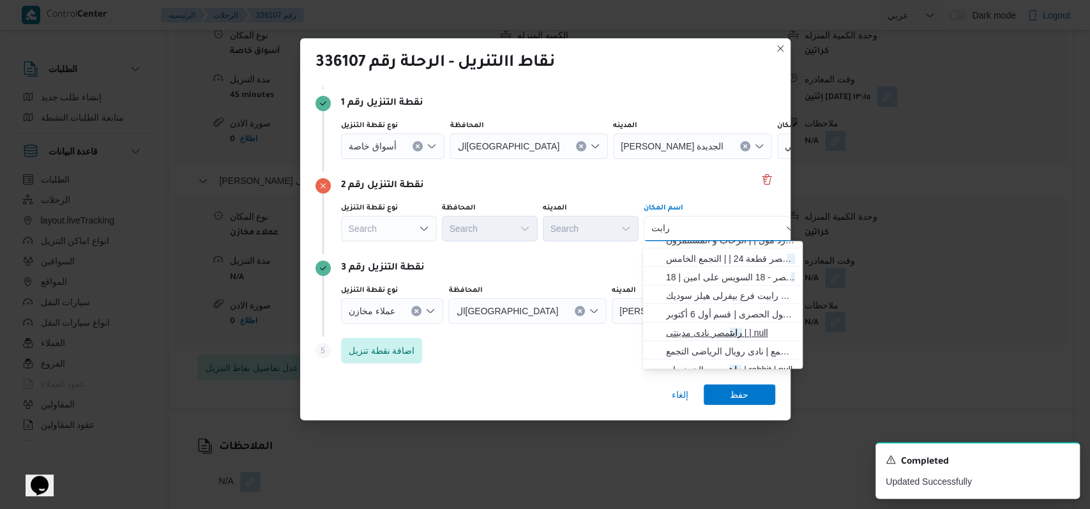
type input "رابت"
click at [716, 339] on span "رابت مصر نادى مدينتى | | null" at bounding box center [730, 332] width 129 height 15
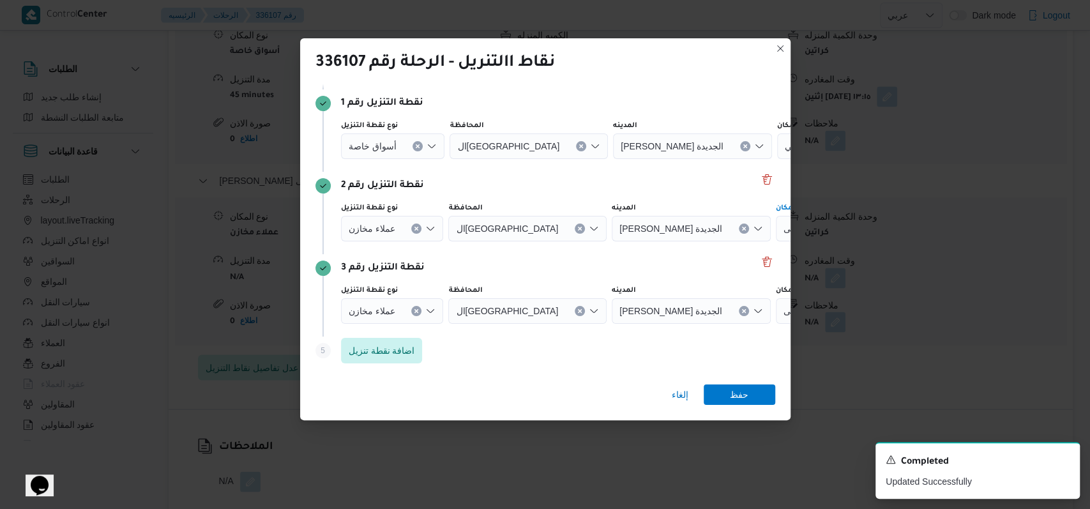
click at [418, 310] on button "Clear input" at bounding box center [416, 311] width 10 height 10
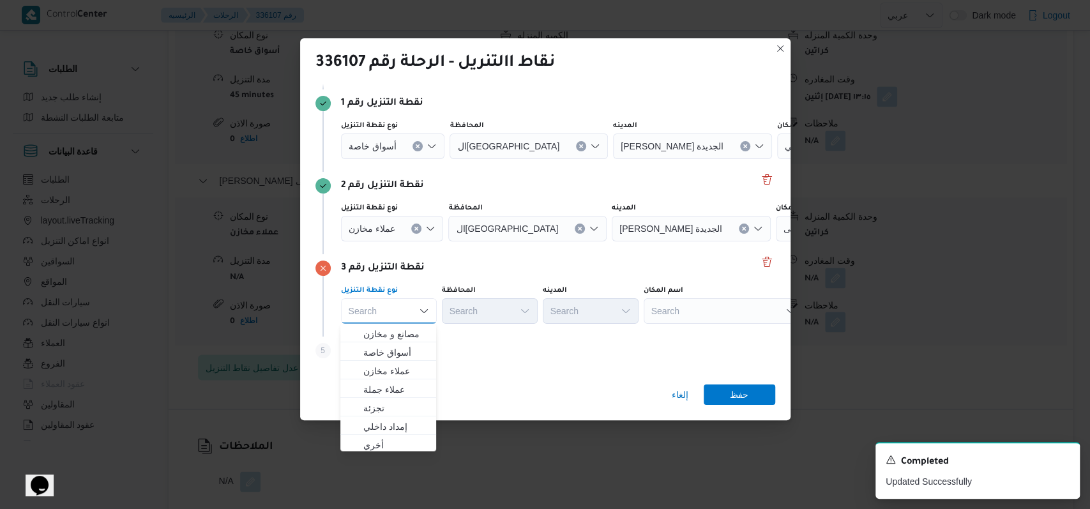
click at [696, 309] on div "Search" at bounding box center [724, 311] width 160 height 26
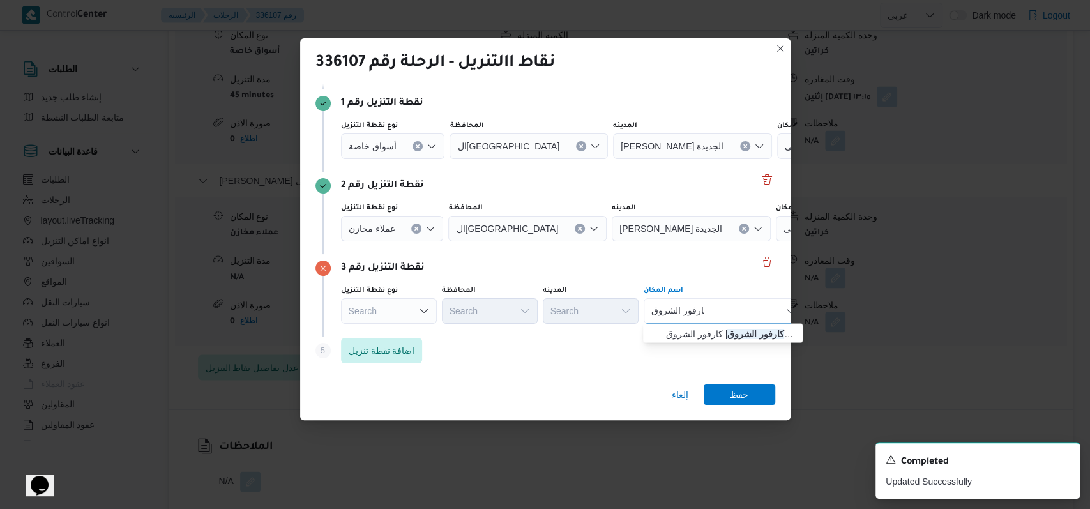
type input "كارفور الشروق"
click at [712, 333] on span "كارفور الشروق | كارفور الشروق | null" at bounding box center [730, 333] width 129 height 15
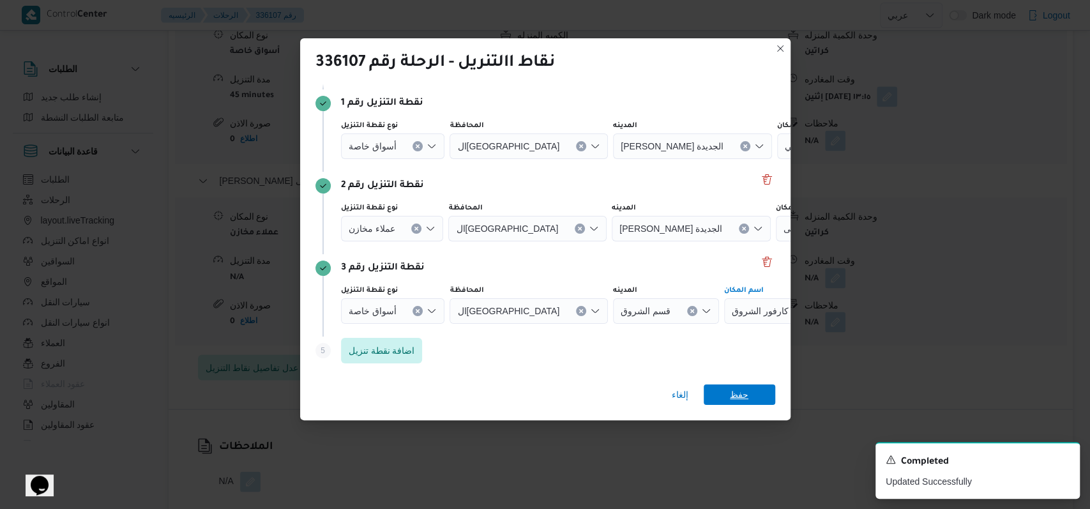
click at [729, 394] on span "حفظ" at bounding box center [740, 395] width 72 height 20
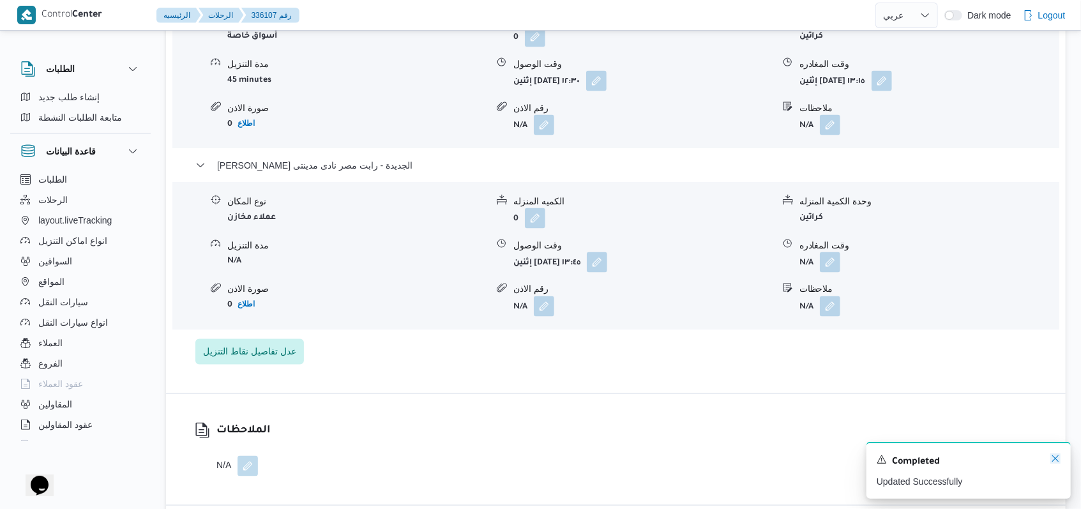
click at [1056, 462] on icon "Dismiss toast" at bounding box center [1056, 459] width 10 height 10
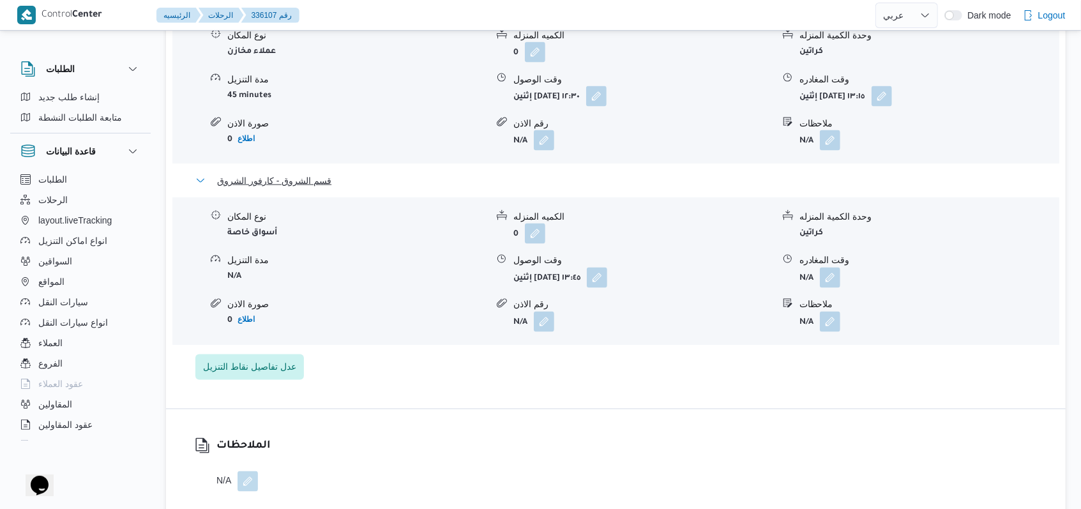
click at [349, 173] on button "قسم الشروق - كارفور الشروق" at bounding box center [616, 180] width 842 height 15
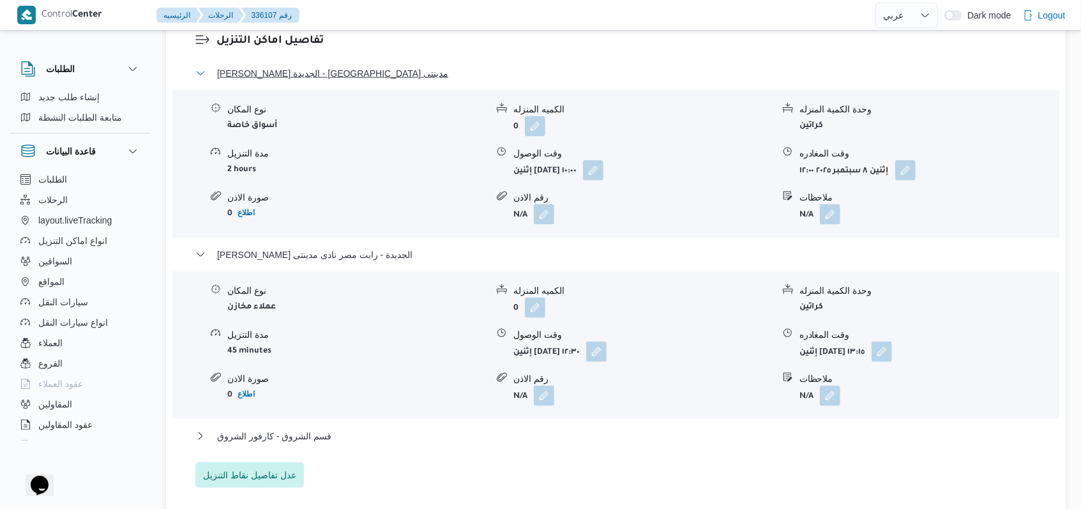
click at [335, 66] on span "[PERSON_NAME] الجديدة - [GEOGRAPHIC_DATA] مدينتى" at bounding box center [332, 73] width 231 height 15
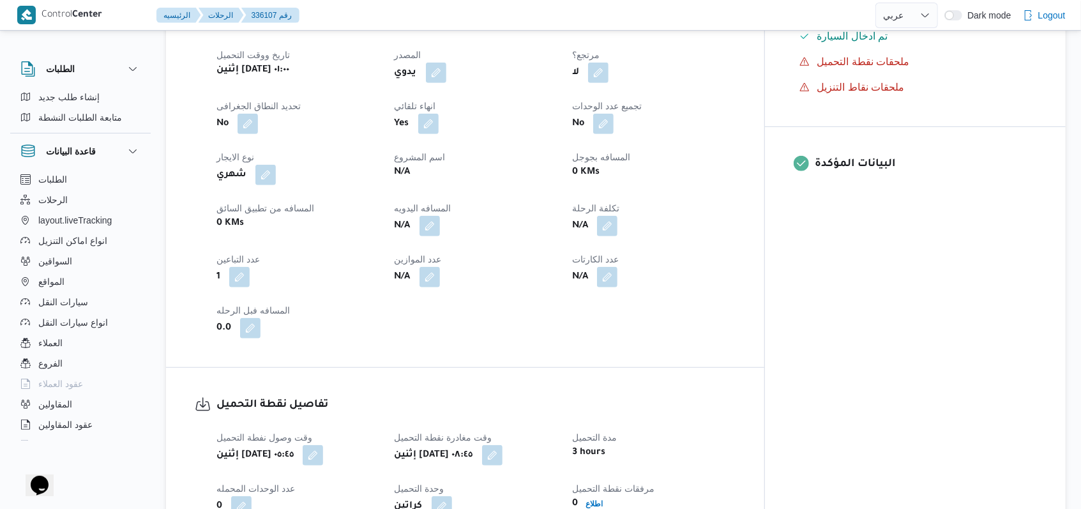
scroll to position [511, 0]
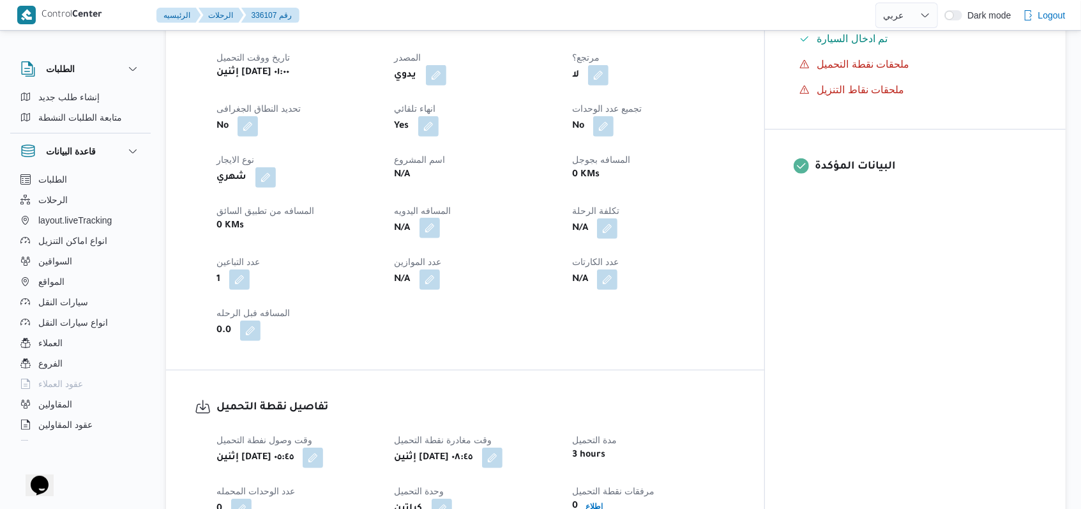
click at [440, 218] on button "button" at bounding box center [430, 228] width 20 height 20
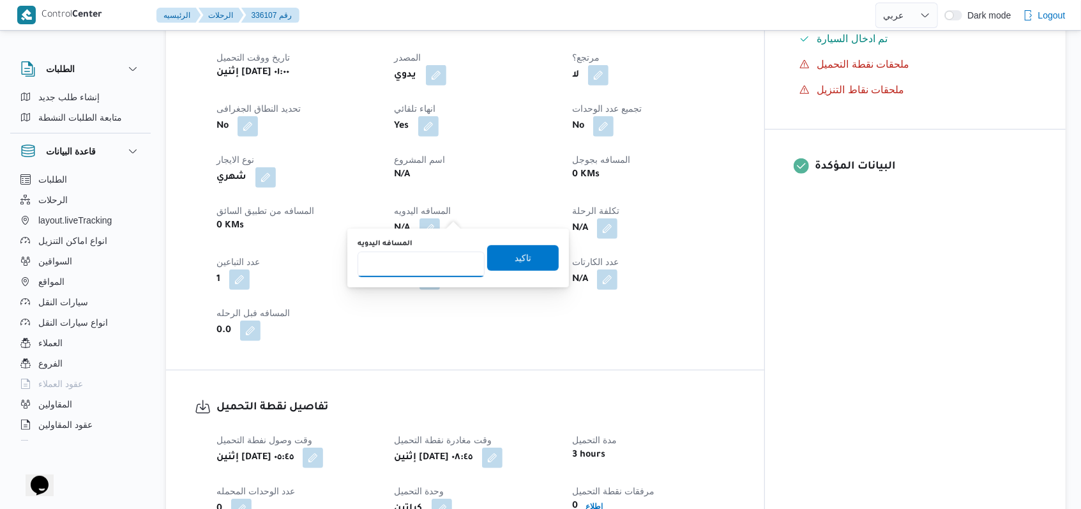
click at [437, 261] on input "المسافه اليدويه" at bounding box center [421, 265] width 127 height 26
type input "225"
click at [532, 254] on span "تاكيد" at bounding box center [523, 258] width 72 height 26
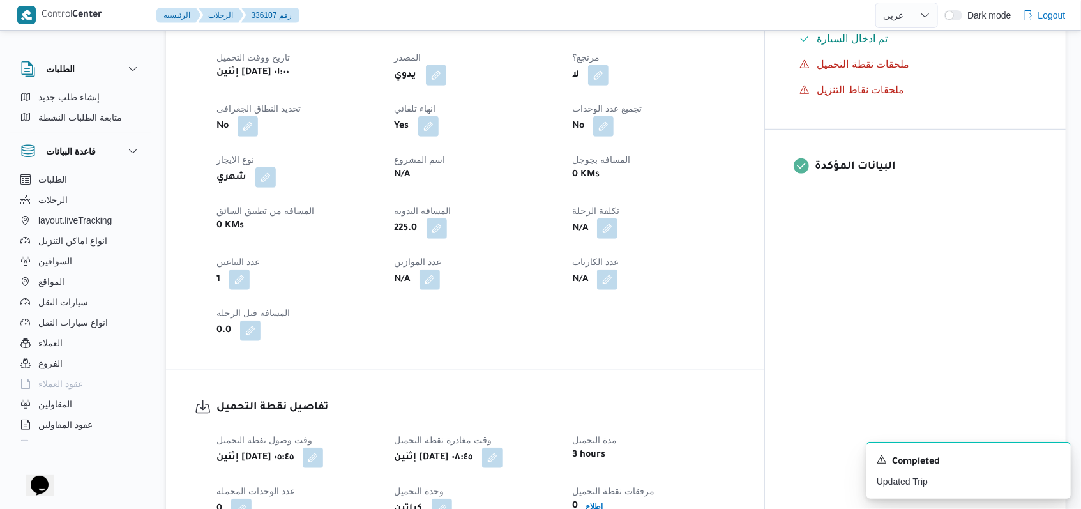
click at [350, 287] on div "العميل Nestle الفرع اجيليتى لوجيستيكس مصر اكتوبر نوع الرحله أسواق خاصة/عملاء مخ…" at bounding box center [476, 165] width 535 height 368
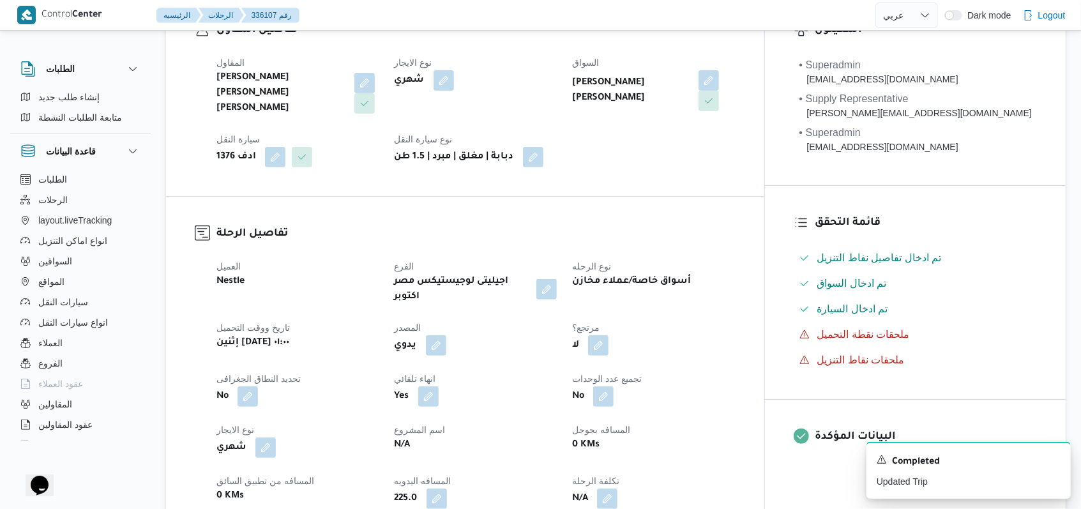
scroll to position [0, 0]
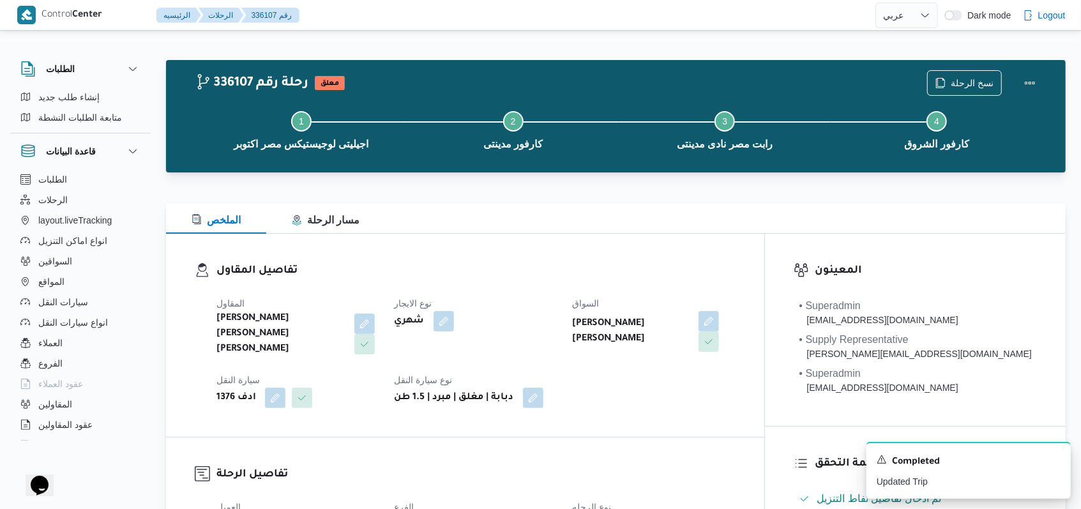
select select "ar"
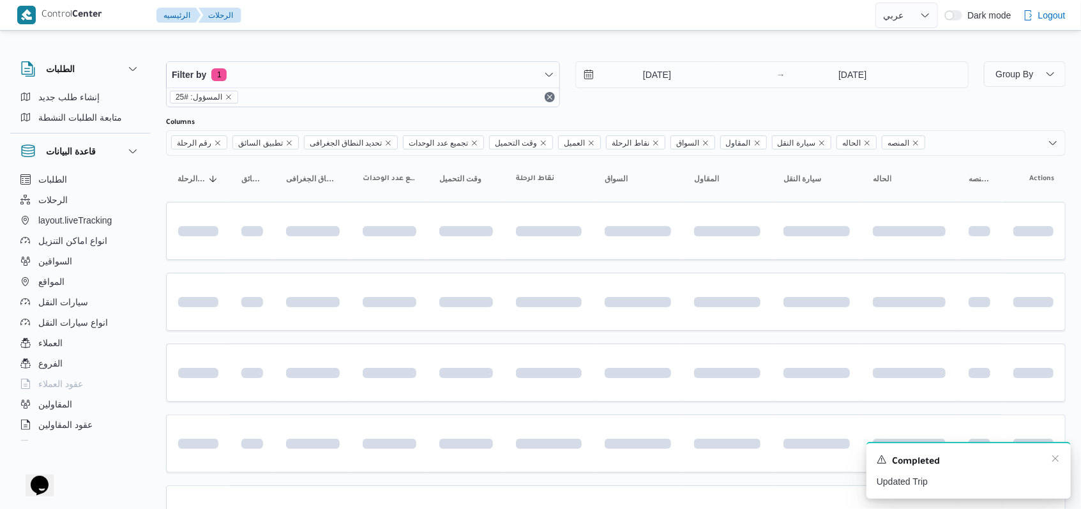
scroll to position [146, 0]
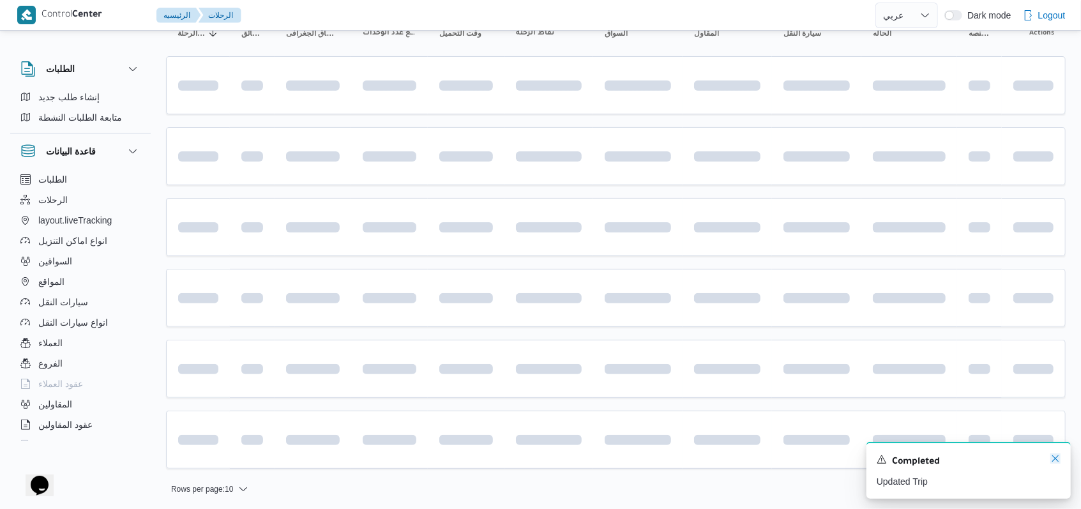
click at [1060, 459] on icon "Dismiss toast" at bounding box center [1056, 459] width 10 height 10
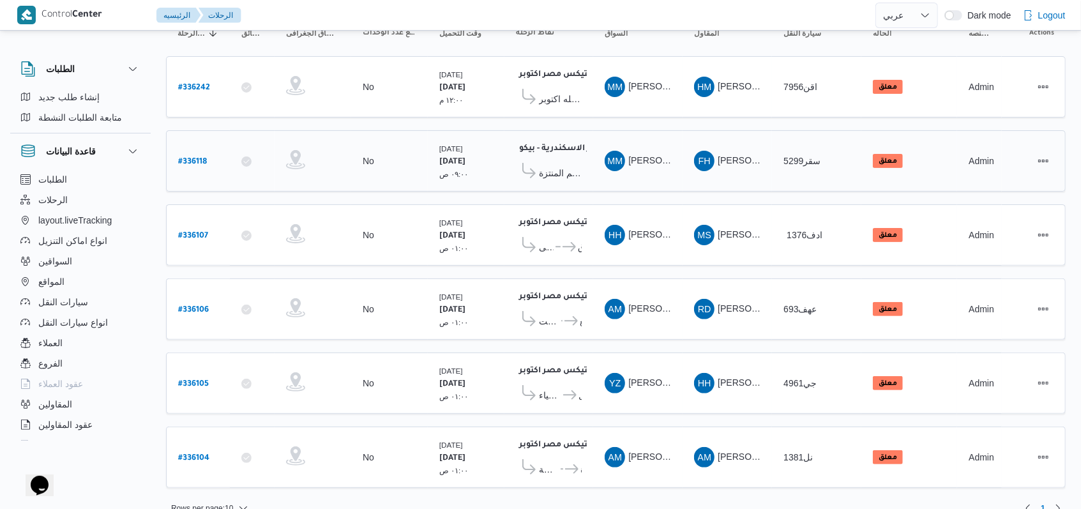
click at [200, 158] on b "# 336118" at bounding box center [192, 162] width 29 height 9
select select "ar"
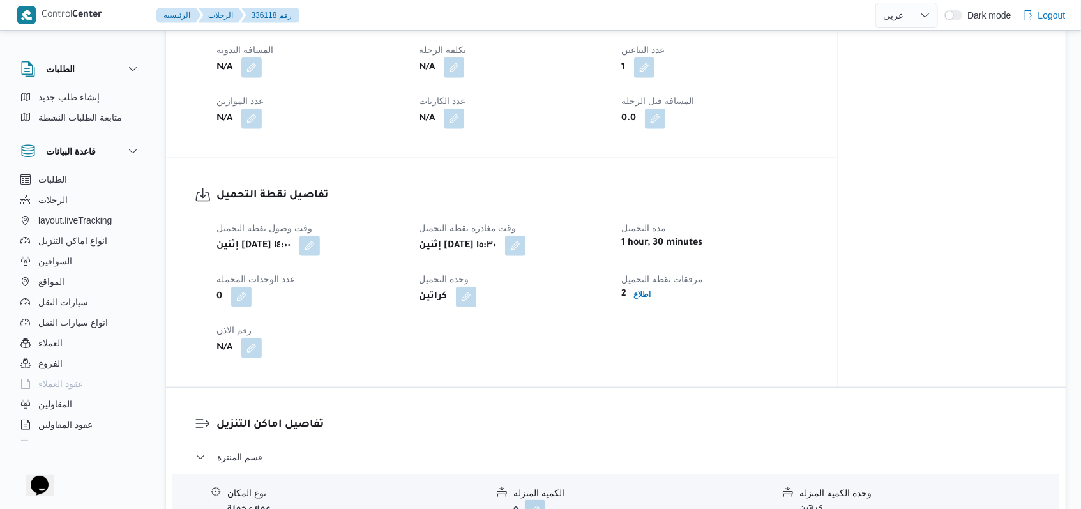
scroll to position [827, 0]
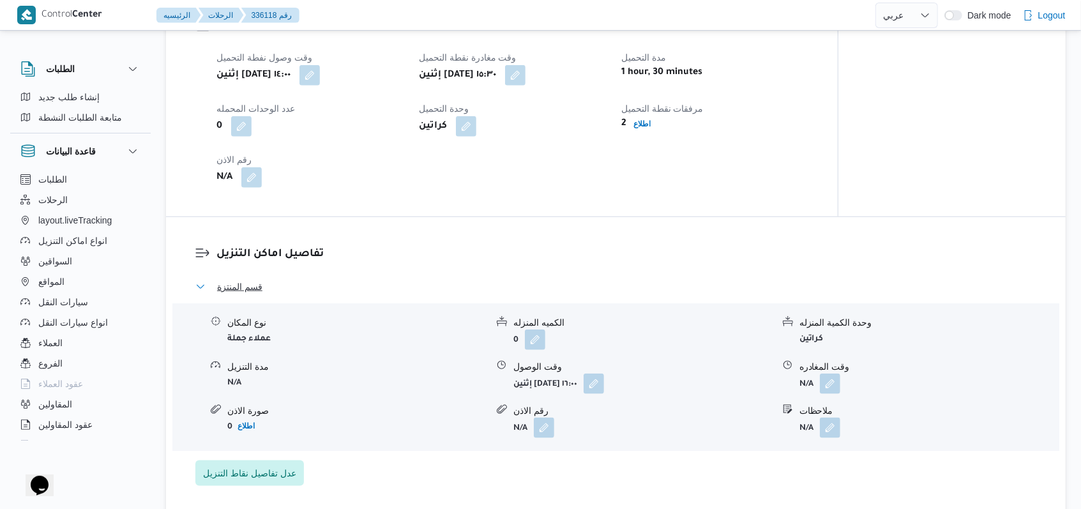
click at [254, 290] on span "قسم المنتزة" at bounding box center [239, 286] width 45 height 15
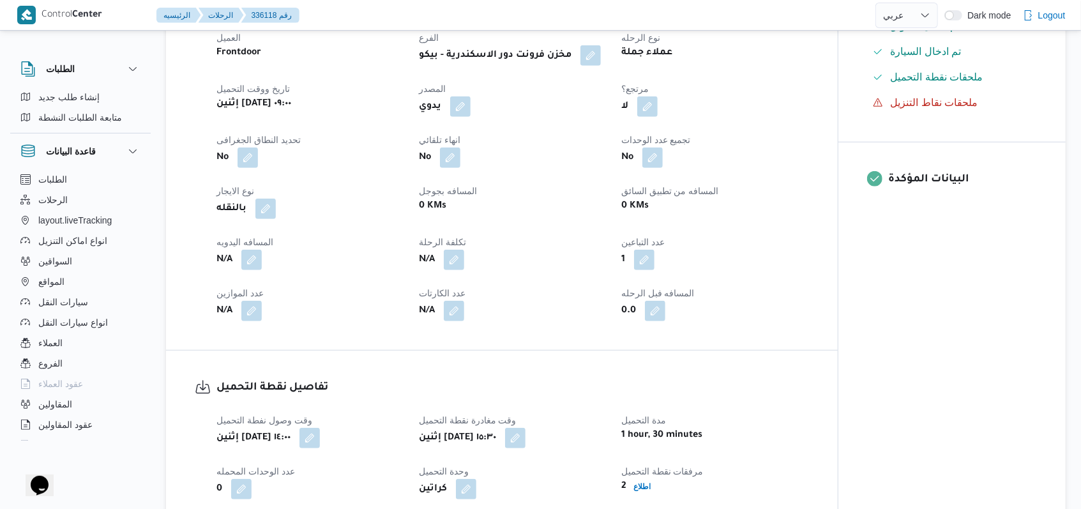
scroll to position [486, 0]
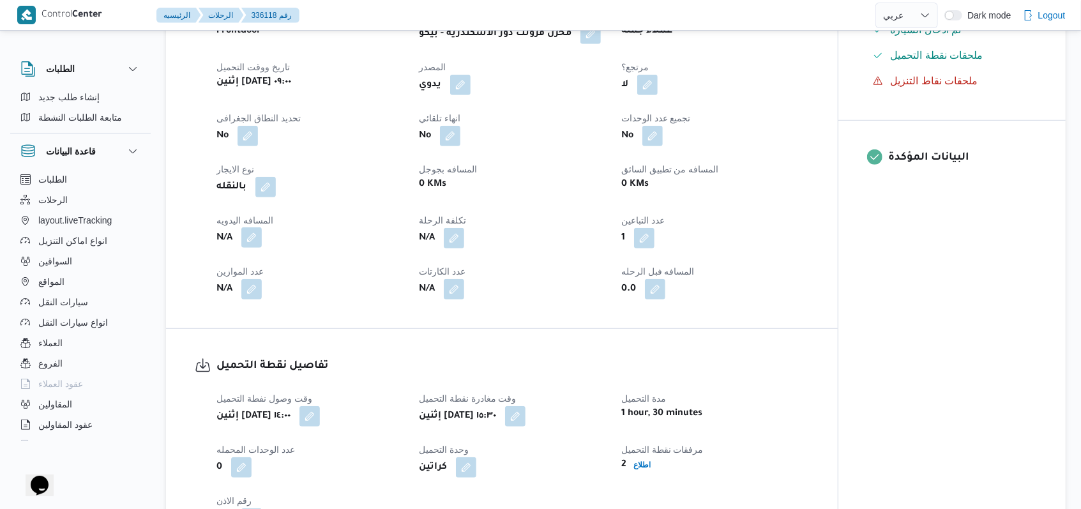
click at [261, 246] on button "button" at bounding box center [251, 237] width 20 height 20
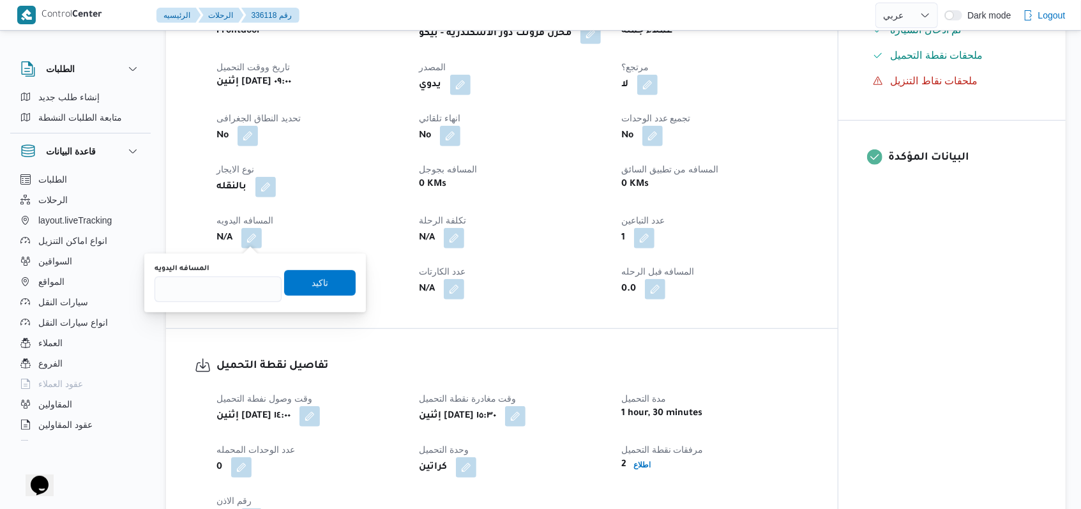
click at [234, 275] on div "المسافه اليدويه" at bounding box center [218, 283] width 127 height 38
click at [233, 277] on input "المسافه اليدويه" at bounding box center [218, 290] width 127 height 26
click at [234, 284] on input "المسافه اليدويه" at bounding box center [218, 290] width 127 height 26
type input "46"
click at [321, 294] on span "تاكيد" at bounding box center [320, 283] width 72 height 26
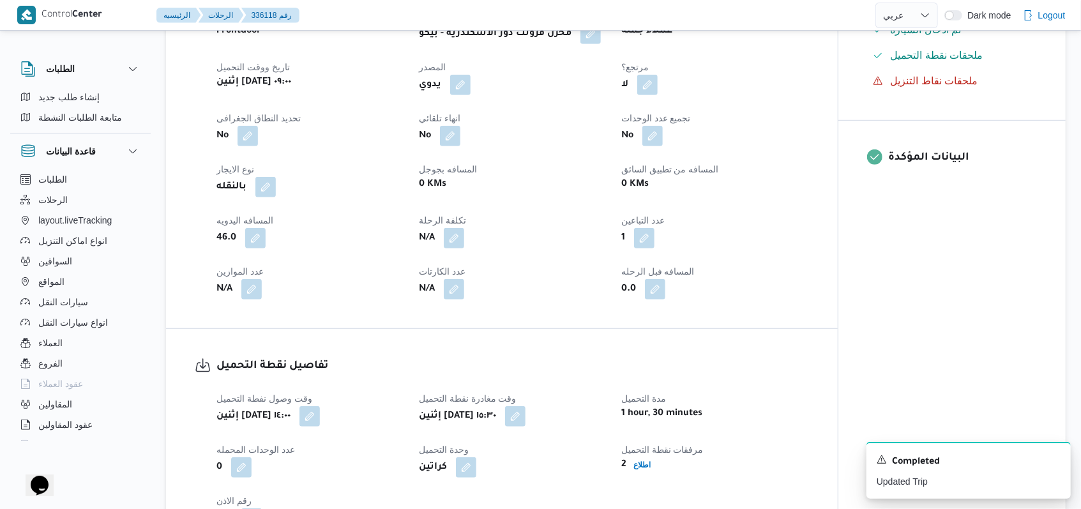
select select "ar"
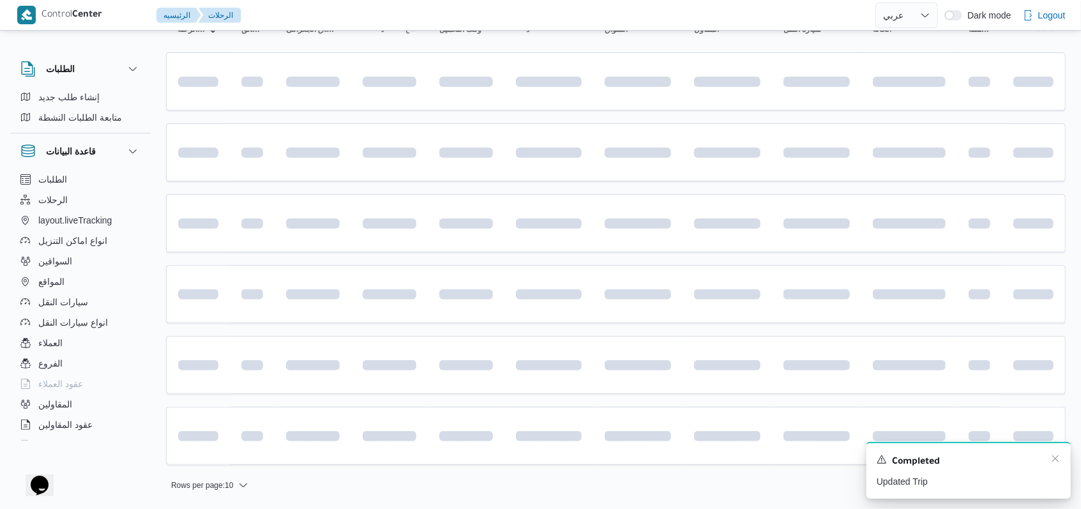
scroll to position [146, 0]
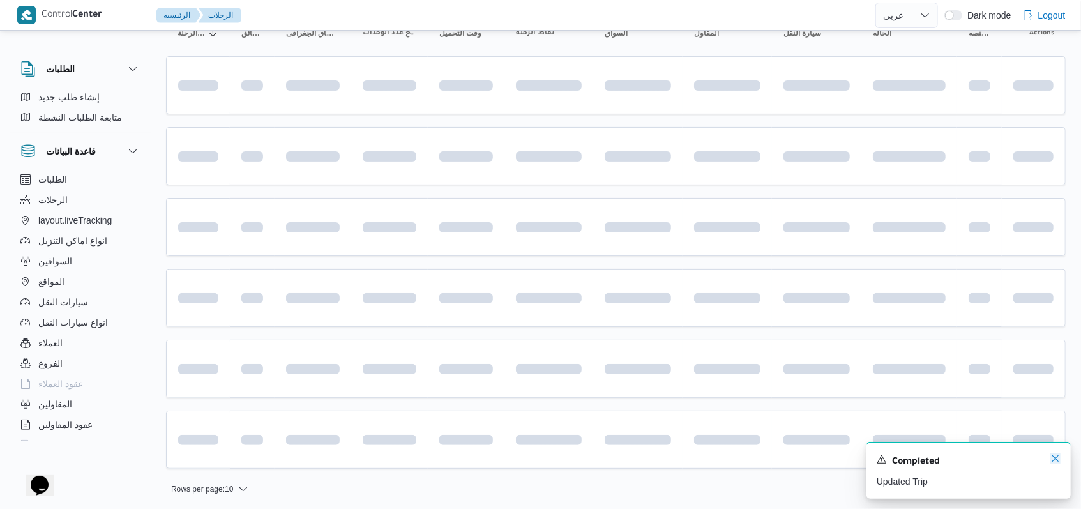
click at [1057, 463] on icon "Dismiss toast" at bounding box center [1056, 459] width 10 height 10
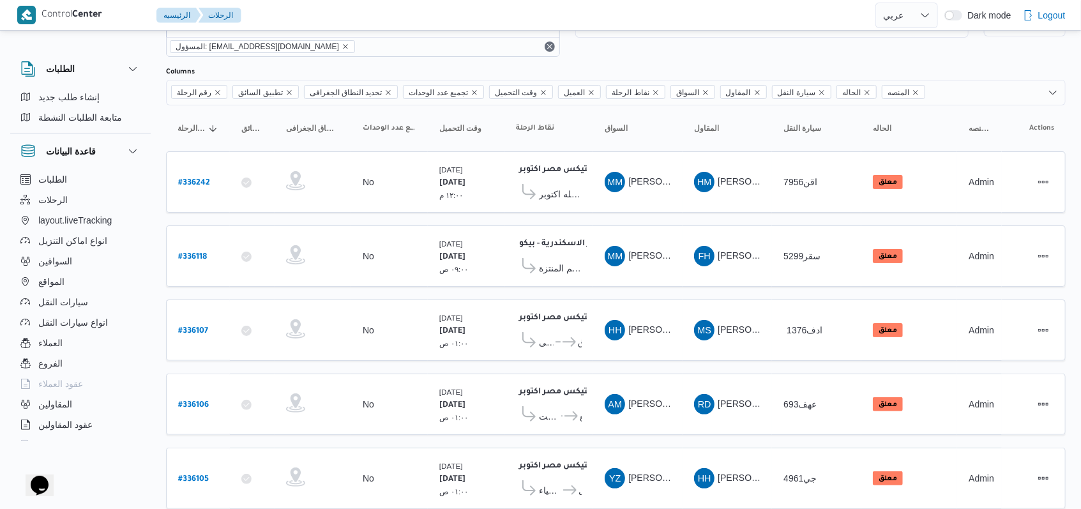
scroll to position [0, 0]
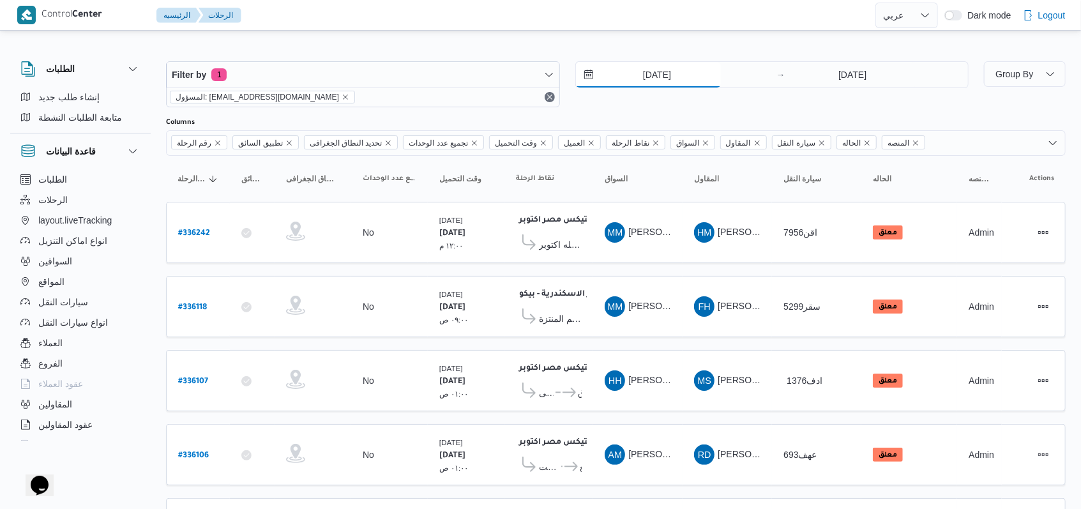
click at [666, 65] on input "[DATE]" at bounding box center [648, 75] width 145 height 26
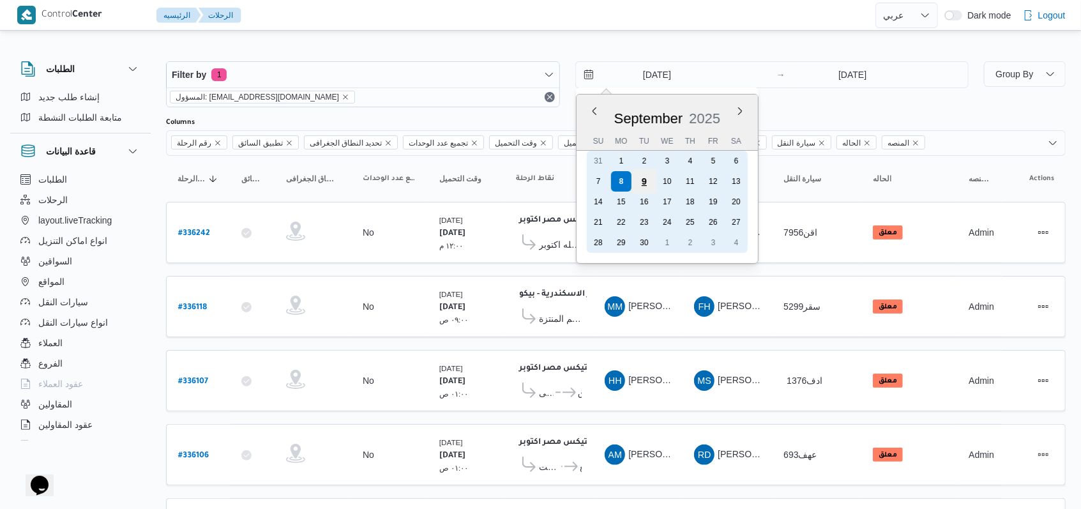
click at [639, 183] on div "9" at bounding box center [644, 181] width 24 height 24
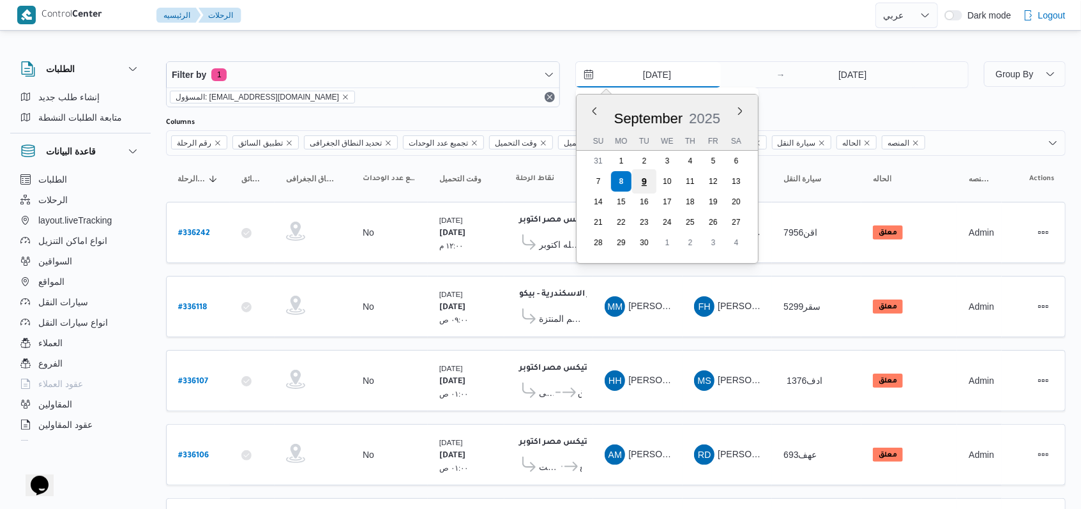
type input "[DATE]"
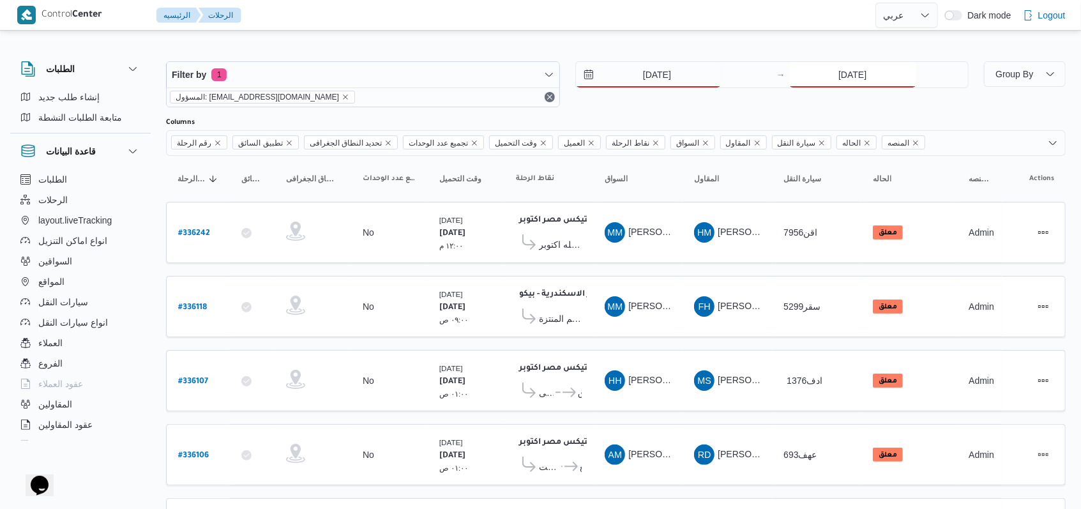
click at [845, 78] on input "[DATE]" at bounding box center [852, 75] width 127 height 26
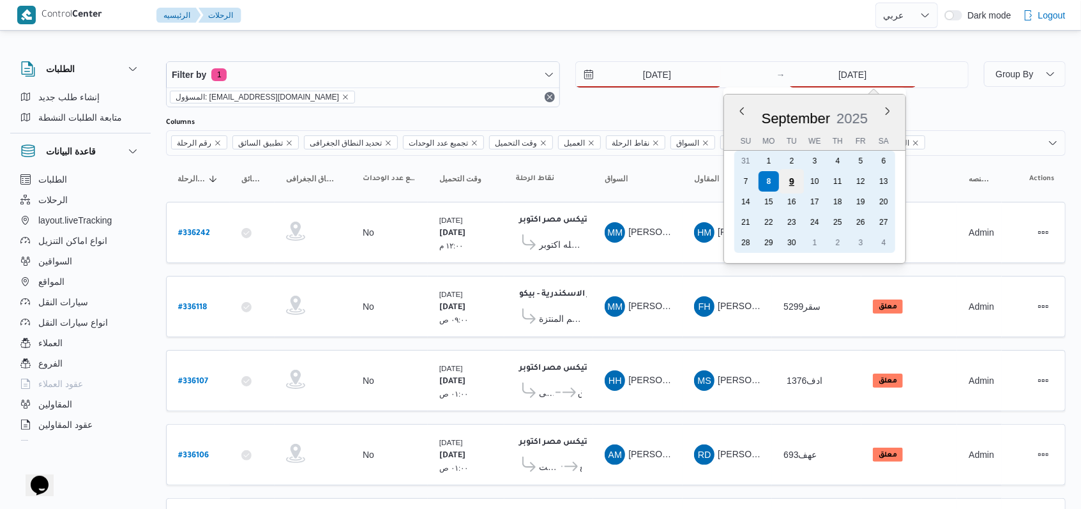
click at [789, 185] on div "9" at bounding box center [792, 181] width 24 height 24
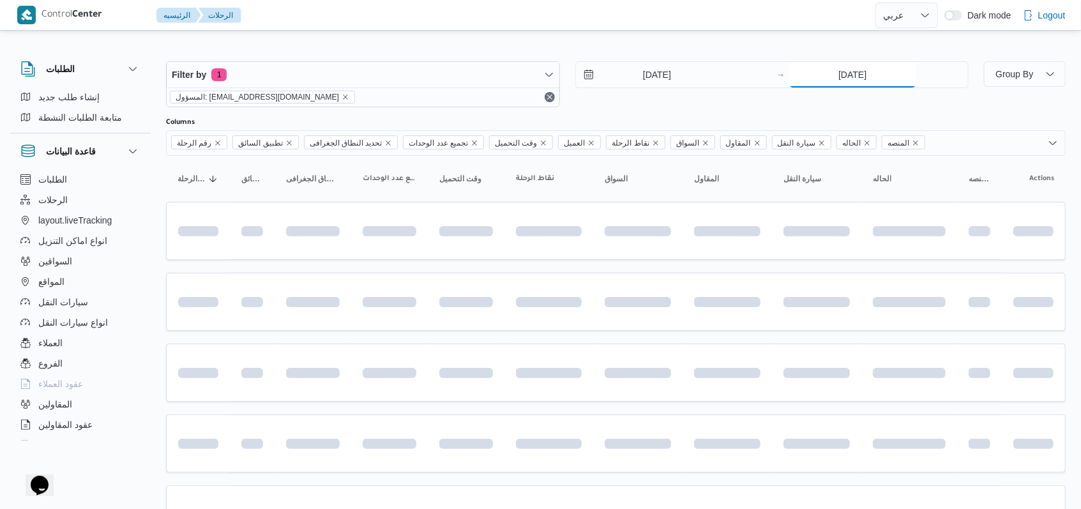
type input "[DATE]"
click at [657, 107] on div "Filter by 1 المسؤول: [EMAIL_ADDRESS][DOMAIN_NAME] [DATE] → [DATE]" at bounding box center [567, 84] width 818 height 61
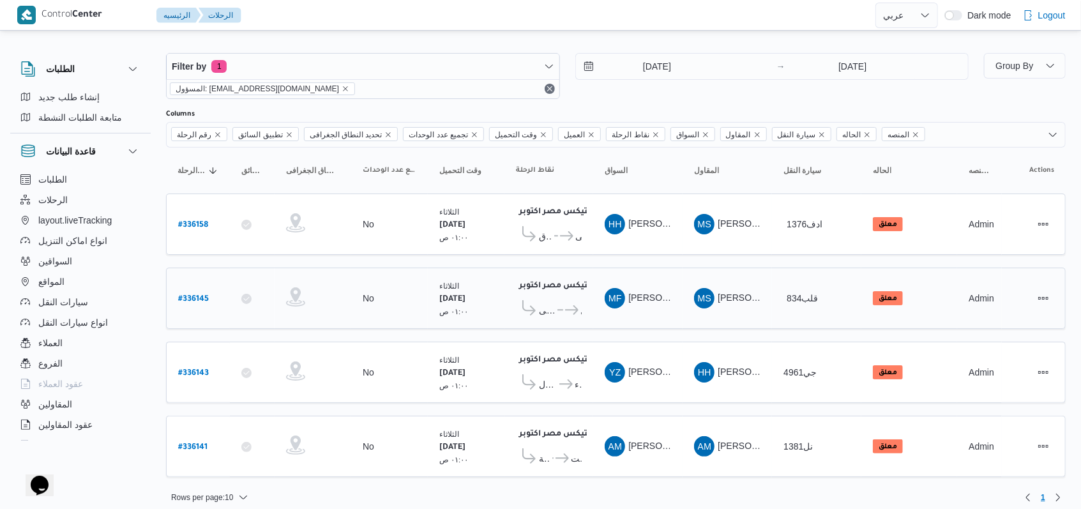
scroll to position [10, 0]
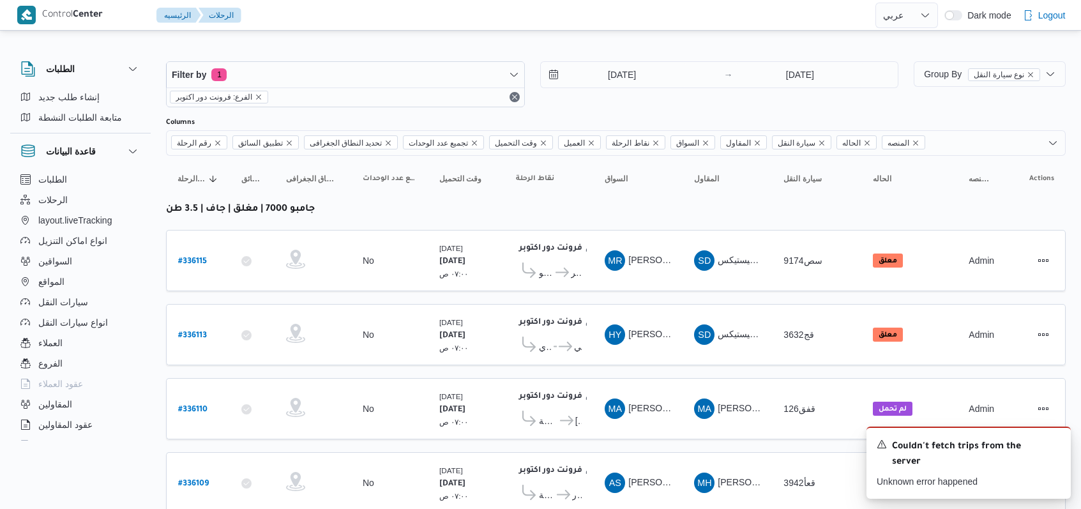
select select "ar"
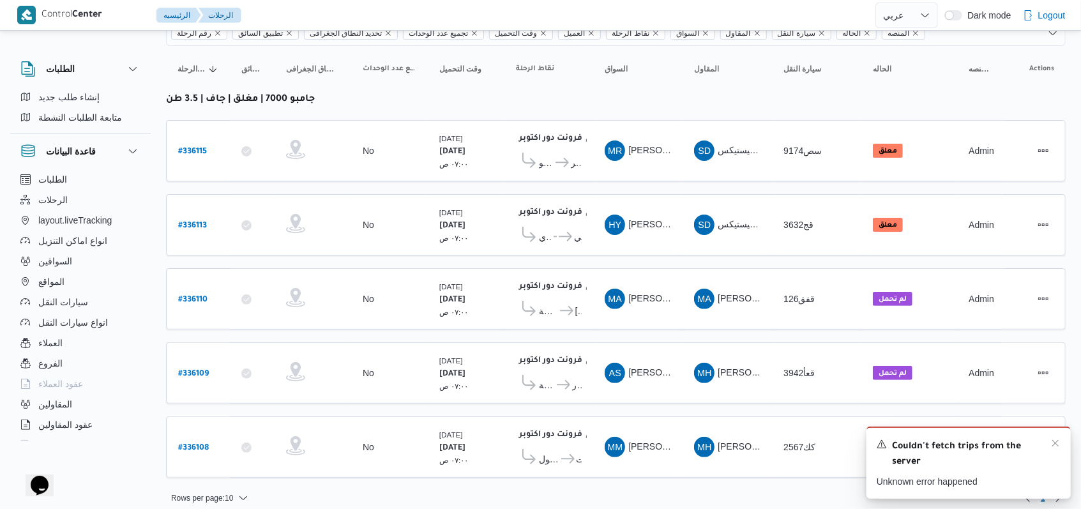
scroll to position [110, 0]
click at [1060, 448] on div "A new notification appears Couldn't fetch trips from the server Unknown error h…" at bounding box center [969, 463] width 204 height 72
click at [1043, 445] on span "Couldn't fetch trips from the server" at bounding box center [968, 454] width 153 height 31
click at [1057, 445] on icon "Dismiss toast" at bounding box center [1056, 443] width 10 height 10
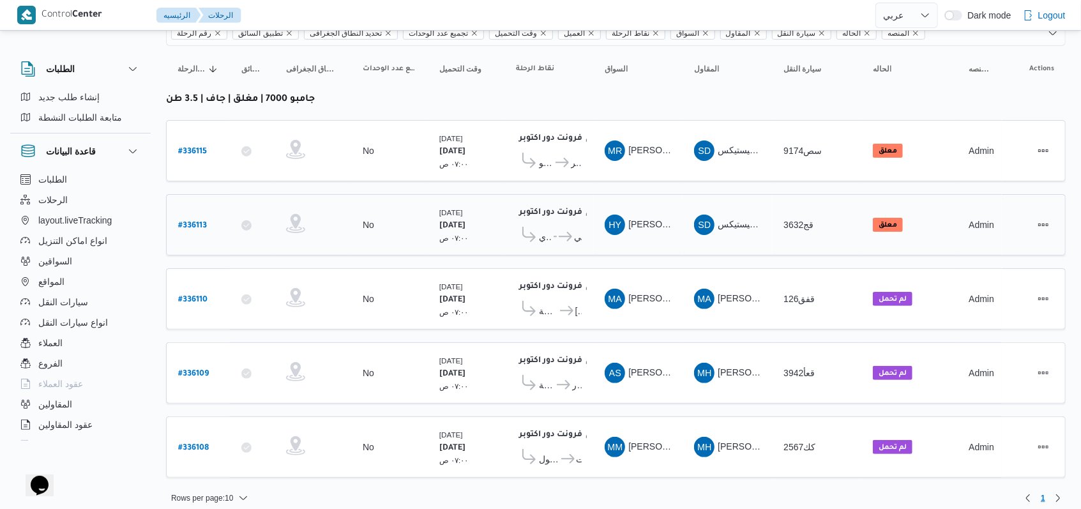
click at [199, 222] on b "# 336113" at bounding box center [192, 226] width 29 height 9
select select "ar"
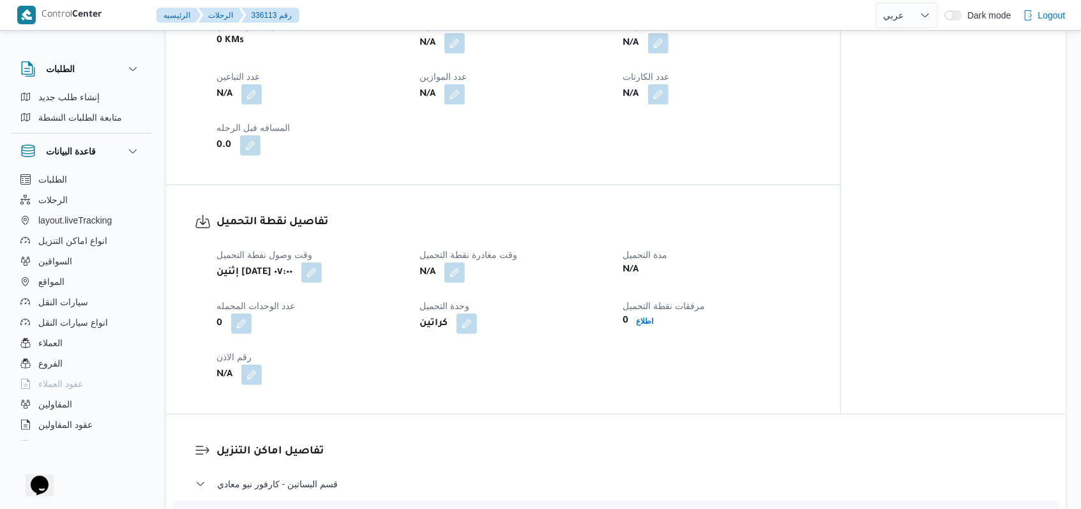
scroll to position [766, 0]
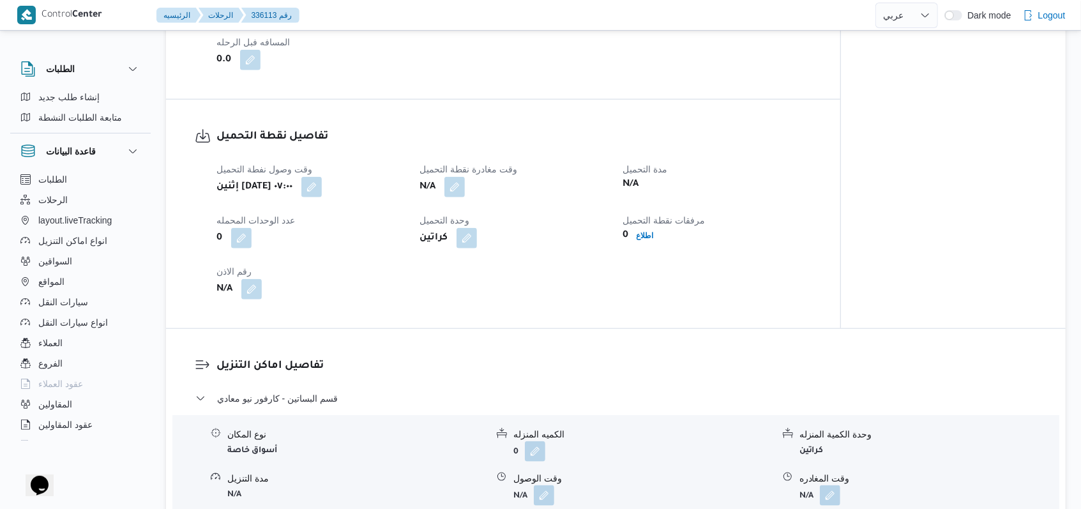
click at [307, 407] on div "قسم البساتين - كارفور نيو معادي" at bounding box center [616, 403] width 842 height 24
click at [307, 401] on span "قسم البساتين - كارفور نيو معادي" at bounding box center [277, 398] width 121 height 15
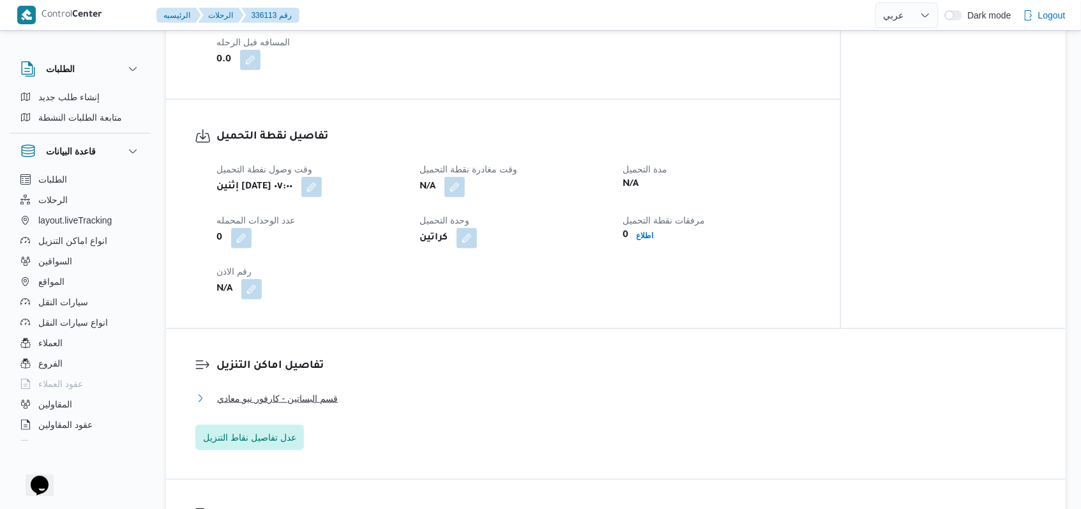
click at [339, 395] on button "قسم البساتين - كارفور نيو معادي" at bounding box center [616, 398] width 842 height 15
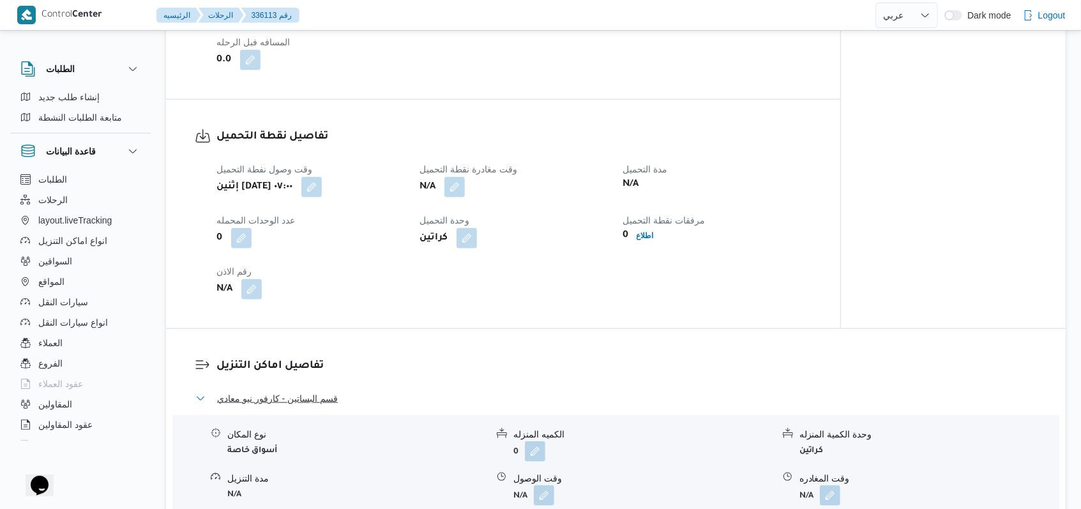
click at [339, 395] on button "قسم البساتين - كارفور نيو معادي" at bounding box center [616, 398] width 842 height 15
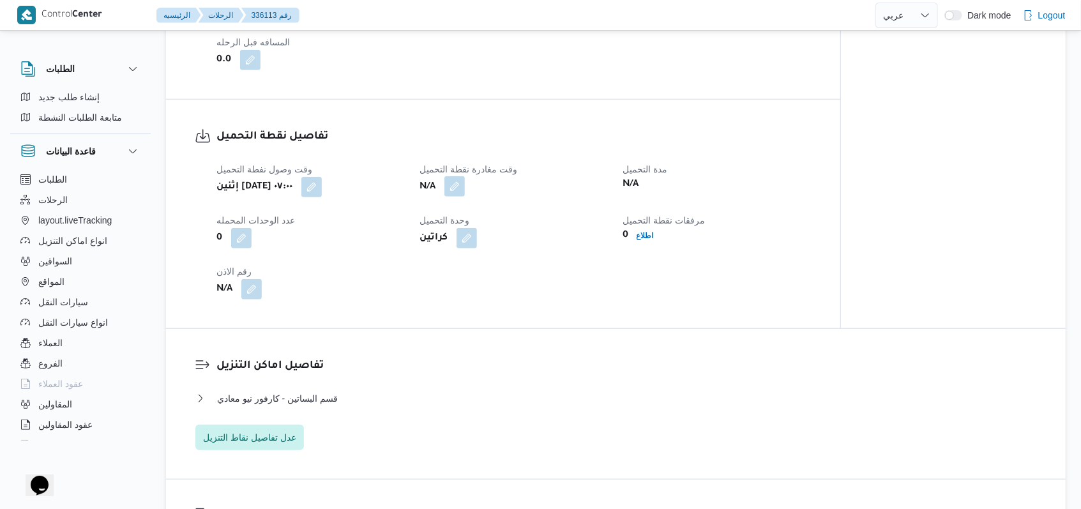
click at [459, 187] on button "button" at bounding box center [455, 186] width 20 height 20
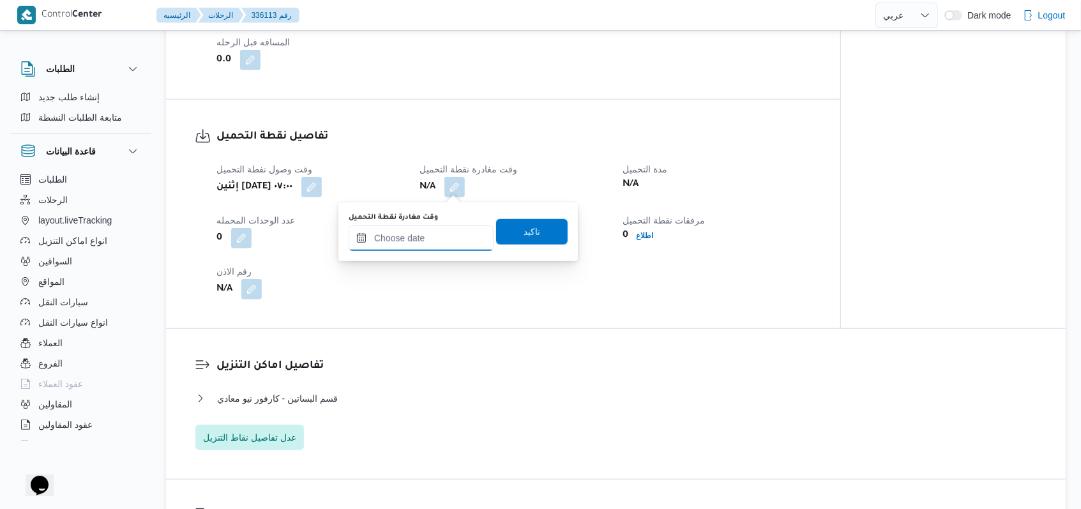
click at [436, 250] on input "وقت مغادرة نقطة التحميل" at bounding box center [421, 238] width 145 height 26
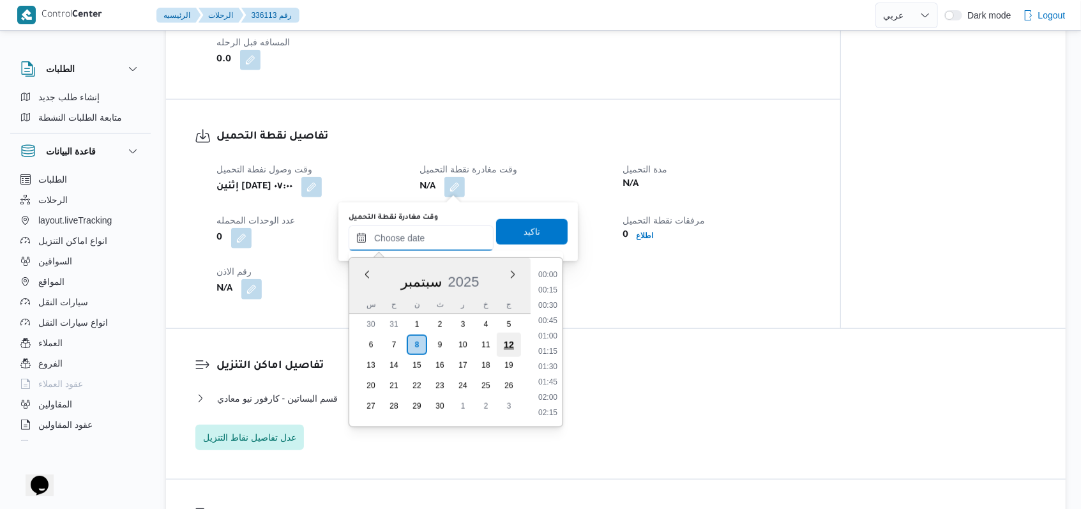
scroll to position [919, 0]
click at [557, 289] on li "15:15" at bounding box center [547, 290] width 29 height 13
type input "٠٨/٠٩/٢٠٢٥ ١٥:١٥"
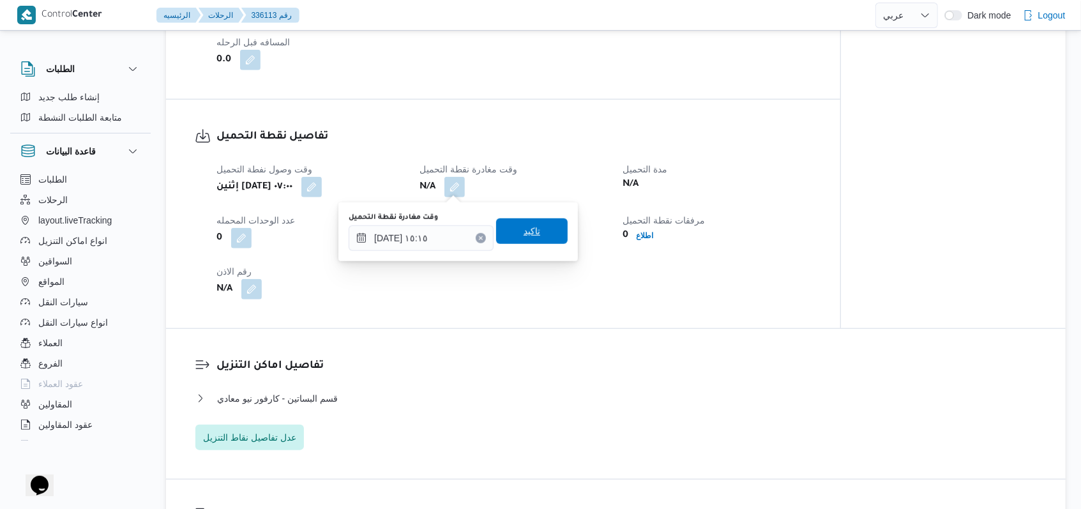
click at [524, 232] on span "تاكيد" at bounding box center [532, 231] width 17 height 15
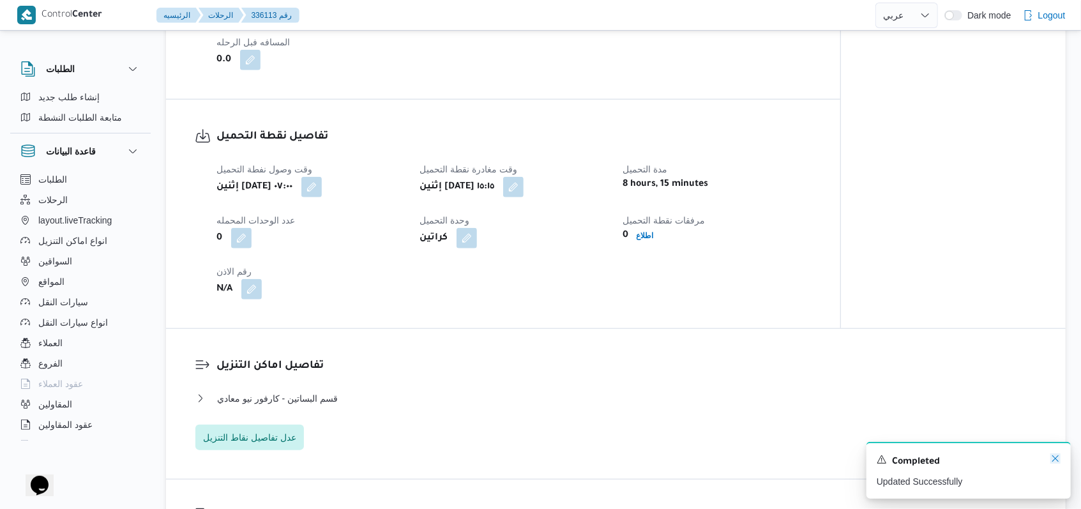
click at [1060, 464] on icon "Dismiss toast" at bounding box center [1056, 459] width 10 height 10
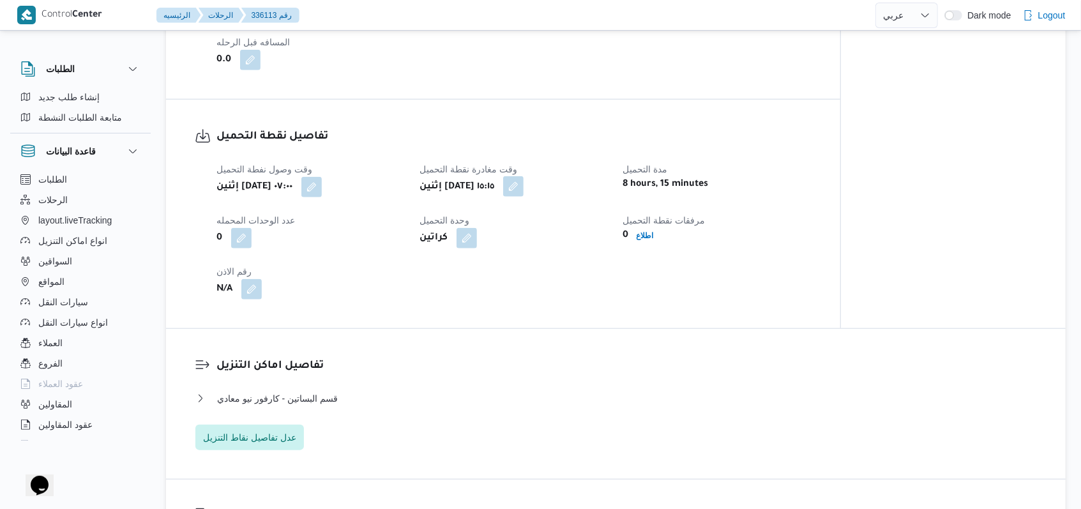
click at [524, 185] on button "button" at bounding box center [513, 186] width 20 height 20
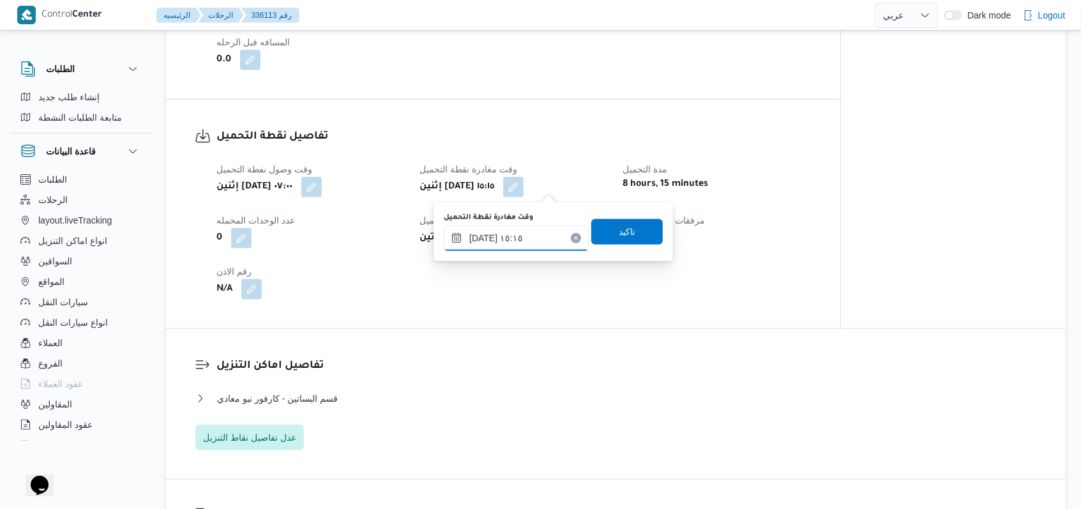
click at [532, 248] on input "٠٨/٠٩/٢٠٢٥ ١٥:١٥" at bounding box center [516, 238] width 145 height 26
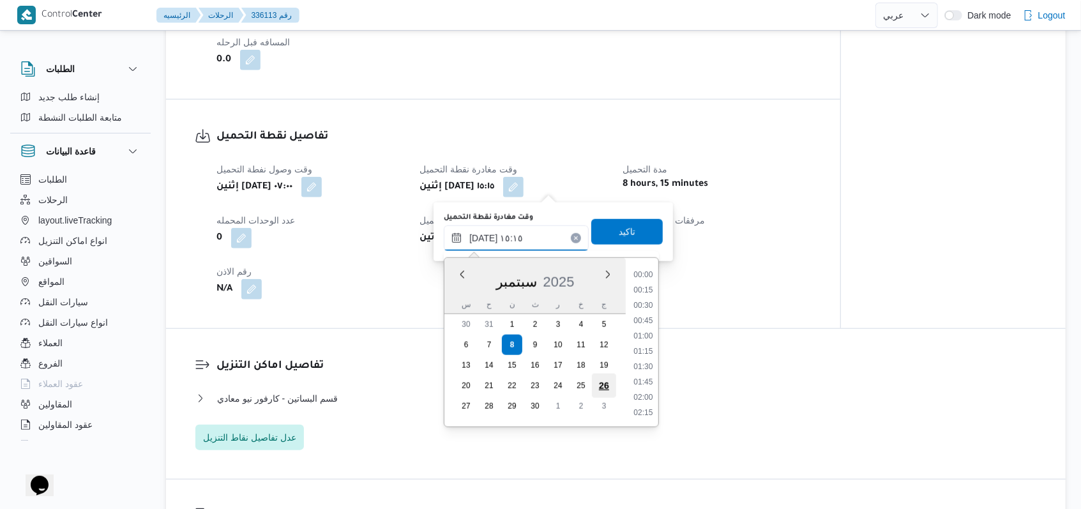
scroll to position [858, 0]
click at [647, 376] on li "15:45" at bounding box center [643, 382] width 29 height 13
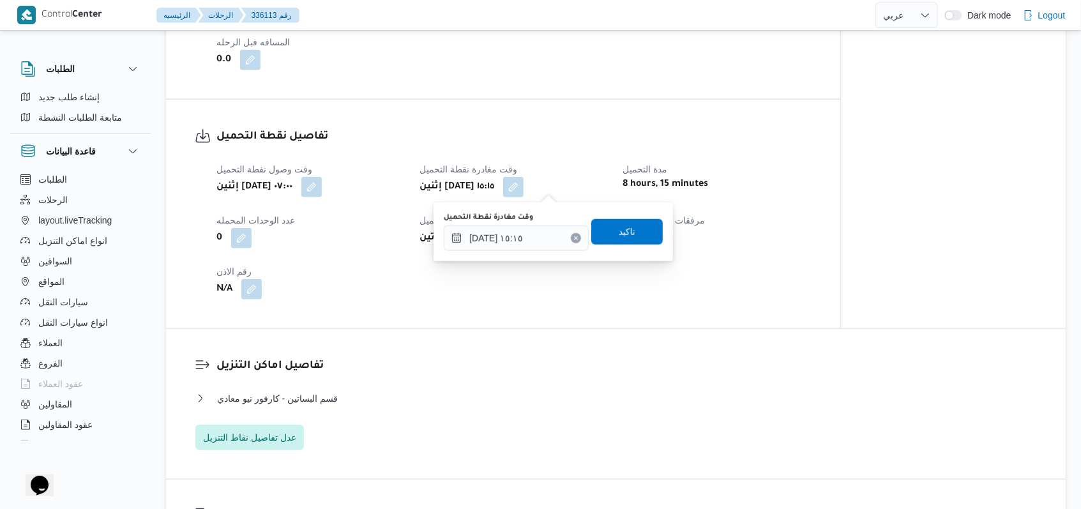
click at [539, 258] on div "You are in a dialog. To close this dialog, hit escape. وقت مغادرة نقطة التحميل …" at bounding box center [554, 231] width 240 height 59
click at [537, 238] on input "٠٨/٠٩/٢٠٢٥ ١٥:١٥" at bounding box center [516, 238] width 145 height 26
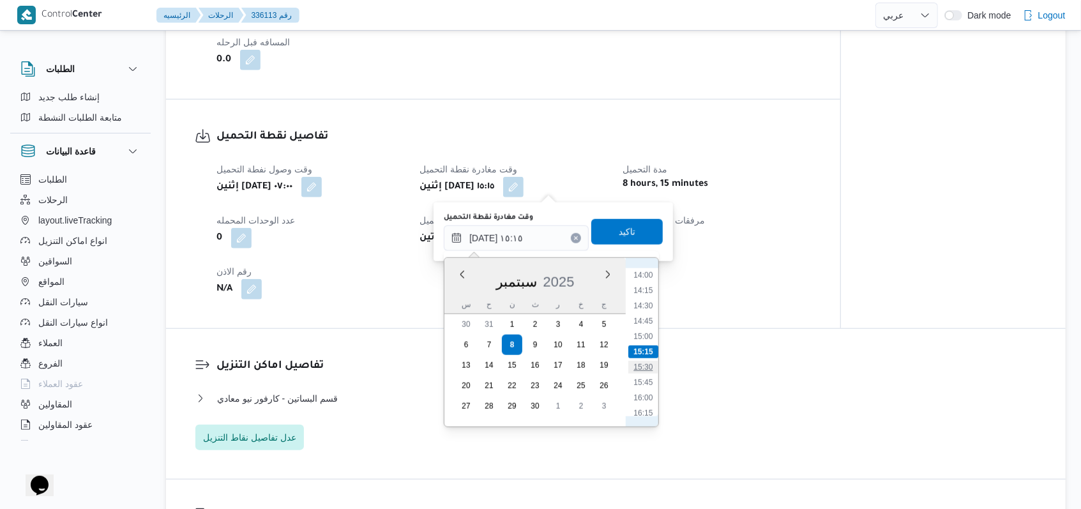
click at [651, 371] on li "15:30" at bounding box center [643, 367] width 29 height 13
type input "[DATE] ١٥:٣٠"
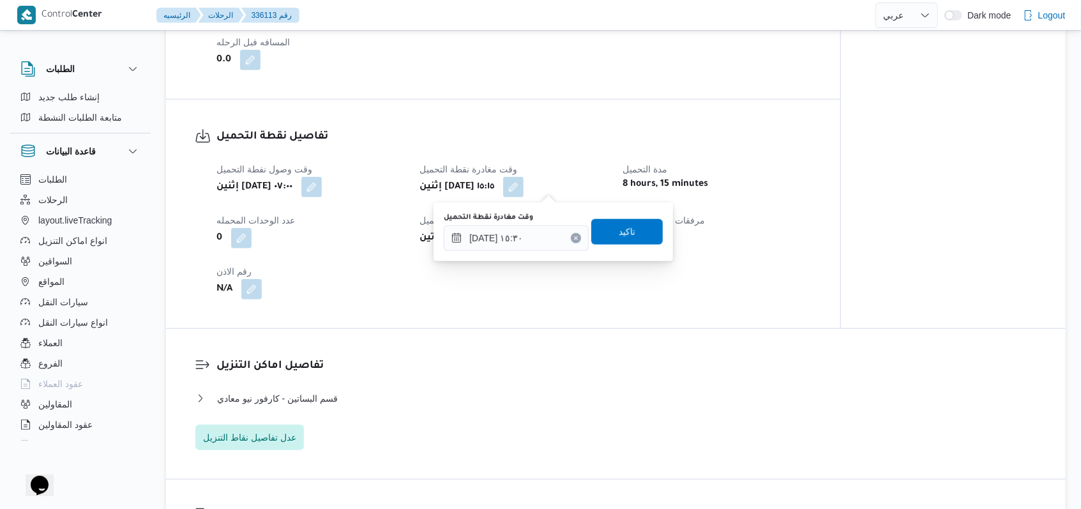
click at [615, 248] on div "وقت مغادرة نقطة التحميل ٠٨/٠٩/٢٠٢٥ ١٥:٣٠ تاكيد" at bounding box center [554, 231] width 222 height 41
click at [615, 243] on span "تاكيد" at bounding box center [627, 231] width 72 height 26
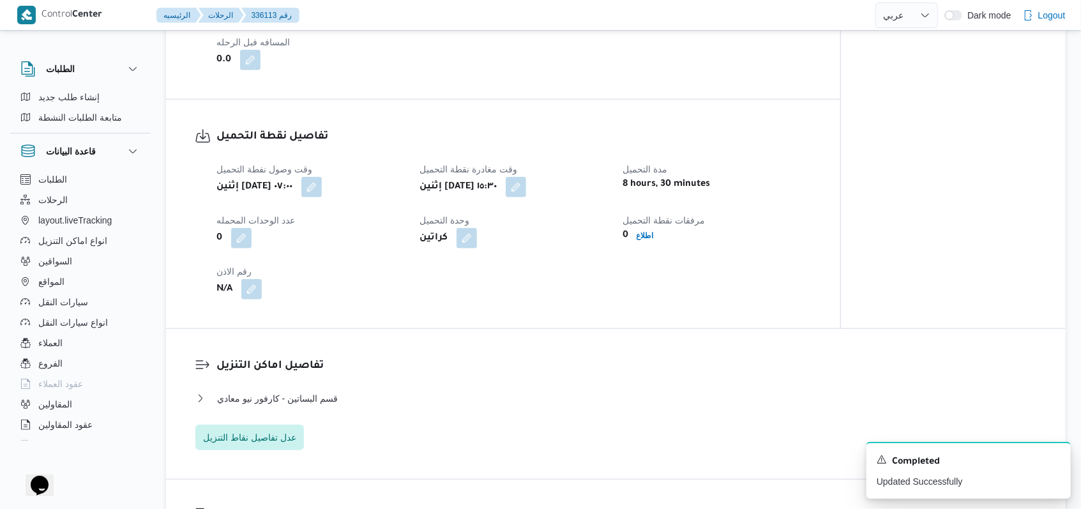
select select "ar"
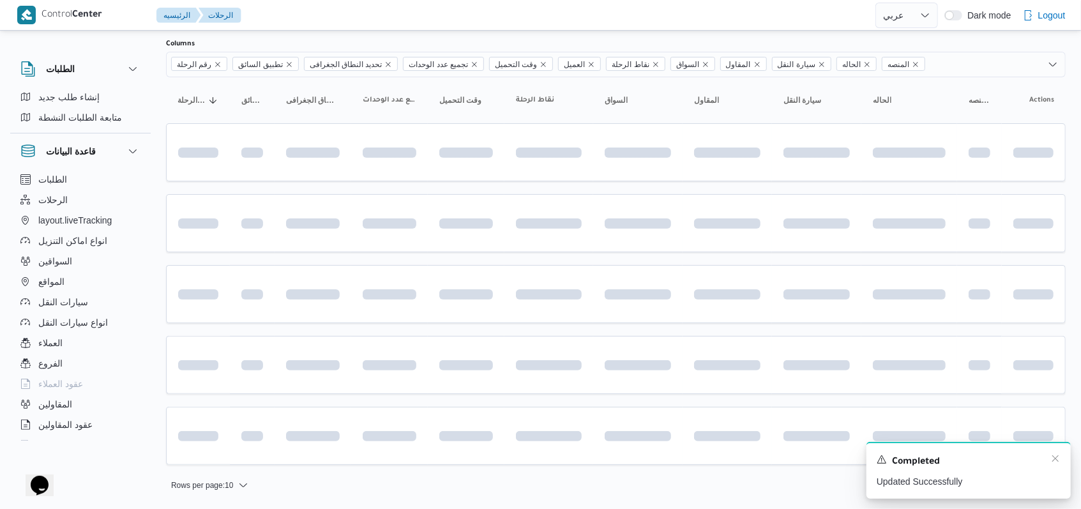
scroll to position [75, 0]
click at [1053, 457] on icon "Dismiss toast" at bounding box center [1056, 458] width 6 height 6
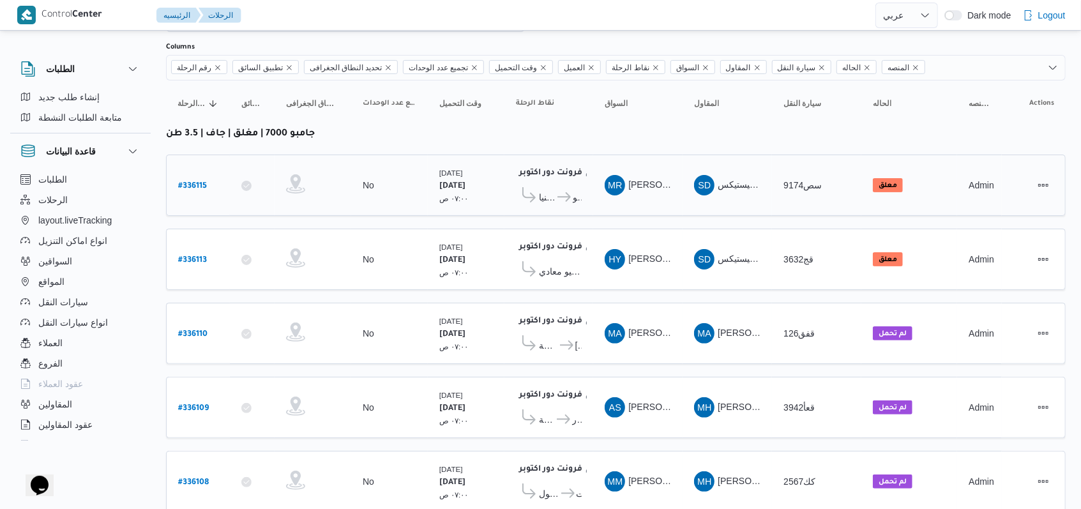
click at [200, 182] on b "# 336115" at bounding box center [192, 186] width 29 height 9
select select "ar"
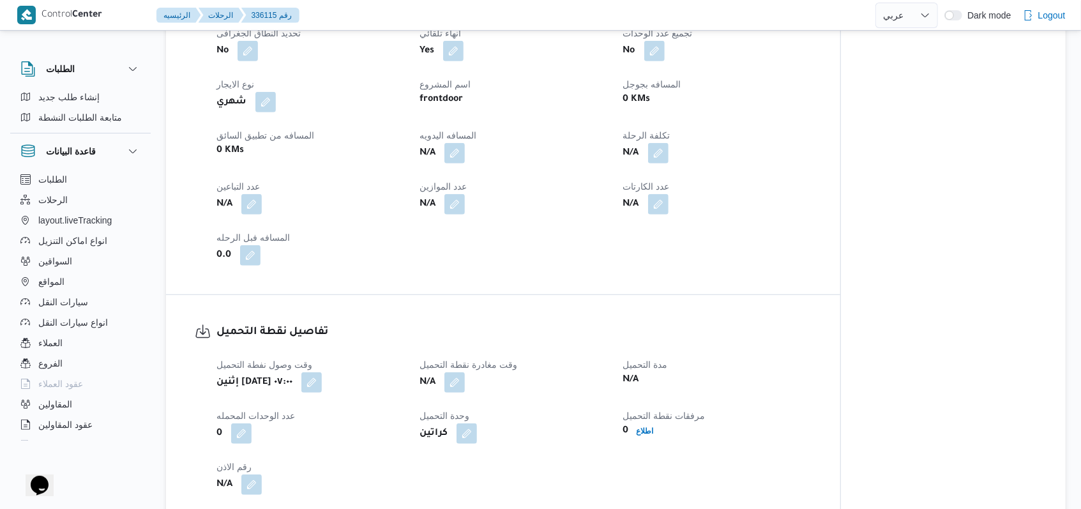
scroll to position [586, 0]
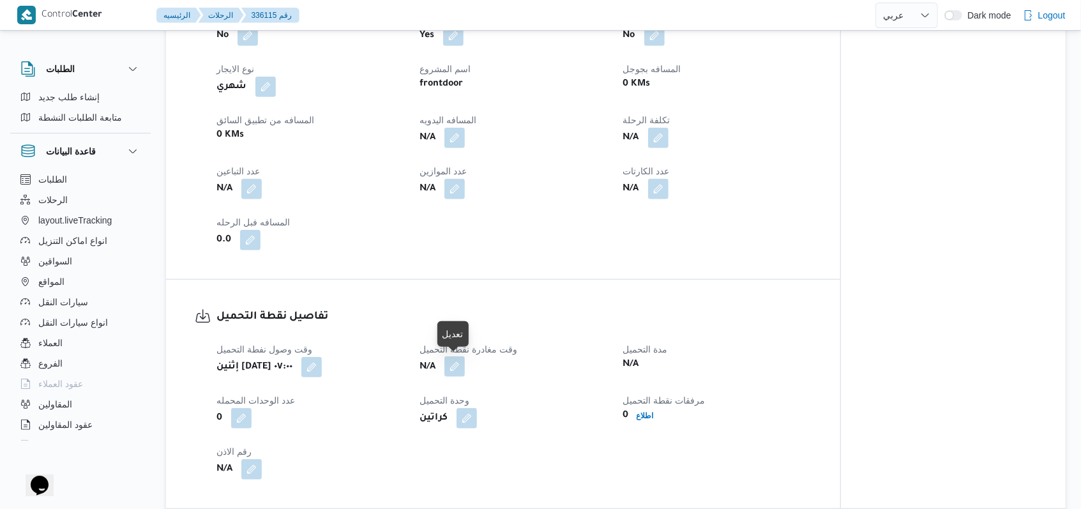
click at [464, 365] on button "button" at bounding box center [455, 366] width 20 height 20
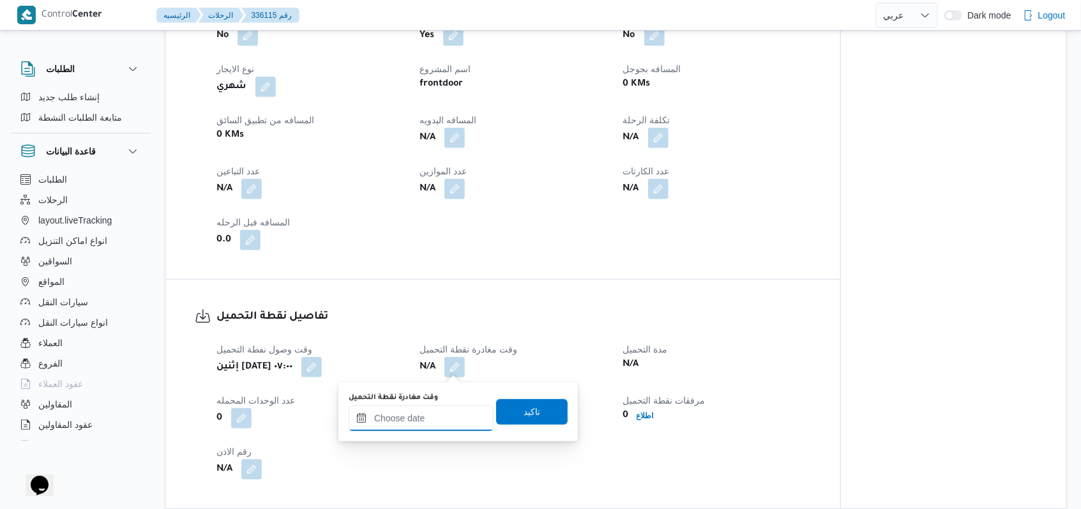
click at [427, 411] on div at bounding box center [421, 419] width 145 height 26
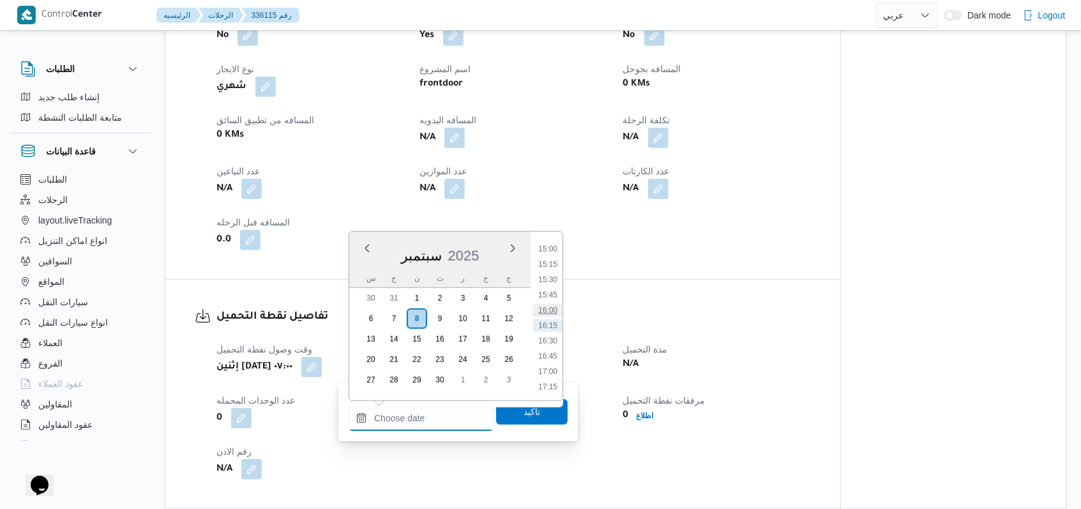
scroll to position [834, 0]
click at [550, 367] on li "15:30" at bounding box center [547, 365] width 29 height 13
type input "[DATE] ١٥:٣٠"
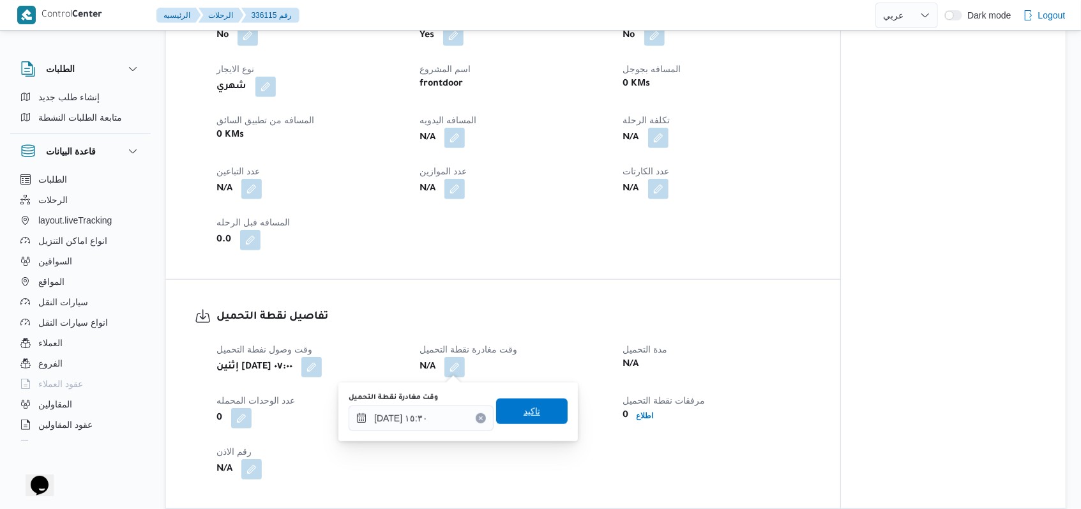
click at [533, 423] on span "تاكيد" at bounding box center [532, 412] width 72 height 26
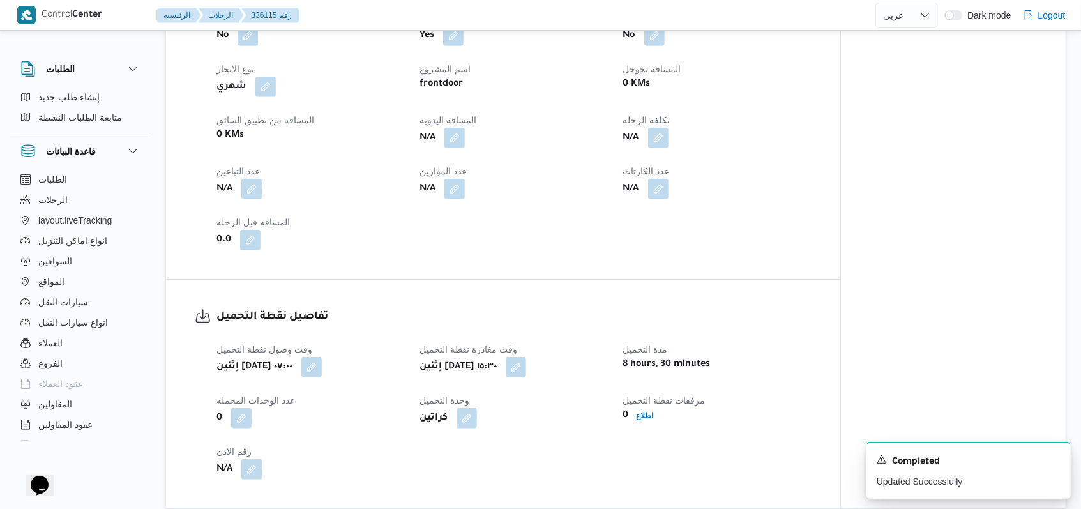
select select "ar"
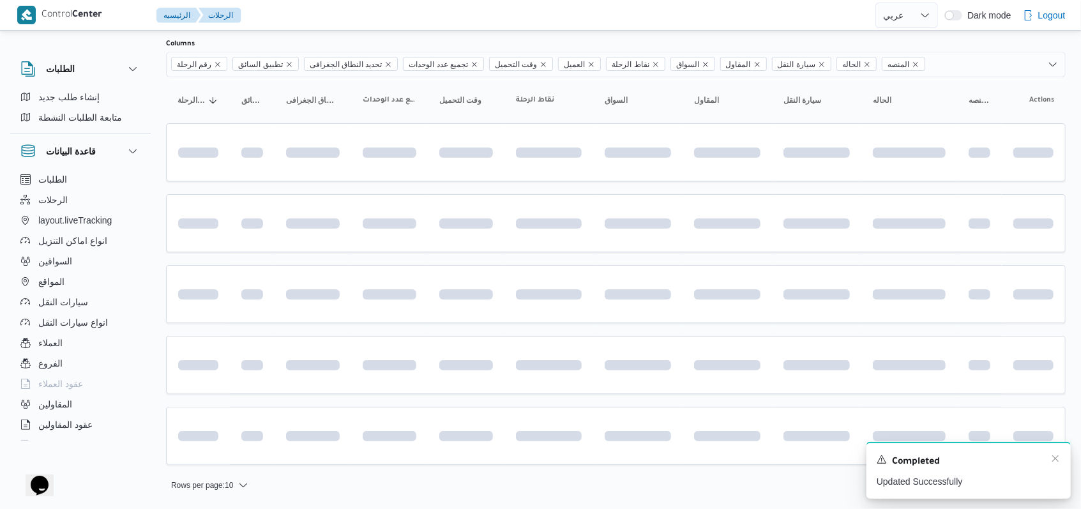
scroll to position [75, 0]
click at [1057, 460] on icon "Dismiss toast" at bounding box center [1056, 459] width 10 height 10
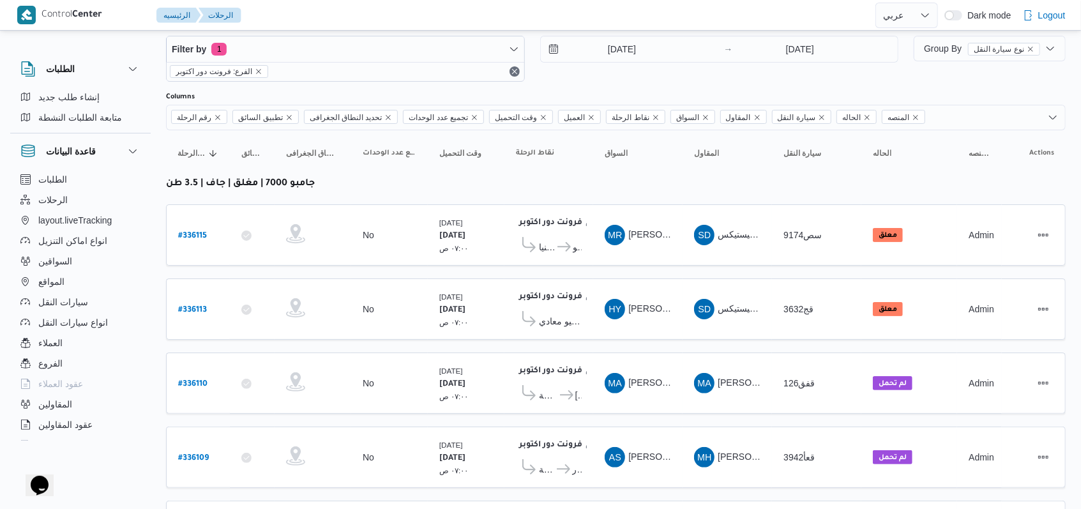
scroll to position [0, 0]
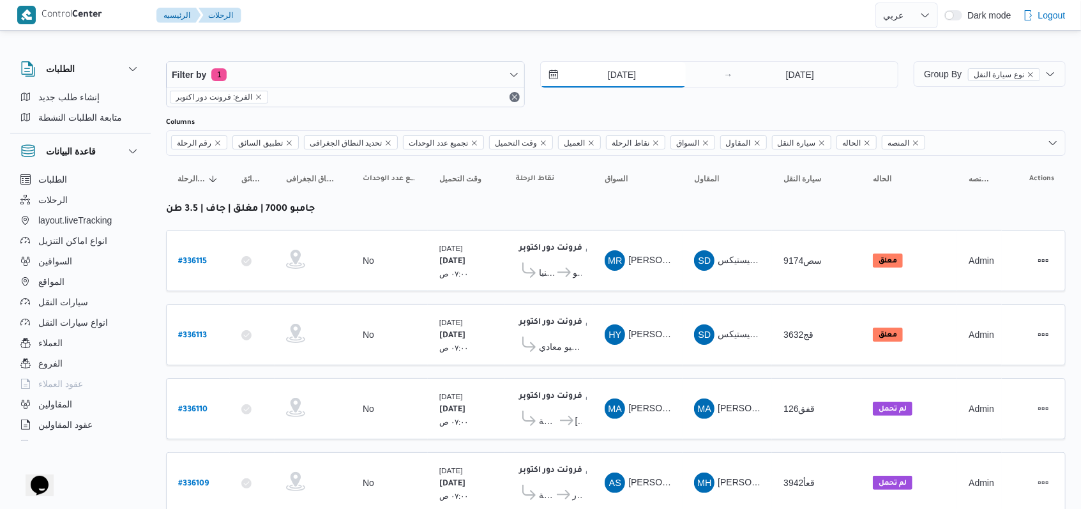
click at [613, 73] on input "[DATE]" at bounding box center [613, 75] width 145 height 26
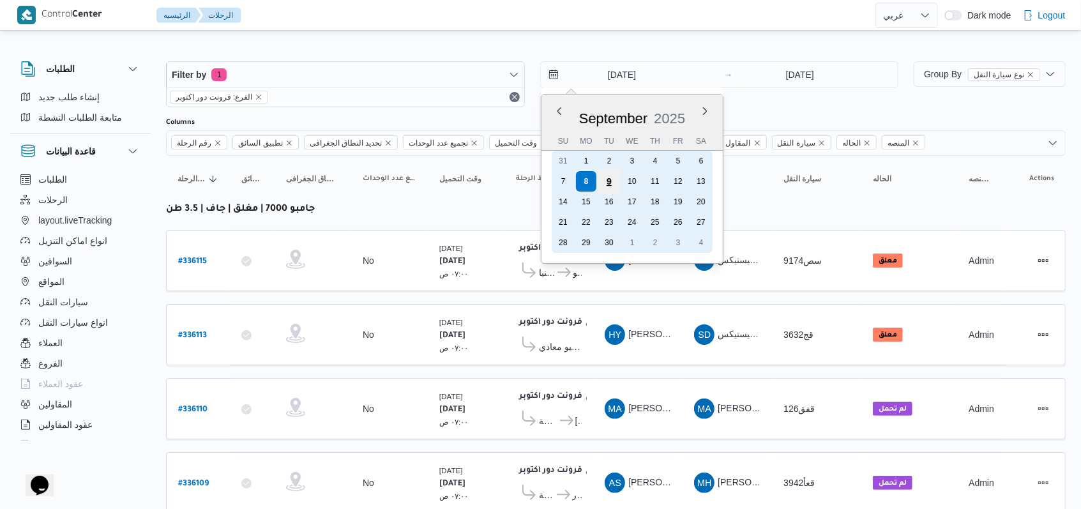
click at [607, 180] on div "9" at bounding box center [609, 181] width 24 height 24
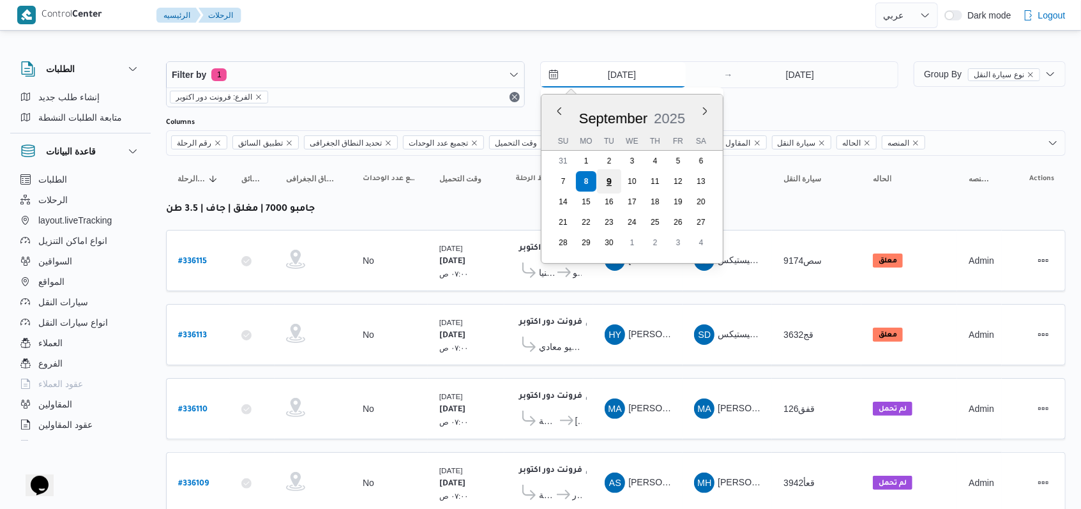
type input "[DATE]"
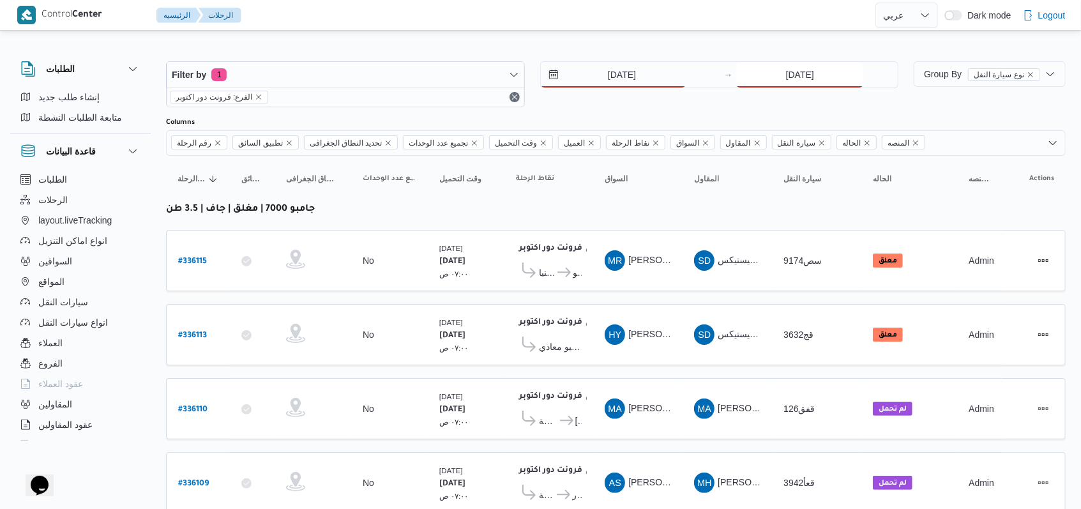
click at [802, 87] on div "[DATE]" at bounding box center [817, 75] width 162 height 26
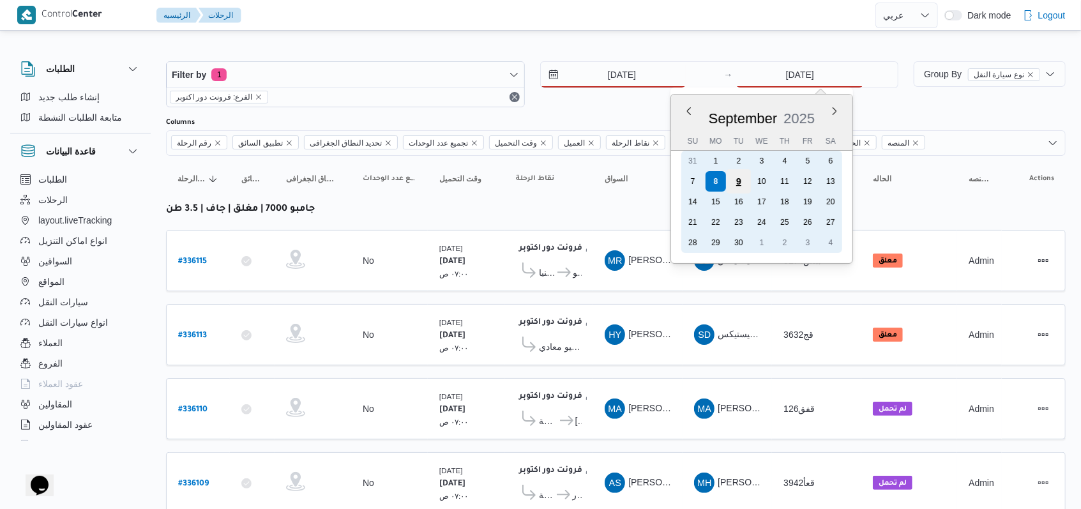
click at [740, 183] on div "9" at bounding box center [739, 181] width 24 height 24
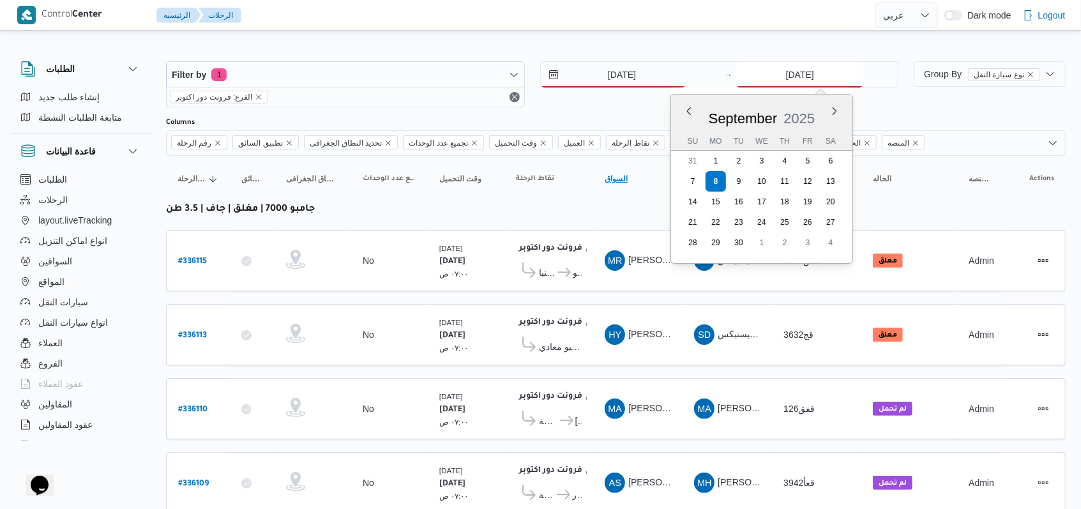
type input "[DATE]"
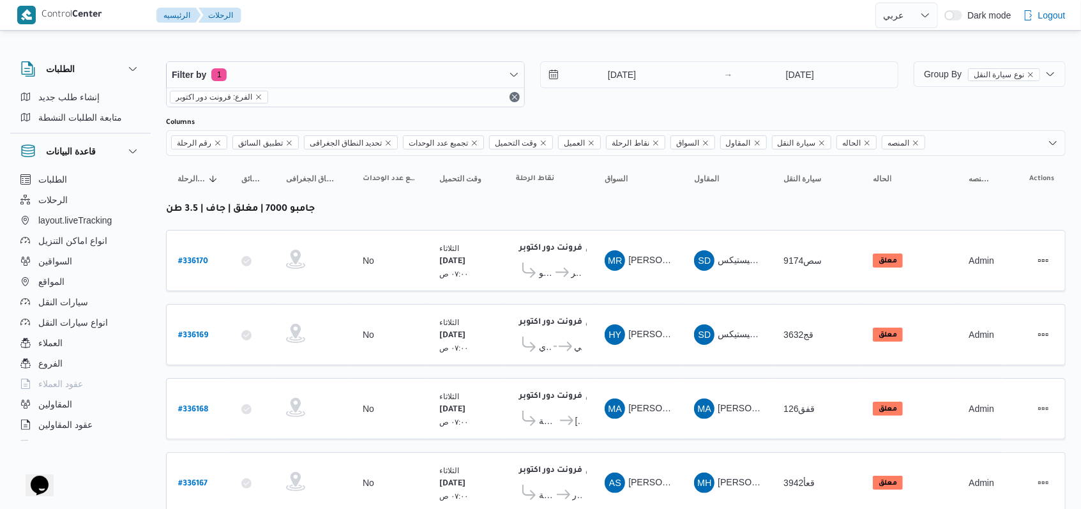
click at [613, 99] on div "9/9/2025 → 9/9/2025" at bounding box center [719, 84] width 359 height 46
